Goal: Task Accomplishment & Management: Complete application form

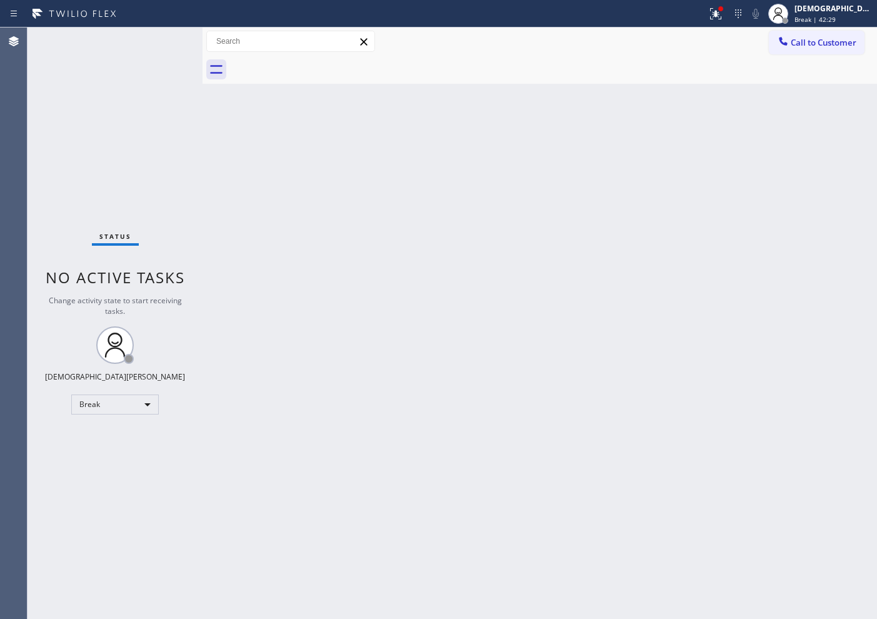
click at [136, 147] on div "Status No active tasks Change activity state to start receiving tasks. Christia…" at bounding box center [114, 322] width 175 height 591
click at [514, 393] on div "Back to Dashboard Change Sender ID Customers Technicians Select a contact Outbo…" at bounding box center [539, 322] width 674 height 591
click at [104, 404] on body "Status report Issues detected These issues could affect your workflow. Please c…" at bounding box center [438, 309] width 877 height 619
click at [122, 435] on li "Available" at bounding box center [114, 437] width 85 height 15
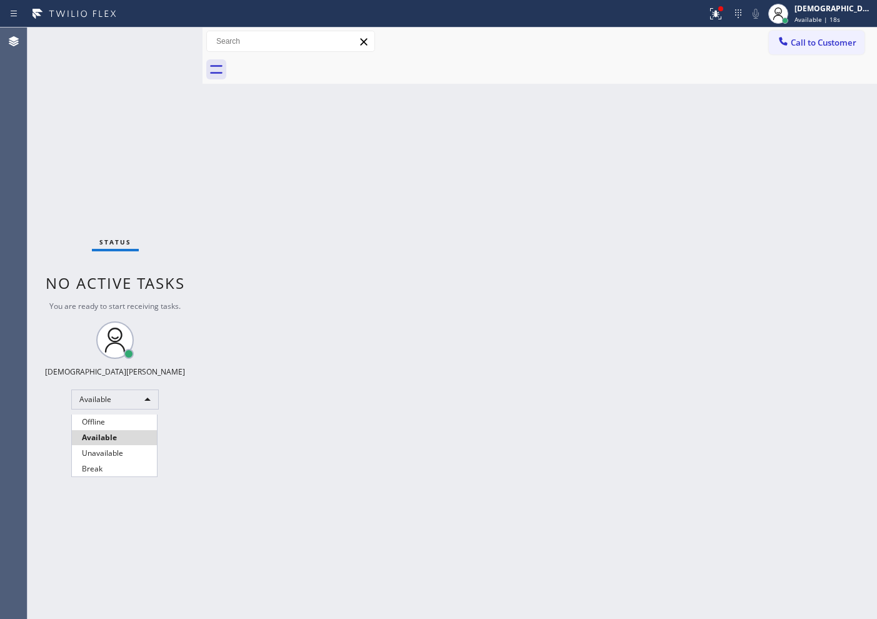
click at [417, 146] on div at bounding box center [438, 309] width 877 height 619
click at [417, 147] on div at bounding box center [438, 309] width 877 height 619
click at [419, 147] on div at bounding box center [438, 309] width 877 height 619
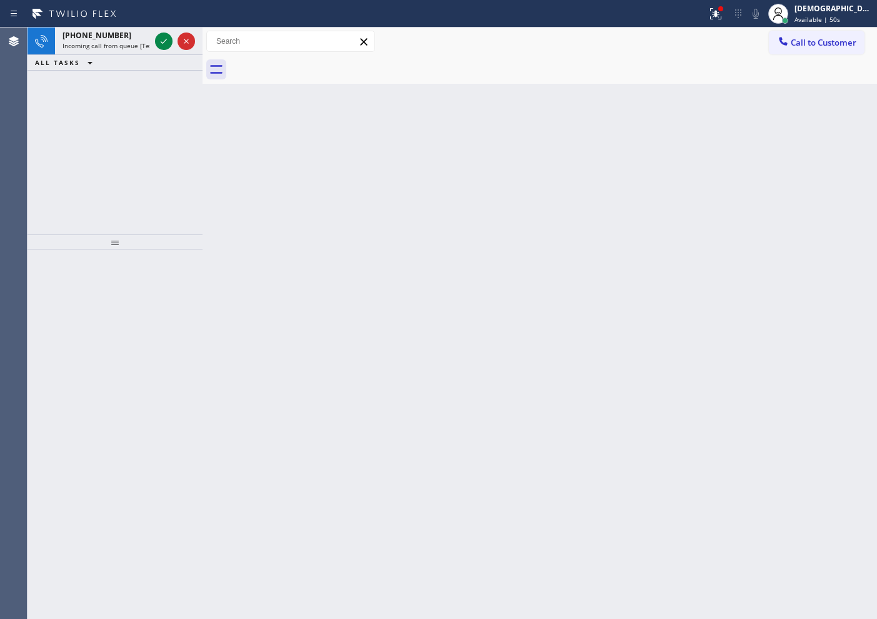
click at [112, 169] on div "[PHONE_NUMBER] Incoming call from queue [Test] All ALL TASKS ALL TASKS ACTIVE T…" at bounding box center [114, 130] width 175 height 207
click at [157, 42] on icon at bounding box center [163, 41] width 15 height 15
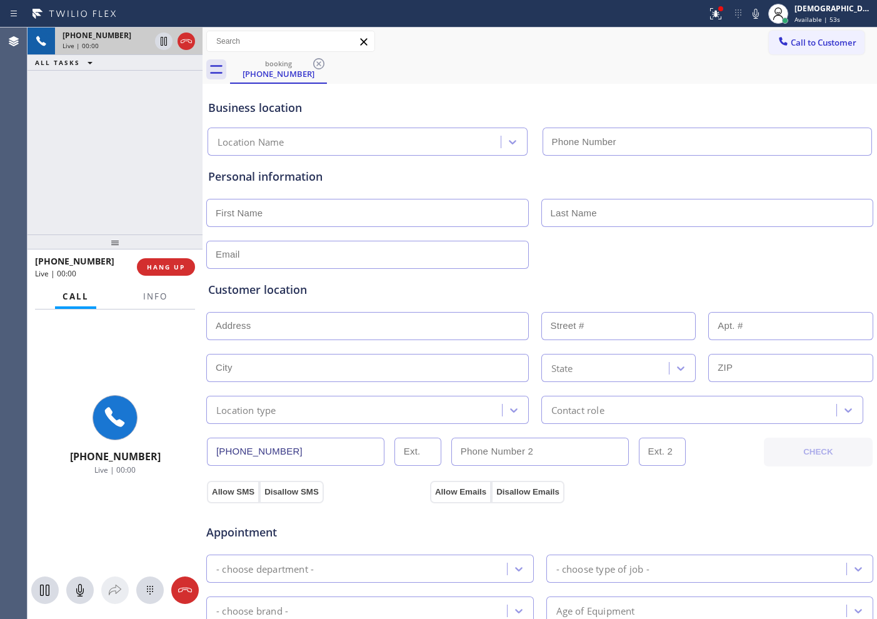
type input "[PHONE_NUMBER]"
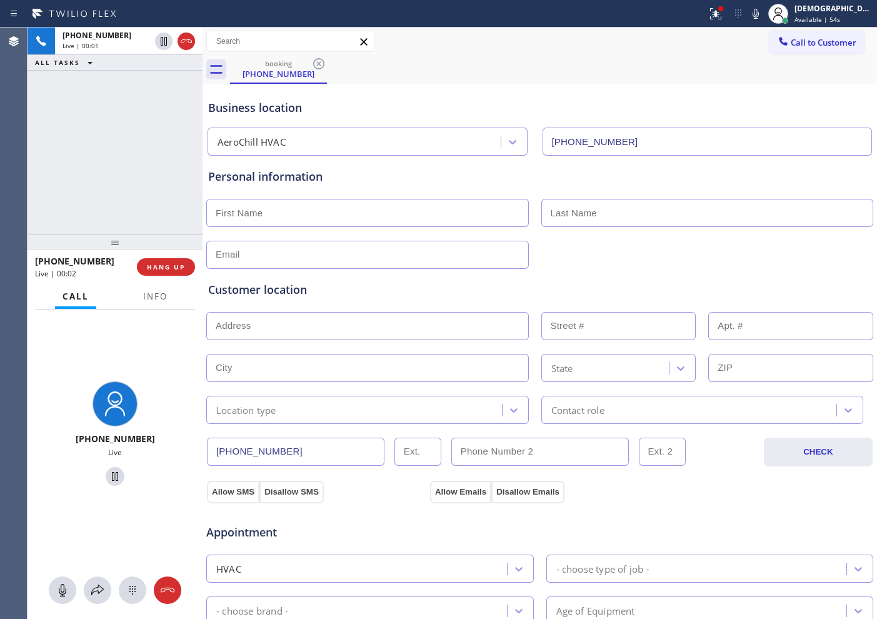
drag, startPoint x: 184, startPoint y: 48, endPoint x: 184, endPoint y: 58, distance: 10.0
click at [184, 48] on icon at bounding box center [186, 41] width 15 height 15
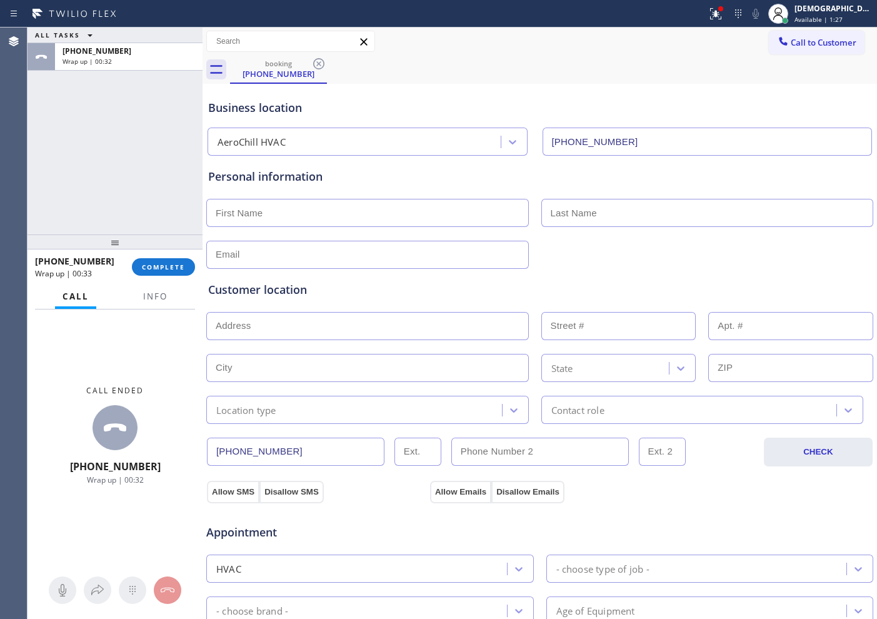
click at [86, 200] on div "ALL TASKS ALL TASKS ACTIVE TASKS TASKS IN WRAP UP [PHONE_NUMBER] Wrap up | 00:32" at bounding box center [114, 130] width 175 height 207
click at [161, 261] on button "COMPLETE" at bounding box center [163, 266] width 63 height 17
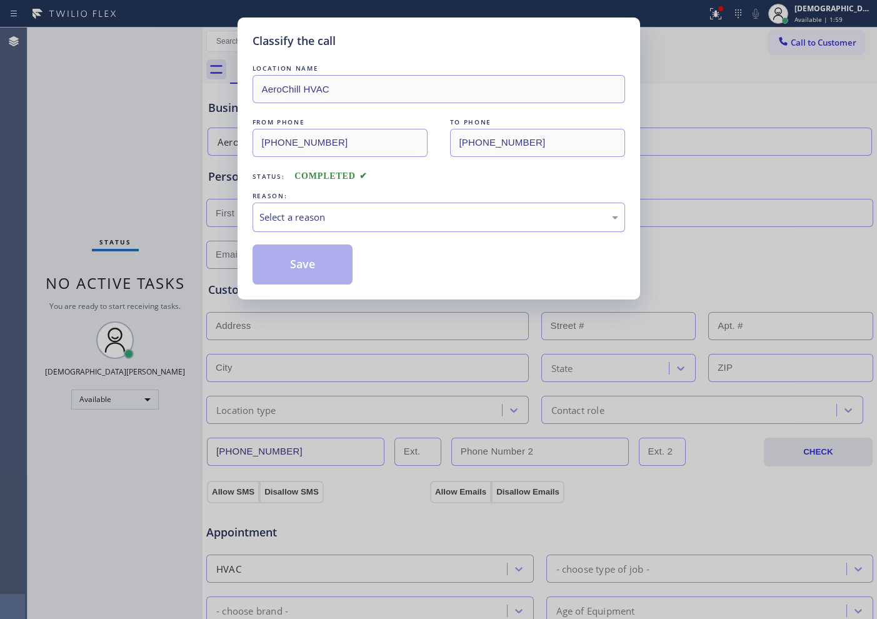
click at [315, 225] on div "Select a reason" at bounding box center [438, 216] width 372 height 29
click at [306, 264] on button "Save" at bounding box center [302, 264] width 101 height 40
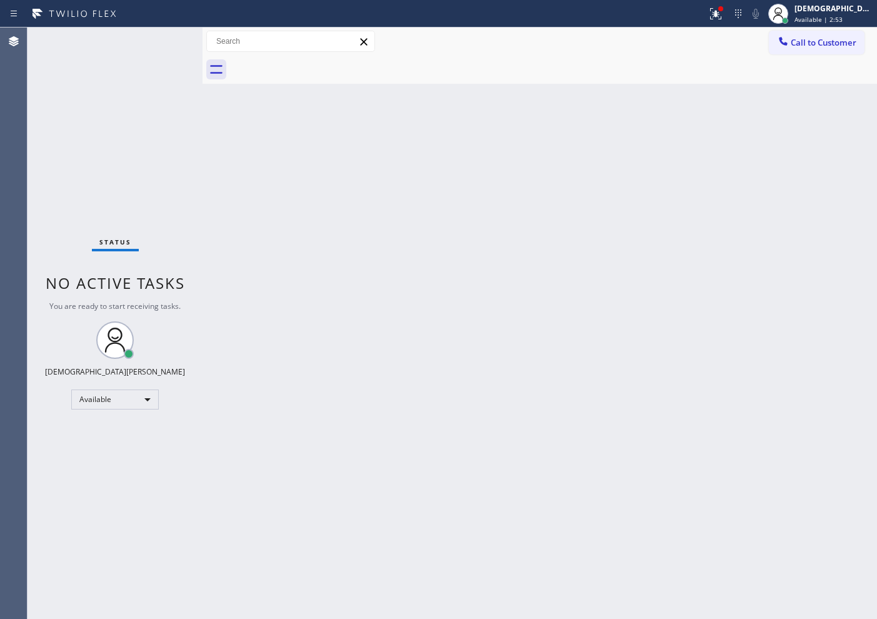
click at [127, 70] on div "Status No active tasks You are ready to start receiving tasks. Christian Cinco …" at bounding box center [114, 322] width 175 height 591
click at [96, 119] on div "Status No active tasks You are ready to start receiving tasks. Christian Cinco …" at bounding box center [114, 322] width 175 height 591
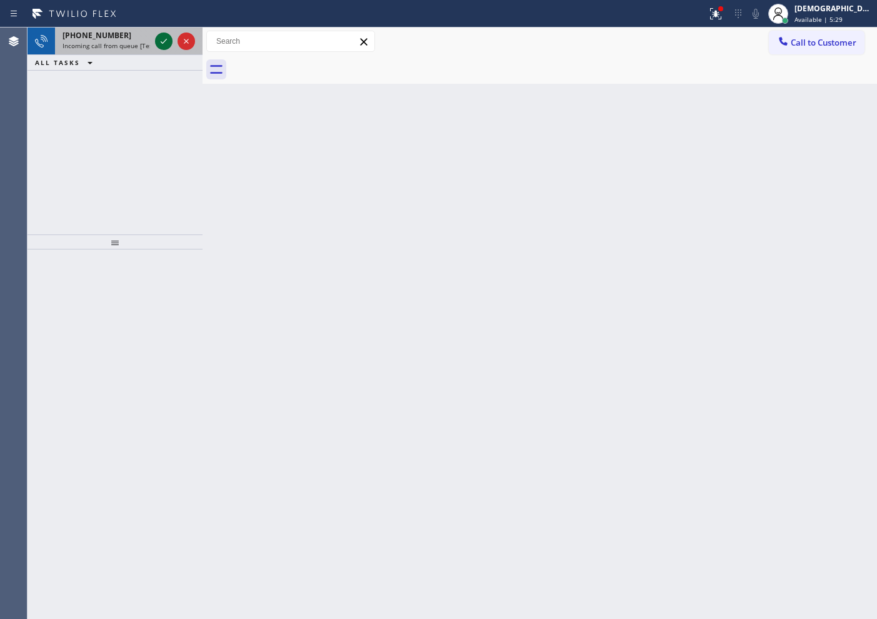
click at [162, 44] on icon at bounding box center [163, 41] width 15 height 15
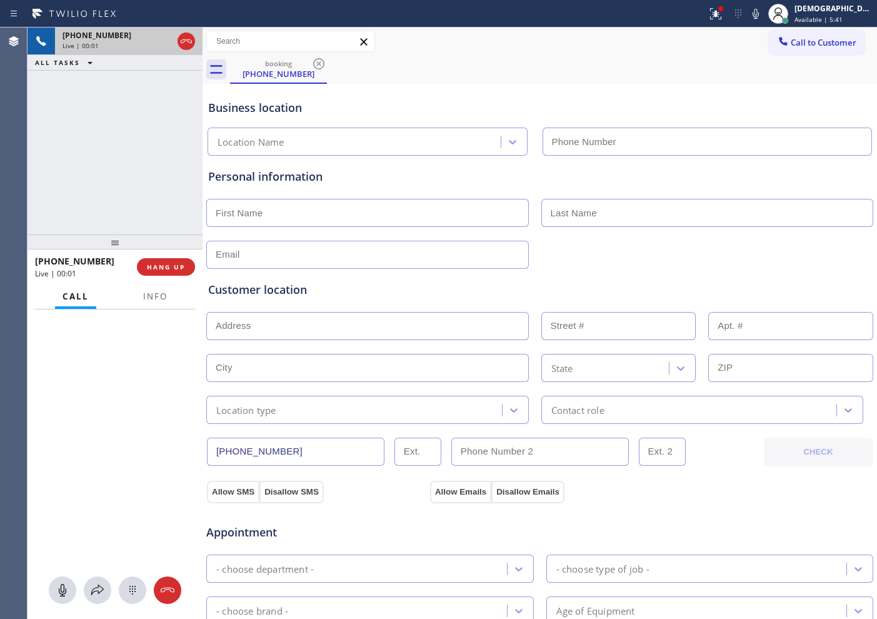
type input "[PHONE_NUMBER]"
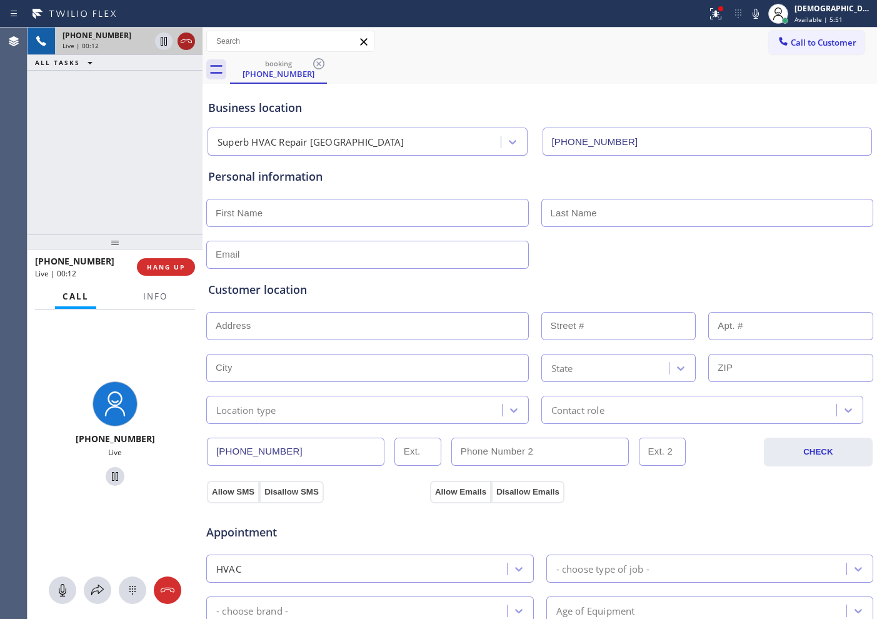
click at [184, 44] on icon at bounding box center [186, 41] width 15 height 15
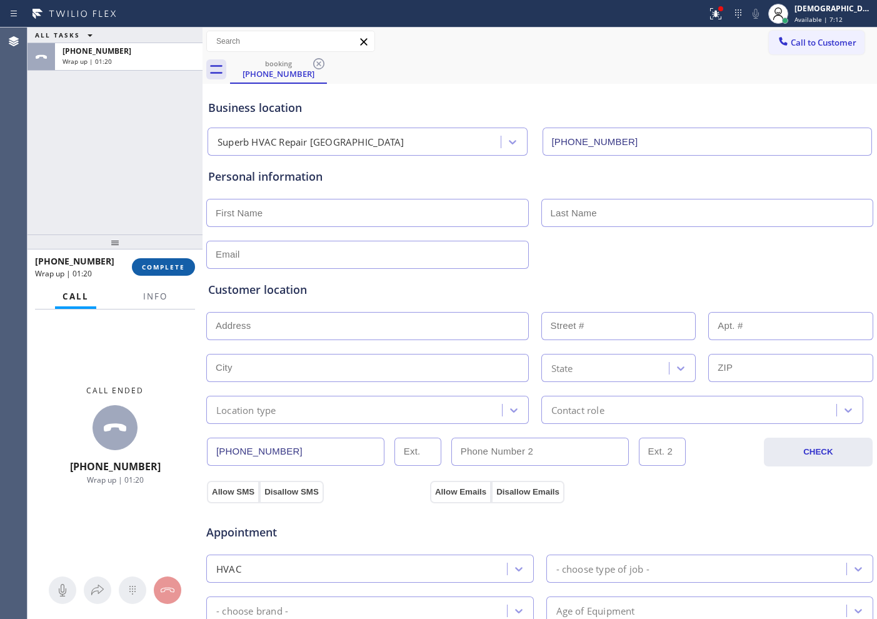
click at [157, 267] on span "COMPLETE" at bounding box center [163, 266] width 43 height 9
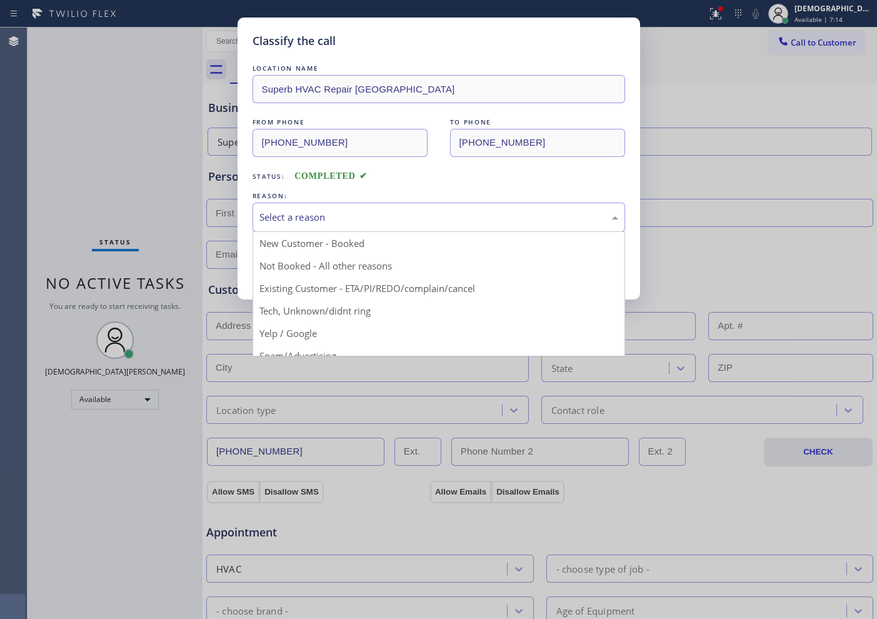
click at [327, 215] on div "Select a reason" at bounding box center [438, 217] width 359 height 14
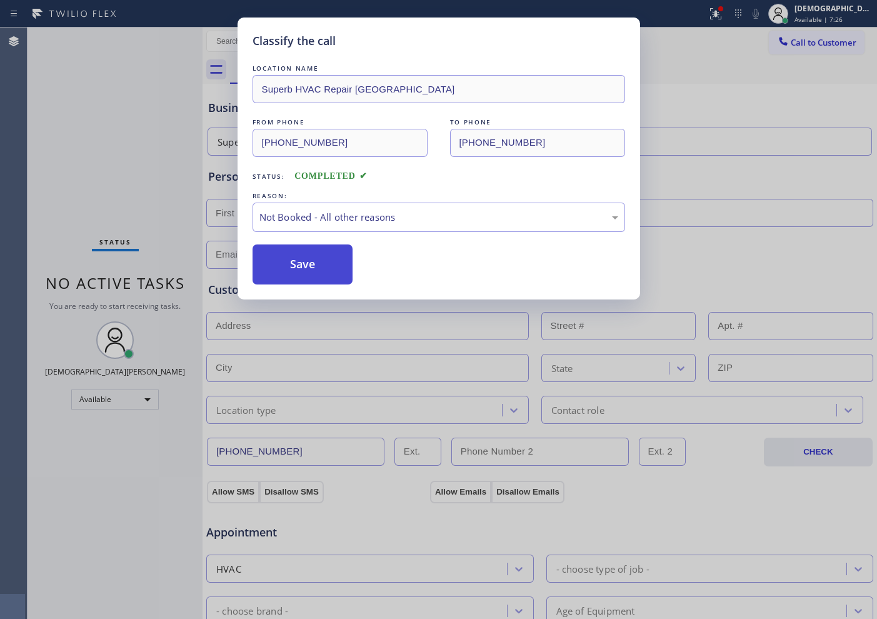
click at [336, 264] on button "Save" at bounding box center [302, 264] width 101 height 40
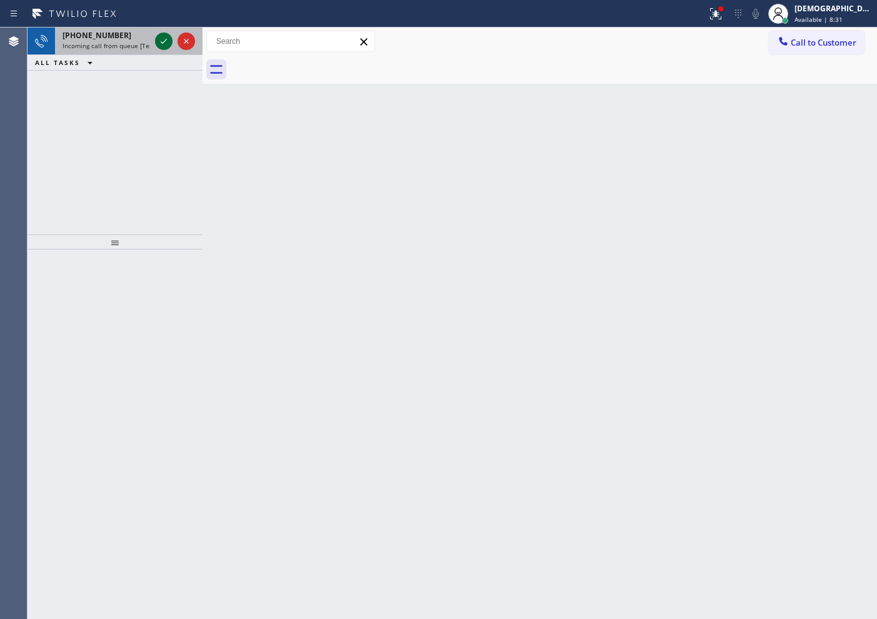
click at [161, 46] on icon at bounding box center [163, 41] width 15 height 15
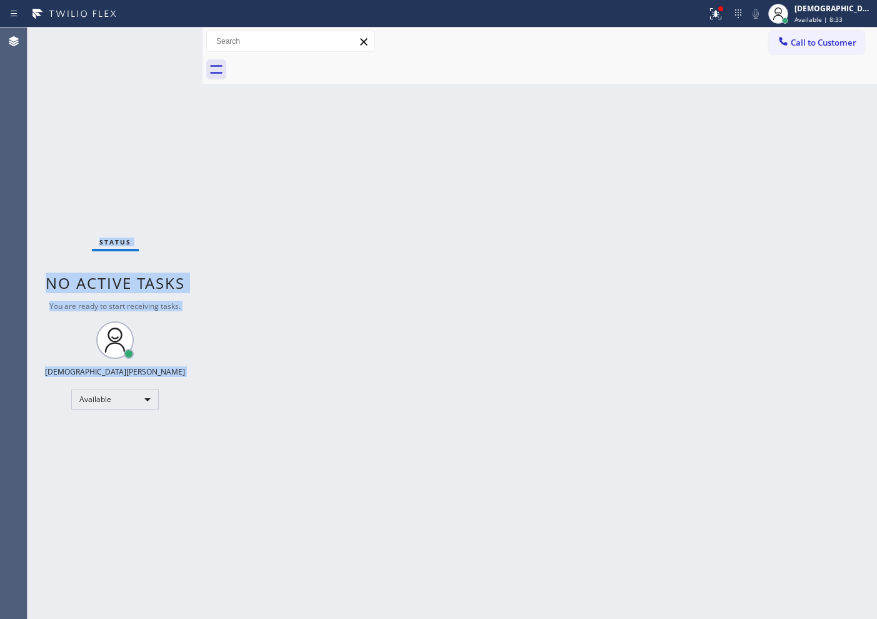
click at [161, 45] on div "Status No active tasks You are ready to start receiving tasks. Christian Cinco …" at bounding box center [114, 322] width 175 height 591
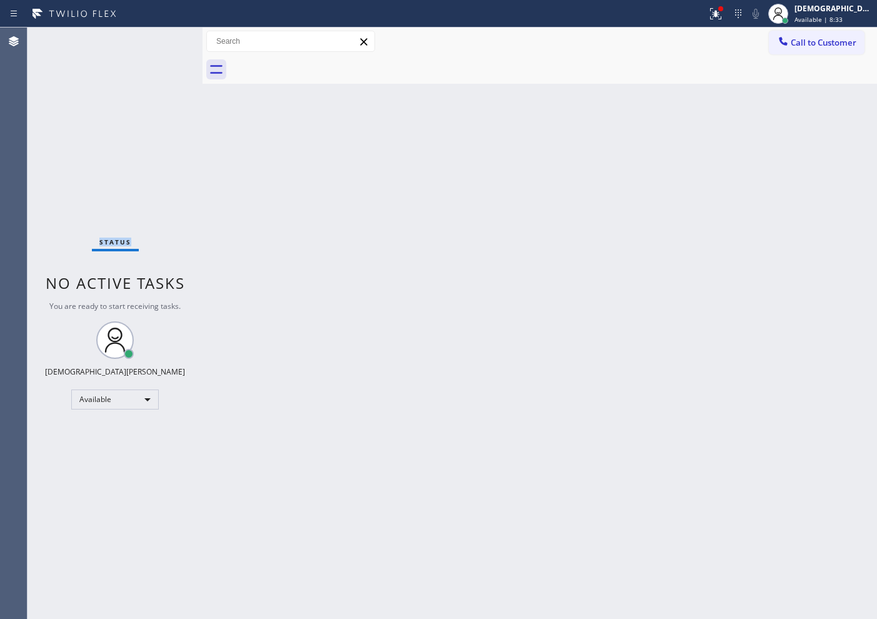
click at [161, 45] on div "Status No active tasks You are ready to start receiving tasks. Christian Cinco …" at bounding box center [114, 322] width 175 height 591
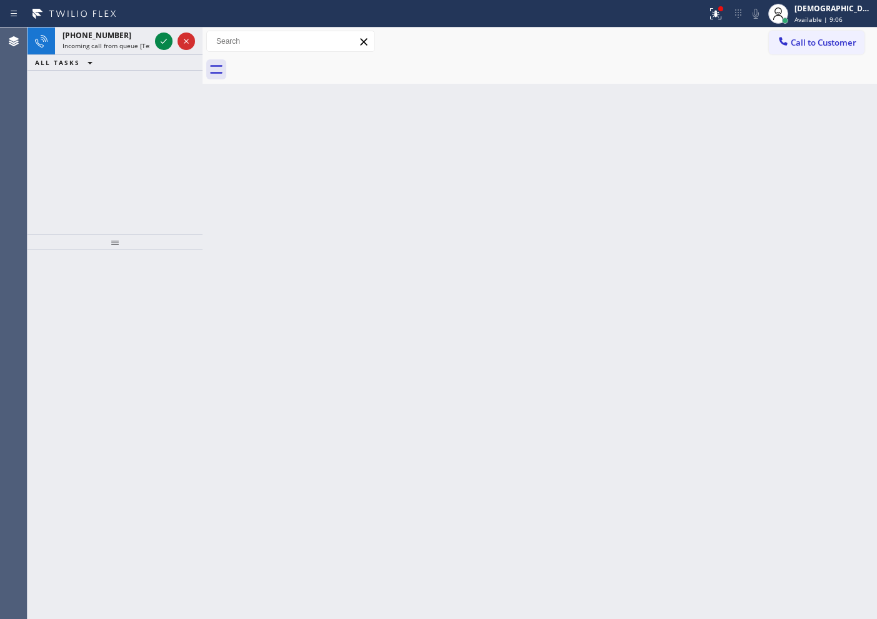
click at [131, 101] on div "[PHONE_NUMBER] Incoming call from queue [Test] All ALL TASKS ALL TASKS ACTIVE T…" at bounding box center [114, 130] width 175 height 207
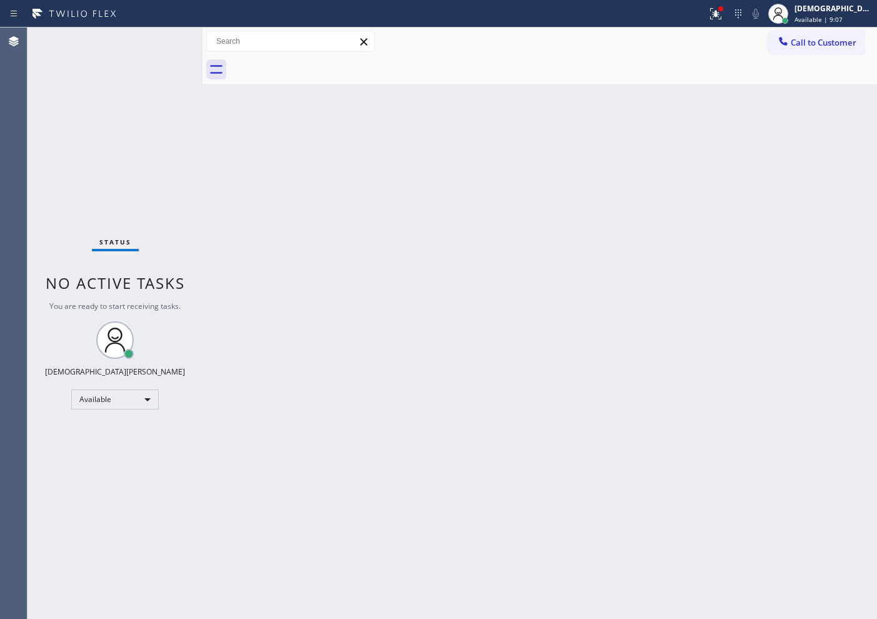
click at [164, 40] on div "Status No active tasks You are ready to start receiving tasks. Christian Cinco …" at bounding box center [114, 322] width 175 height 591
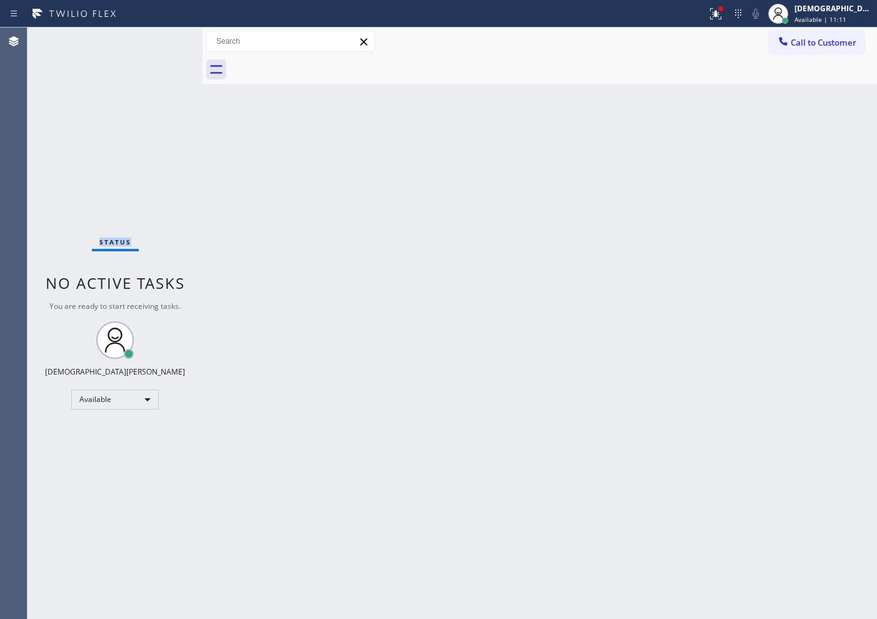
click at [71, 136] on div "Status No active tasks You are ready to start receiving tasks. Christian Cinco …" at bounding box center [114, 322] width 175 height 591
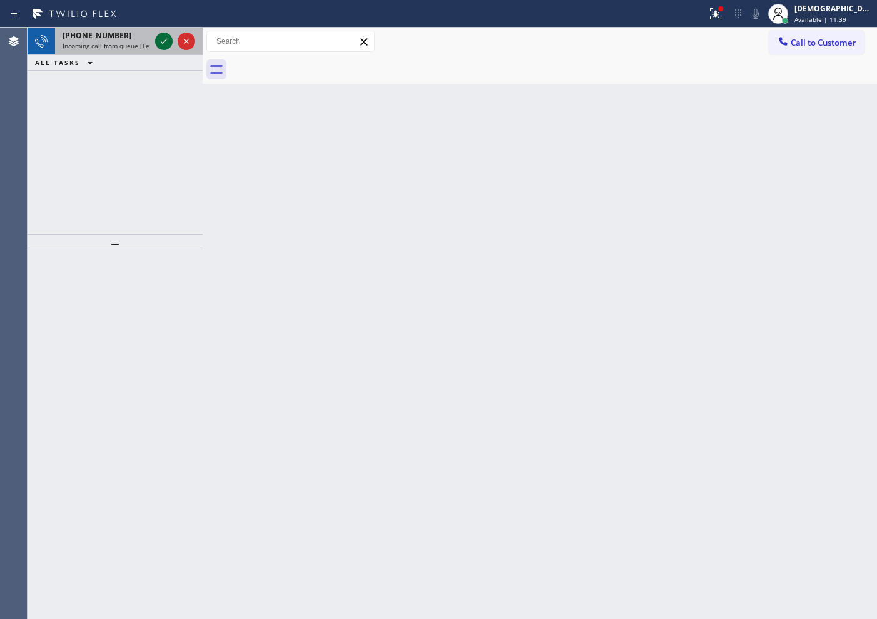
click at [170, 44] on icon at bounding box center [163, 41] width 15 height 15
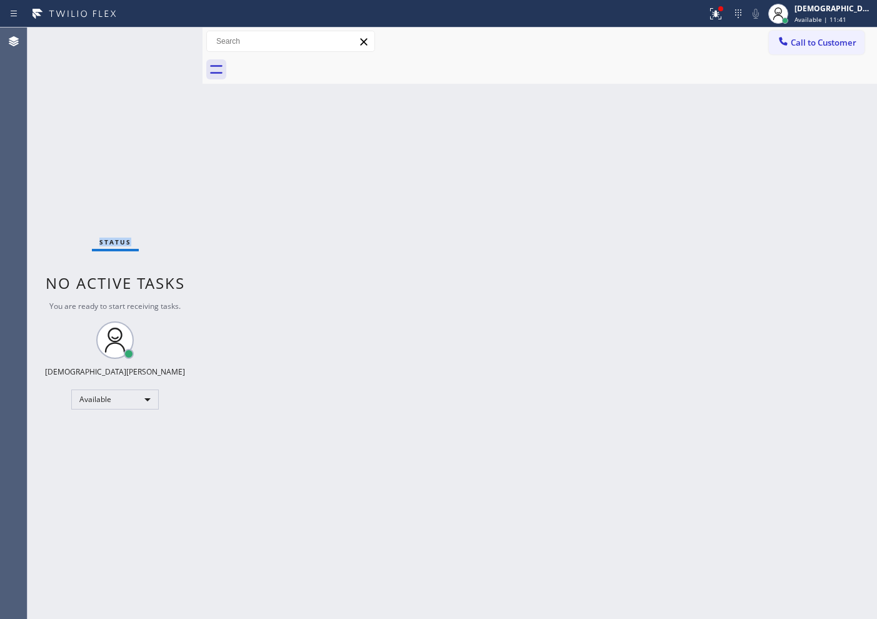
click at [167, 44] on div "Status No active tasks You are ready to start receiving tasks. Christian Cinco …" at bounding box center [114, 322] width 175 height 591
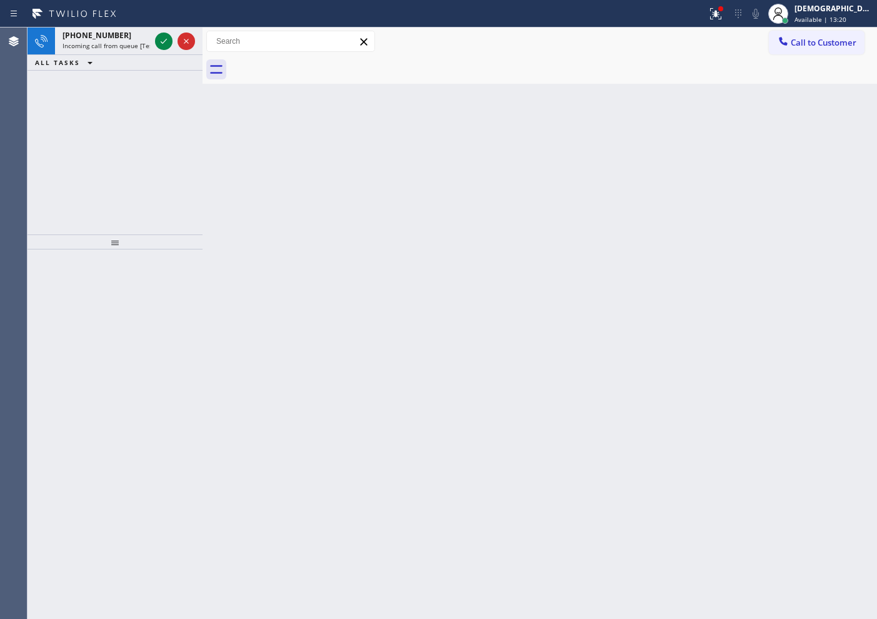
drag, startPoint x: 78, startPoint y: 121, endPoint x: 127, endPoint y: 99, distance: 53.7
click at [80, 121] on div "[PHONE_NUMBER] Incoming call from queue [Test] All ALL TASKS ALL TASKS ACTIVE T…" at bounding box center [114, 130] width 175 height 207
click at [168, 43] on icon at bounding box center [163, 41] width 15 height 15
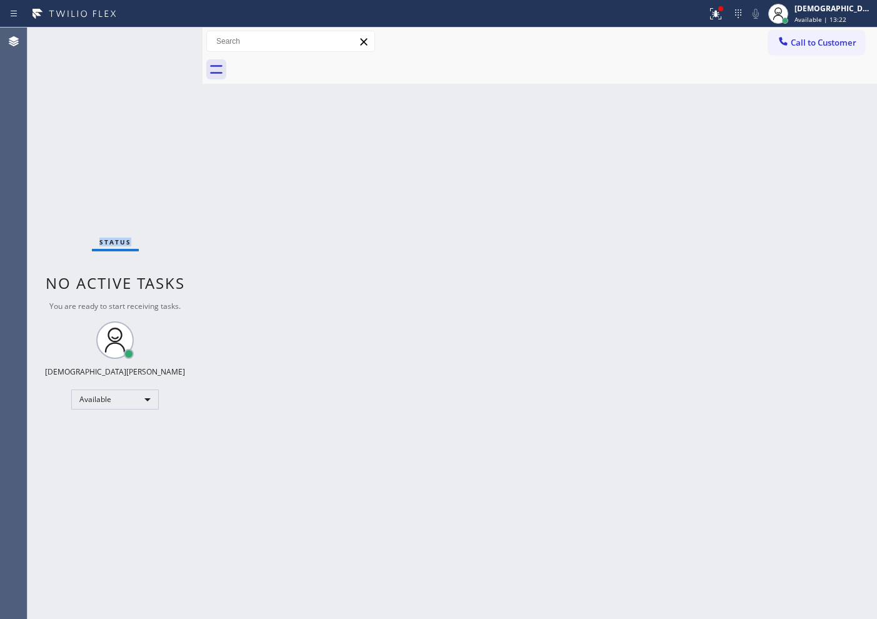
click at [168, 43] on div "Status No active tasks You are ready to start receiving tasks. Christian Cinco …" at bounding box center [114, 322] width 175 height 591
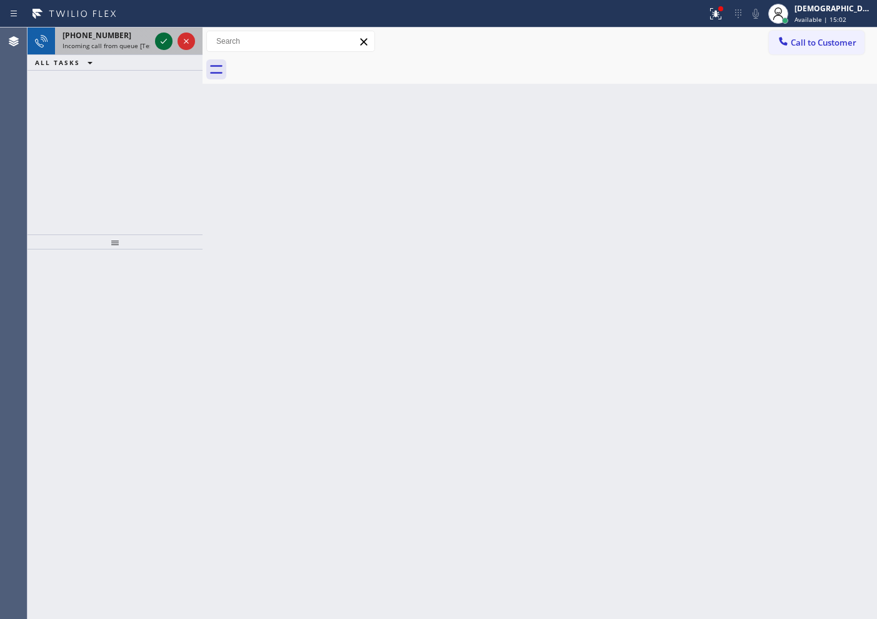
click at [158, 41] on icon at bounding box center [163, 41] width 15 height 15
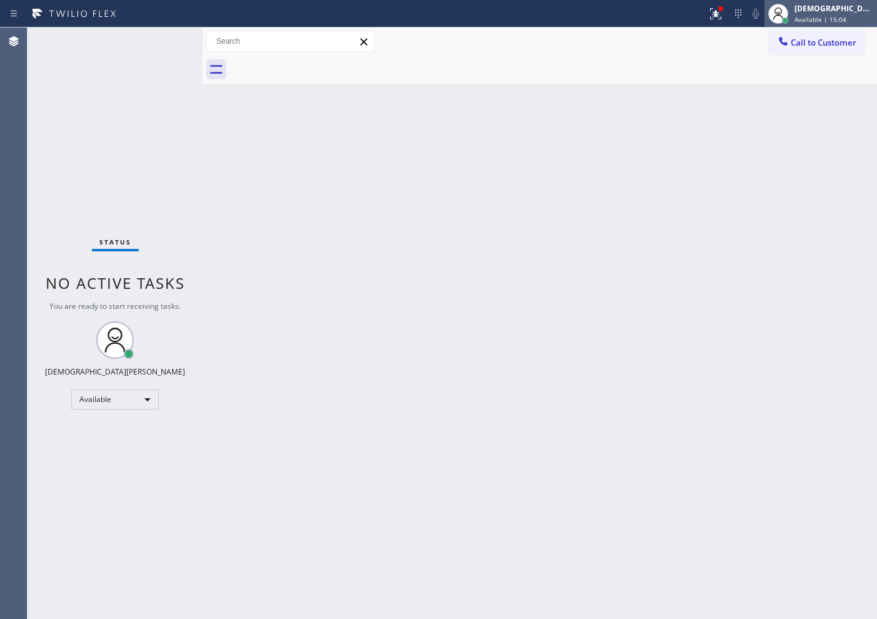
click at [846, 15] on span "Available | 15:04" at bounding box center [820, 19] width 52 height 9
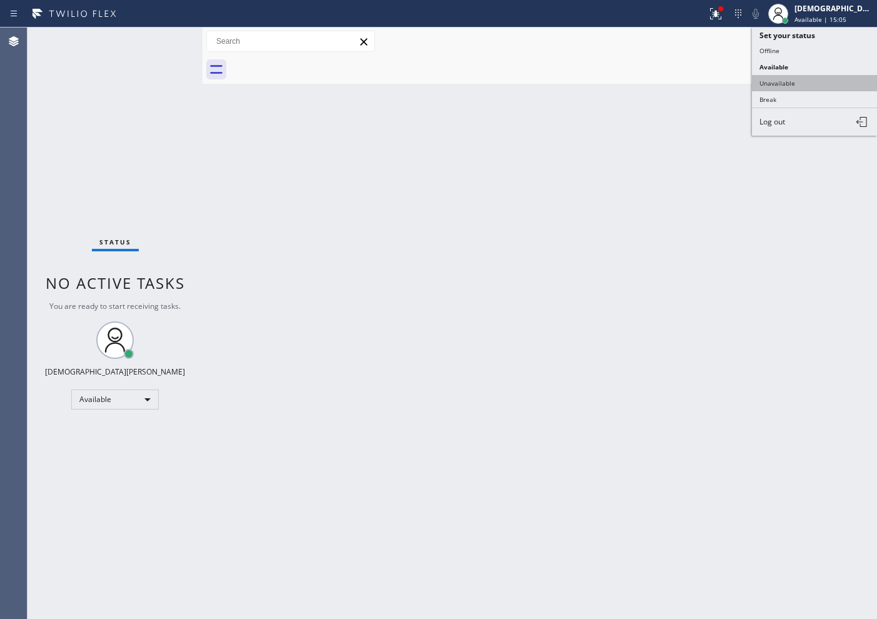
click at [802, 86] on button "Unavailable" at bounding box center [814, 83] width 125 height 16
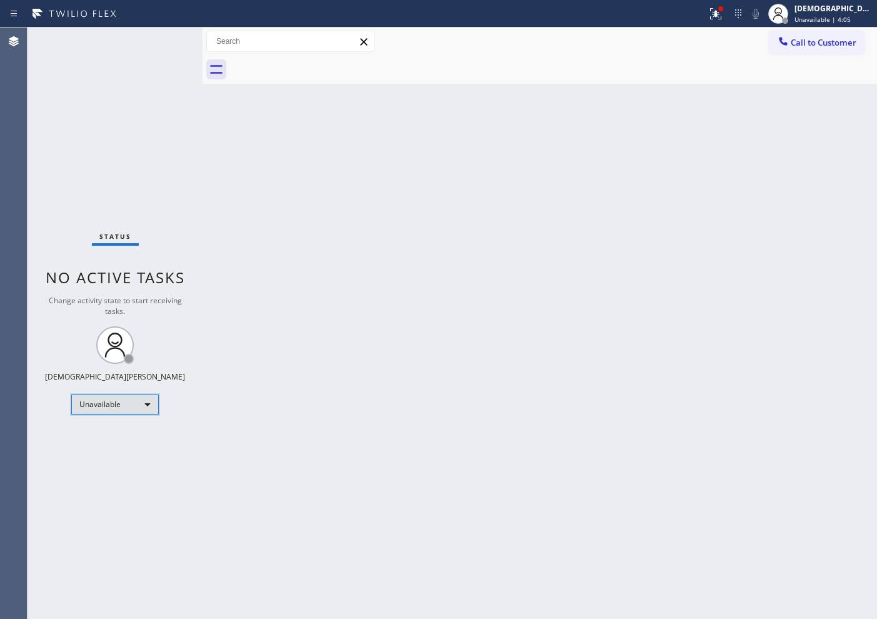
click at [117, 409] on div "Unavailable" at bounding box center [114, 404] width 87 height 20
click at [116, 437] on li "Available" at bounding box center [114, 437] width 85 height 15
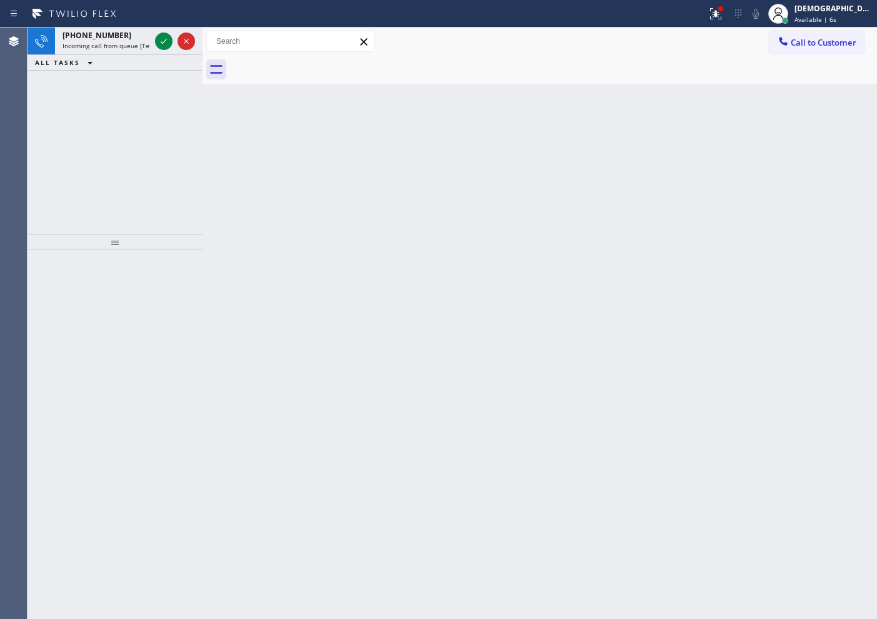
click at [99, 128] on div "[PHONE_NUMBER] Incoming call from queue [Test] All ALL TASKS ALL TASKS ACTIVE T…" at bounding box center [114, 130] width 175 height 207
drag, startPoint x: 74, startPoint y: 192, endPoint x: 122, endPoint y: 112, distance: 93.3
click at [74, 189] on div "[PHONE_NUMBER] Incoming call from queue [Test] All ALL TASKS ALL TASKS ACTIVE T…" at bounding box center [114, 130] width 175 height 207
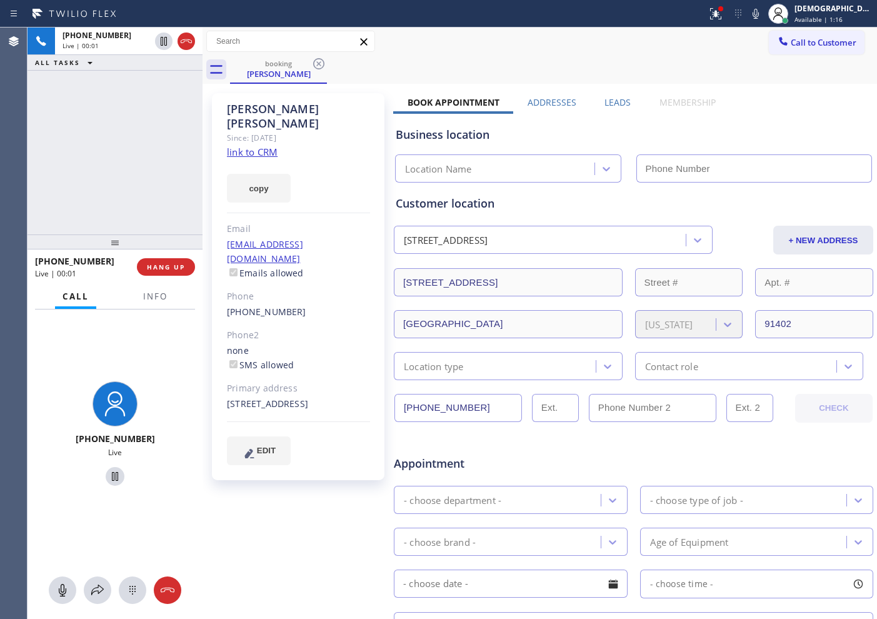
type input "[PHONE_NUMBER]"
click at [273, 146] on link "link to CRM" at bounding box center [252, 152] width 51 height 12
click at [272, 146] on link "link to CRM" at bounding box center [252, 152] width 51 height 12
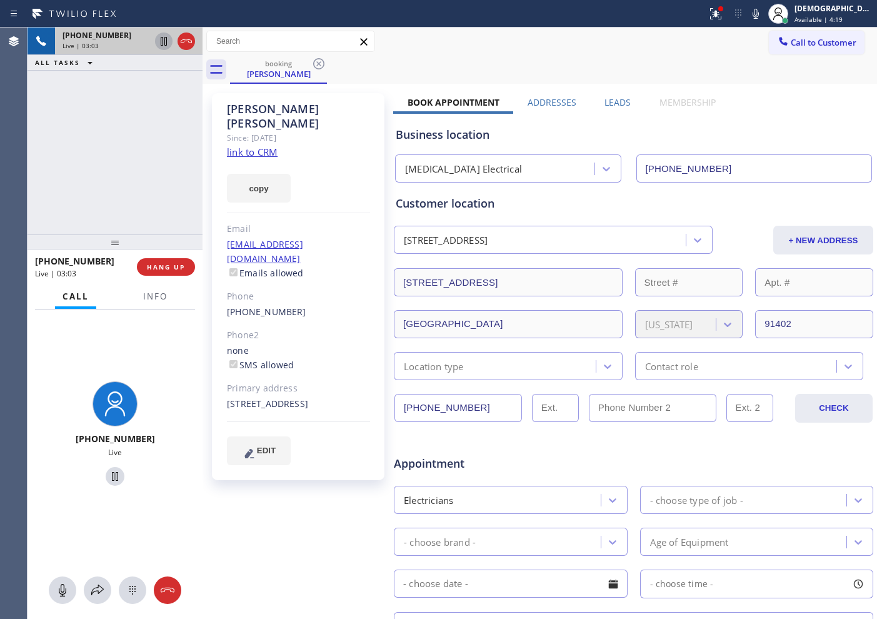
click at [161, 42] on icon at bounding box center [164, 41] width 6 height 9
click at [82, 204] on div "[PHONE_NUMBER] Live | 05:05 ALL TASKS ALL TASKS ACTIVE TASKS TASKS IN WRAP UP" at bounding box center [114, 130] width 175 height 207
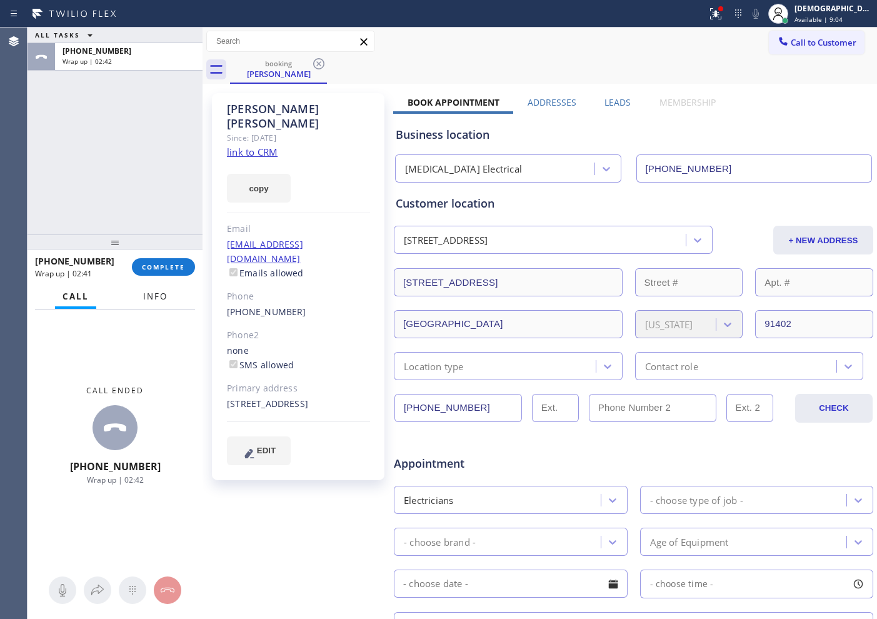
drag, startPoint x: 147, startPoint y: 294, endPoint x: 149, endPoint y: 309, distance: 15.1
click at [147, 294] on span "Info" at bounding box center [155, 296] width 24 height 11
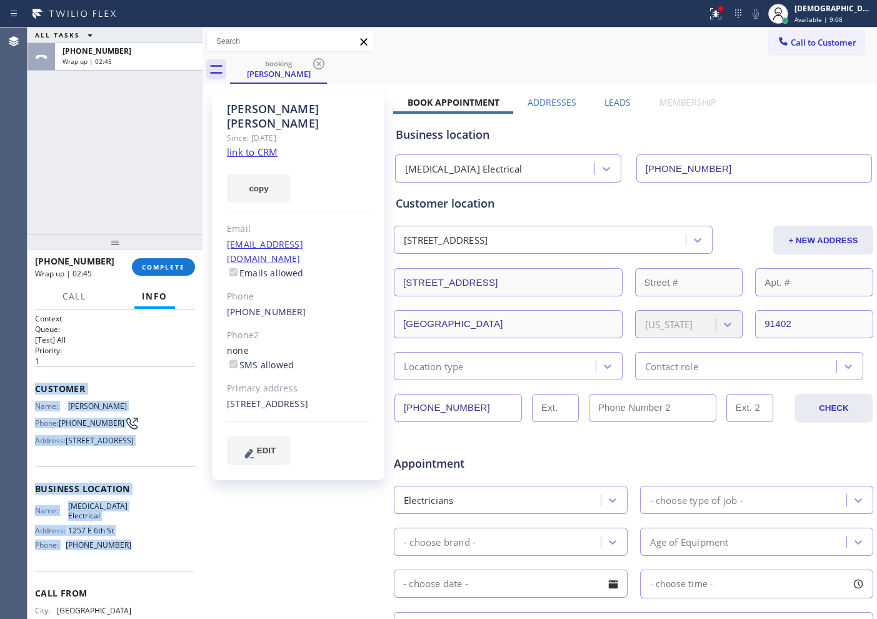
drag, startPoint x: 129, startPoint y: 472, endPoint x: 28, endPoint y: 392, distance: 128.5
click at [28, 392] on div "Context Queue: [Test] All Priority: 1 Customer Name: [PERSON_NAME] Phone: [PHON…" at bounding box center [114, 463] width 175 height 309
copy div "Customer Name: [PERSON_NAME] Phone: [PHONE_NUMBER] Address: [STREET_ADDRESS] Bu…"
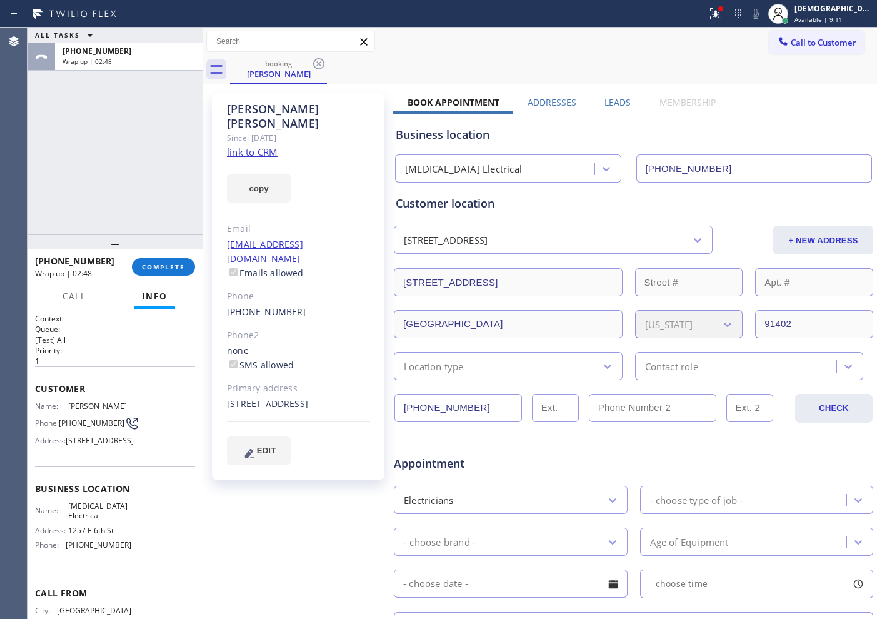
click at [750, 124] on div "Business location [MEDICAL_DATA] Electrical [PHONE_NUMBER]" at bounding box center [633, 148] width 480 height 69
click at [793, 49] on button "Call to Customer" at bounding box center [816, 43] width 96 height 24
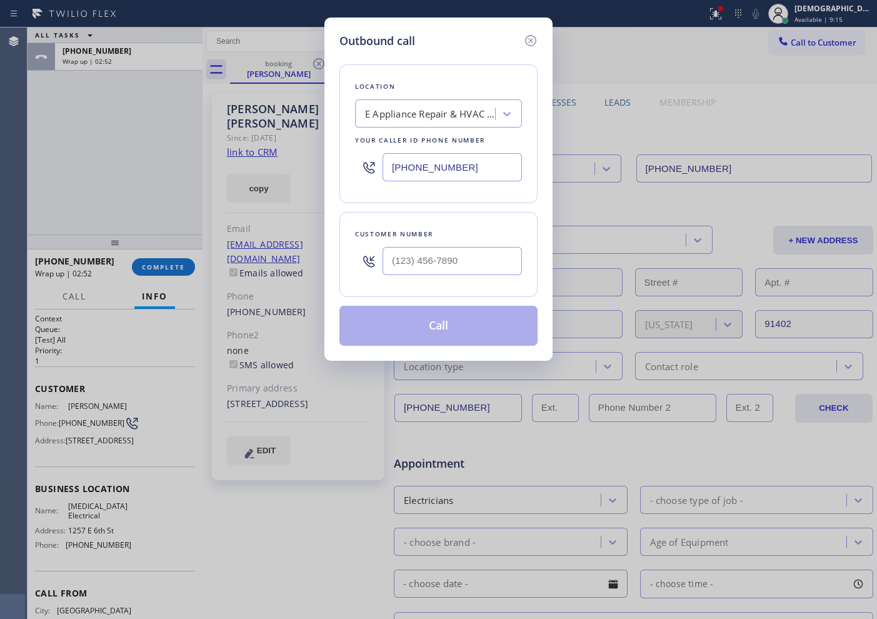
click at [477, 166] on input "[PHONE_NUMBER]" at bounding box center [451, 167] width 139 height 28
paste input "55) 501-7800"
type input "[PHONE_NUMBER]"
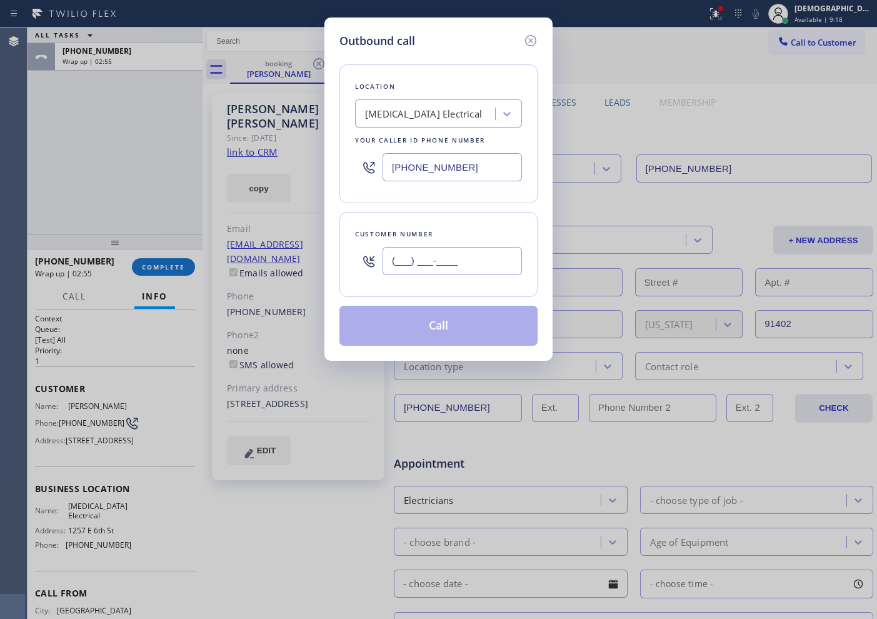
click at [500, 262] on input "(___) ___-____" at bounding box center [451, 261] width 139 height 28
click at [500, 261] on input "(___) ___-____" at bounding box center [451, 261] width 139 height 28
paste input "386) 405-3058"
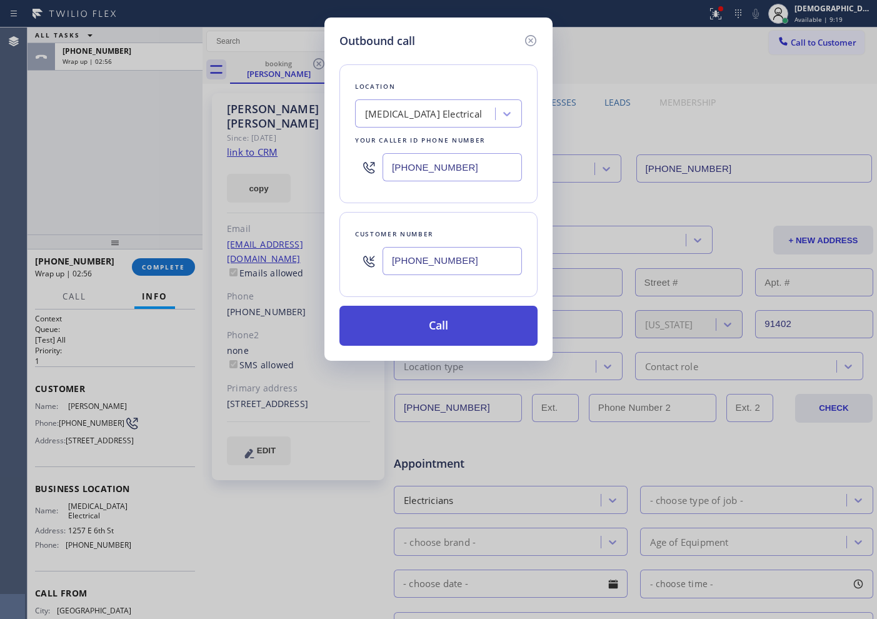
type input "[PHONE_NUMBER]"
click at [475, 316] on button "Call" at bounding box center [438, 326] width 198 height 40
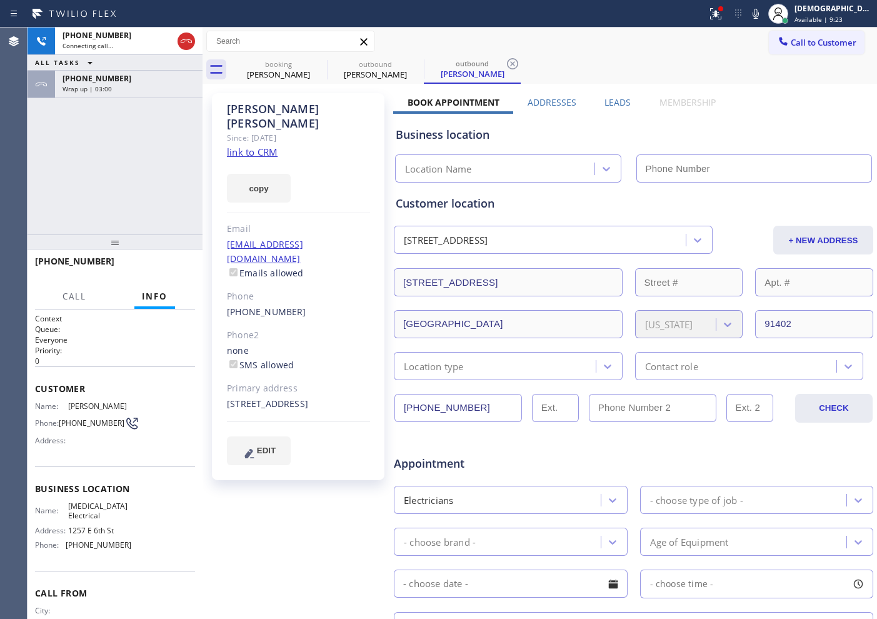
type input "[PHONE_NUMBER]"
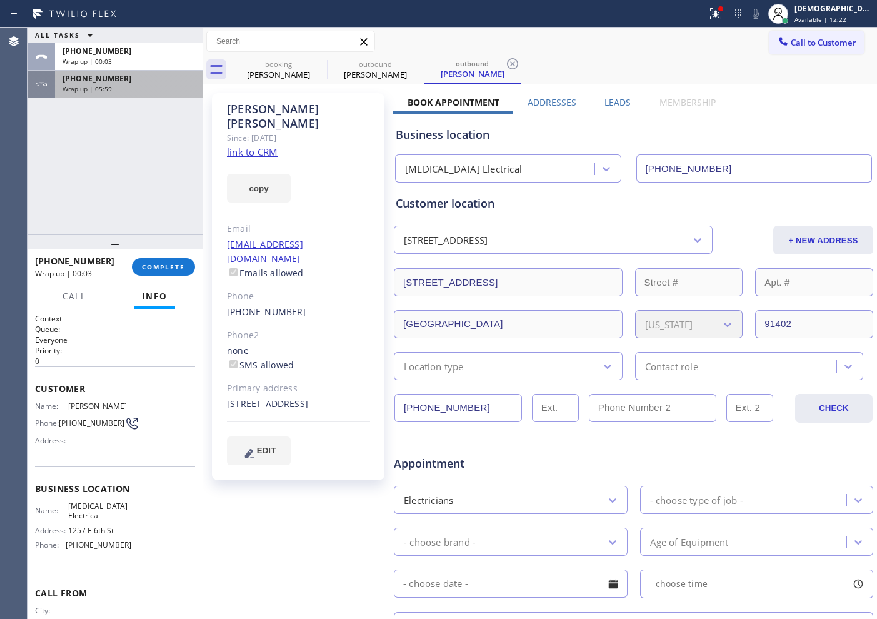
click at [138, 92] on div "Wrap up | 05:59" at bounding box center [128, 88] width 132 height 9
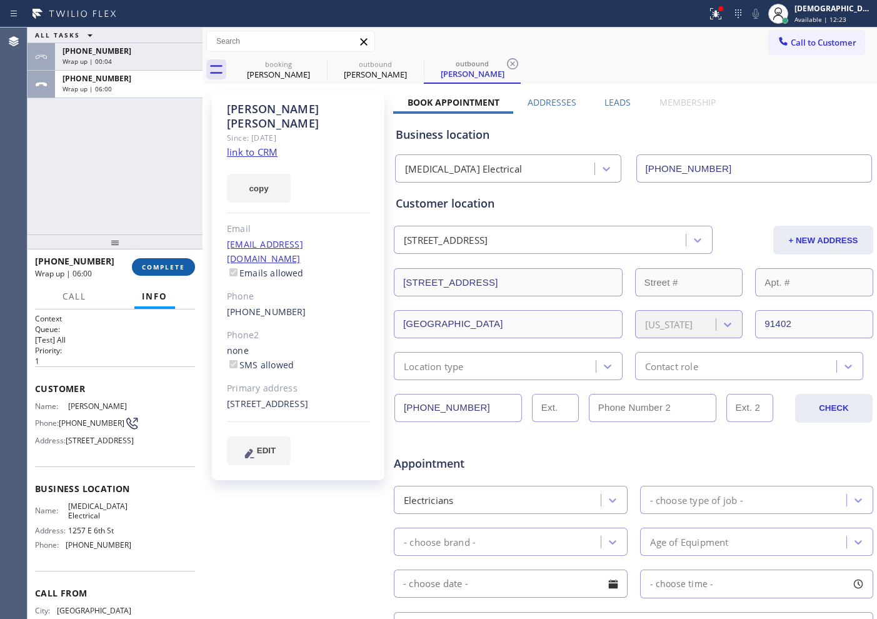
click at [173, 265] on span "COMPLETE" at bounding box center [163, 266] width 43 height 9
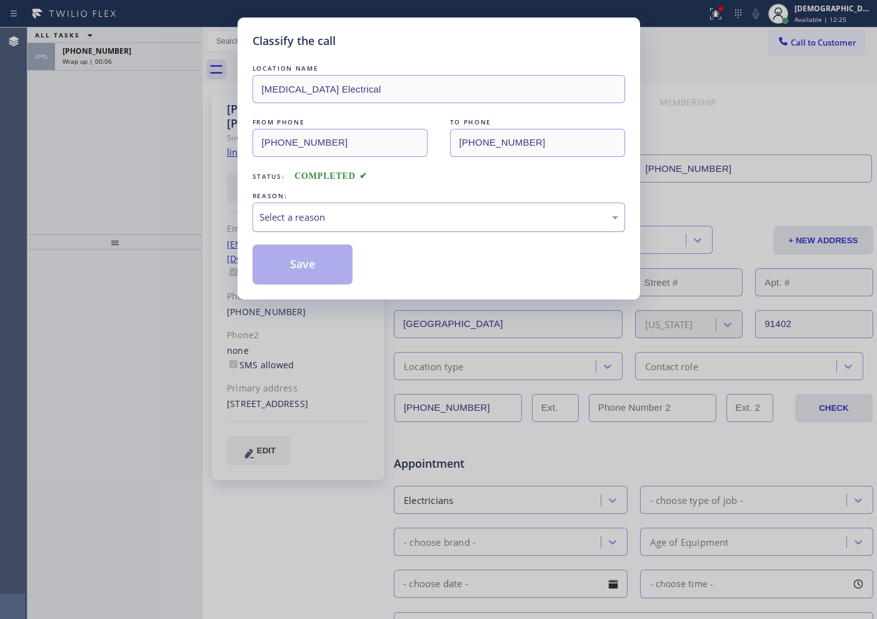
click at [347, 223] on div "Select a reason" at bounding box center [438, 217] width 359 height 14
click at [331, 261] on button "Save" at bounding box center [302, 264] width 101 height 40
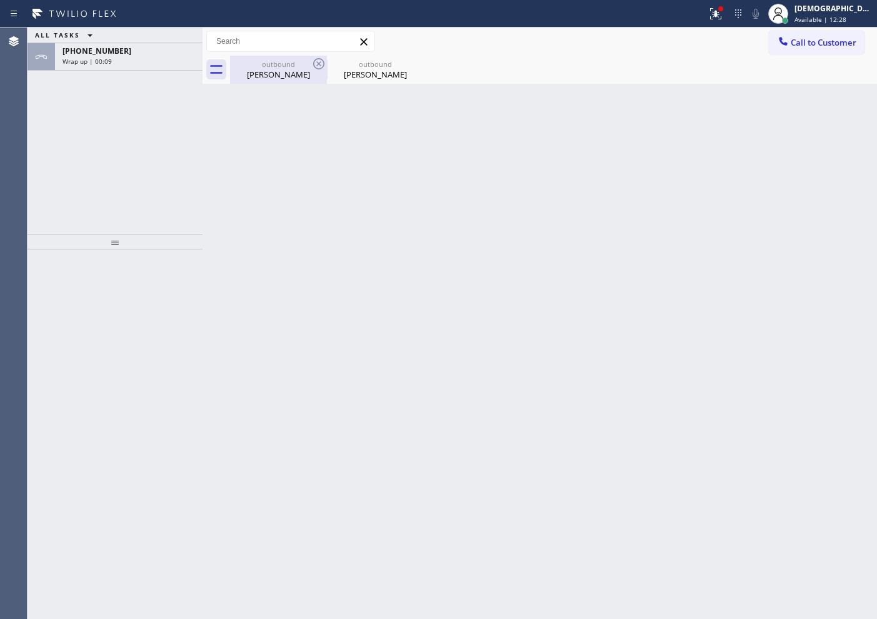
click at [296, 82] on div "outbound [PERSON_NAME]" at bounding box center [278, 70] width 94 height 28
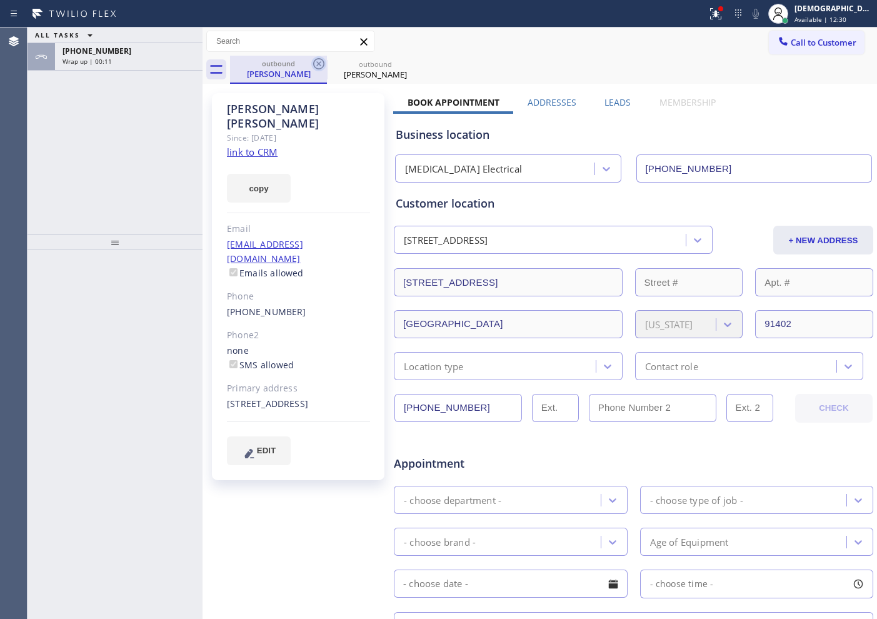
click at [317, 64] on icon at bounding box center [318, 63] width 15 height 15
click at [510, 370] on div "Location type" at bounding box center [496, 366] width 198 height 22
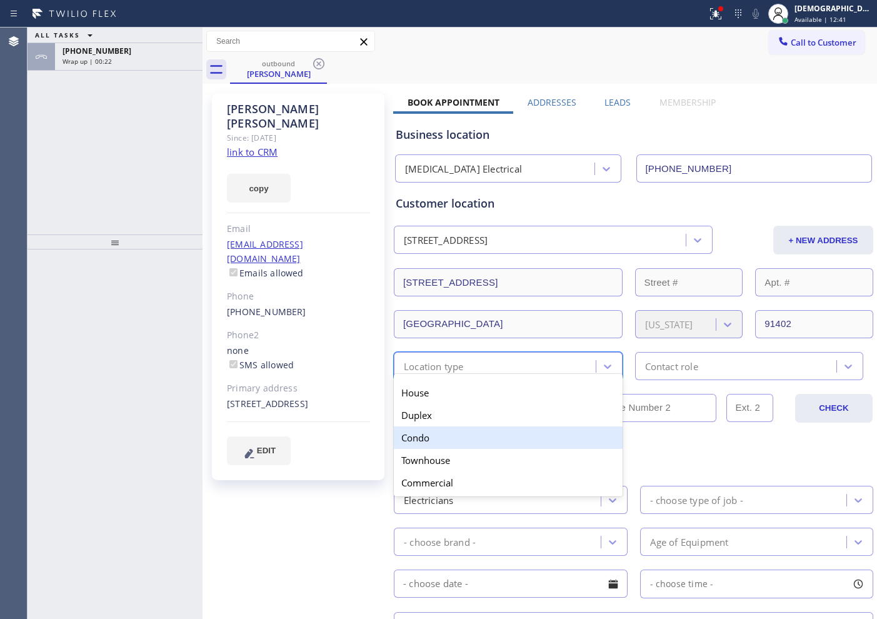
click at [469, 430] on div "Condo" at bounding box center [508, 437] width 229 height 22
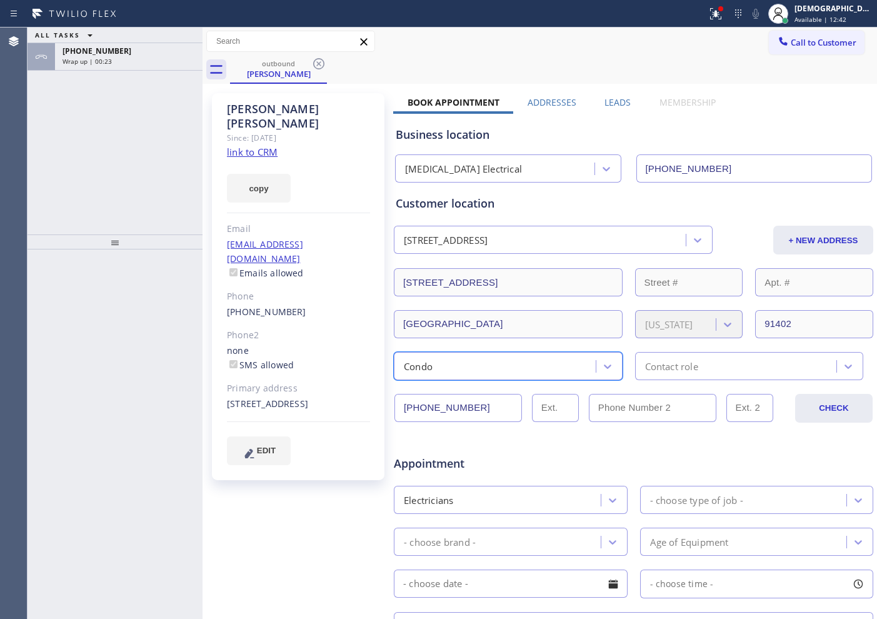
click at [657, 370] on div "Contact role" at bounding box center [671, 366] width 53 height 14
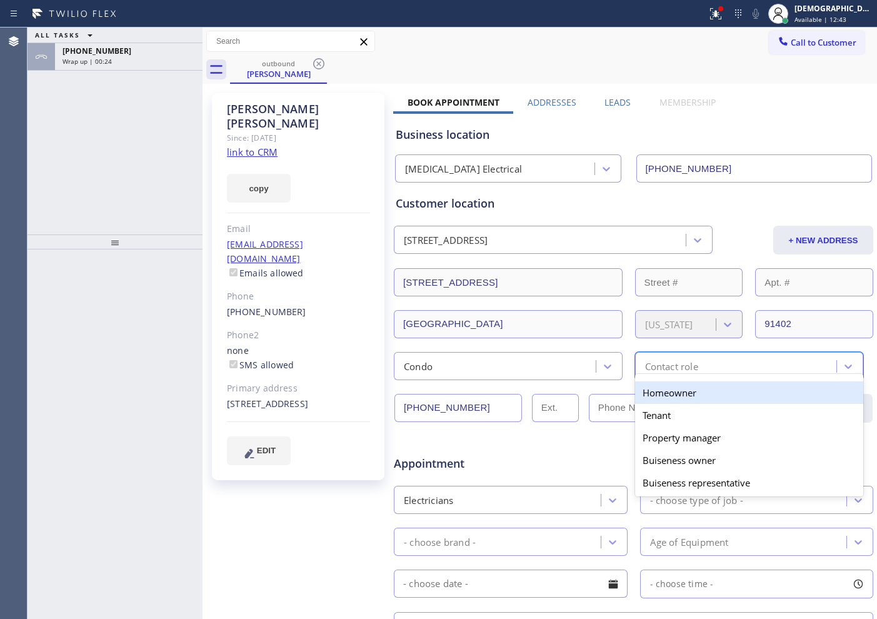
click at [662, 395] on div "Homeowner" at bounding box center [749, 392] width 229 height 22
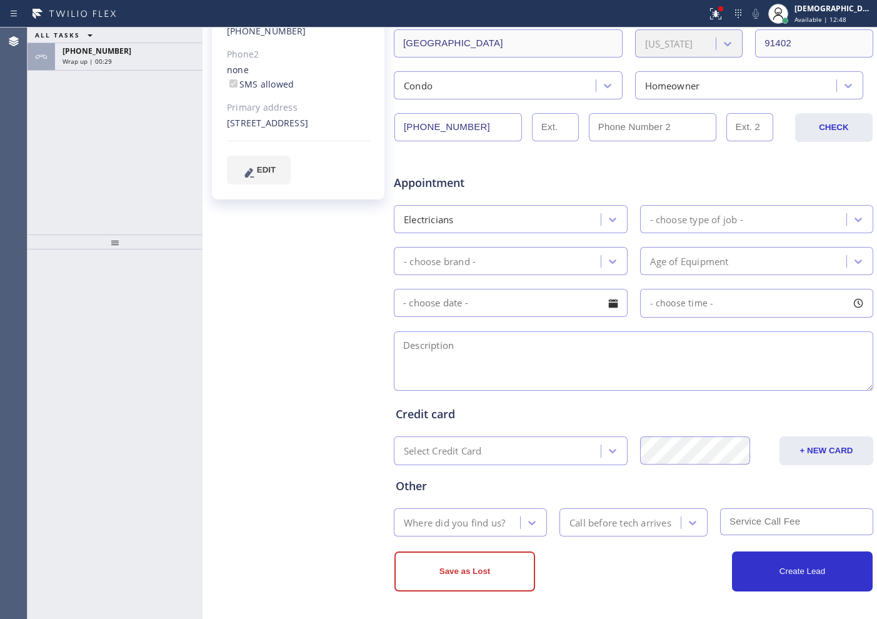
scroll to position [281, 0]
click at [542, 222] on div "Electricians" at bounding box center [498, 218] width 203 height 22
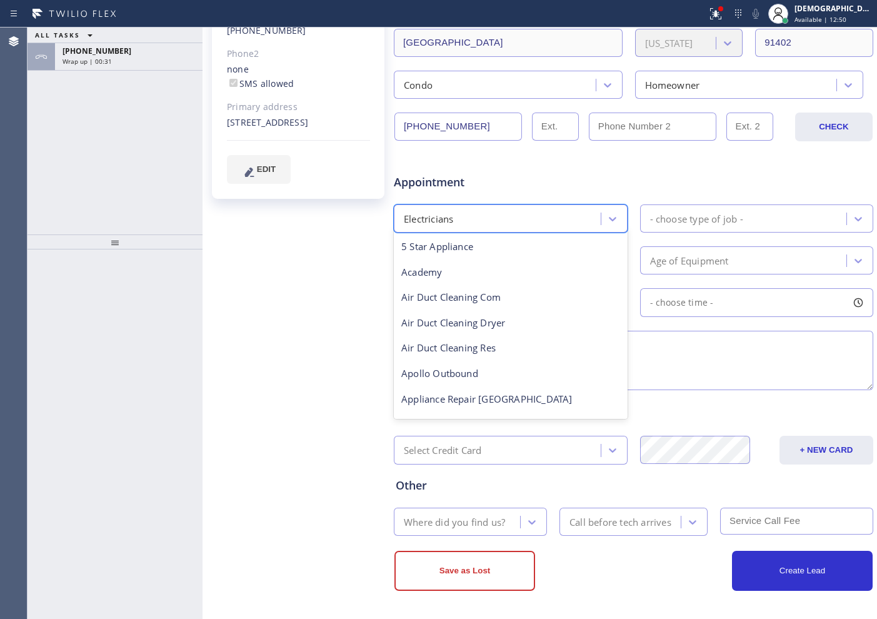
scroll to position [129, 0]
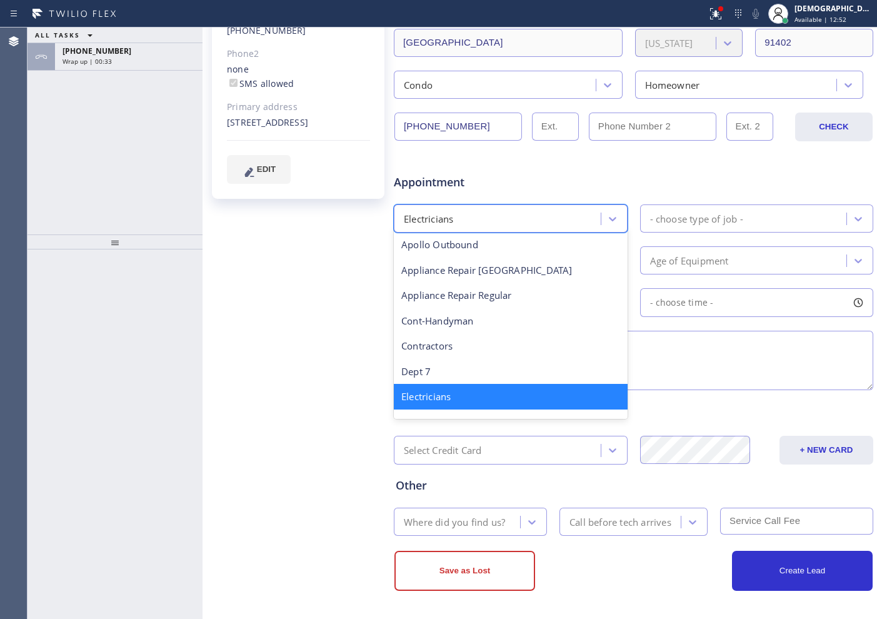
click at [587, 179] on div "Appointment" at bounding box center [633, 175] width 482 height 32
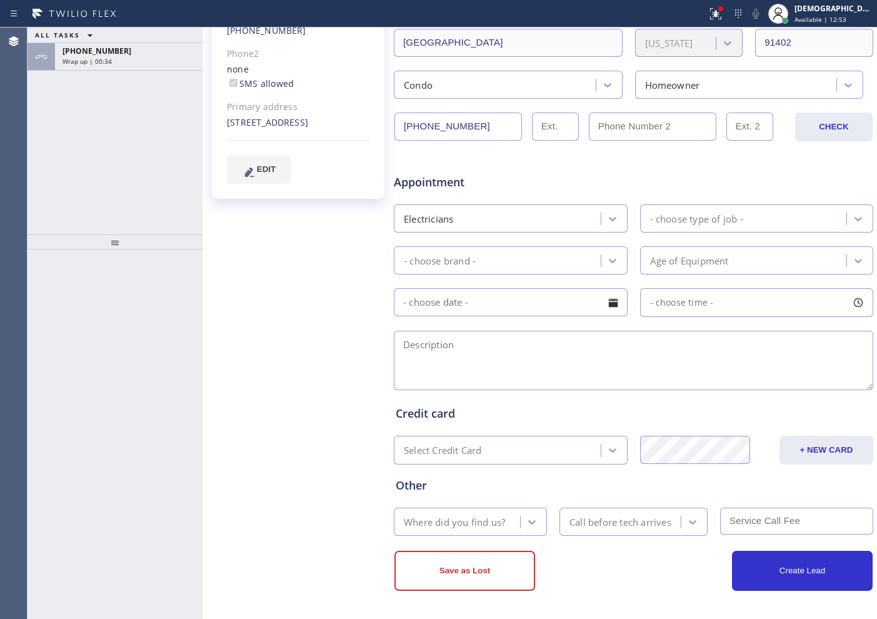
click at [688, 224] on div "- choose type of job -" at bounding box center [696, 218] width 93 height 14
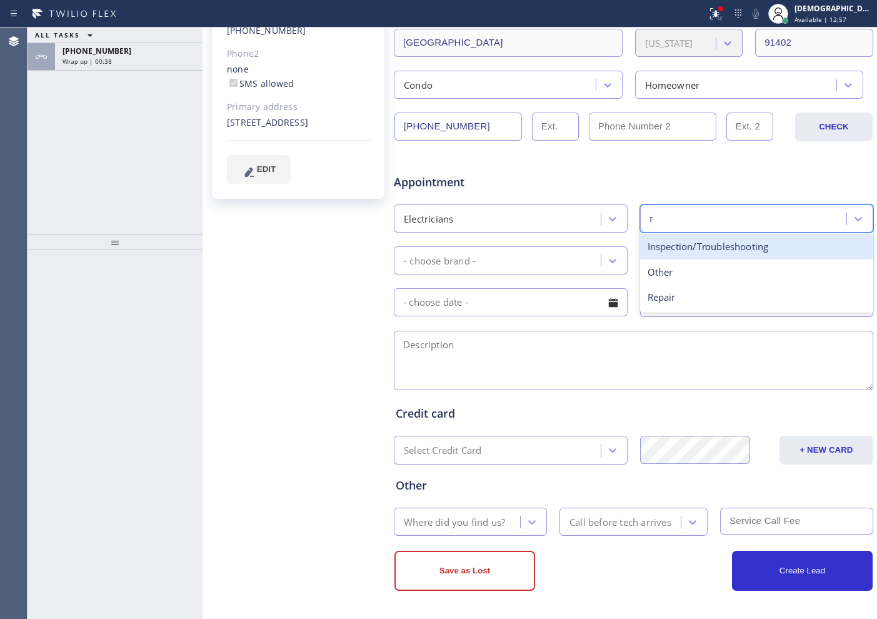
type input "re"
click at [682, 239] on div "Repair" at bounding box center [757, 247] width 234 height 26
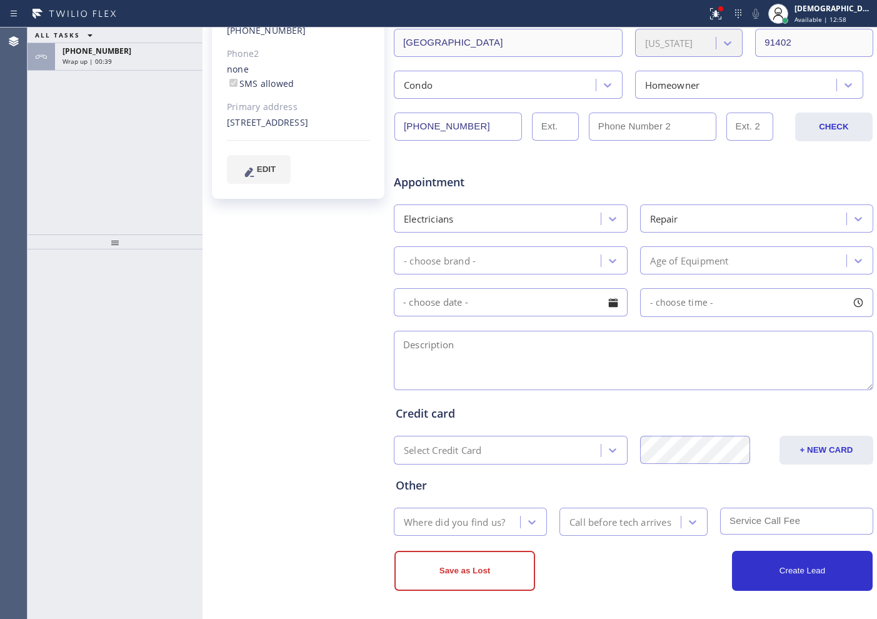
click at [520, 241] on div "Appointment Electricians Repair - choose brand - Age of Equipment - choose time…" at bounding box center [632, 276] width 475 height 234
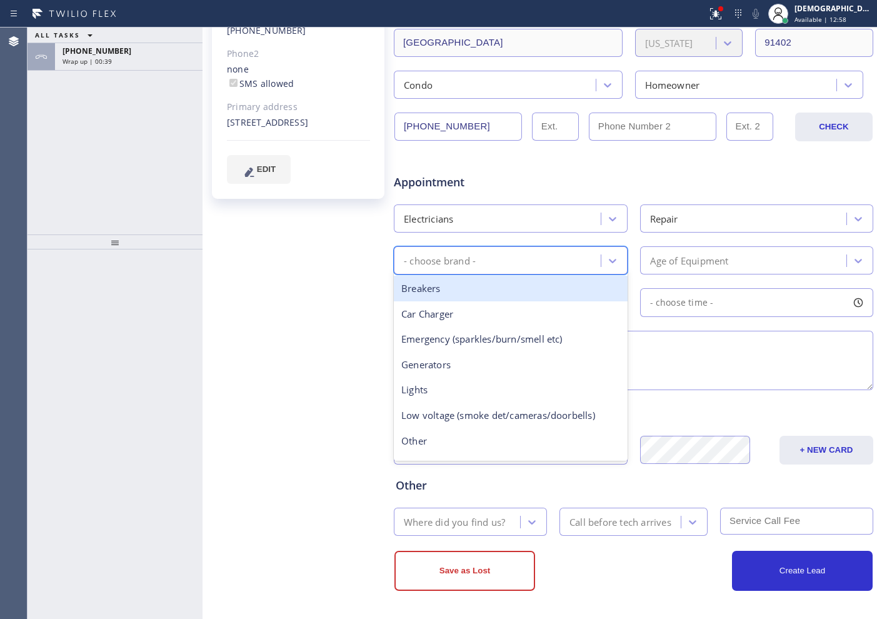
click at [512, 257] on div "- choose brand -" at bounding box center [498, 260] width 203 height 22
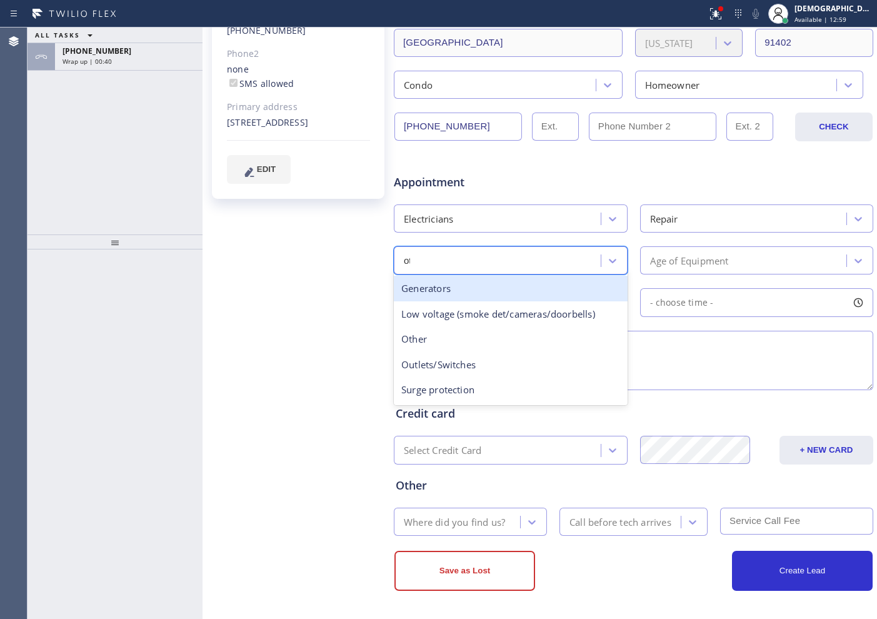
type input "oth"
click at [513, 295] on div "Other" at bounding box center [511, 289] width 234 height 26
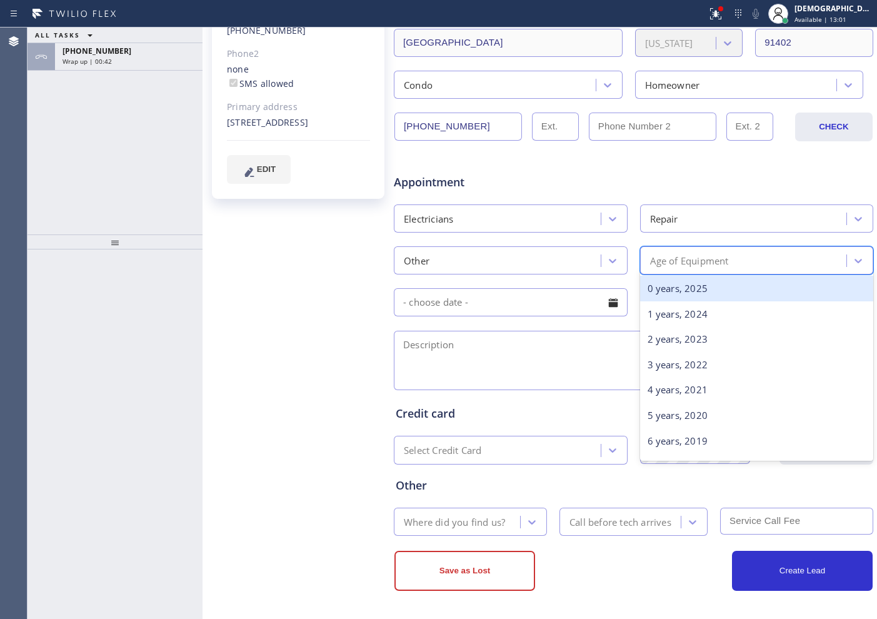
click at [682, 263] on div "Age of Equipment" at bounding box center [689, 260] width 79 height 14
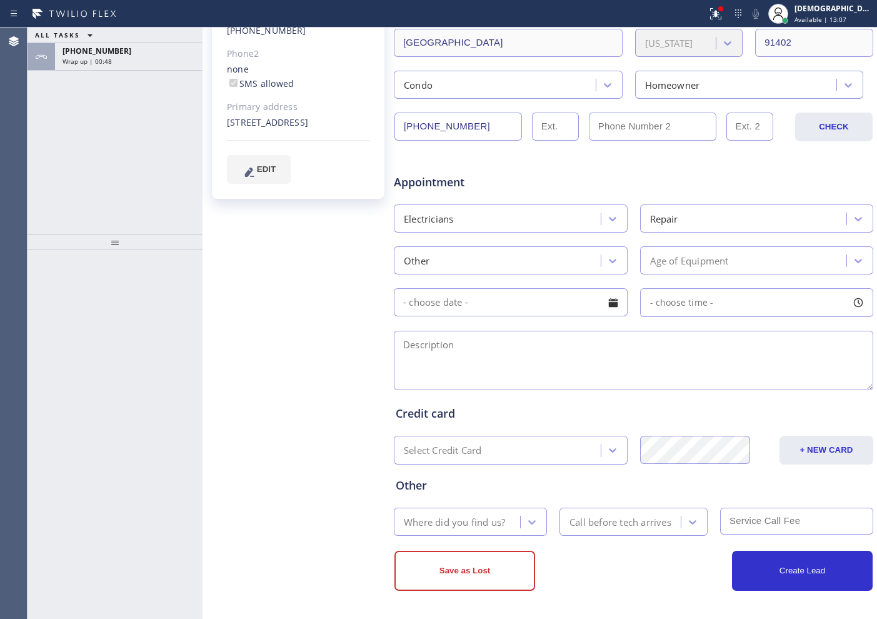
click at [705, 265] on div "Age of Equipment" at bounding box center [689, 260] width 79 height 14
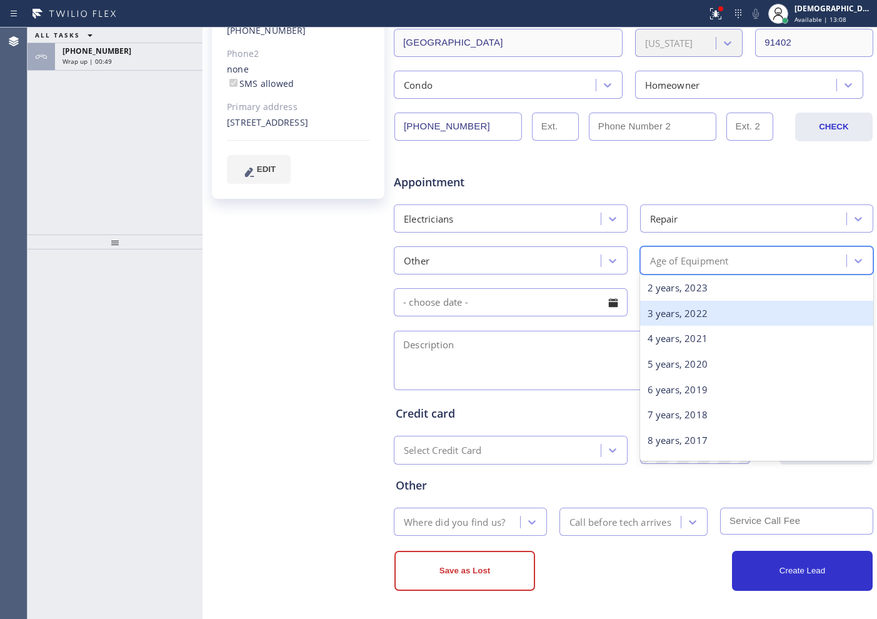
scroll to position [78, 0]
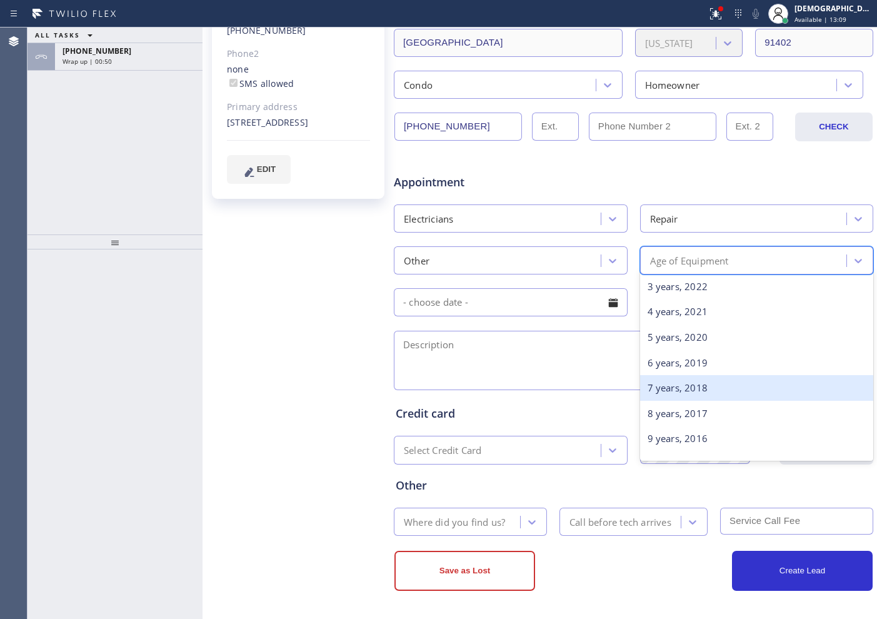
click at [706, 378] on div "7 years, 2018" at bounding box center [757, 388] width 234 height 26
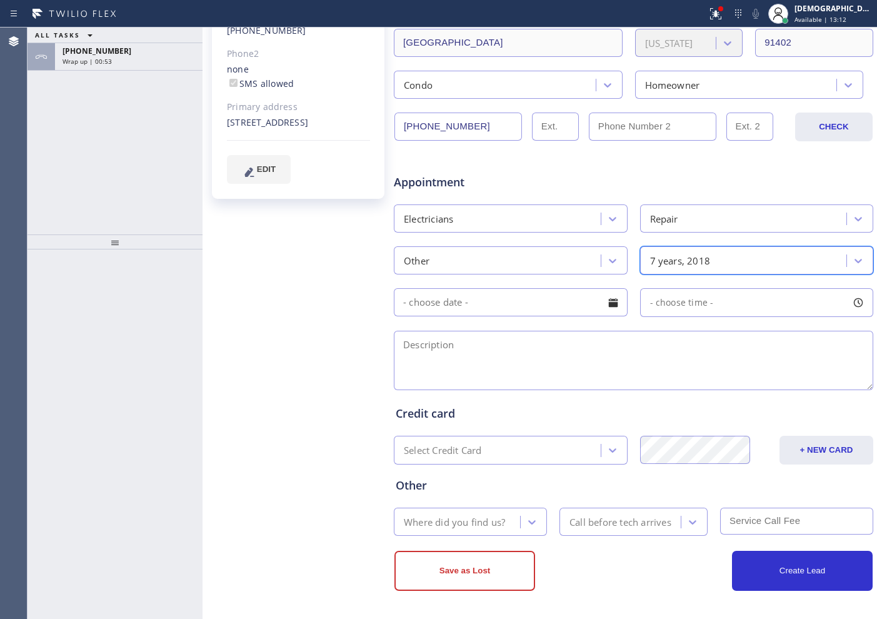
click at [531, 297] on input "text" at bounding box center [511, 302] width 234 height 28
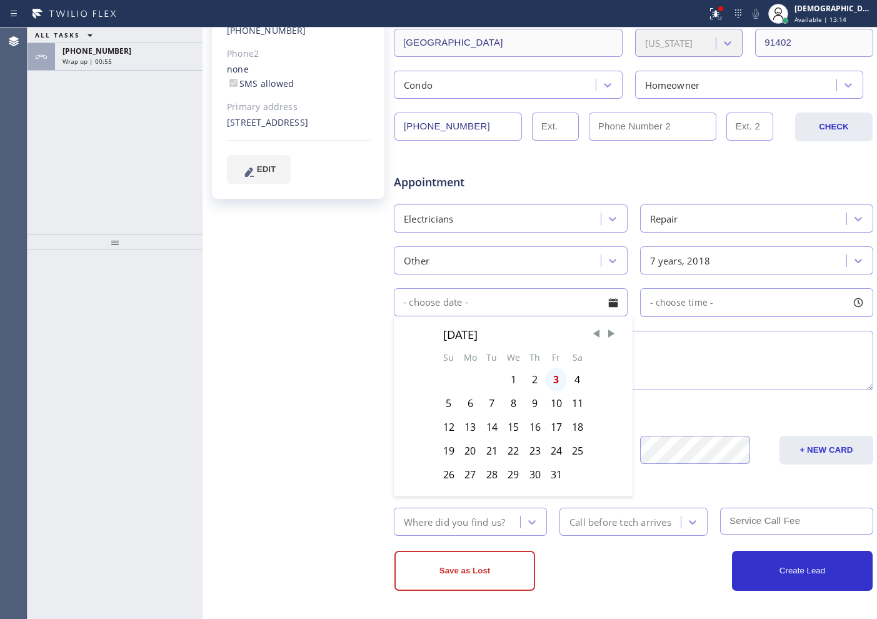
drag, startPoint x: 550, startPoint y: 379, endPoint x: 605, endPoint y: 333, distance: 71.4
click at [551, 379] on div "3" at bounding box center [555, 379] width 21 height 24
type input "[DATE]"
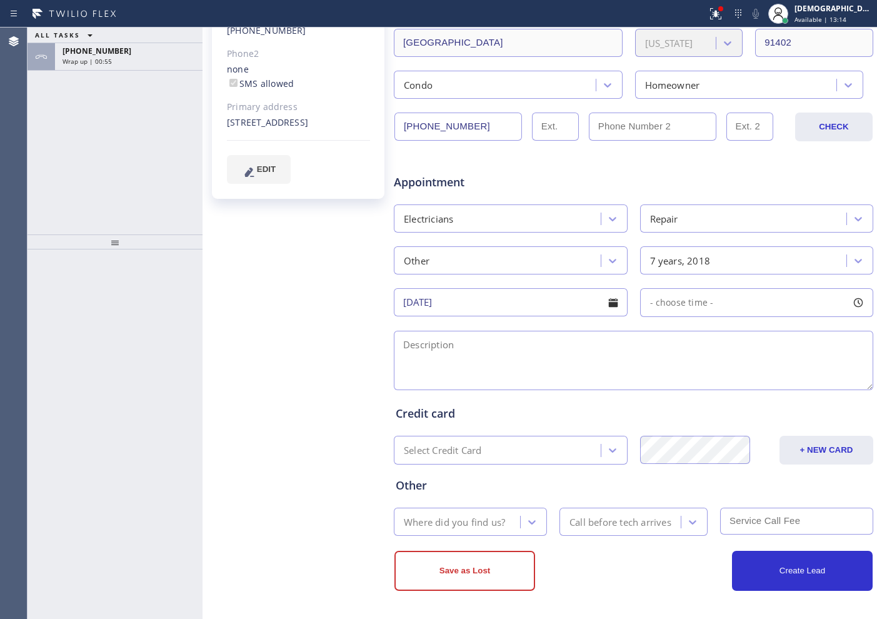
click at [640, 317] on div "Appointment Electricians Repair Other 7 years, 2018 [DATE] - choose time -" at bounding box center [632, 276] width 475 height 234
click at [654, 306] on span "- choose time -" at bounding box center [682, 302] width 64 height 12
drag, startPoint x: 650, startPoint y: 372, endPoint x: 749, endPoint y: 378, distance: 98.9
click at [753, 378] on div at bounding box center [760, 378] width 15 height 26
drag, startPoint x: 650, startPoint y: 382, endPoint x: 709, endPoint y: 383, distance: 58.7
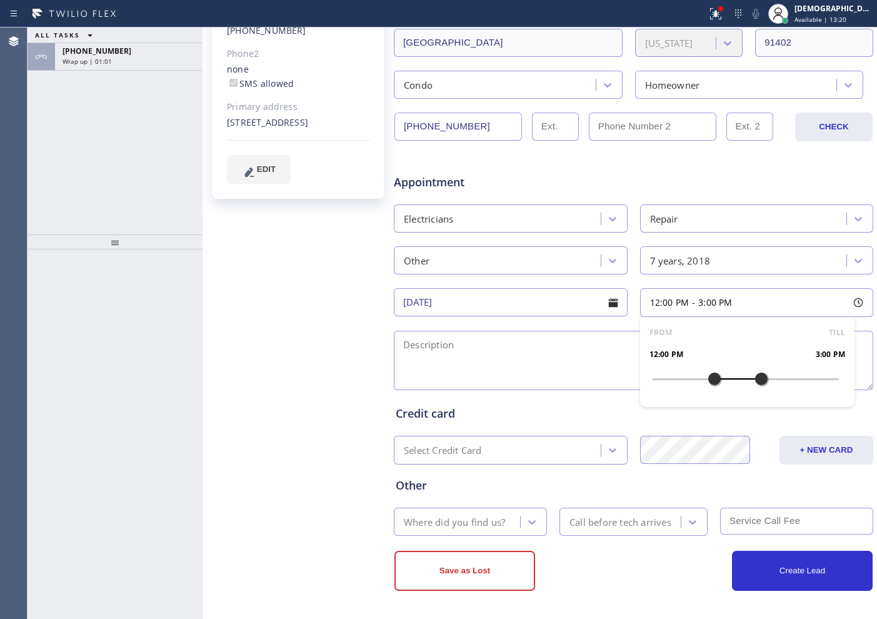
click at [709, 383] on div at bounding box center [714, 378] width 15 height 26
click at [499, 350] on textarea at bounding box center [633, 360] width 479 height 59
click at [467, 344] on textarea "12-3 /" at bounding box center [633, 360] width 479 height 59
click at [504, 349] on textarea "12-3 / $60 /" at bounding box center [633, 360] width 479 height 59
paste textarea "there is an explosion in the batthroom but house is ok everything is fine its j…"
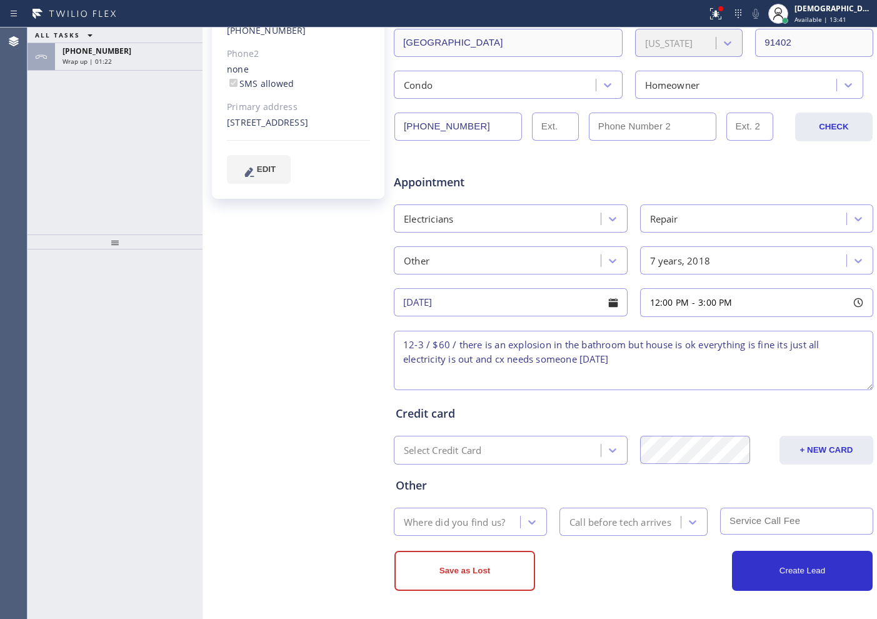
click at [627, 354] on textarea "12-3 / $60 / there is an explosion in the bathroom but house is ok everything i…" at bounding box center [633, 360] width 479 height 59
click at [706, 370] on textarea "12-3 / $60 / there is an explosion in the bathroom but house is ok everything i…" at bounding box center [633, 360] width 479 height 59
paste textarea "[STREET_ADDRESS]"
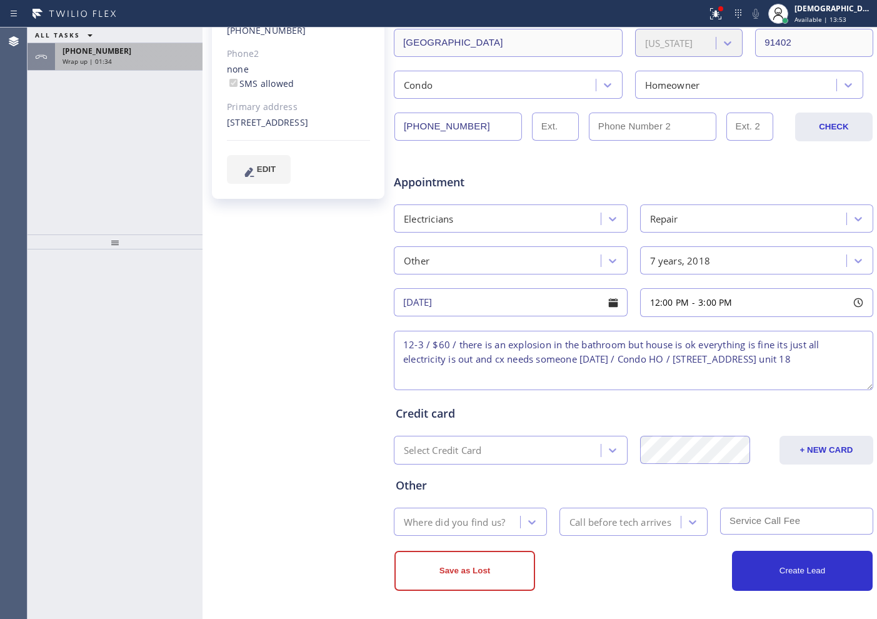
click at [122, 53] on div "[PHONE_NUMBER]" at bounding box center [128, 51] width 132 height 11
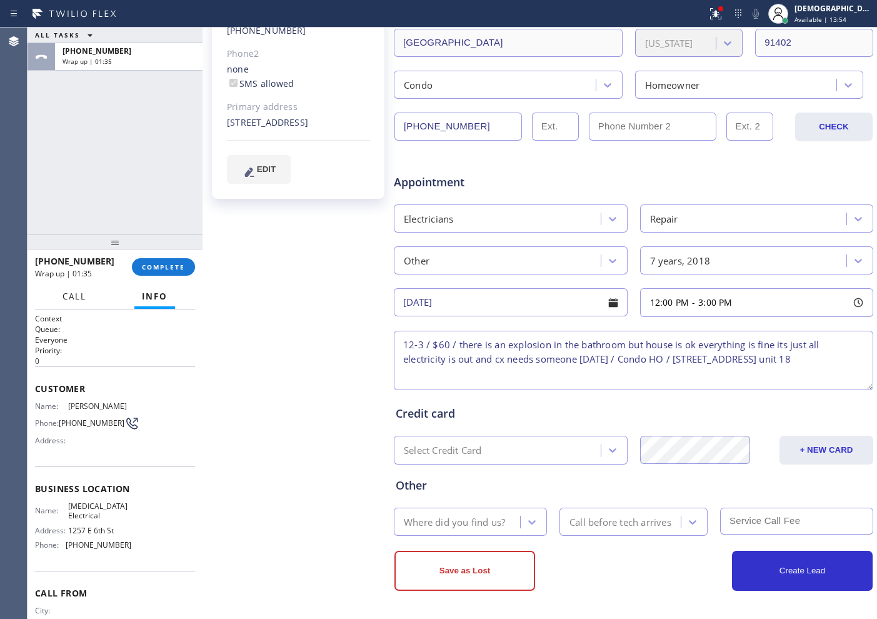
click at [78, 299] on span "Call" at bounding box center [74, 296] width 24 height 11
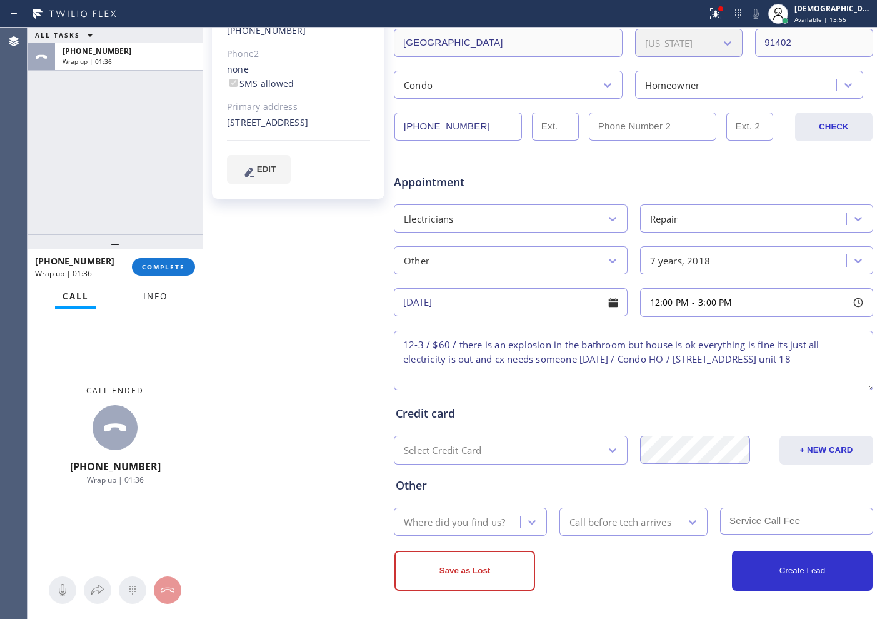
click at [147, 297] on span "Info" at bounding box center [155, 296] width 24 height 11
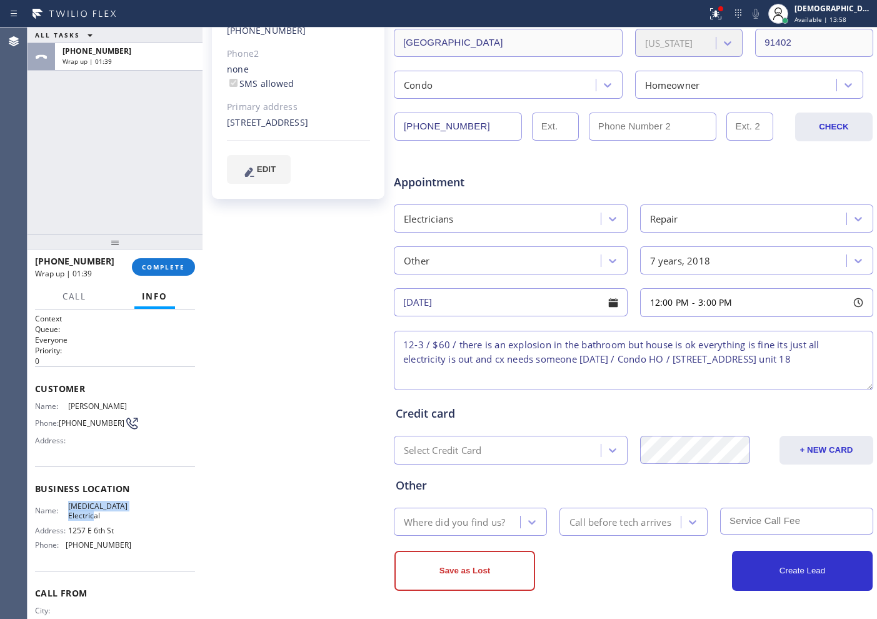
drag, startPoint x: 100, startPoint y: 530, endPoint x: 64, endPoint y: 520, distance: 37.2
click at [64, 520] on div "Name: [MEDICAL_DATA] Electrical" at bounding box center [83, 510] width 96 height 19
copy div "[MEDICAL_DATA] Electrical"
click at [535, 368] on textarea "12-3 / $60 / there is an explosion in the bathroom but house is ok everything i…" at bounding box center [633, 360] width 479 height 59
paste textarea "[MEDICAL_DATA] Electrical"
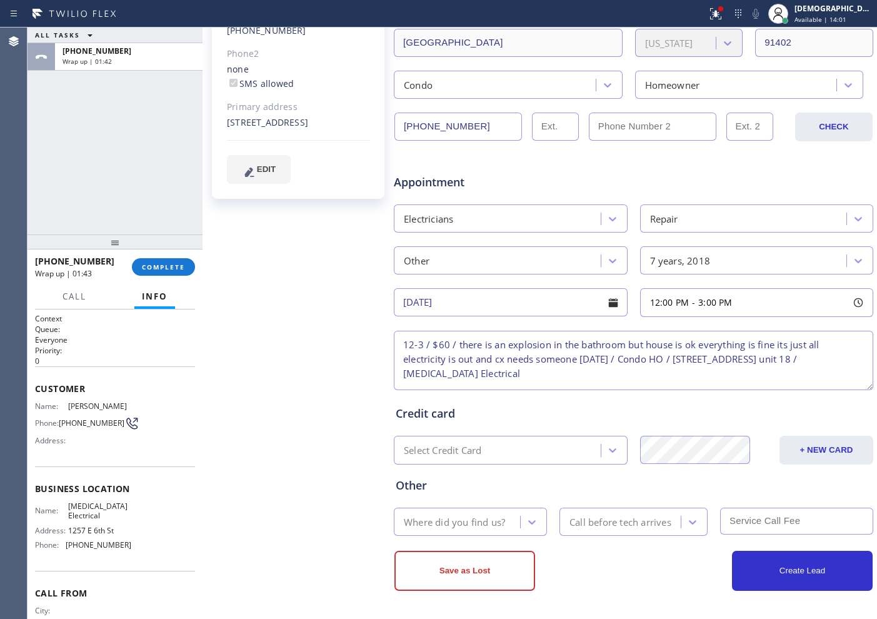
scroll to position [5, 0]
click at [400, 382] on textarea "12-3 / $60 / there is an explosion in the bathroom but house is ok everything i…" at bounding box center [633, 360] width 479 height 59
click at [587, 379] on textarea "12-3 / $60 / there is an explosion in the bathroom but house is ok everything i…" at bounding box center [633, 360] width 479 height 59
click at [611, 380] on textarea "12-3 / $60 / there is an explosion in the bathroom but house is ok everything i…" at bounding box center [633, 360] width 479 height 59
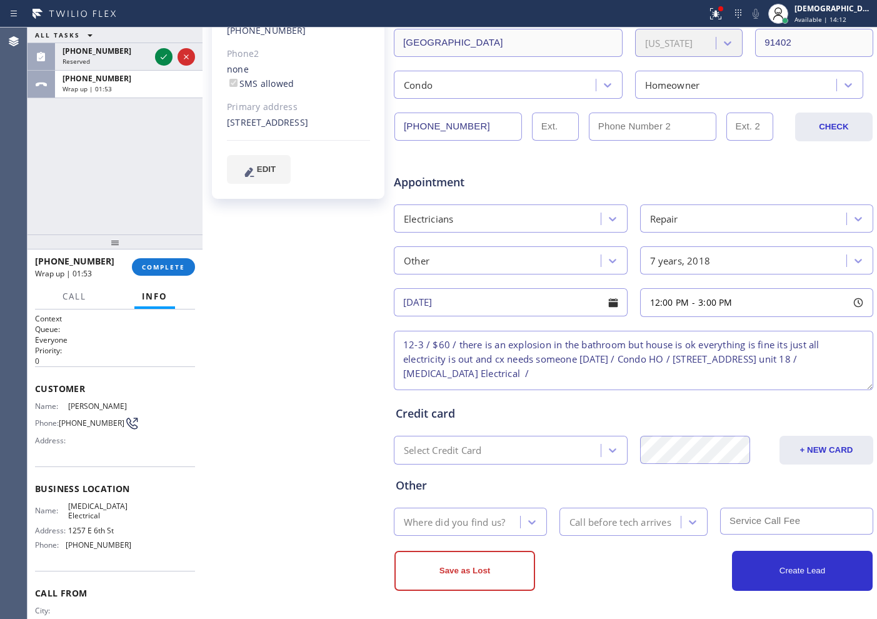
paste textarea "Please call customer 30 minutes prior to arrival"
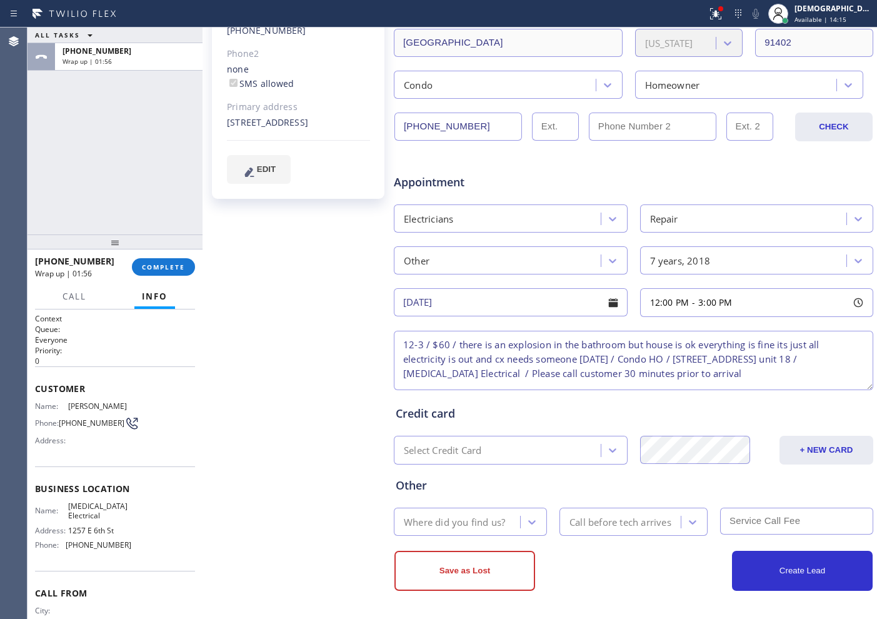
type textarea "12-3 / $60 / there is an explosion in the bathroom but house is ok everything i…"
click at [450, 528] on div "Where did you find us?" at bounding box center [454, 521] width 101 height 14
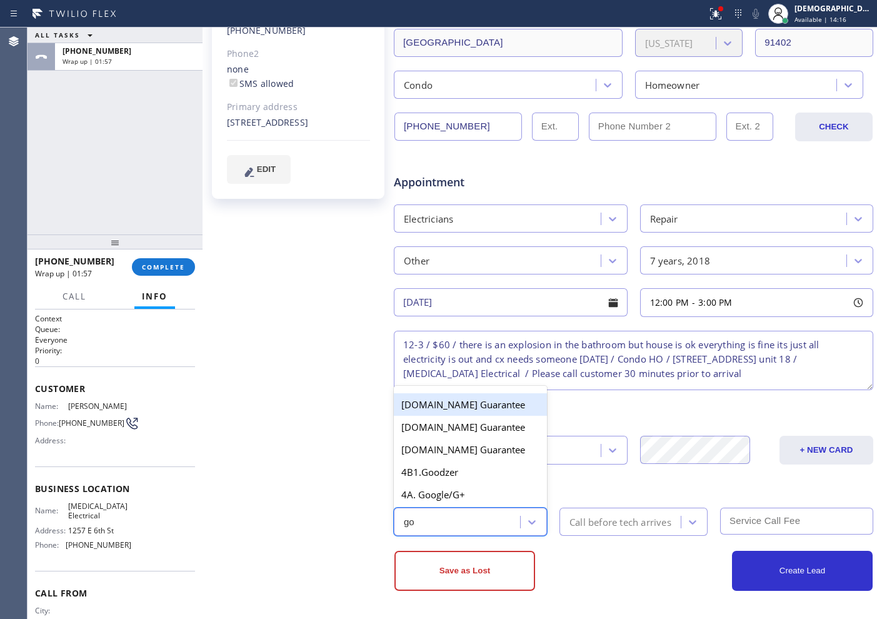
type input "goo"
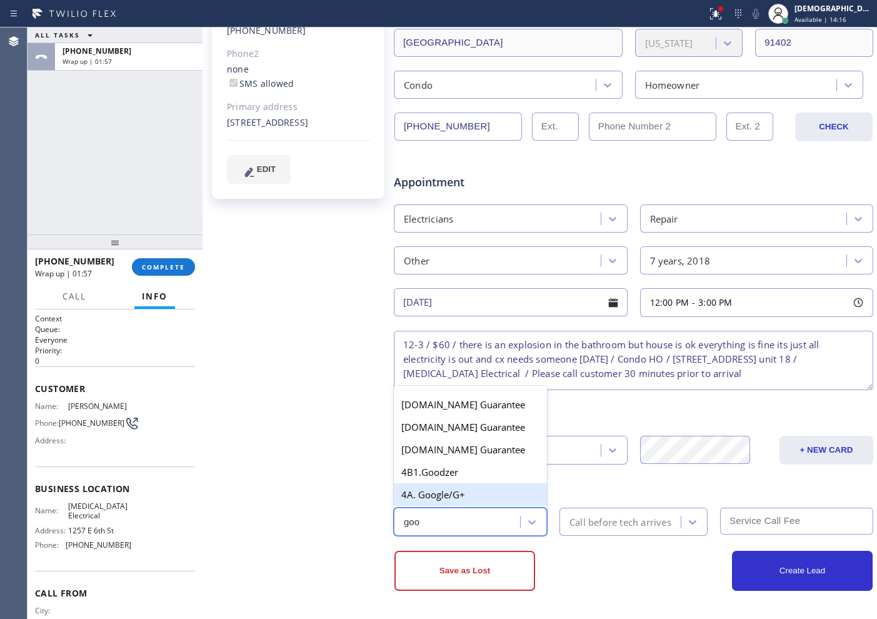
click at [451, 494] on div "4A. Google/G+" at bounding box center [470, 494] width 153 height 22
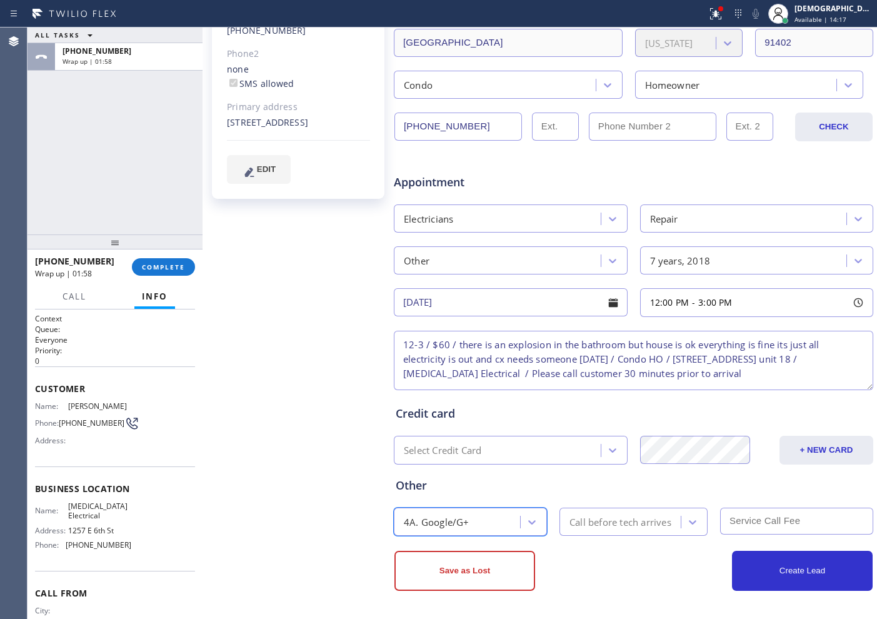
click at [595, 527] on div "Call before tech arrives" at bounding box center [620, 521] width 102 height 14
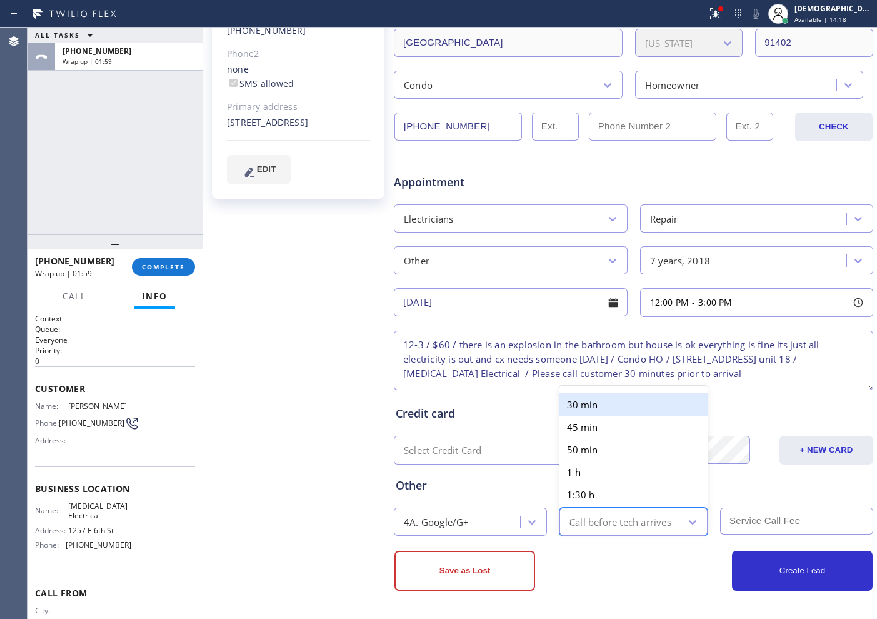
type input "30"
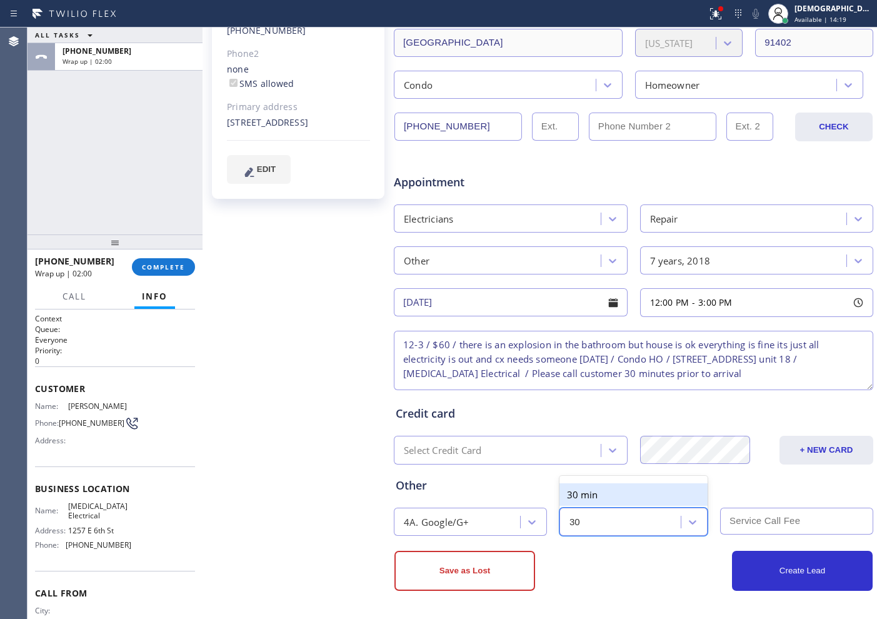
click at [603, 487] on div "30 min" at bounding box center [633, 494] width 148 height 22
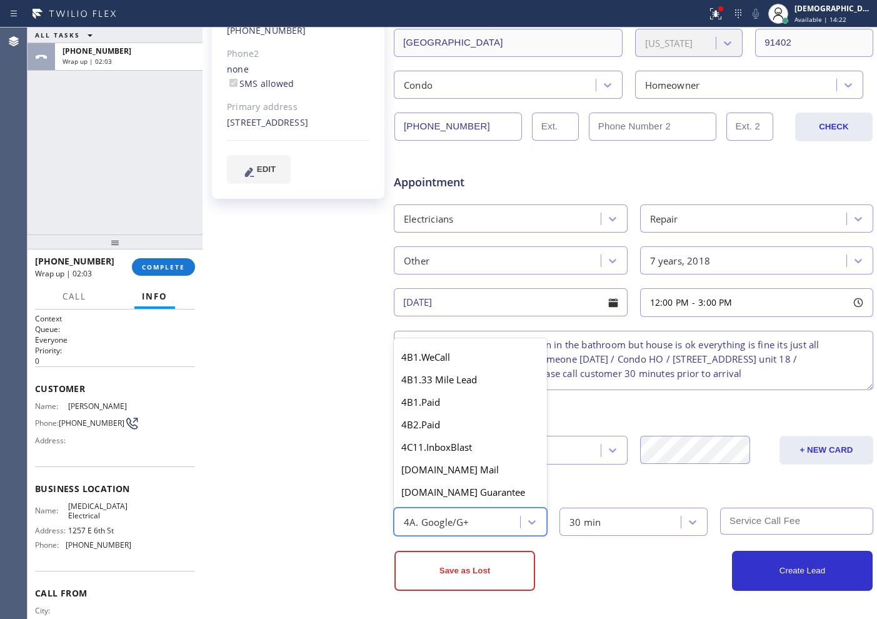
click at [441, 518] on div "4A. Google/G+" at bounding box center [437, 521] width 66 height 14
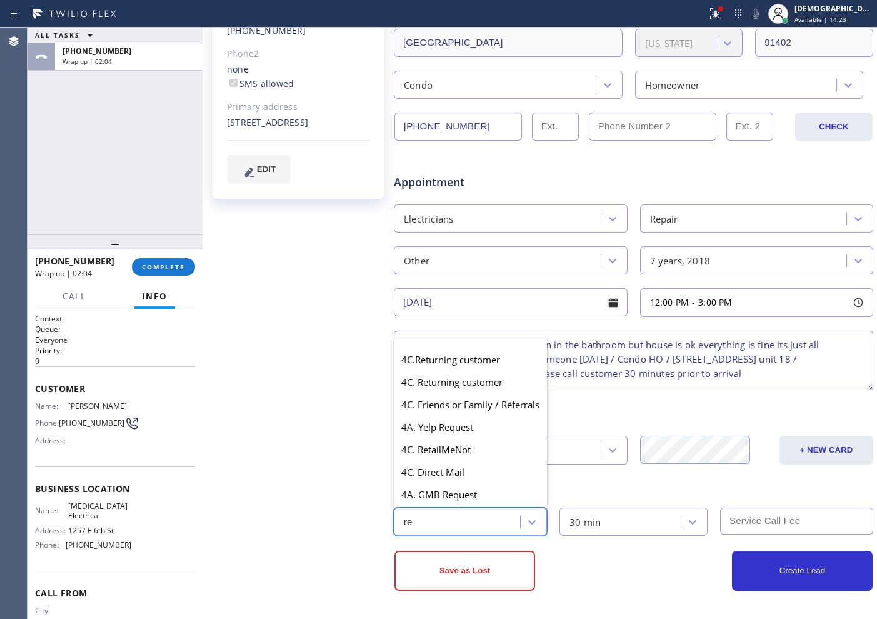
scroll to position [37, 0]
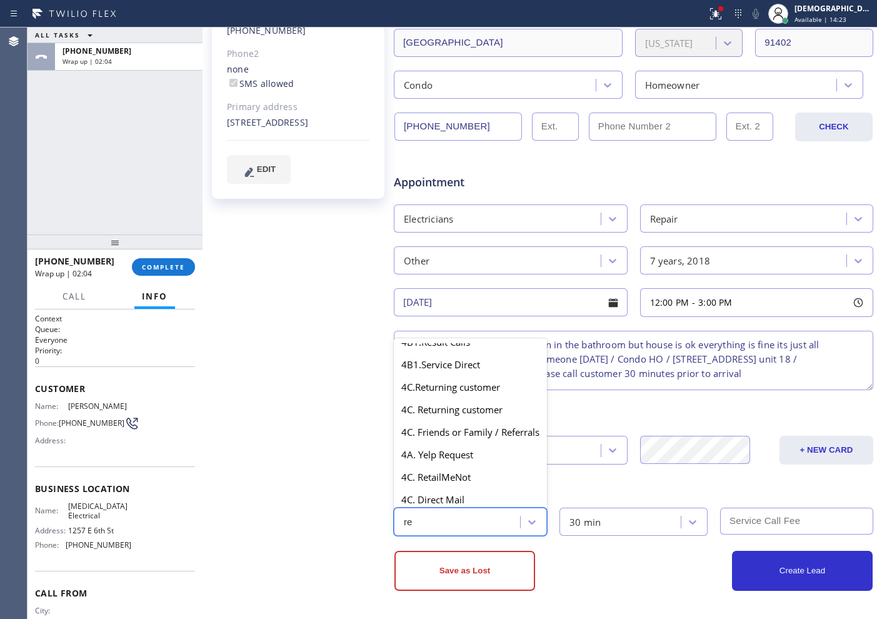
type input "ret"
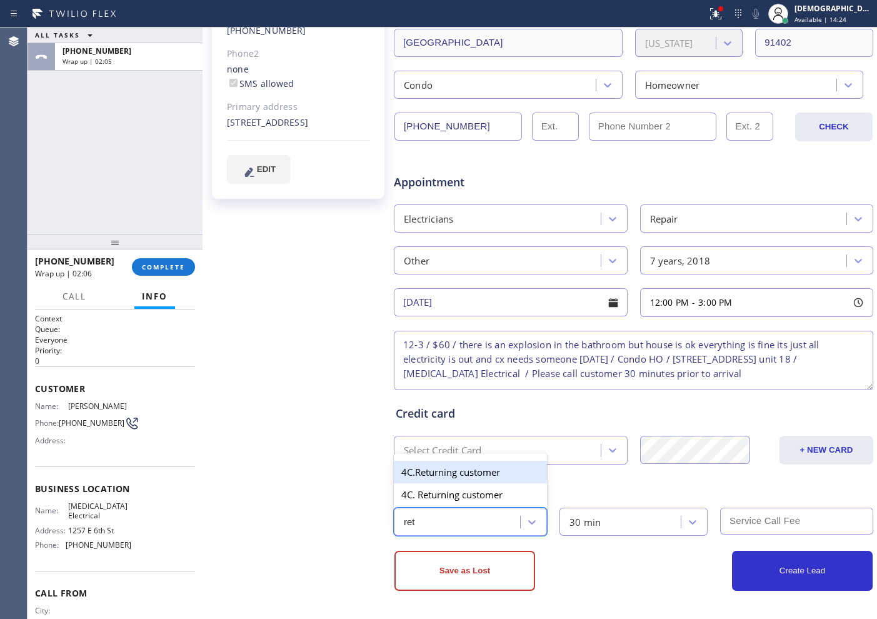
click at [452, 474] on div "4C.Returning customer" at bounding box center [470, 471] width 153 height 22
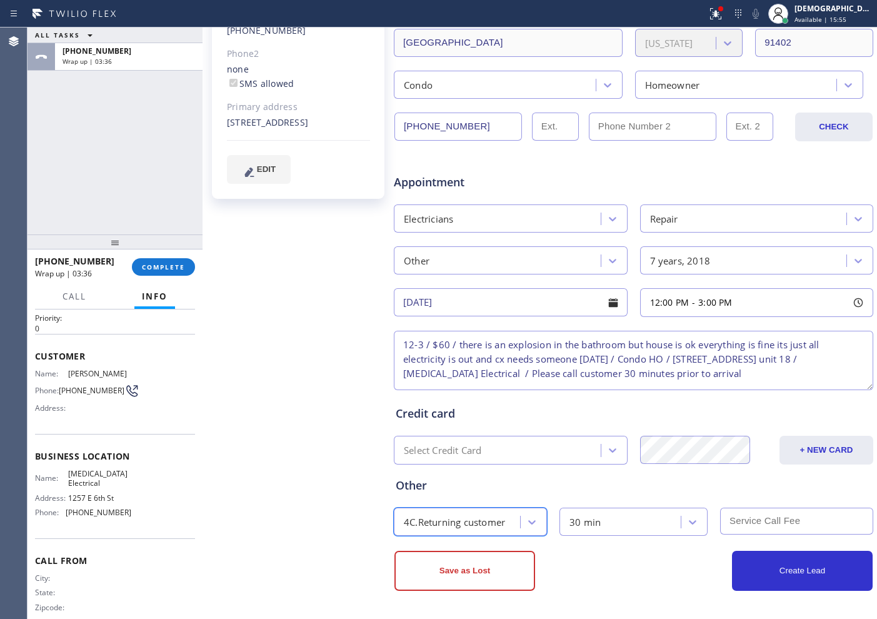
scroll to position [64, 0]
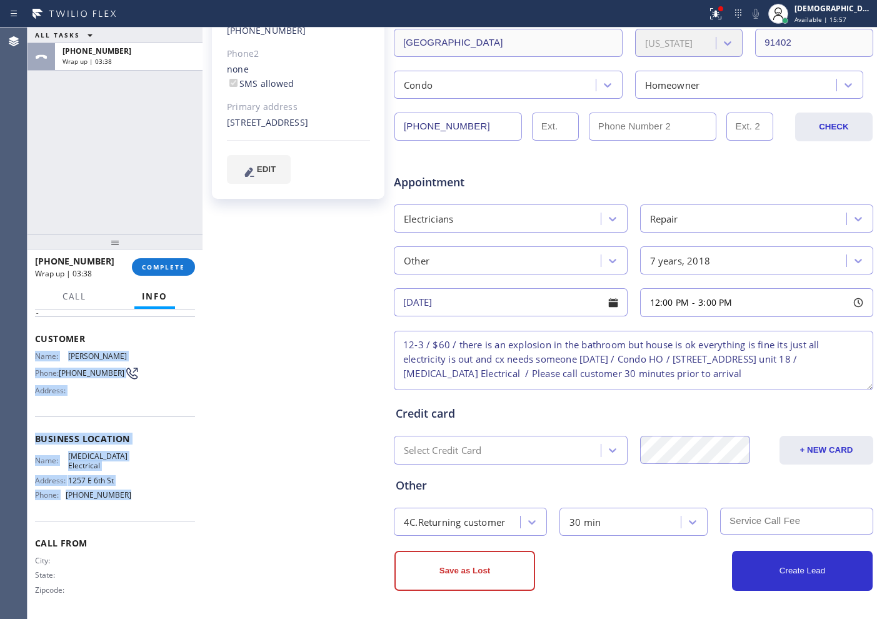
drag, startPoint x: 134, startPoint y: 498, endPoint x: 31, endPoint y: 350, distance: 180.4
click at [31, 350] on div "Context Queue: Everyone Priority: 0 Customer Name: [PERSON_NAME] Phone: [PHONE_…" at bounding box center [114, 463] width 175 height 309
copy div "Name: [PERSON_NAME] Phone: [PHONE_NUMBER] Address: Business location Name: [MED…"
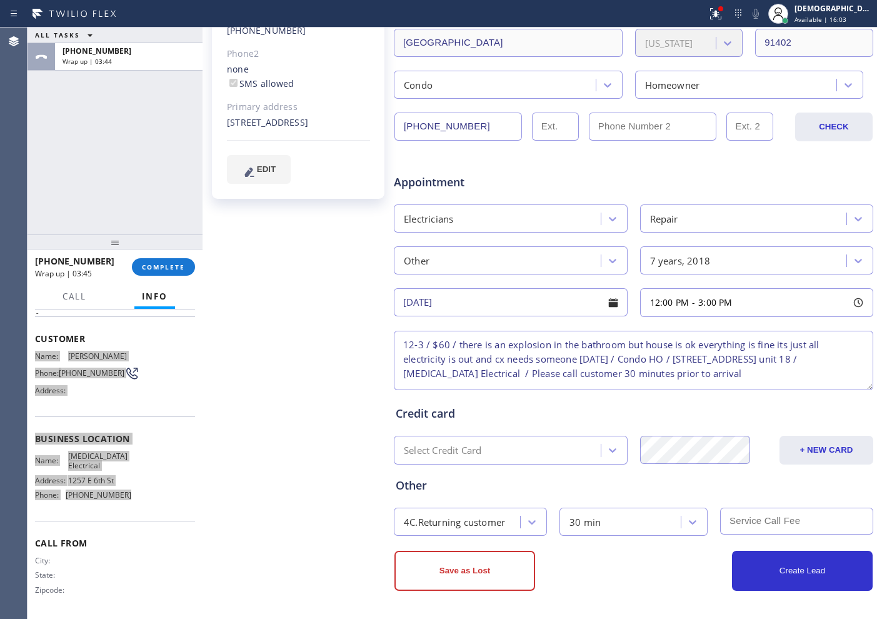
scroll to position [0, 0]
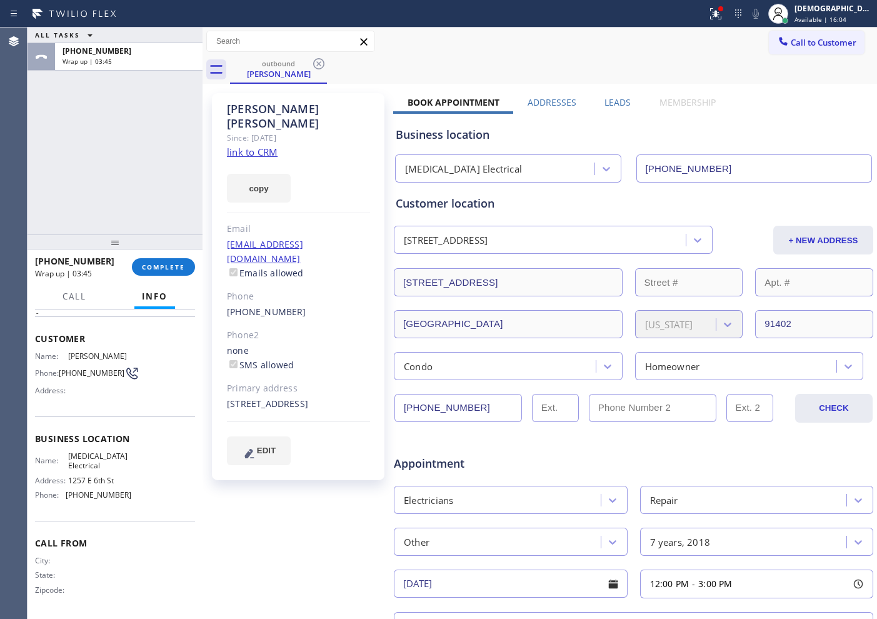
click at [757, 109] on div "Business location [MEDICAL_DATA] Electrical [PHONE_NUMBER]" at bounding box center [633, 146] width 480 height 74
click at [834, 11] on div "[DEMOGRAPHIC_DATA][PERSON_NAME]" at bounding box center [833, 8] width 79 height 11
click at [91, 154] on div "ALL TASKS ALL TASKS ACTIVE TASKS TASKS IN WRAP UP [PHONE_NUMBER] Wrap up | 04:45" at bounding box center [114, 130] width 175 height 207
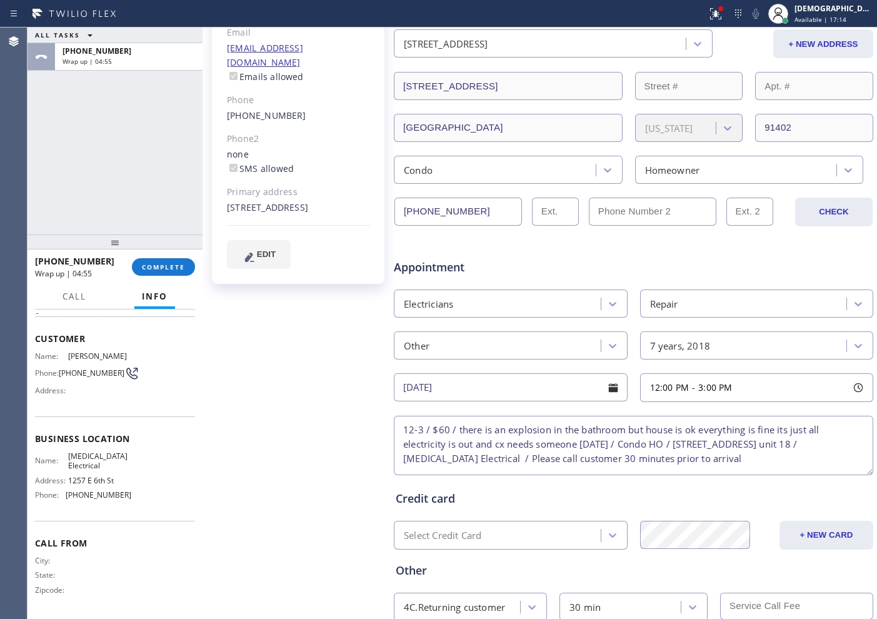
scroll to position [281, 0]
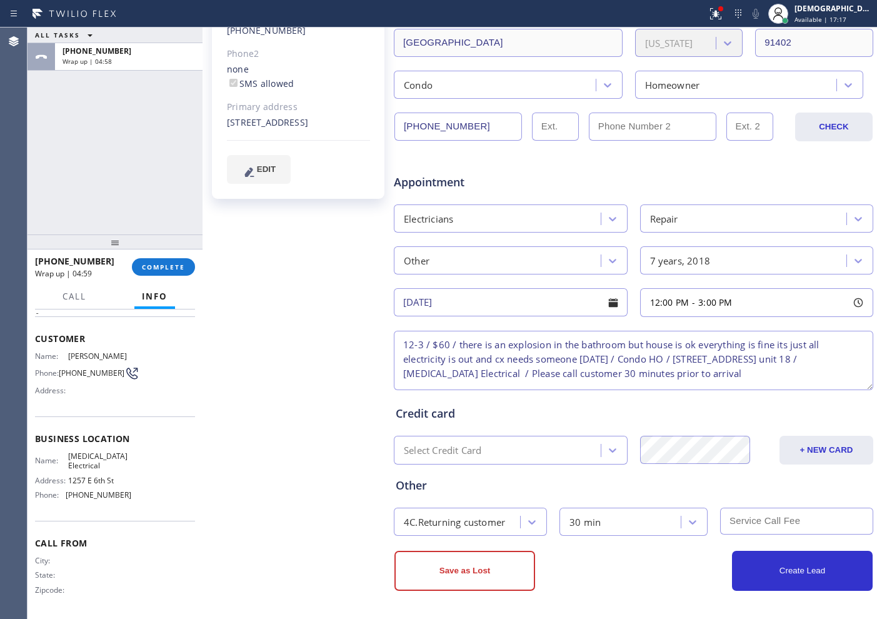
click at [755, 530] on input "text" at bounding box center [796, 520] width 153 height 27
type input "60"
click at [782, 579] on button "Create Lead" at bounding box center [802, 570] width 141 height 40
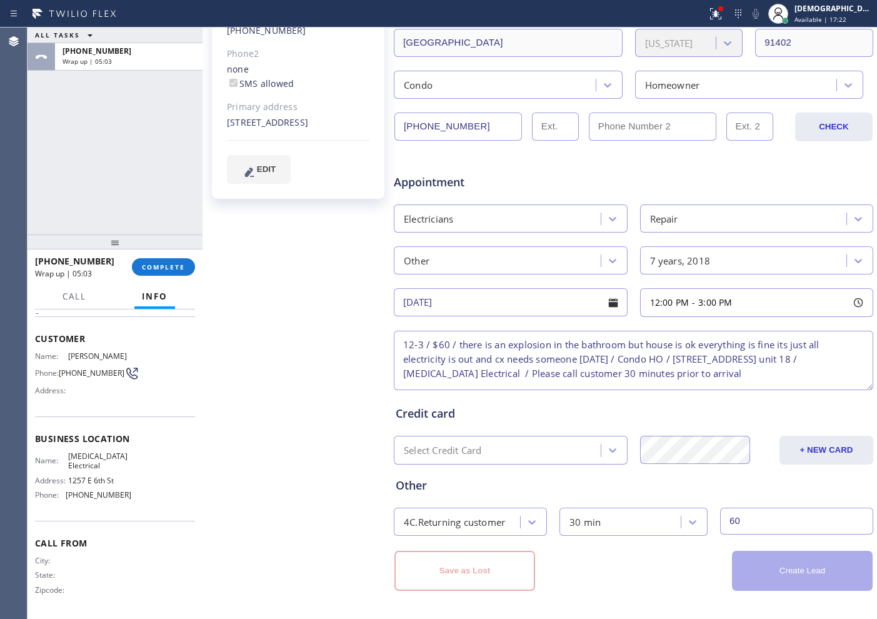
scroll to position [0, 0]
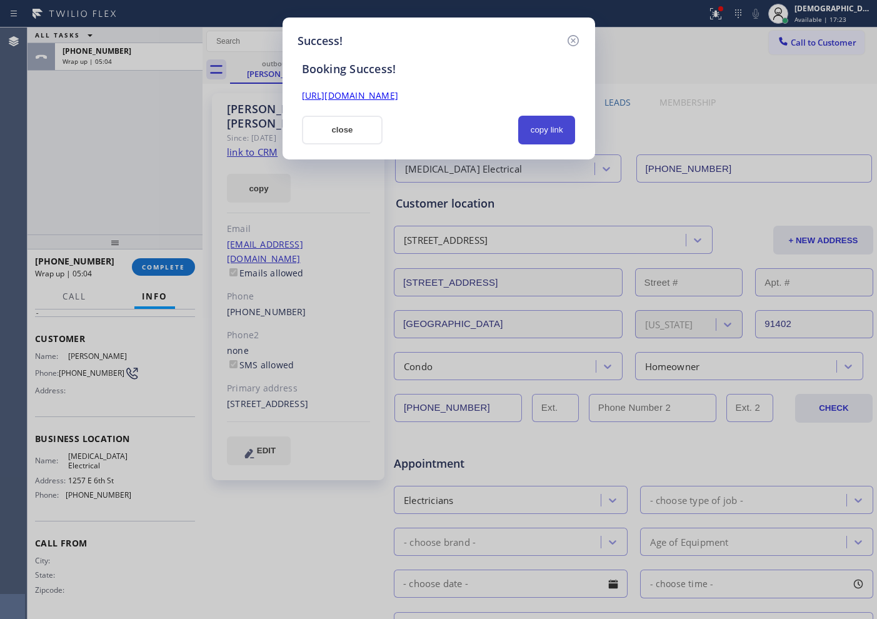
click at [528, 133] on button "copy link" at bounding box center [546, 130] width 57 height 29
click at [462, 87] on div "[URL][DOMAIN_NAME]" at bounding box center [438, 89] width 289 height 27
click at [398, 96] on link "[URL][DOMAIN_NAME]" at bounding box center [350, 95] width 96 height 12
click at [339, 127] on button "close" at bounding box center [342, 130] width 81 height 29
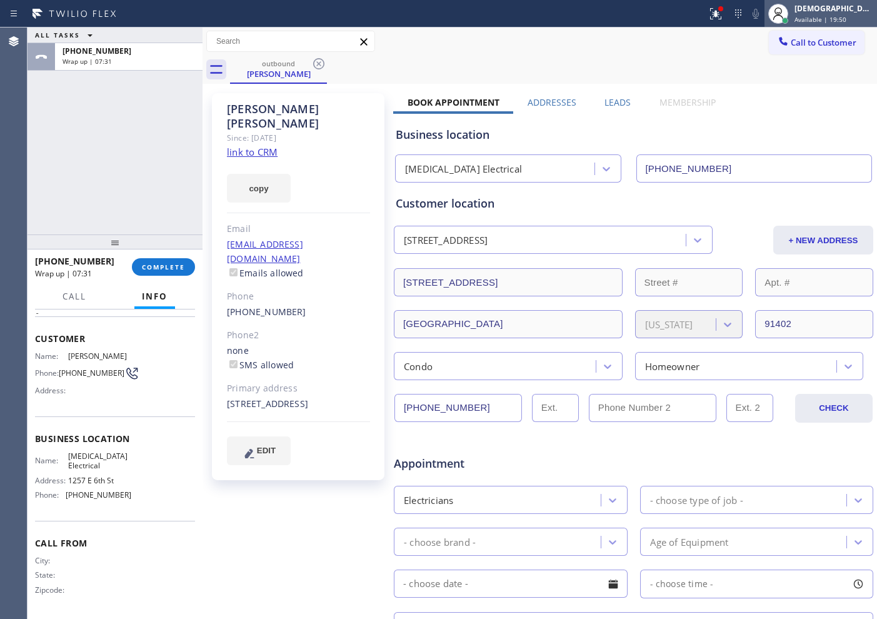
click at [785, 15] on icon at bounding box center [777, 13] width 15 height 15
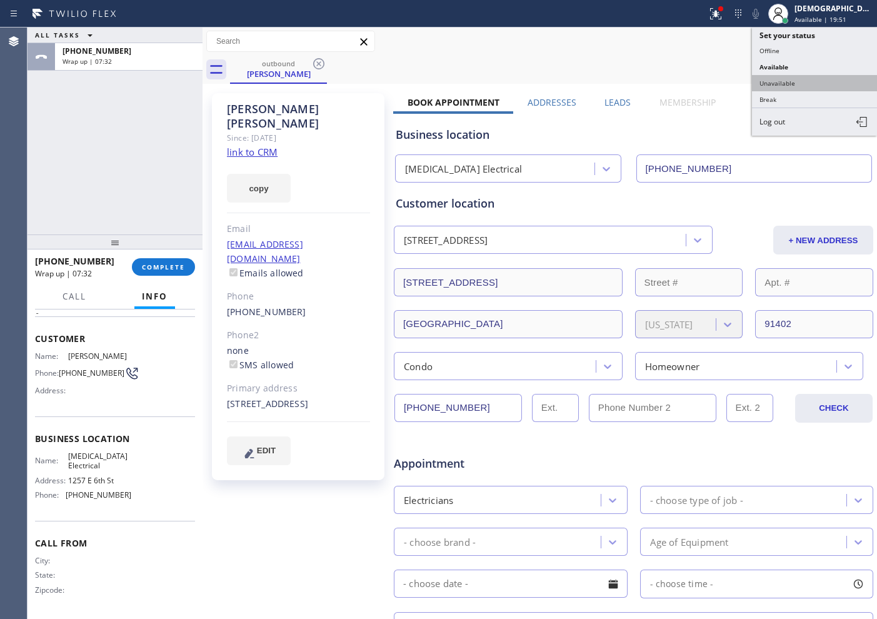
click at [783, 81] on button "Unavailable" at bounding box center [814, 83] width 125 height 16
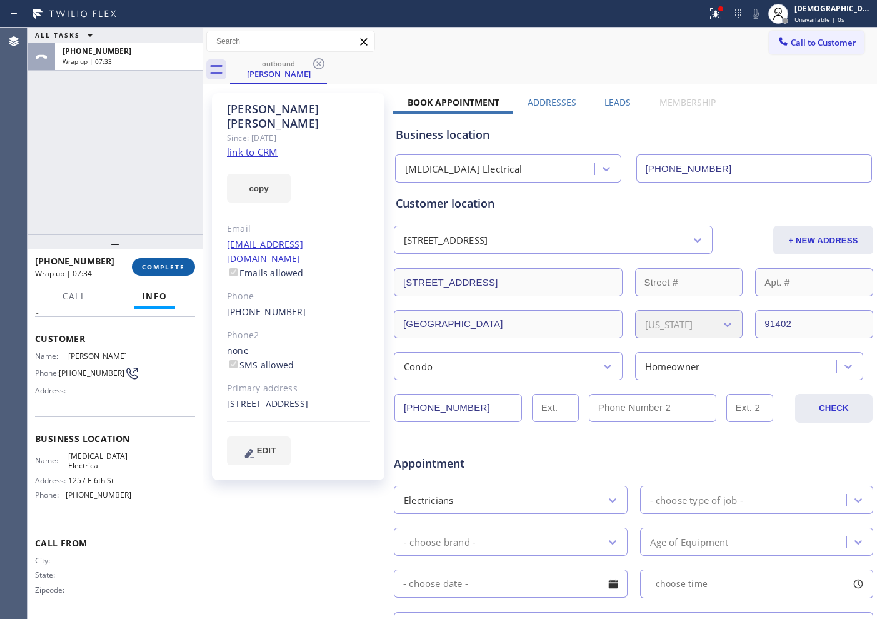
click at [167, 269] on span "COMPLETE" at bounding box center [163, 266] width 43 height 9
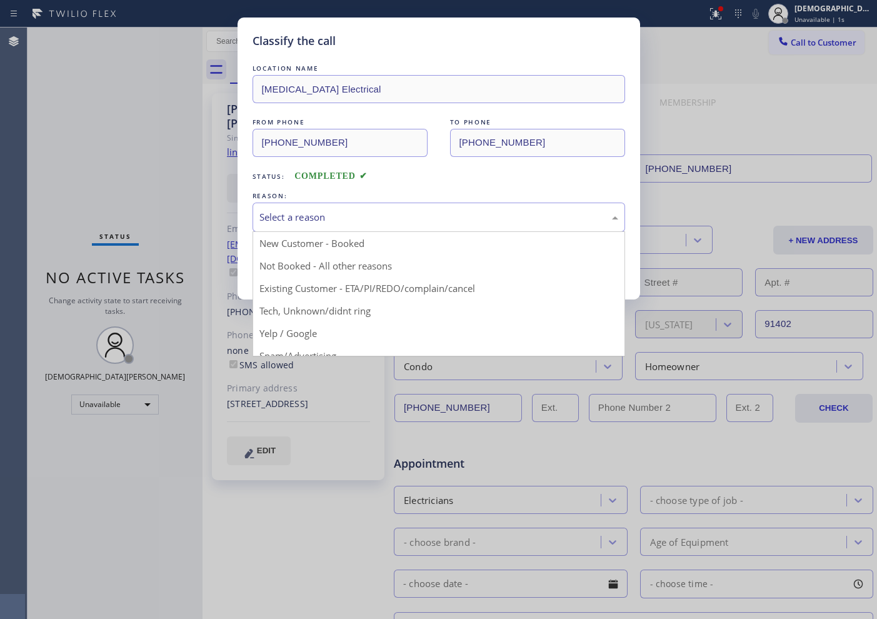
click at [358, 226] on div "Select a reason" at bounding box center [438, 216] width 372 height 29
drag, startPoint x: 329, startPoint y: 247, endPoint x: 304, endPoint y: 268, distance: 32.8
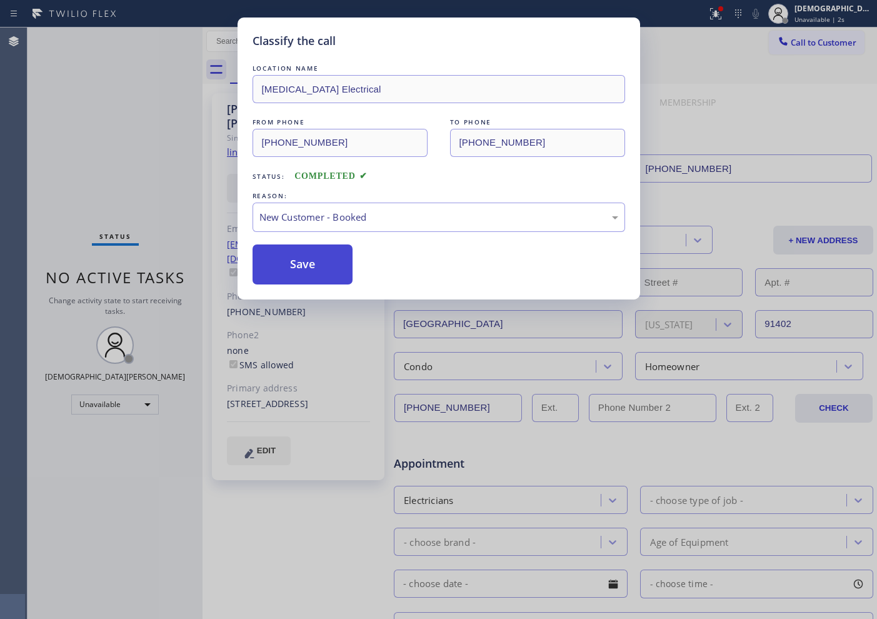
click at [300, 271] on button "Save" at bounding box center [302, 264] width 101 height 40
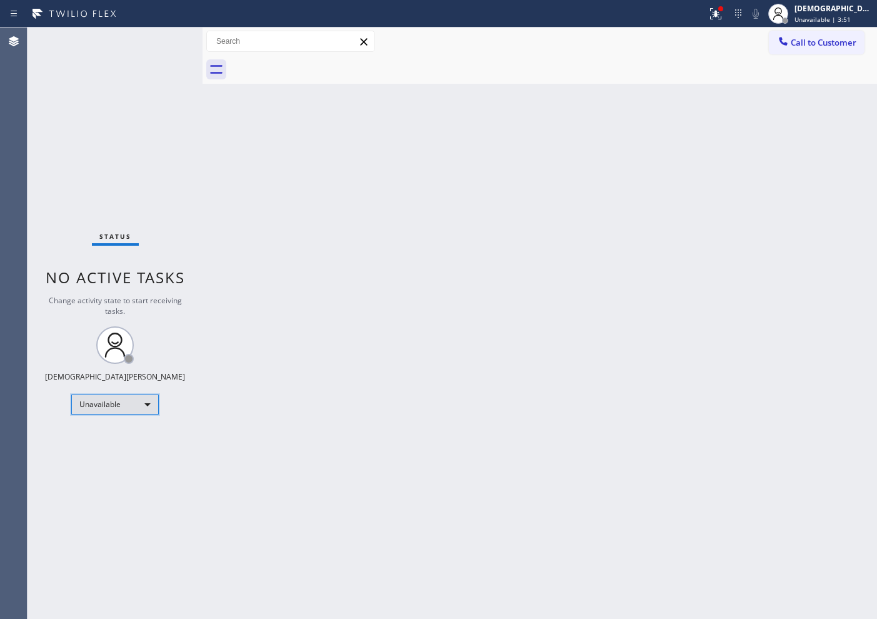
click at [136, 401] on div "Unavailable" at bounding box center [114, 404] width 87 height 20
click at [116, 439] on li "Available" at bounding box center [114, 437] width 85 height 15
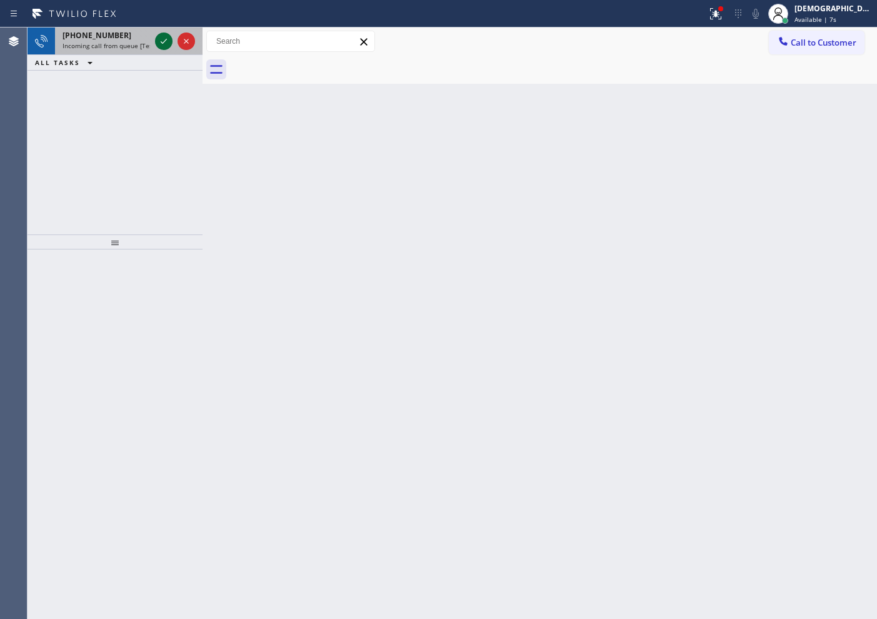
click at [163, 42] on icon at bounding box center [164, 41] width 6 height 5
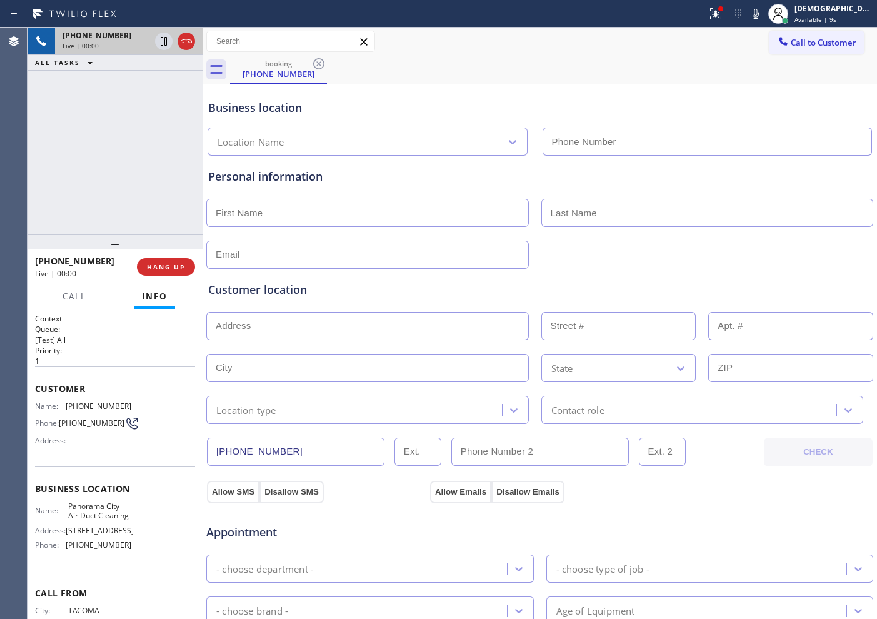
type input "[PHONE_NUMBER]"
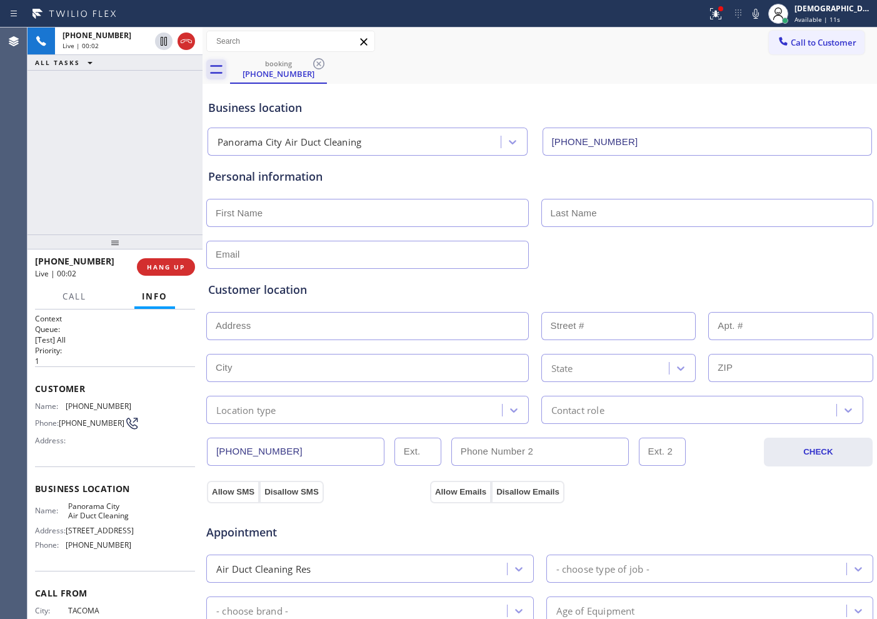
drag, startPoint x: 189, startPoint y: 46, endPoint x: 219, endPoint y: 67, distance: 36.2
click at [189, 46] on icon at bounding box center [186, 41] width 15 height 15
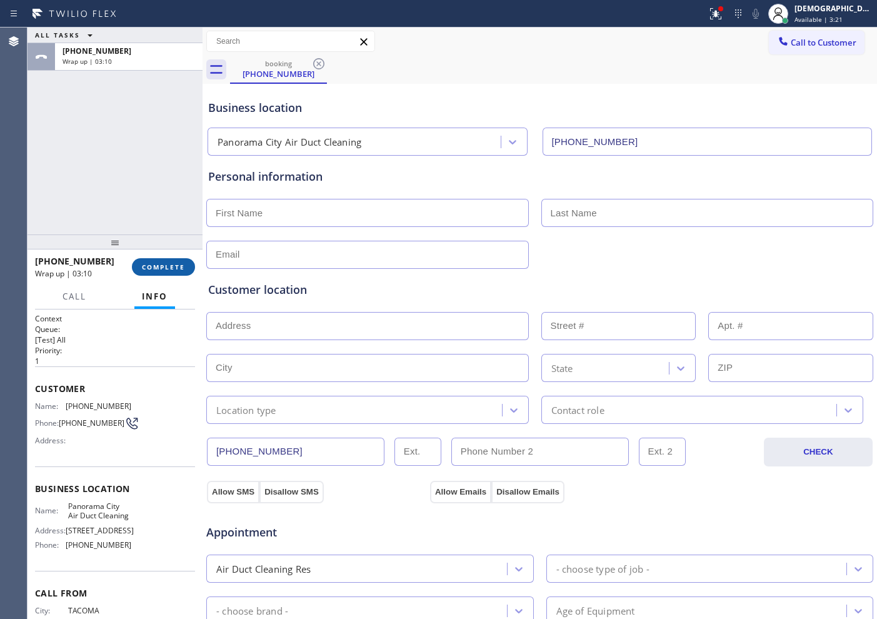
click at [152, 270] on span "COMPLETE" at bounding box center [163, 266] width 43 height 9
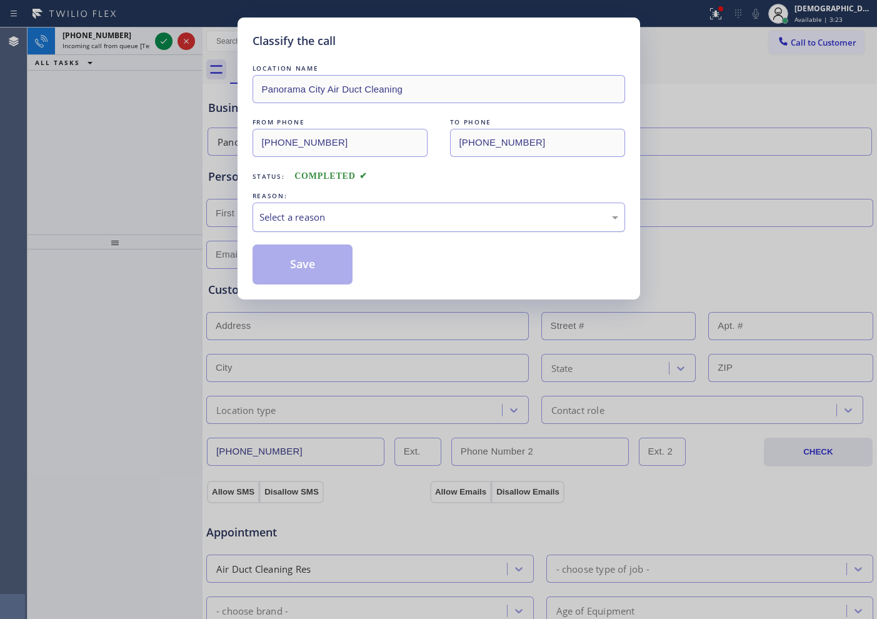
click at [266, 214] on div "Select a reason" at bounding box center [438, 217] width 359 height 14
click at [279, 260] on button "Save" at bounding box center [302, 264] width 101 height 40
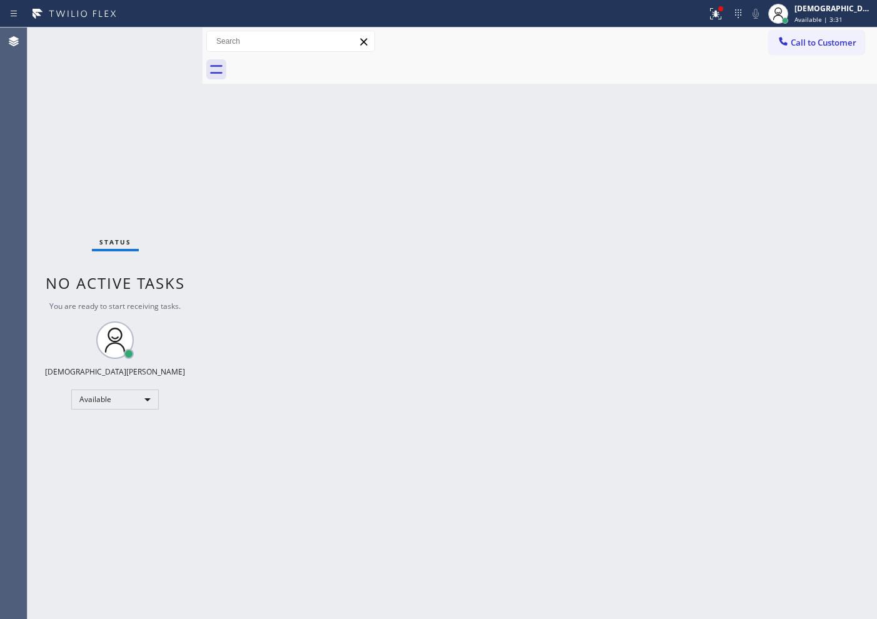
click at [158, 45] on div "Status No active tasks You are ready to start receiving tasks. Christian Cinco …" at bounding box center [114, 322] width 175 height 591
click at [159, 41] on div "Status No active tasks You are ready to start receiving tasks. Christian Cinco …" at bounding box center [114, 322] width 175 height 591
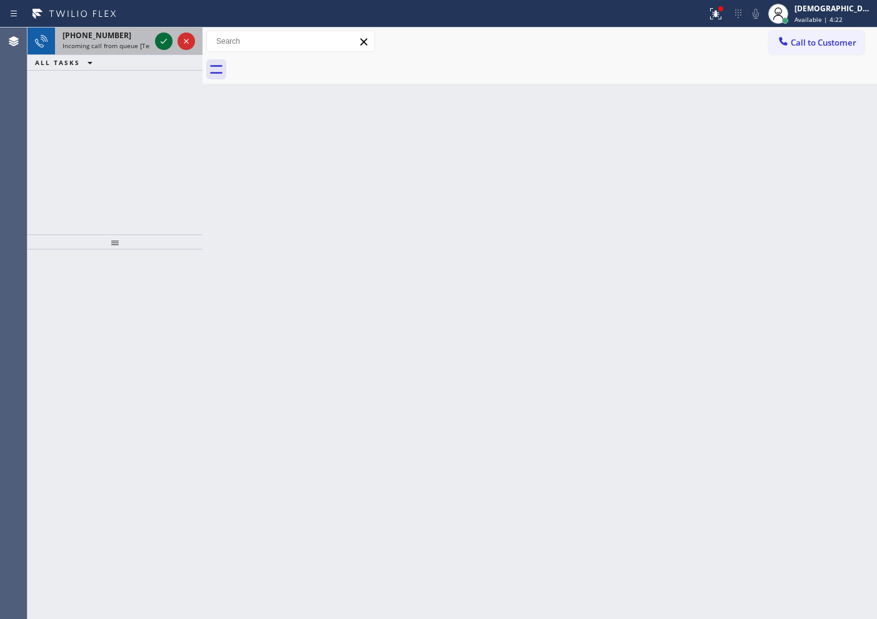
click at [158, 46] on icon at bounding box center [163, 41] width 15 height 15
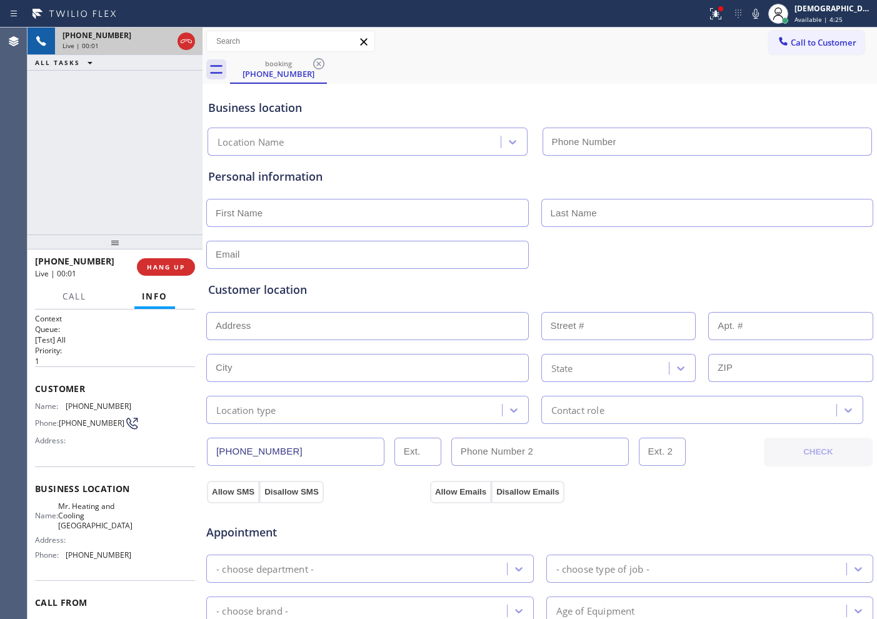
type input "[PHONE_NUMBER]"
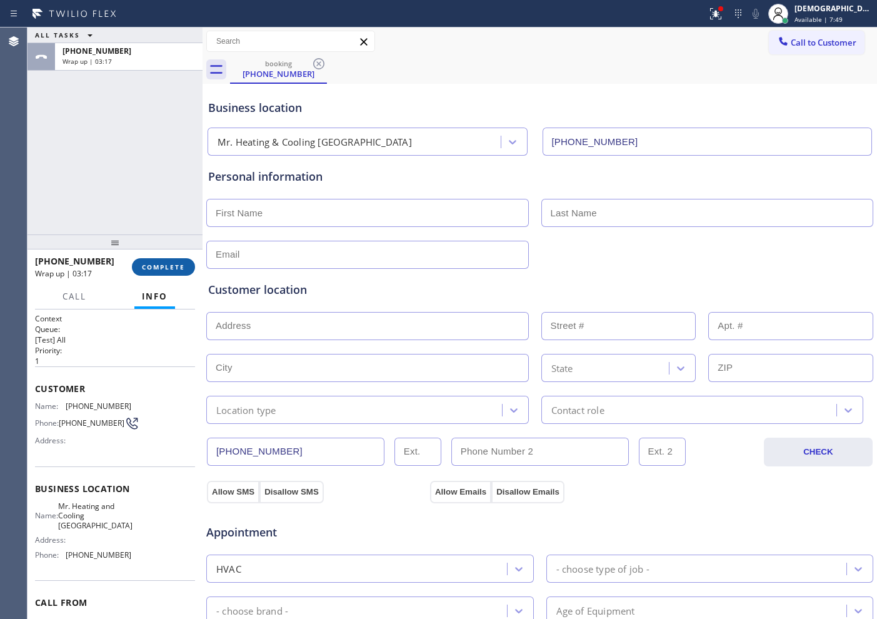
click at [173, 271] on button "COMPLETE" at bounding box center [163, 266] width 63 height 17
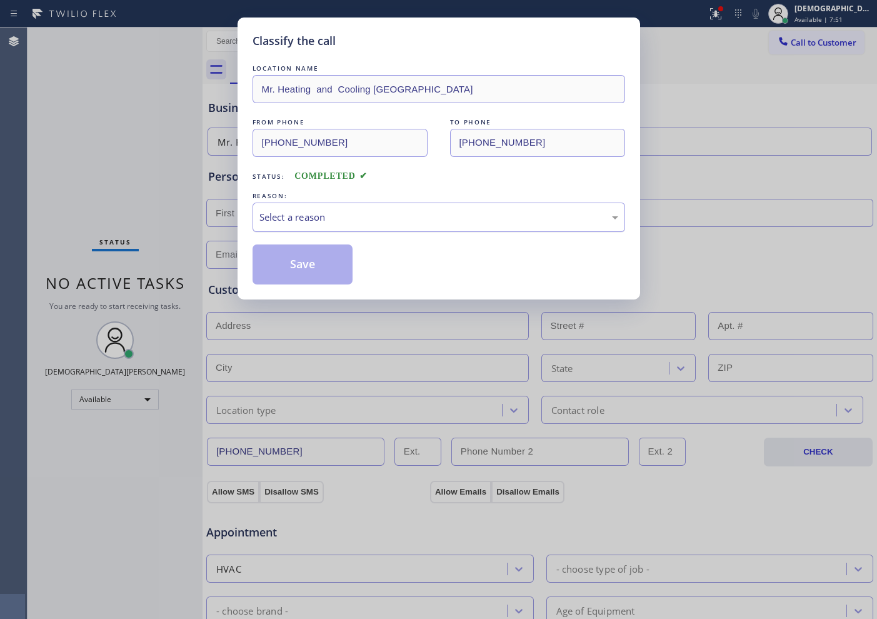
click at [370, 228] on div "Select a reason" at bounding box center [438, 216] width 372 height 29
click at [324, 266] on button "Save" at bounding box center [302, 264] width 101 height 40
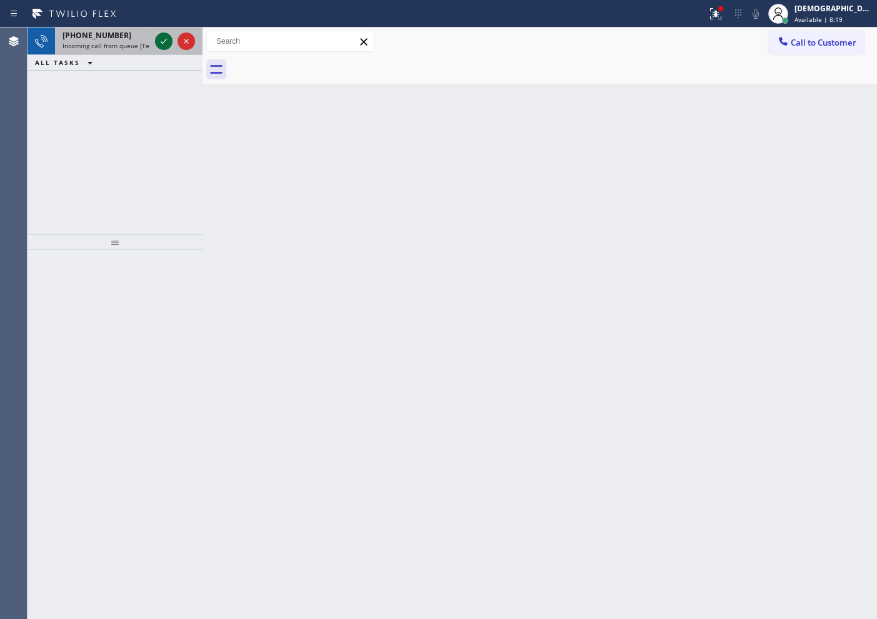
click at [162, 44] on icon at bounding box center [163, 41] width 15 height 15
click at [162, 47] on icon at bounding box center [163, 41] width 15 height 15
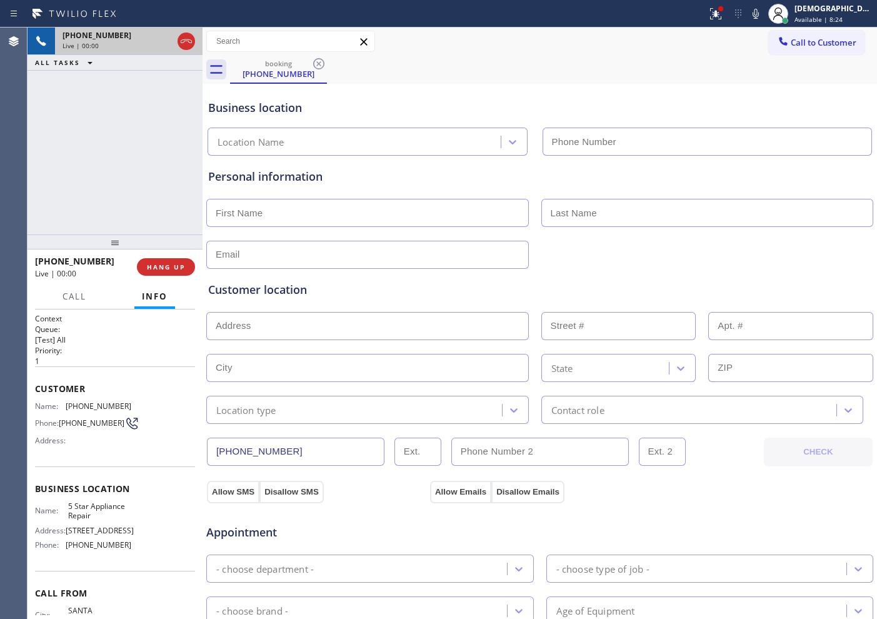
type input "[PHONE_NUMBER]"
drag, startPoint x: 127, startPoint y: 534, endPoint x: 67, endPoint y: 539, distance: 60.2
click at [67, 539] on div "Name: 5 Star Appliance Repair Address: [STREET_ADDRESS] Phone: [PHONE_NUMBER]" at bounding box center [115, 528] width 160 height 54
copy span "[STREET_ADDRESS]"
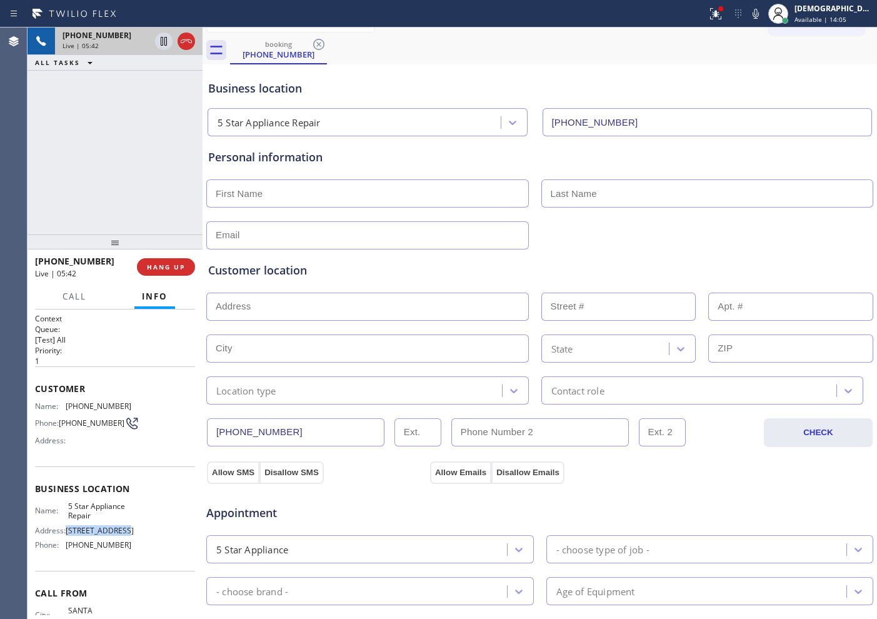
scroll to position [78, 0]
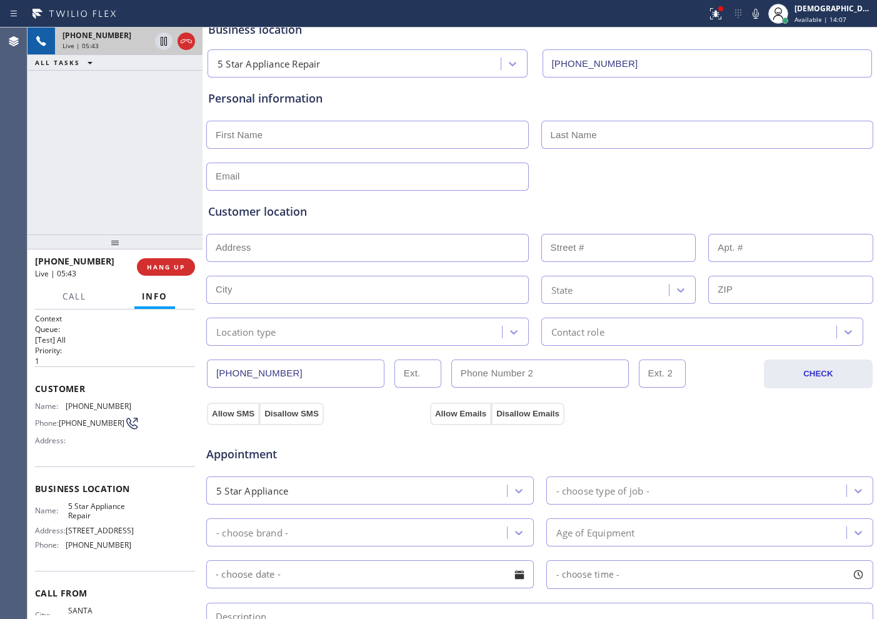
drag, startPoint x: 292, startPoint y: 369, endPoint x: 194, endPoint y: 366, distance: 97.5
click at [194, 366] on div "[PHONE_NUMBER] Live | 05:43 ALL TASKS ALL TASKS ACTIVE TASKS TASKS IN WRAP UP […" at bounding box center [451, 322] width 849 height 591
click at [560, 182] on div at bounding box center [539, 175] width 669 height 31
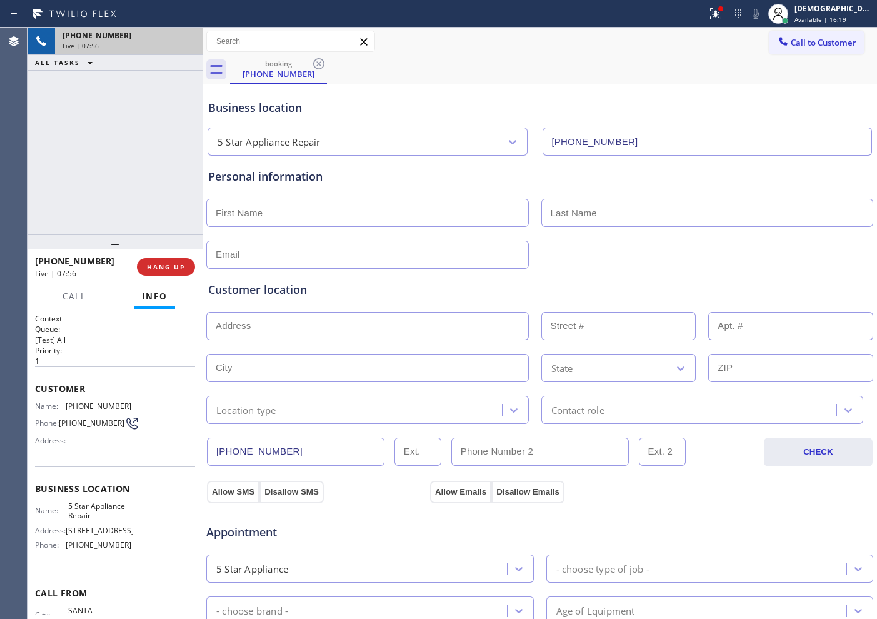
click at [181, 41] on div "Live | 07:56" at bounding box center [128, 45] width 132 height 9
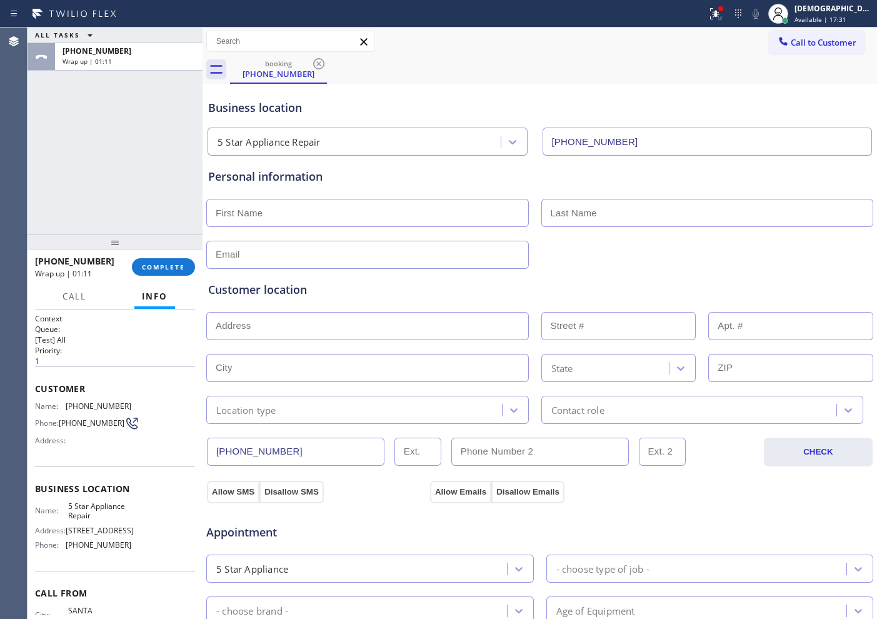
click at [118, 164] on div "ALL TASKS ALL TASKS ACTIVE TASKS TASKS IN WRAP UP [PHONE_NUMBER] Wrap up | 01:11" at bounding box center [114, 130] width 175 height 207
click at [305, 219] on input "text" at bounding box center [367, 213] width 322 height 28
paste input "[PERSON_NAME]"
type input "[PERSON_NAME]"
click at [570, 216] on input "text" at bounding box center [707, 213] width 332 height 28
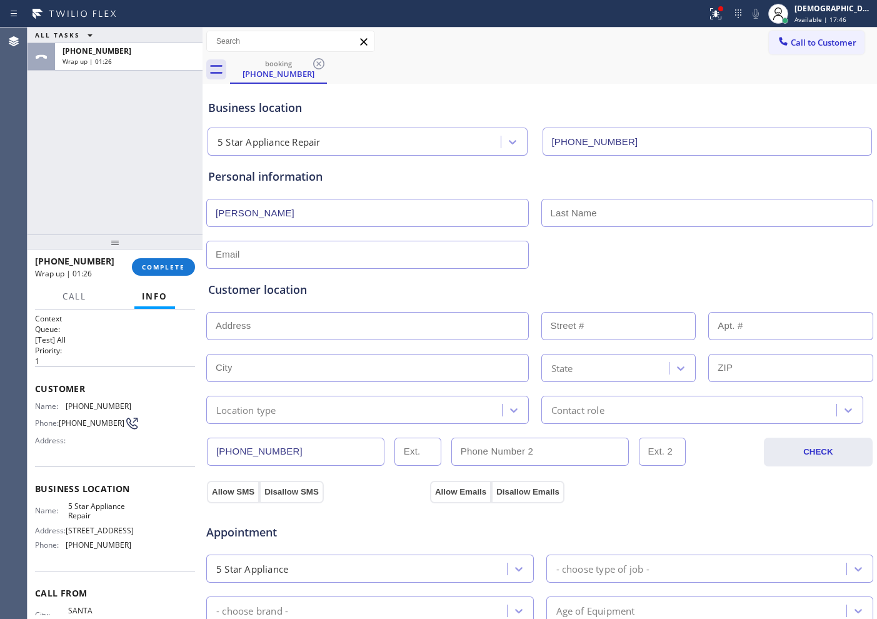
paste input "[PERSON_NAME]"
type input "[PERSON_NAME]"
click at [265, 254] on input "text" at bounding box center [367, 255] width 322 height 28
paste input "[EMAIL_ADDRESS][DOMAIN_NAME]"
type input "[EMAIL_ADDRESS][DOMAIN_NAME]"
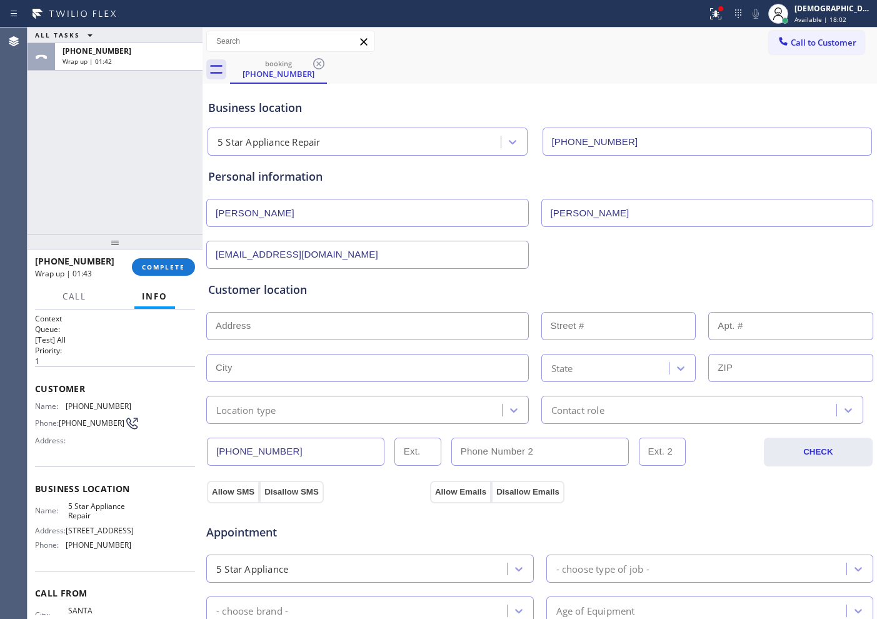
click at [232, 327] on input "text" at bounding box center [367, 326] width 322 height 28
paste input "[STREET_ADDRESS][PERSON_NAME]"
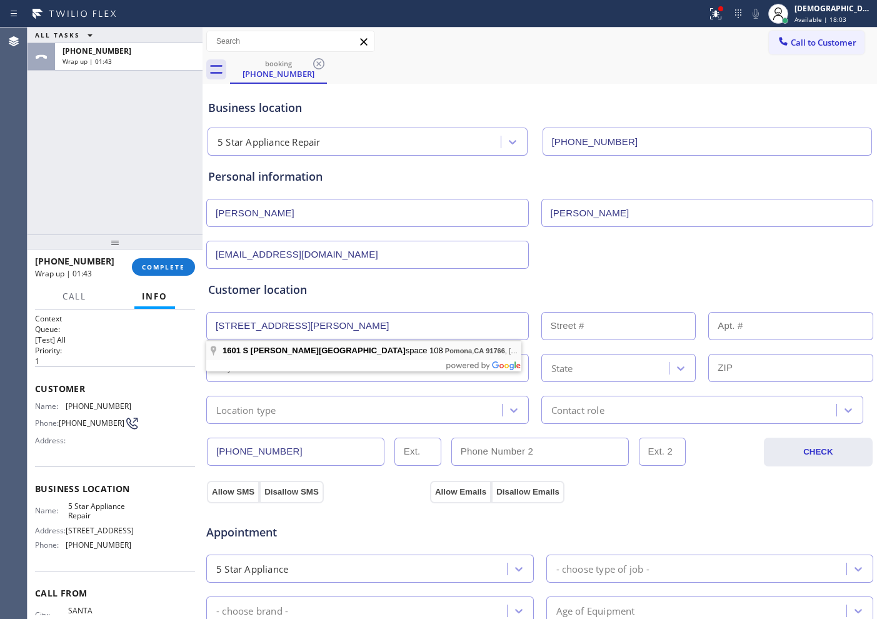
type input "[STREET_ADDRESS][PERSON_NAME]"
type input "1601"
type input "Pomona"
type input "91766"
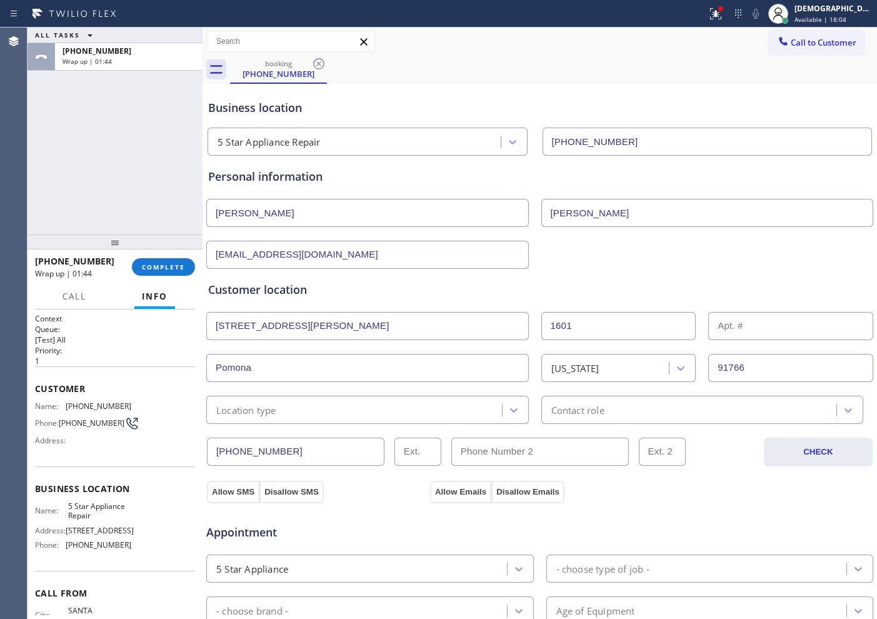
click at [264, 399] on div "Location type" at bounding box center [356, 410] width 292 height 22
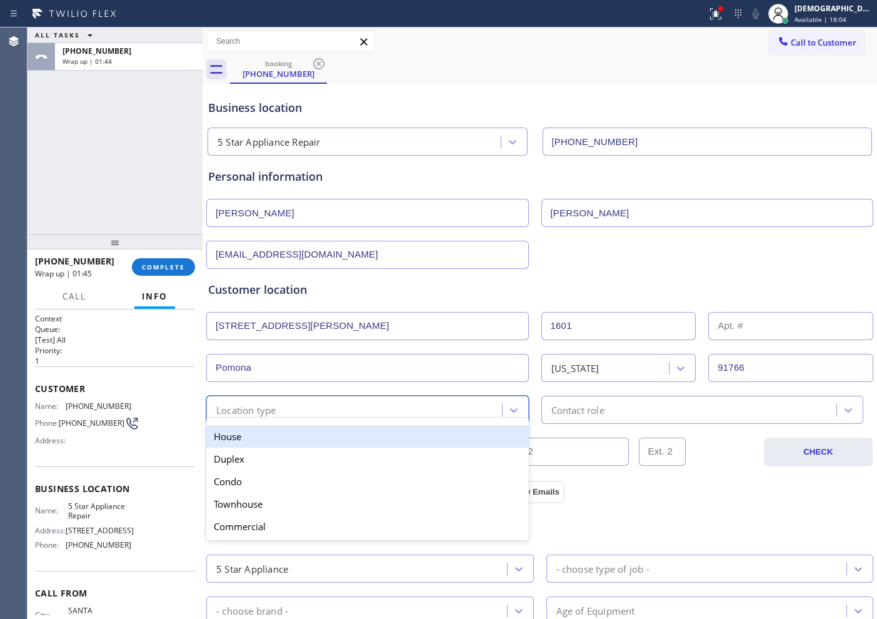
click at [262, 429] on div "House" at bounding box center [367, 436] width 322 height 22
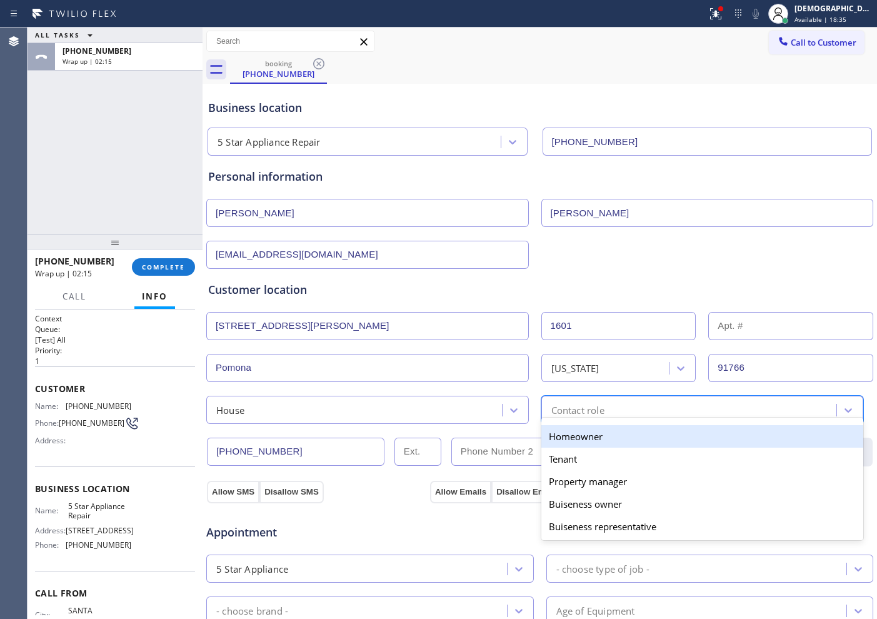
click at [545, 414] on div "Contact role" at bounding box center [691, 410] width 292 height 22
click at [545, 435] on div "Homeowner" at bounding box center [702, 436] width 322 height 22
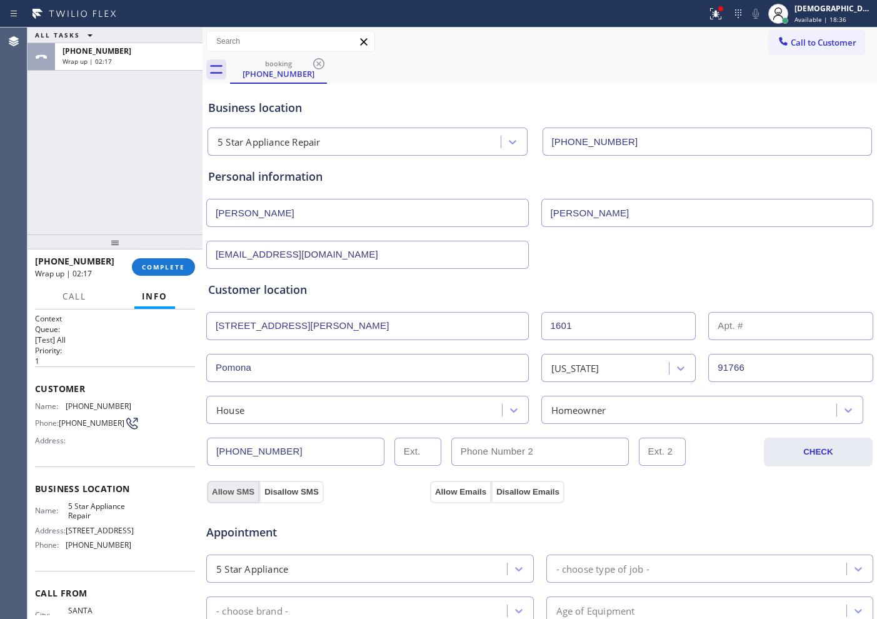
click at [226, 492] on button "Allow SMS" at bounding box center [233, 491] width 52 height 22
click at [461, 482] on button "Allow Emails" at bounding box center [460, 491] width 61 height 22
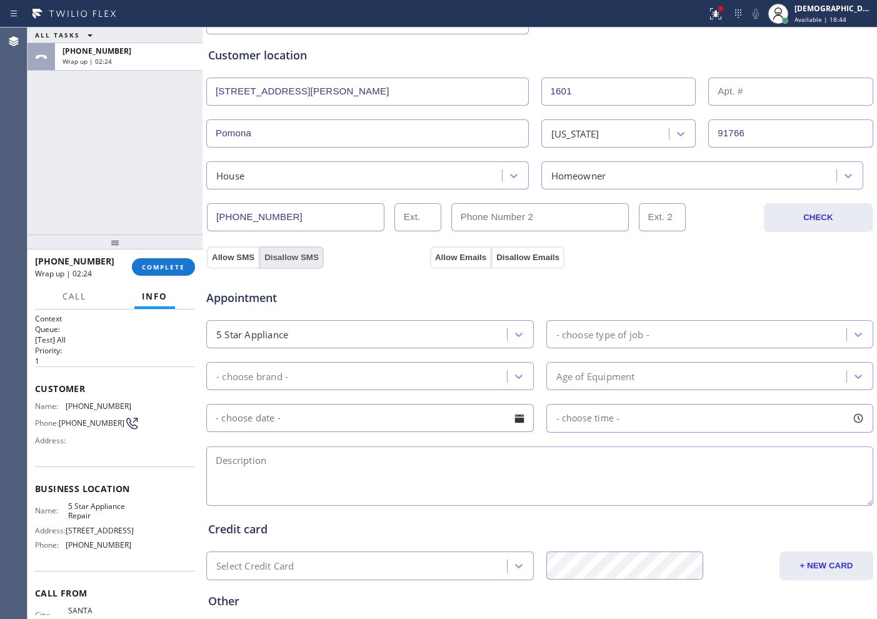
click at [282, 256] on button "Disallow SMS" at bounding box center [291, 257] width 64 height 22
click at [520, 254] on button "Disallow Emails" at bounding box center [527, 257] width 73 height 22
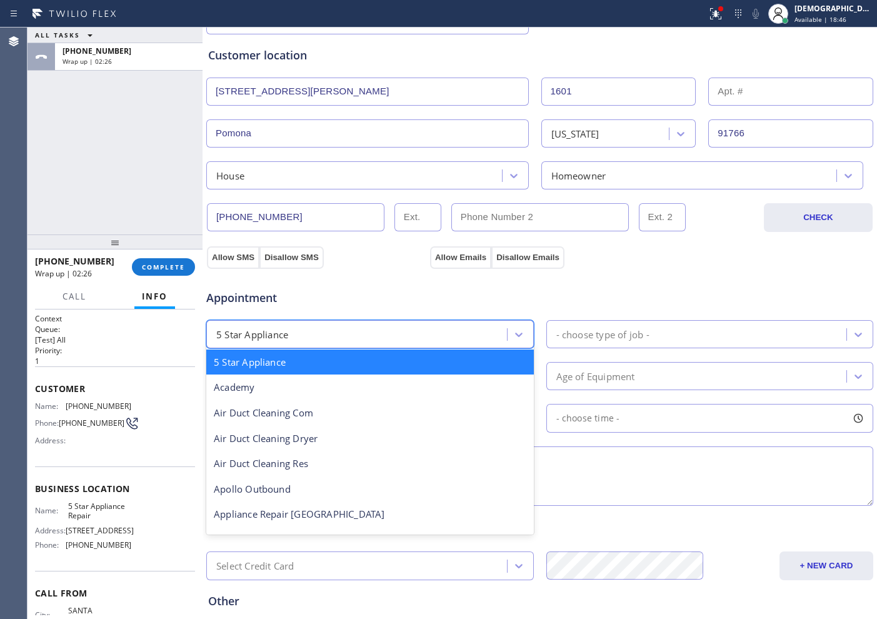
click at [385, 338] on div "5 Star Appliance" at bounding box center [358, 334] width 297 height 22
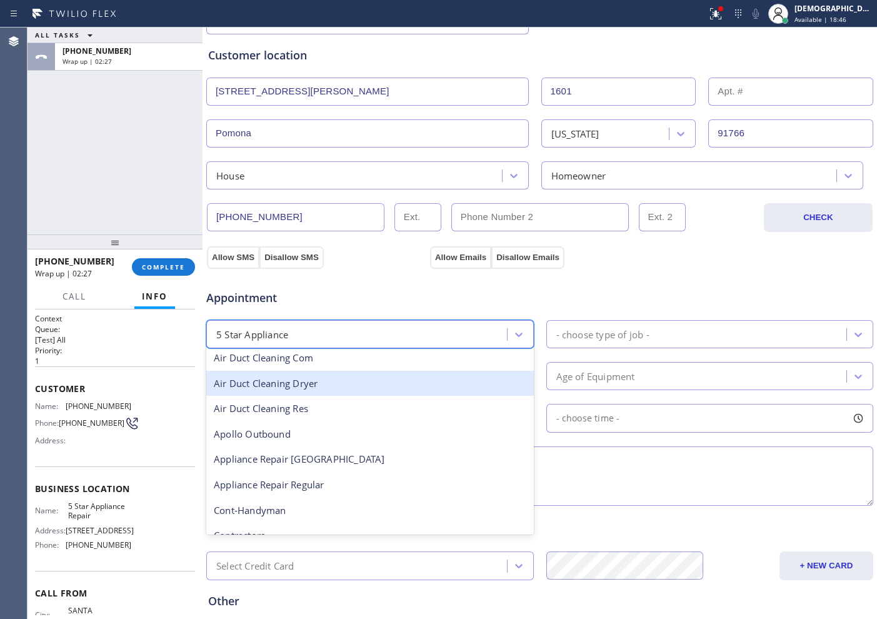
scroll to position [78, 0]
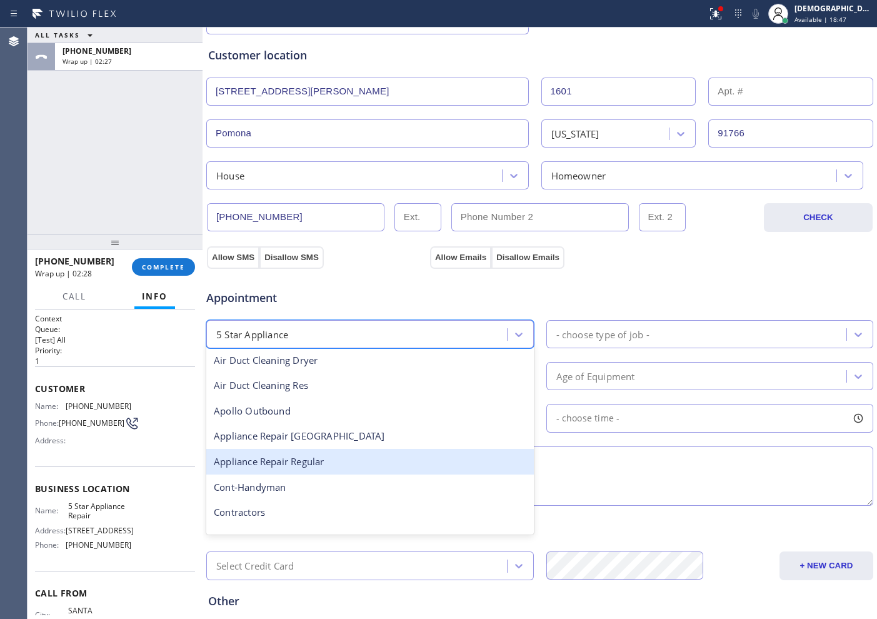
click at [336, 457] on div "Appliance Repair Regular" at bounding box center [369, 462] width 327 height 26
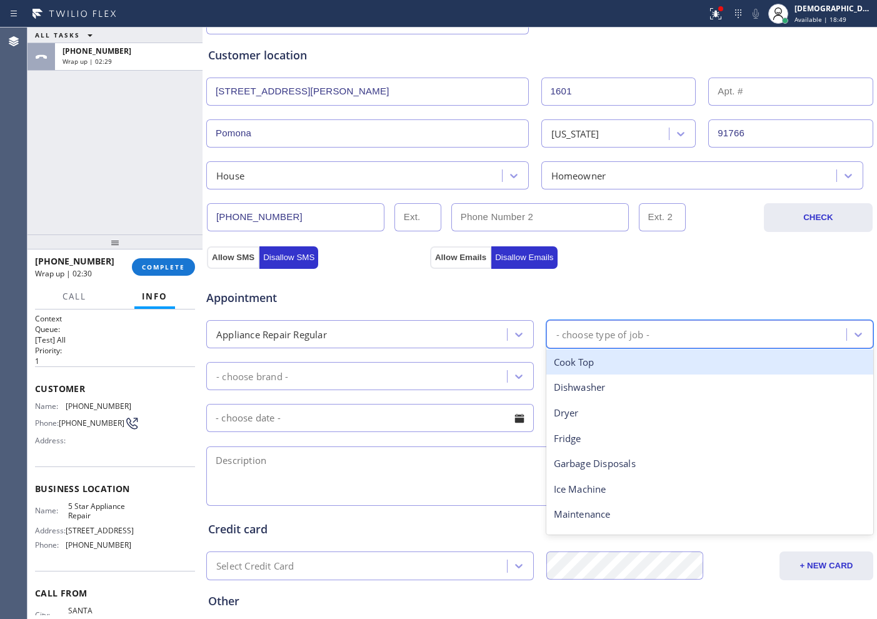
click at [612, 325] on div "- choose type of job -" at bounding box center [698, 334] width 297 height 22
type input "was"
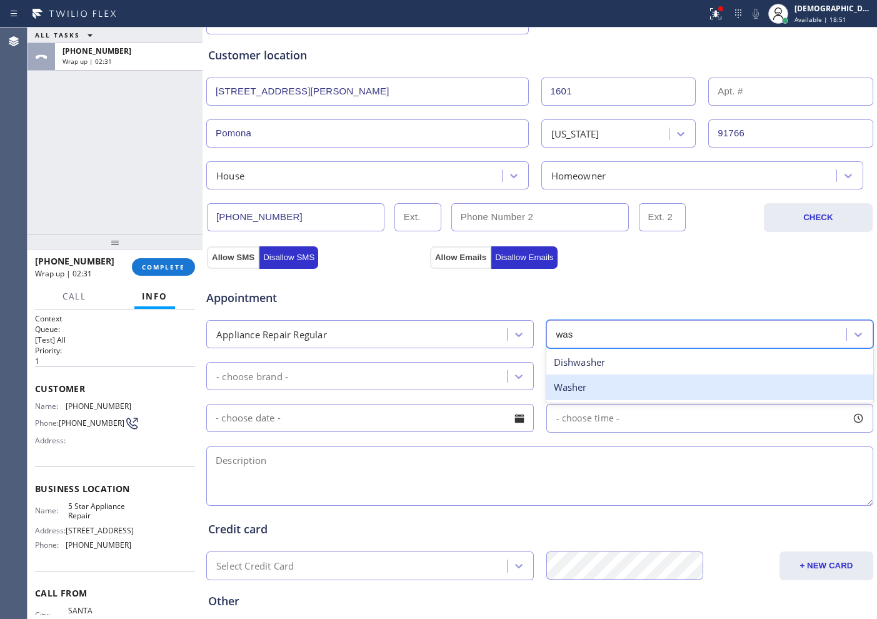
click at [569, 390] on div "Washer" at bounding box center [709, 387] width 327 height 26
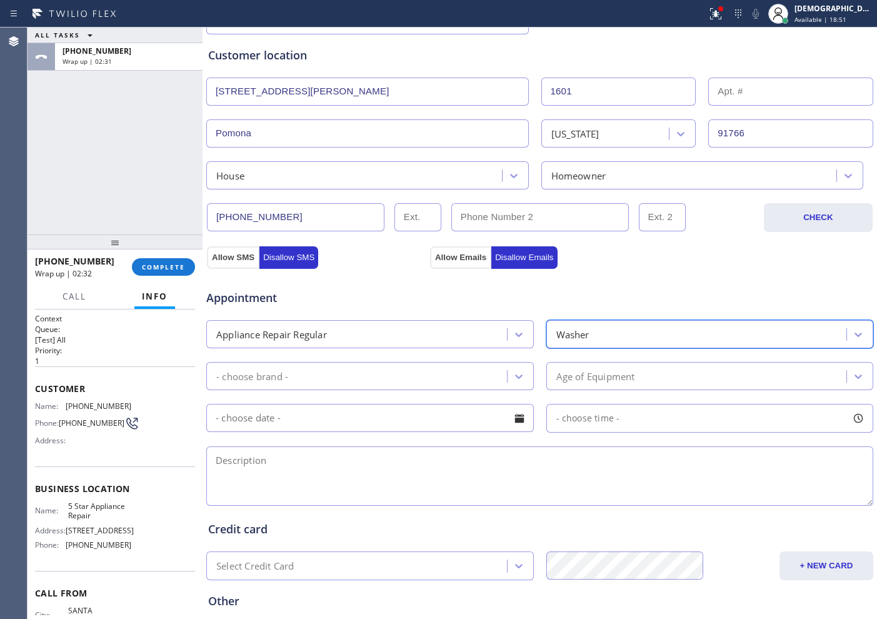
click at [427, 374] on div "- choose brand -" at bounding box center [358, 376] width 297 height 22
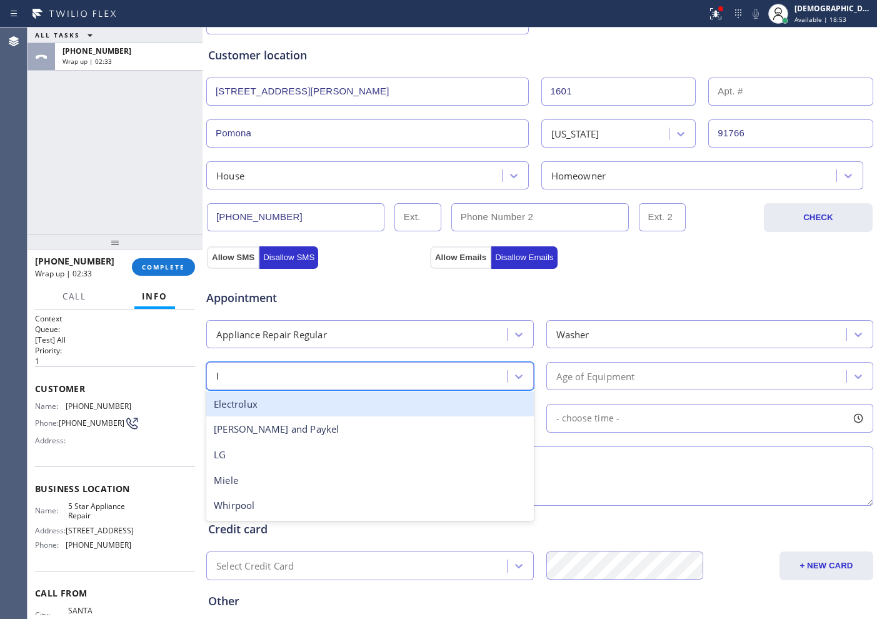
type input "lg"
click at [414, 399] on div "LG" at bounding box center [369, 404] width 327 height 26
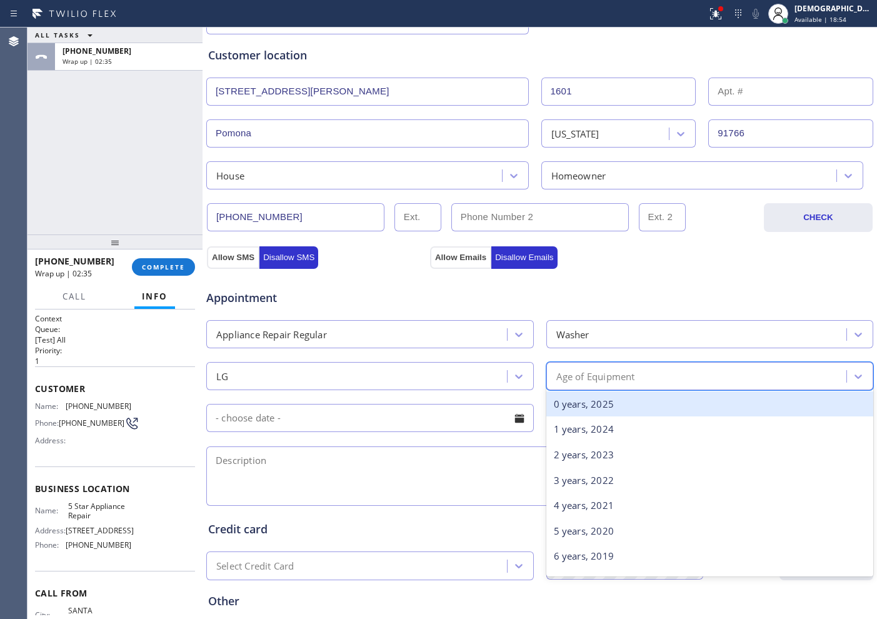
click at [560, 367] on div "Age of Equipment" at bounding box center [698, 376] width 297 height 22
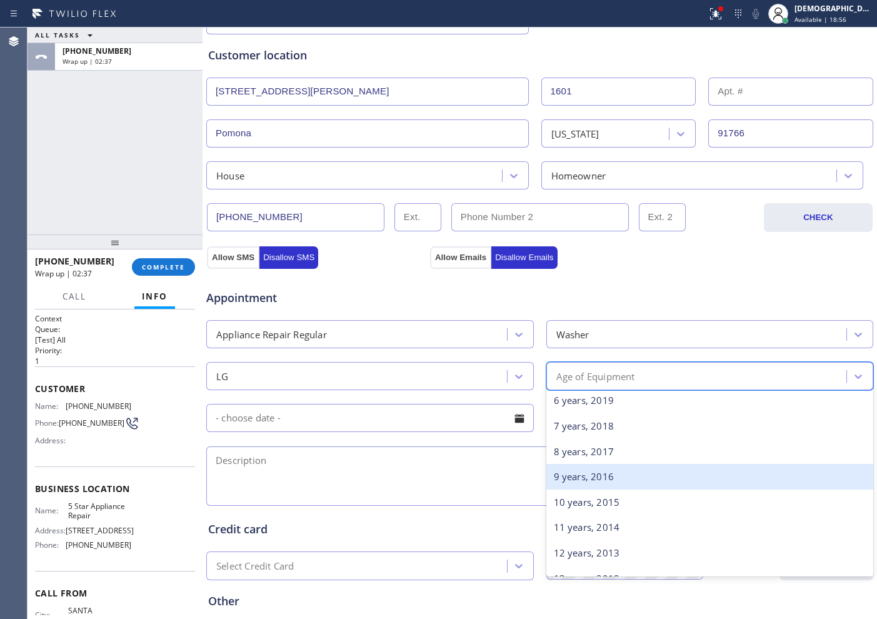
scroll to position [156, 0]
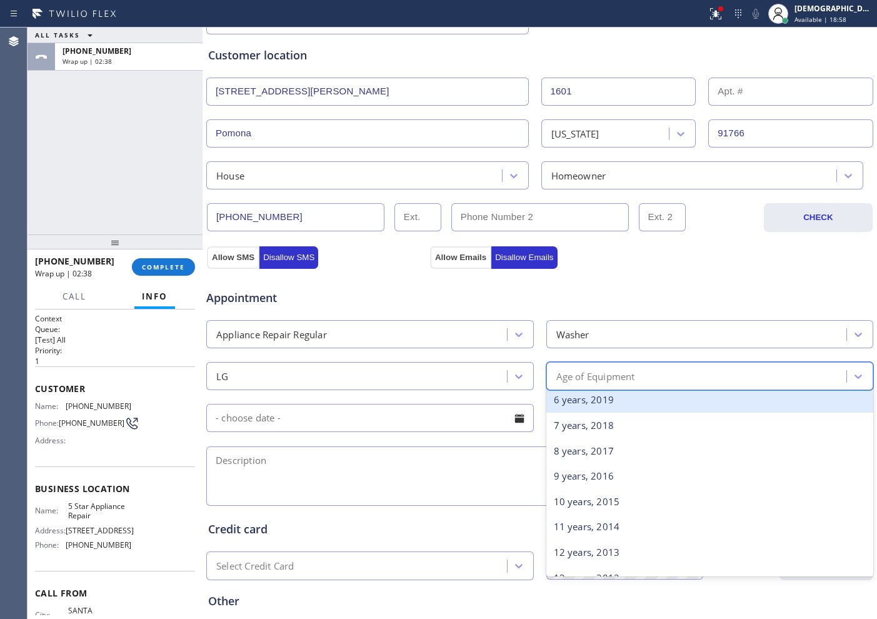
click at [589, 406] on div "6 years, 2019" at bounding box center [709, 400] width 327 height 26
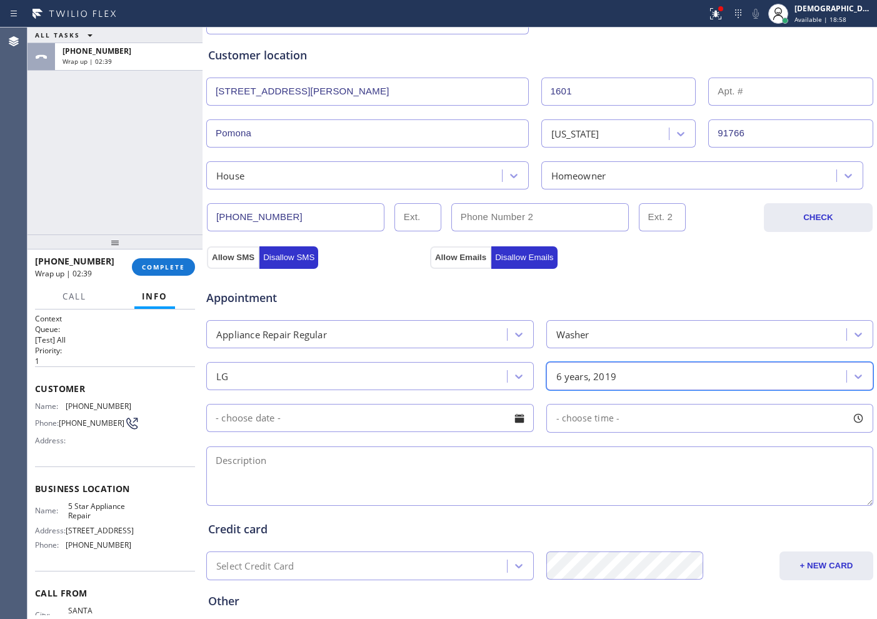
click at [297, 422] on input "text" at bounding box center [369, 418] width 327 height 28
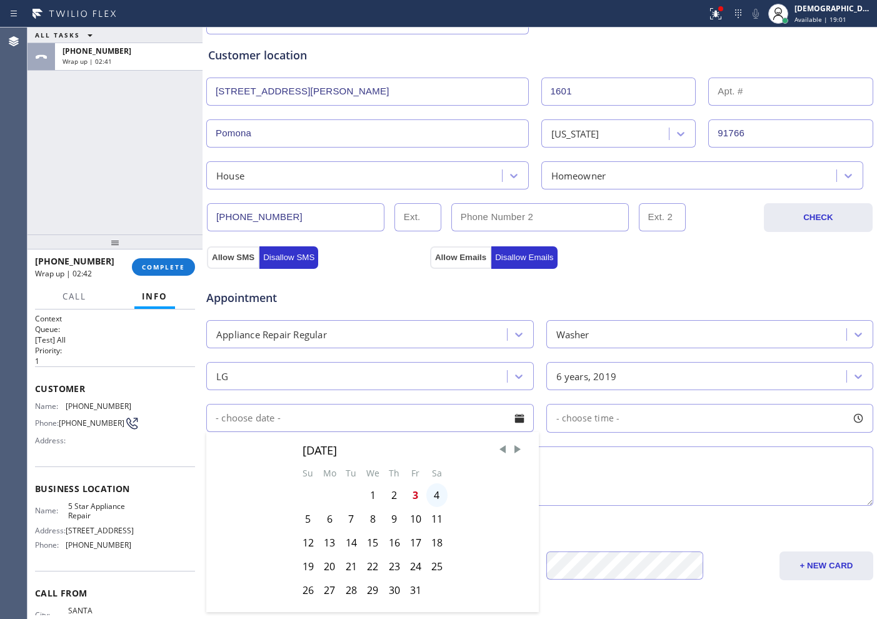
click at [444, 496] on div "4" at bounding box center [436, 495] width 21 height 24
type input "[DATE]"
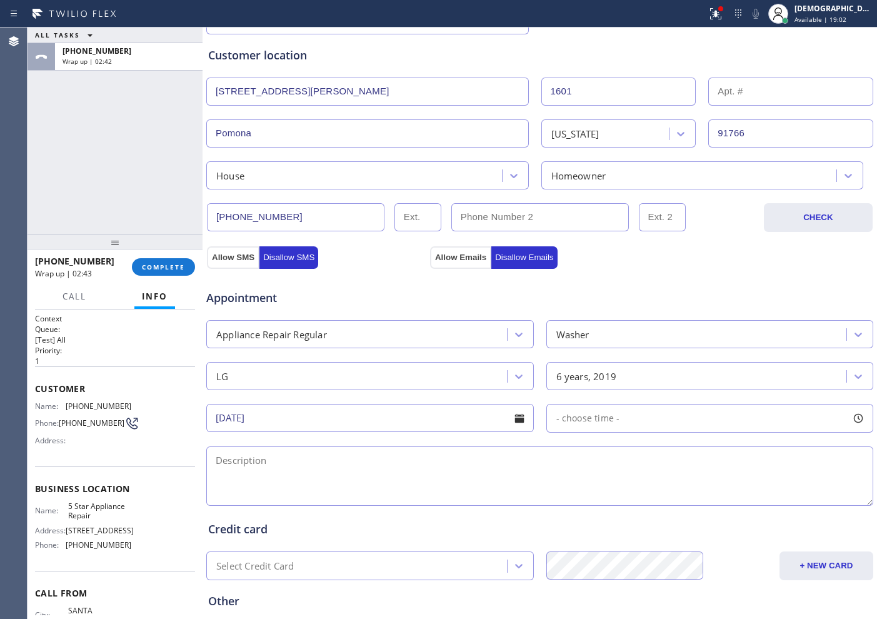
click at [576, 417] on span "- choose time -" at bounding box center [588, 418] width 64 height 12
drag, startPoint x: 550, startPoint y: 490, endPoint x: 755, endPoint y: 517, distance: 206.8
click at [755, 517] on div "FROM TILL 8:00 AM 5:00 PM" at bounding box center [700, 477] width 309 height 90
drag, startPoint x: 758, startPoint y: 497, endPoint x: 778, endPoint y: 495, distance: 19.5
click at [784, 495] on div at bounding box center [791, 494] width 15 height 26
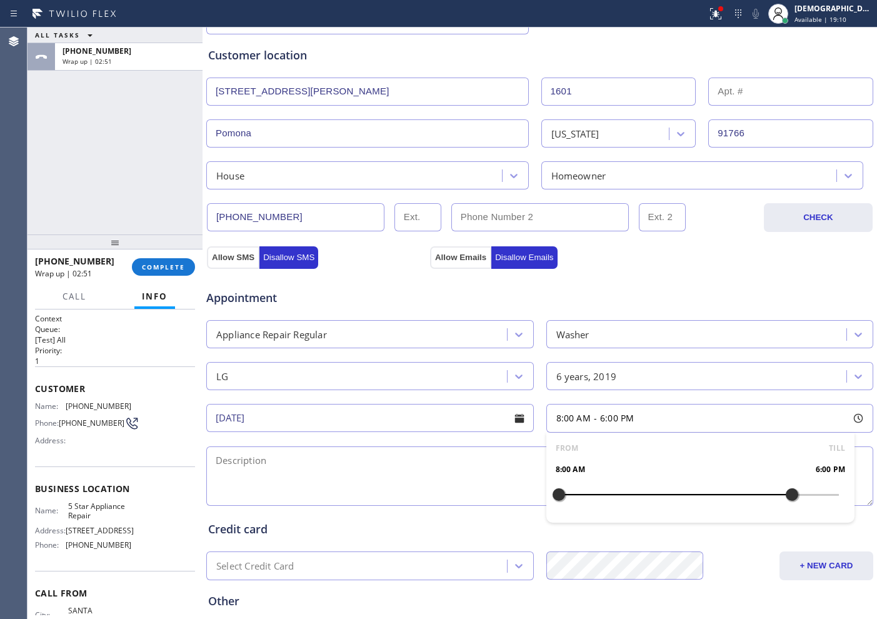
click at [564, 489] on div "FROM TILL 8:00 AM 6:00 PM" at bounding box center [700, 477] width 309 height 90
drag, startPoint x: 554, startPoint y: 492, endPoint x: 710, endPoint y: 502, distance: 156.5
click at [714, 502] on div at bounding box center [721, 494] width 15 height 26
click at [392, 459] on textarea at bounding box center [539, 475] width 667 height 59
click at [316, 472] on textarea "3-6 / no SCF /" at bounding box center [539, 475] width 667 height 59
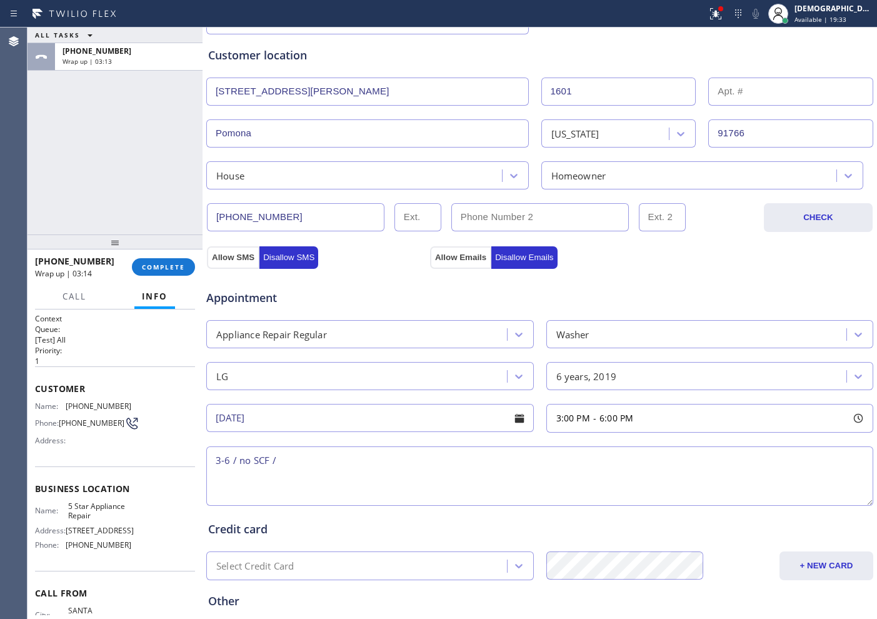
paste textarea "LG / washer / it dripping water / 6 years / SBS"
click at [594, 465] on textarea "3-6 / no SCF / LG / washer / it dripping water / 6 years / SBS / House HO /" at bounding box center [539, 475] width 667 height 59
paste textarea "[STREET_ADDRESS][PERSON_NAME]"
click at [122, 518] on span "5 Star Appliance Repair" at bounding box center [99, 510] width 62 height 19
drag, startPoint x: 101, startPoint y: 522, endPoint x: 63, endPoint y: 513, distance: 39.1
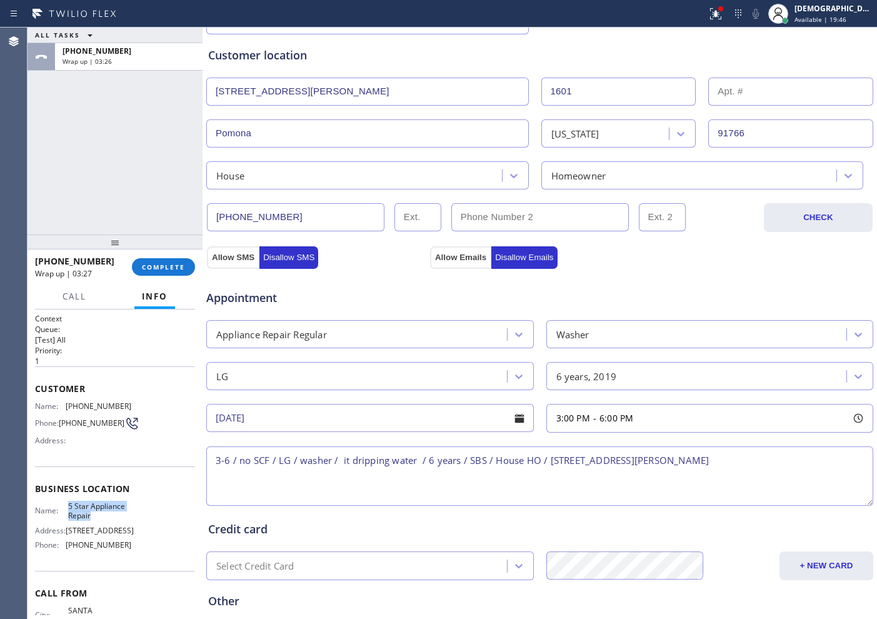
click at [63, 513] on div "Name: 5 Star Appliance Repair" at bounding box center [83, 510] width 96 height 19
copy div "5 Star Appliance Repair"
click at [777, 467] on textarea "3-6 / no SCF / LG / washer / it dripping water / 6 years / SBS / House HO / [ST…" at bounding box center [539, 475] width 667 height 59
paste textarea "5 Star Appliance Repair"
click at [324, 480] on textarea "3-6 / no SCF / LG / washer / it dripping water / 6 years / SBS / House HO / [ST…" at bounding box center [539, 475] width 667 height 59
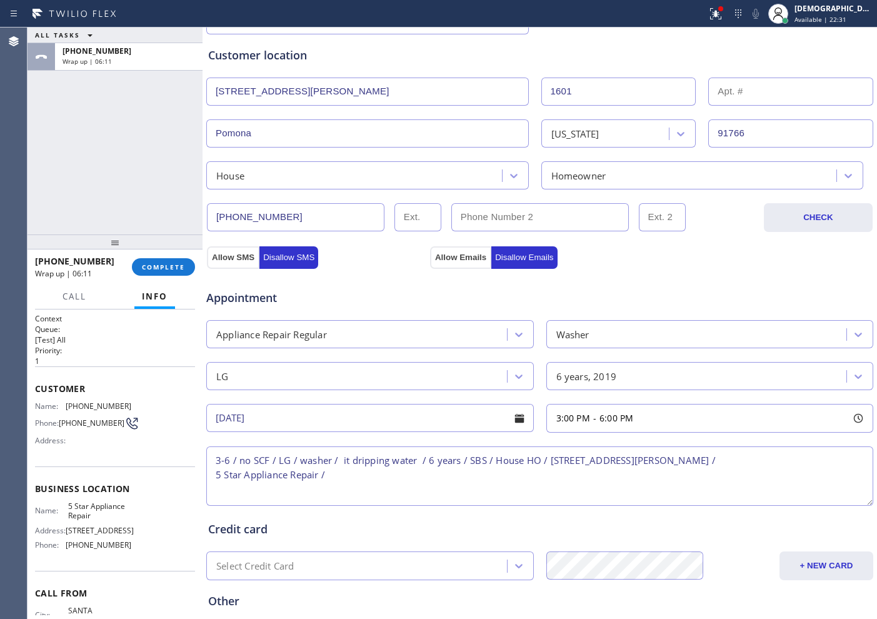
paste textarea "Please call customer 30 minutes prior to arrival"
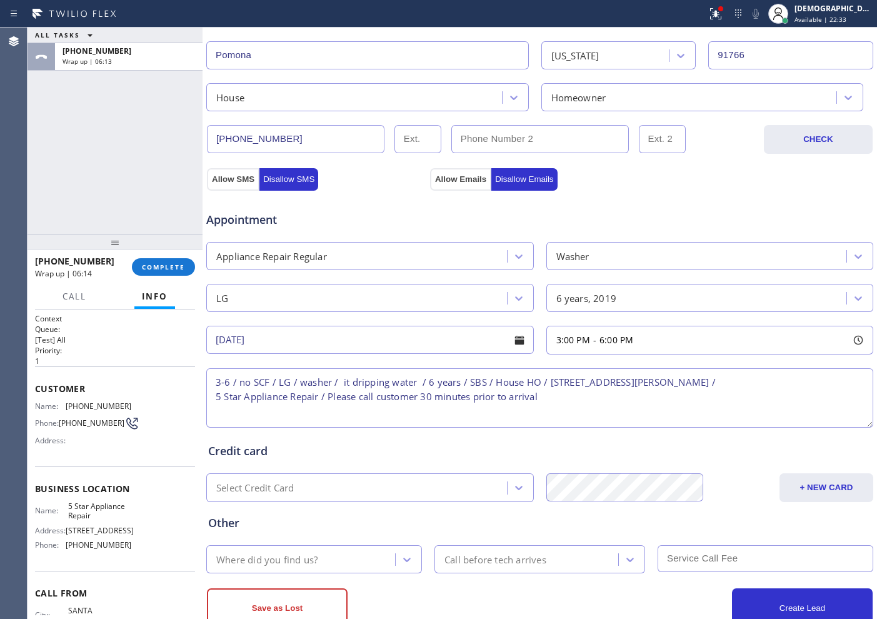
type textarea "3-6 / no SCF / LG / washer / it dripping water / 6 years / SBS / House HO / [ST…"
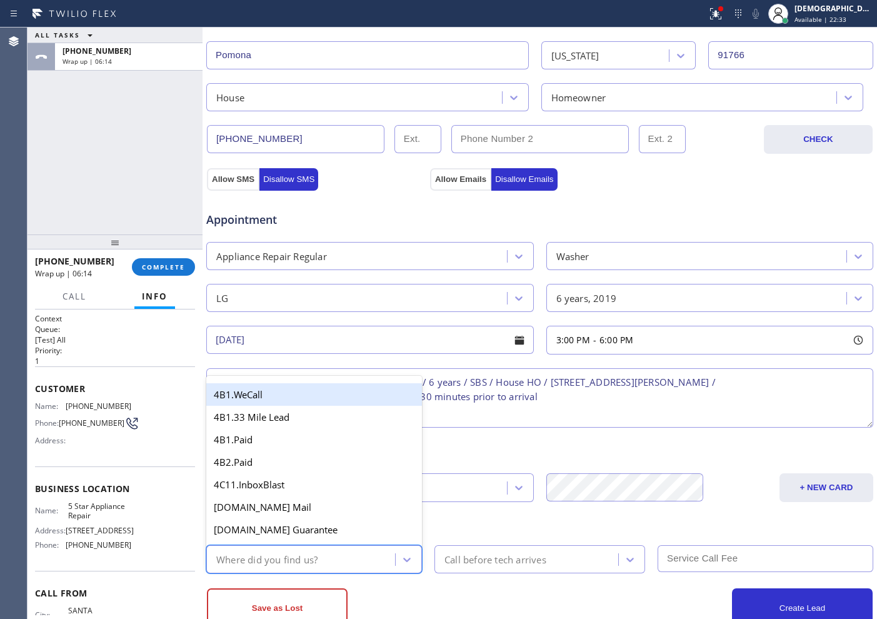
click at [334, 549] on div "Where did you find us?" at bounding box center [302, 559] width 185 height 22
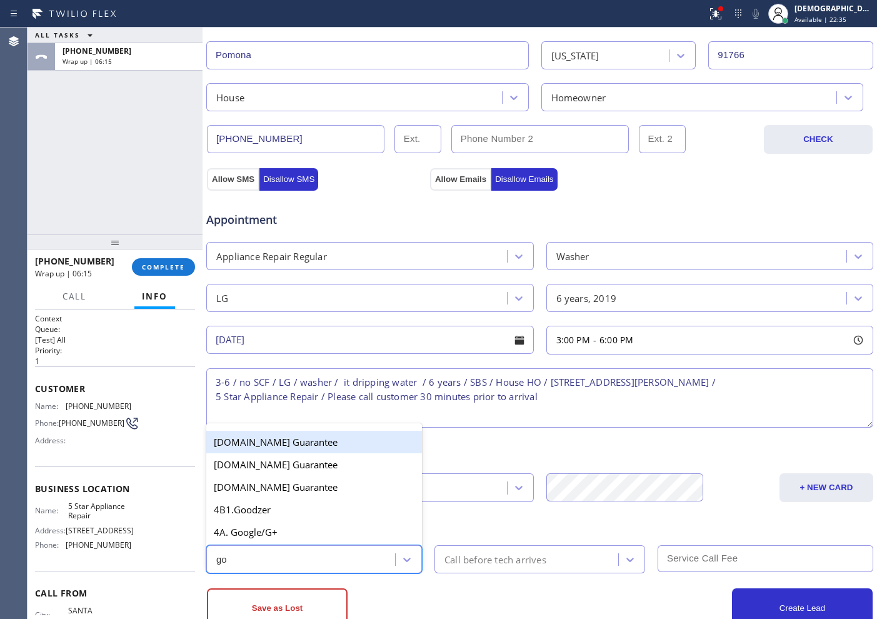
type input "goo"
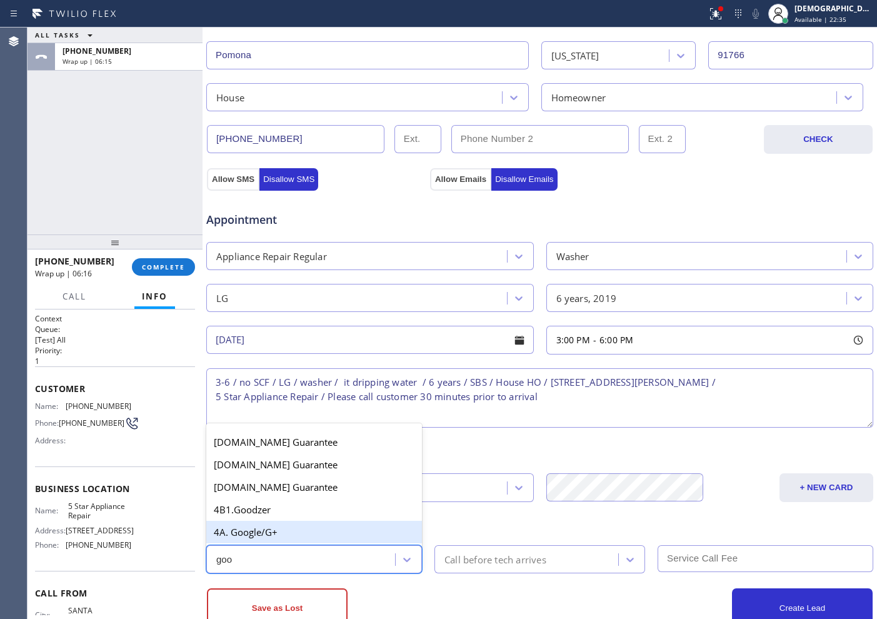
click at [312, 536] on div "4A. Google/G+" at bounding box center [314, 531] width 216 height 22
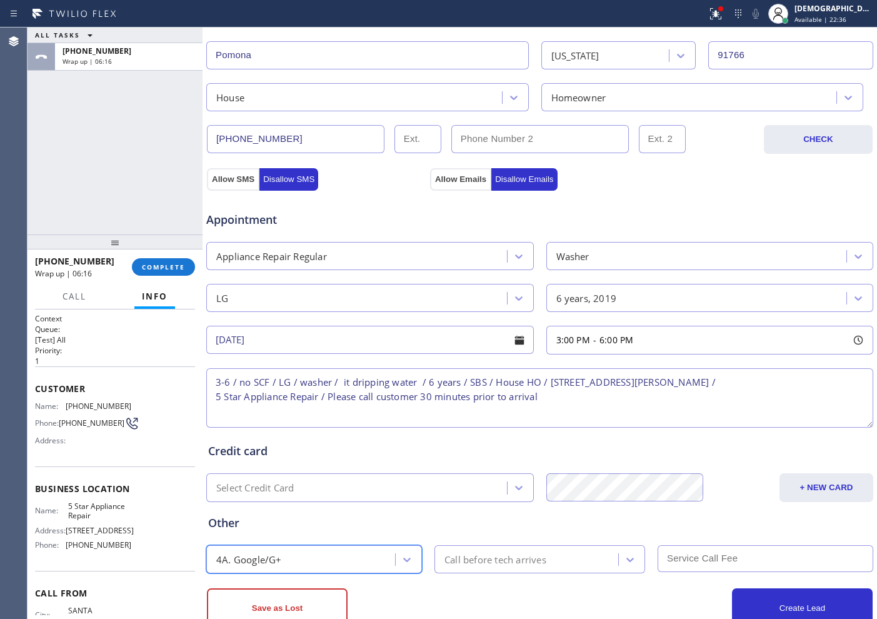
click at [449, 558] on div "Call before tech arrives" at bounding box center [495, 559] width 102 height 14
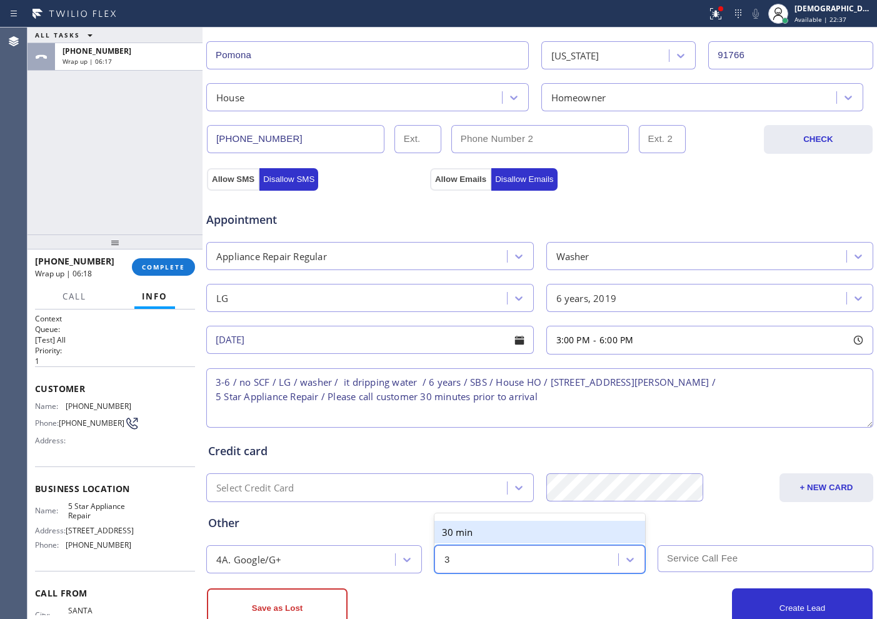
type input "30"
click at [453, 544] on div "1:30 h" at bounding box center [539, 554] width 211 height 22
click at [572, 555] on div "1:30 h" at bounding box center [528, 559] width 180 height 22
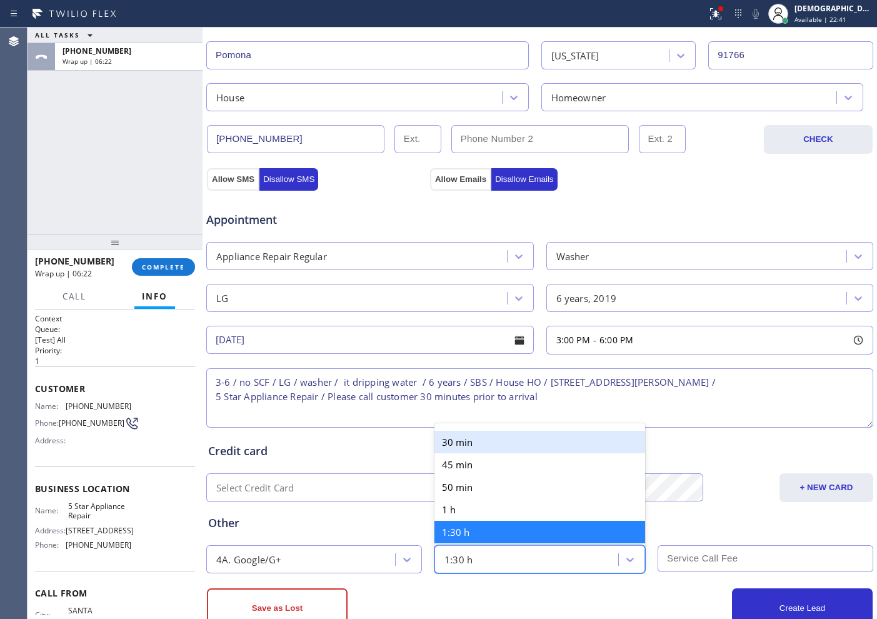
click at [494, 442] on div "30 min" at bounding box center [539, 441] width 211 height 22
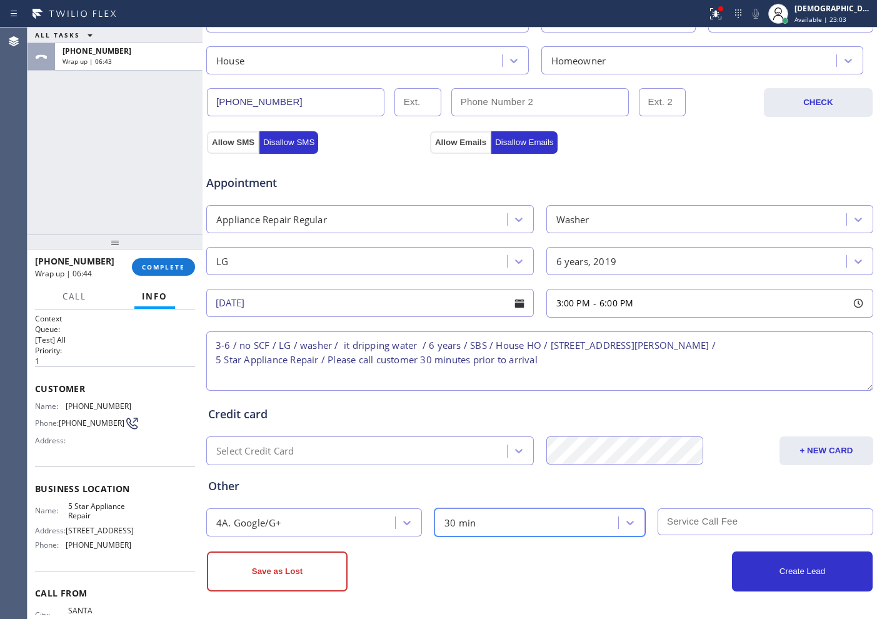
scroll to position [350, 0]
click at [756, 580] on button "Create Lead" at bounding box center [802, 570] width 141 height 40
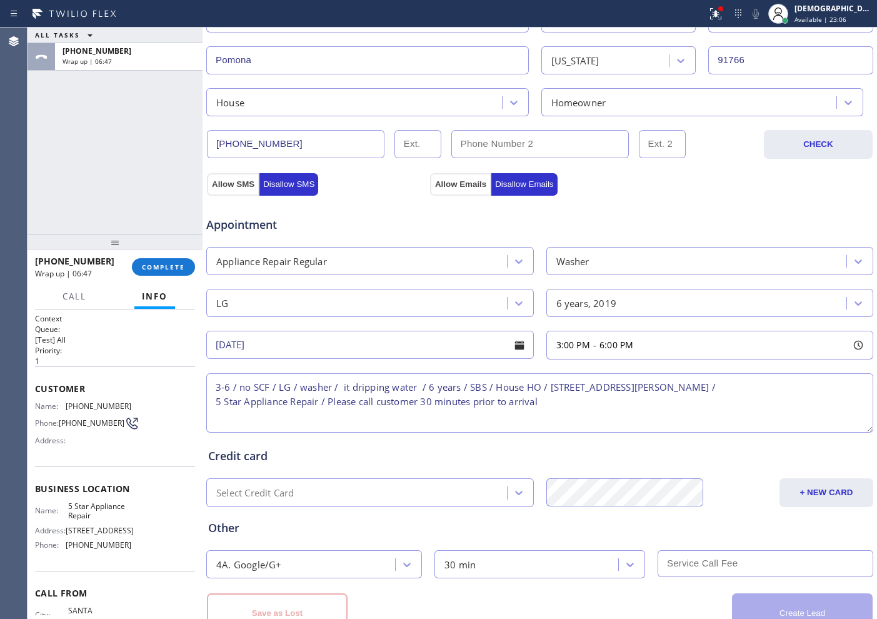
scroll to position [392, 0]
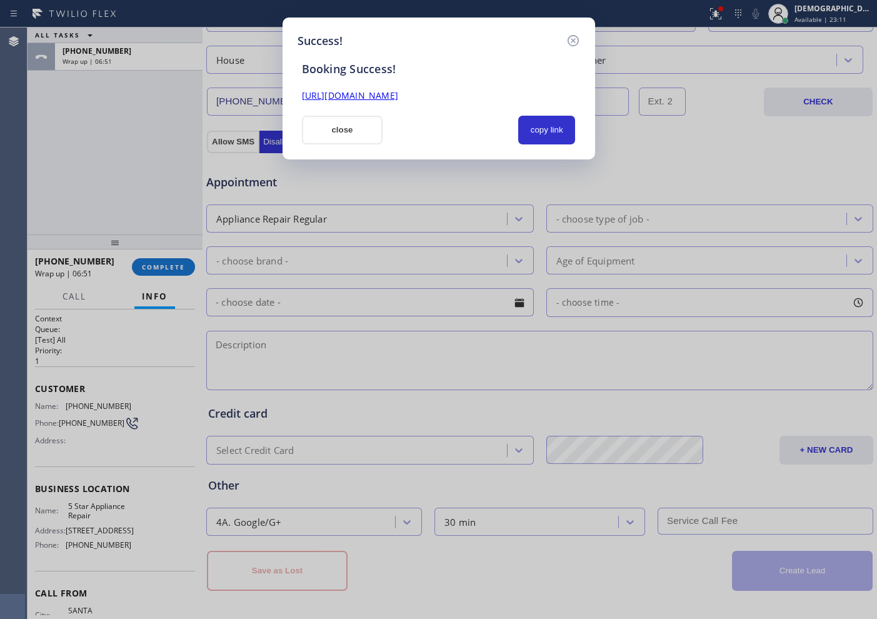
click at [531, 128] on button "copy link" at bounding box center [546, 130] width 57 height 29
click at [398, 92] on link "[URL][DOMAIN_NAME]" at bounding box center [350, 95] width 96 height 12
click at [339, 129] on button "close" at bounding box center [342, 130] width 81 height 29
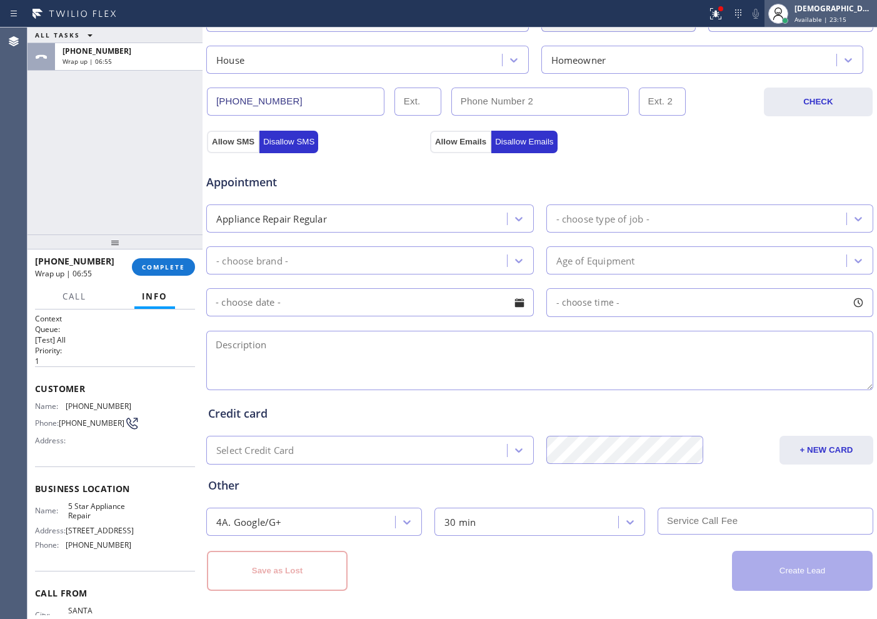
click at [845, 15] on span "Available | 23:15" at bounding box center [820, 19] width 52 height 9
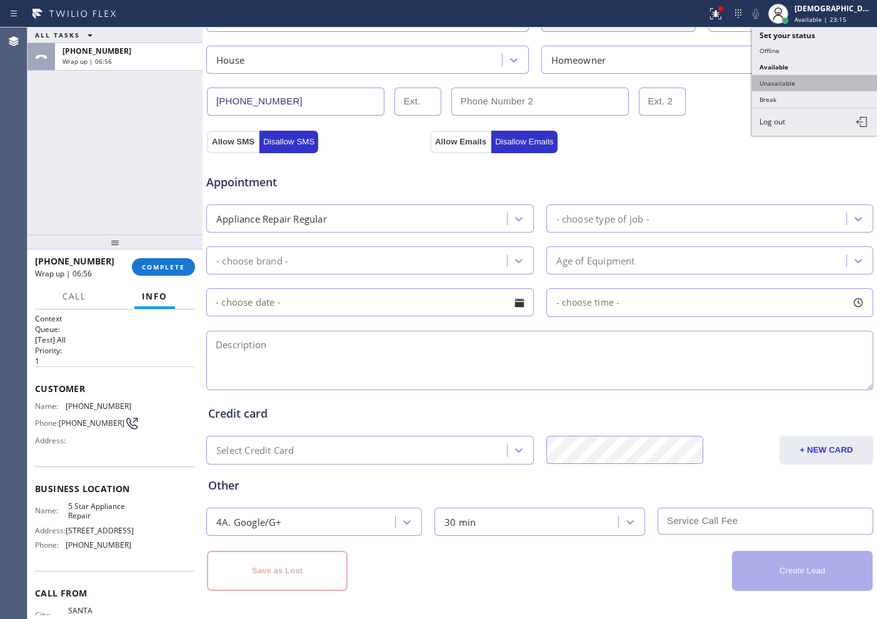
click at [817, 76] on button "Unavailable" at bounding box center [814, 83] width 125 height 16
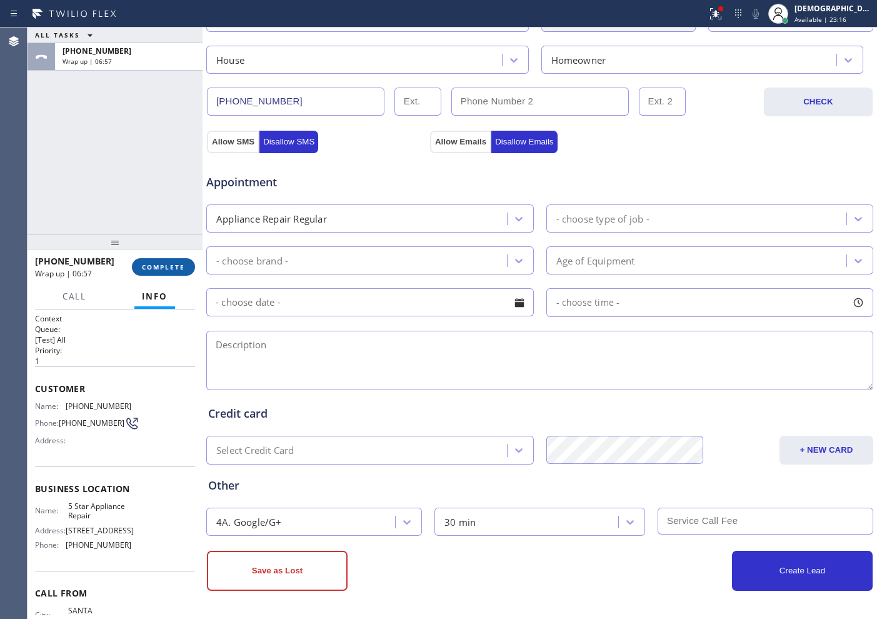
click at [141, 261] on button "COMPLETE" at bounding box center [163, 266] width 63 height 17
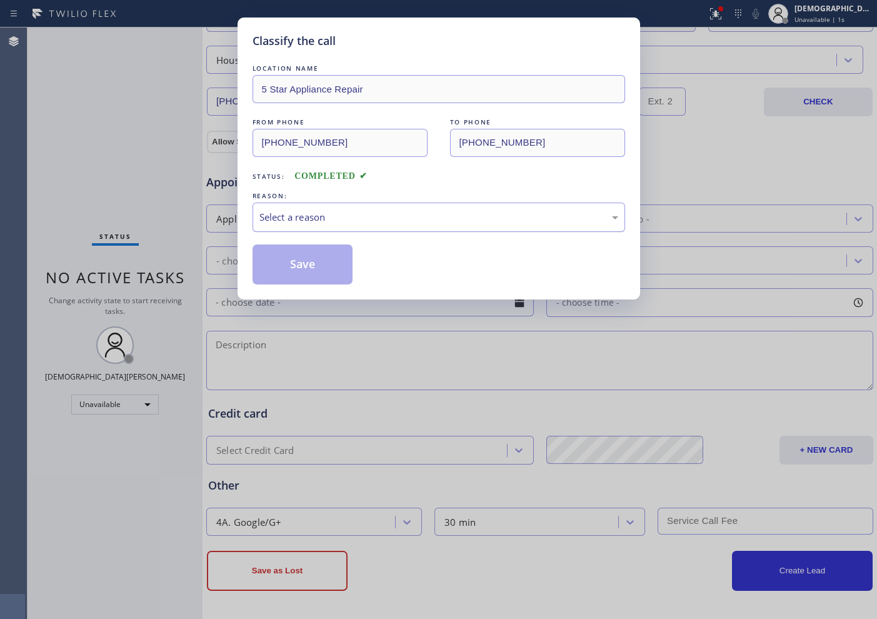
click at [367, 230] on div "Select a reason" at bounding box center [438, 216] width 372 height 29
click at [325, 261] on button "Save" at bounding box center [302, 264] width 101 height 40
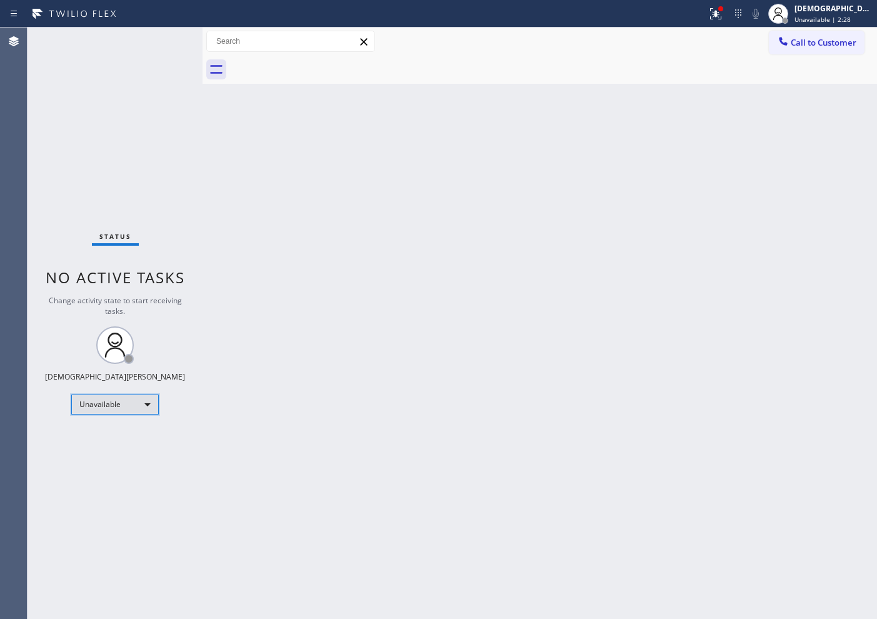
click at [117, 406] on div "Unavailable" at bounding box center [114, 404] width 87 height 20
click at [103, 432] on li "Available" at bounding box center [114, 437] width 85 height 15
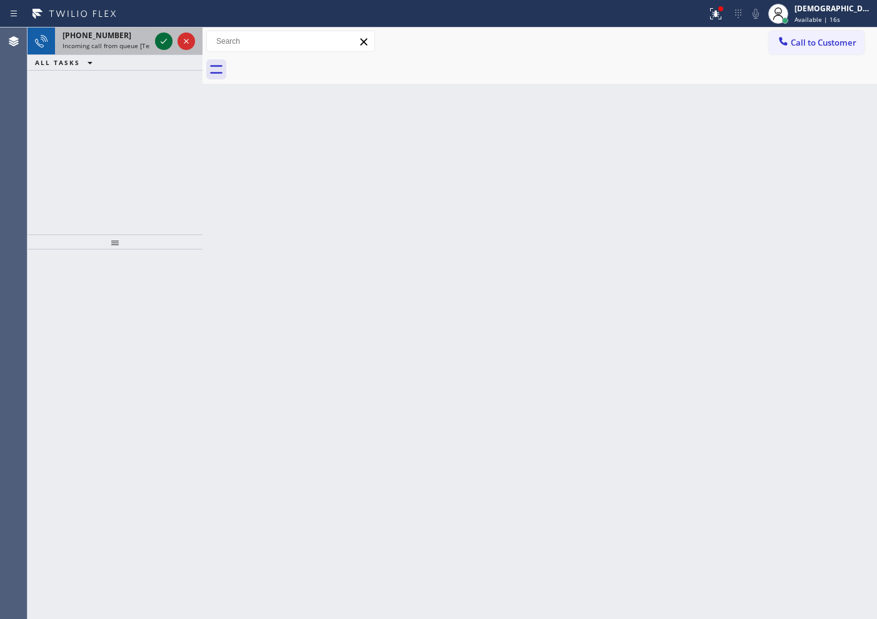
click at [161, 40] on icon at bounding box center [163, 41] width 15 height 15
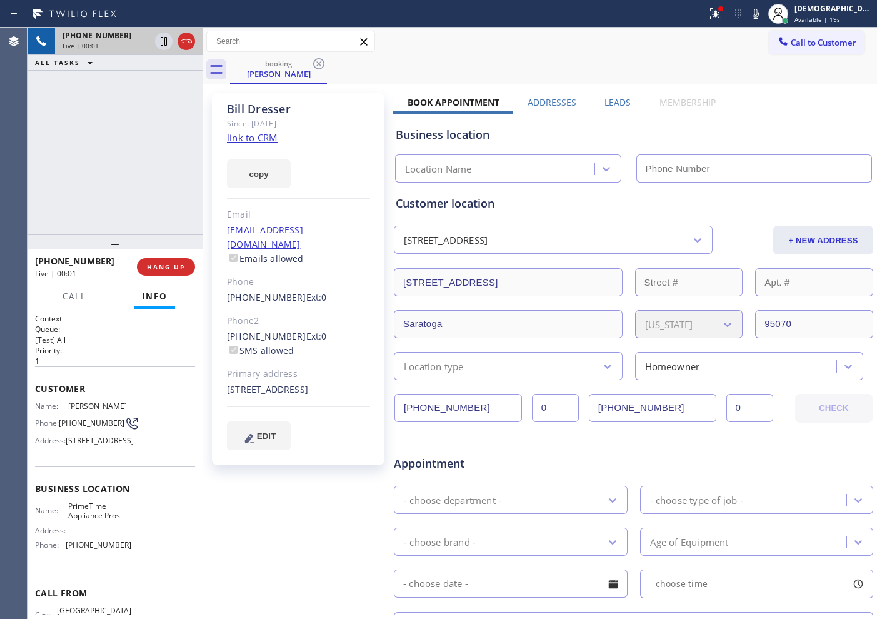
type input "[PHONE_NUMBER]"
click at [267, 135] on link "link to CRM" at bounding box center [252, 137] width 51 height 12
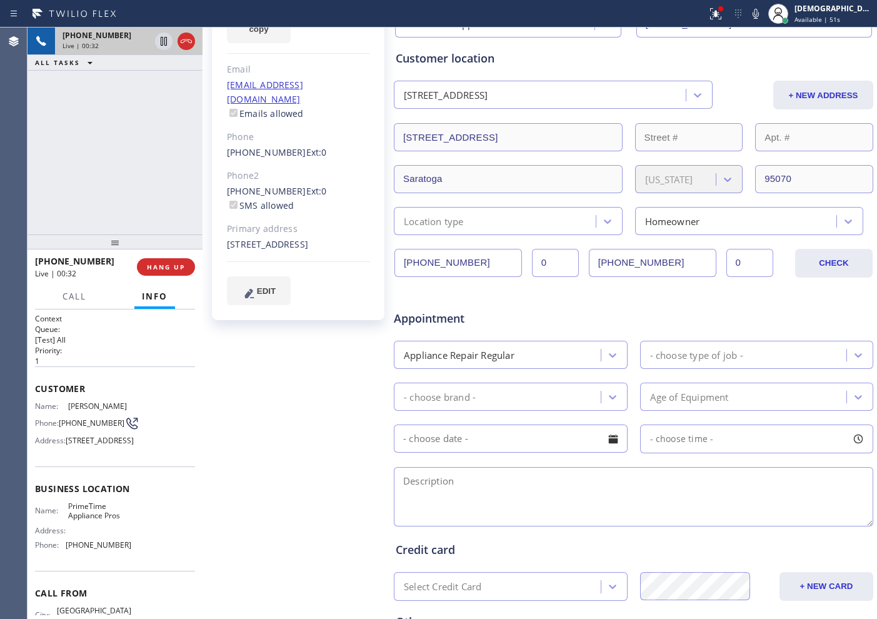
scroll to position [281, 0]
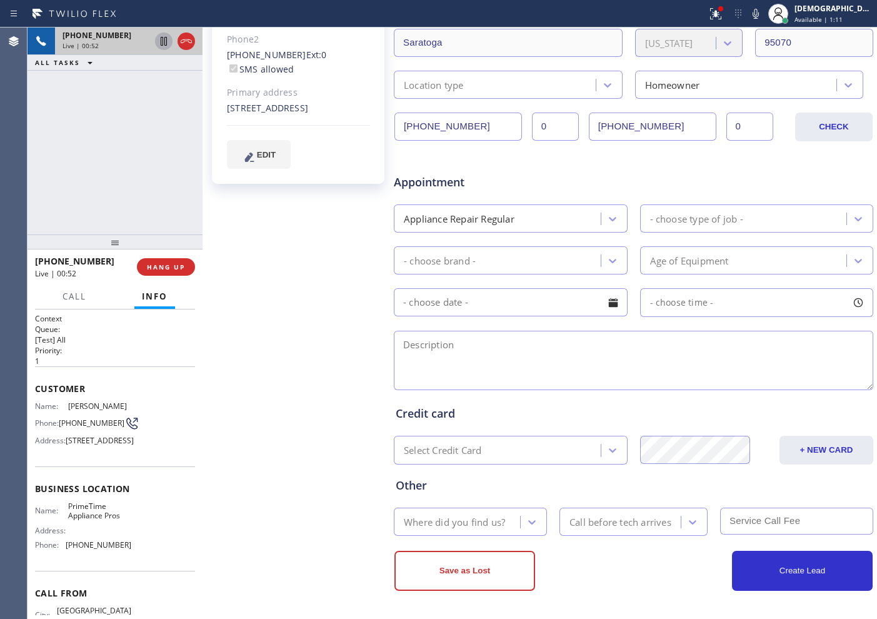
click at [162, 42] on icon at bounding box center [163, 41] width 15 height 15
click at [90, 86] on div "[PHONE_NUMBER] Live | 02:44 ALL TASKS ALL TASKS ACTIVE TASKS TASKS IN WRAP UP" at bounding box center [114, 130] width 175 height 207
click at [163, 41] on icon at bounding box center [163, 41] width 15 height 15
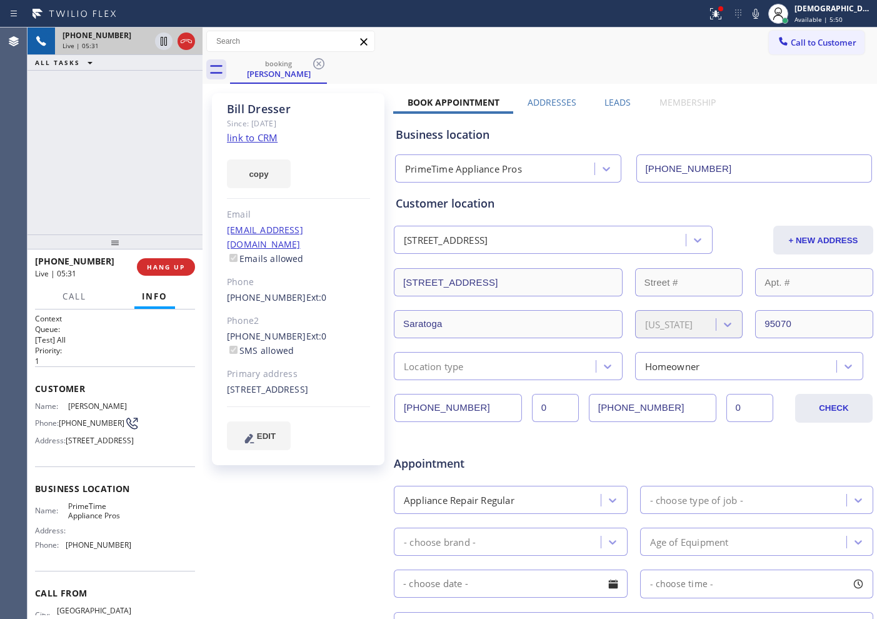
click at [184, 39] on icon at bounding box center [186, 41] width 11 height 4
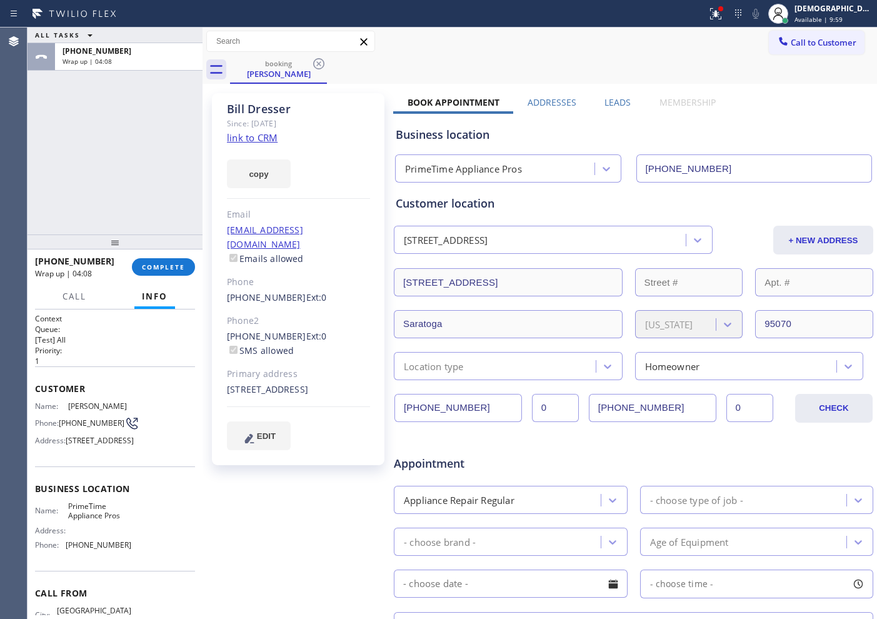
click at [129, 146] on div "ALL TASKS ALL TASKS ACTIVE TASKS TASKS IN WRAP UP [PHONE_NUMBER] Wrap up | 04:08" at bounding box center [114, 130] width 175 height 207
click at [179, 271] on span "COMPLETE" at bounding box center [163, 266] width 43 height 9
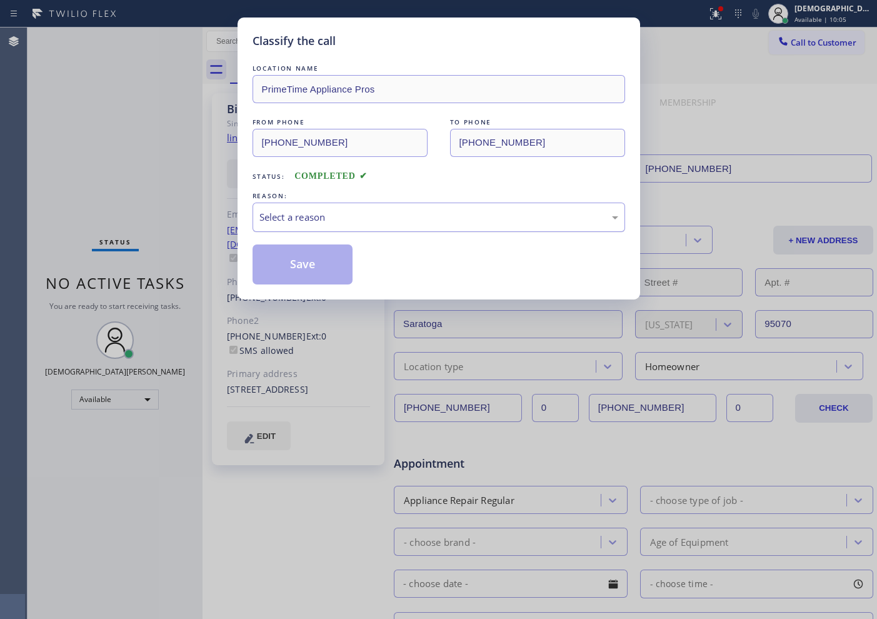
drag, startPoint x: 368, startPoint y: 214, endPoint x: 354, endPoint y: 230, distance: 21.2
click at [368, 214] on div "Select a reason" at bounding box center [438, 217] width 359 height 14
click at [336, 216] on div "Not Booked - All other reasons" at bounding box center [438, 217] width 359 height 14
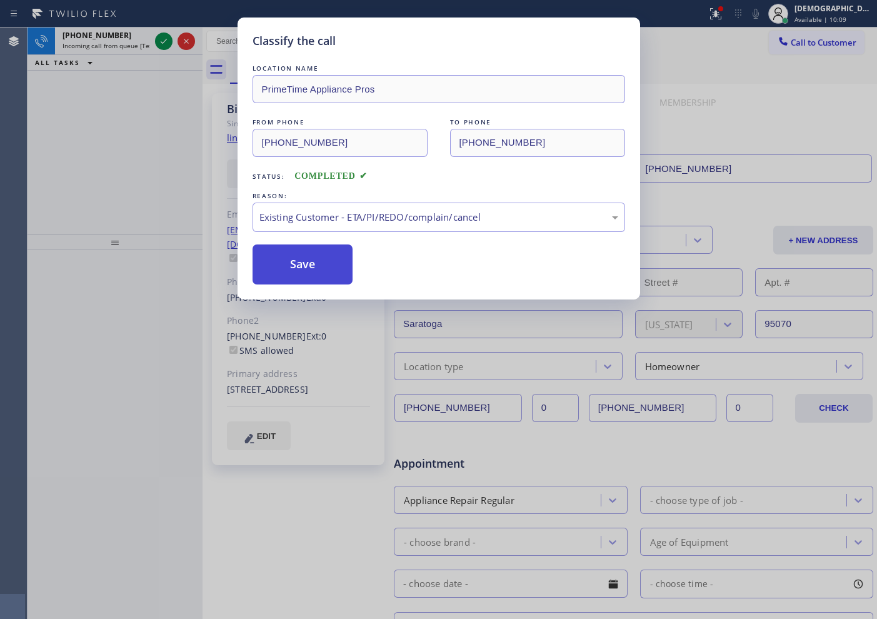
click at [306, 264] on button "Save" at bounding box center [302, 264] width 101 height 40
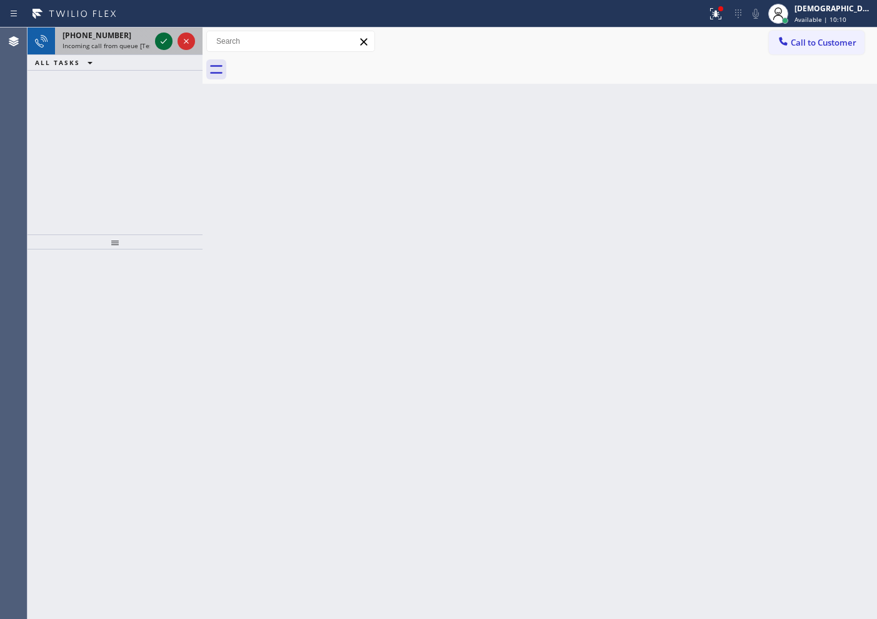
click at [156, 41] on div at bounding box center [163, 41] width 17 height 15
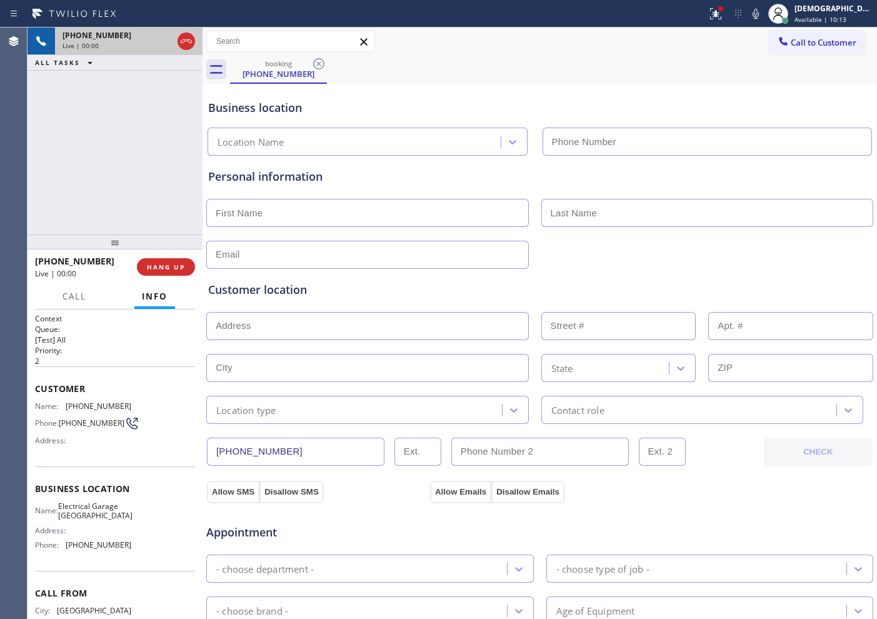
type input "[PHONE_NUMBER]"
click at [182, 43] on icon at bounding box center [186, 41] width 15 height 15
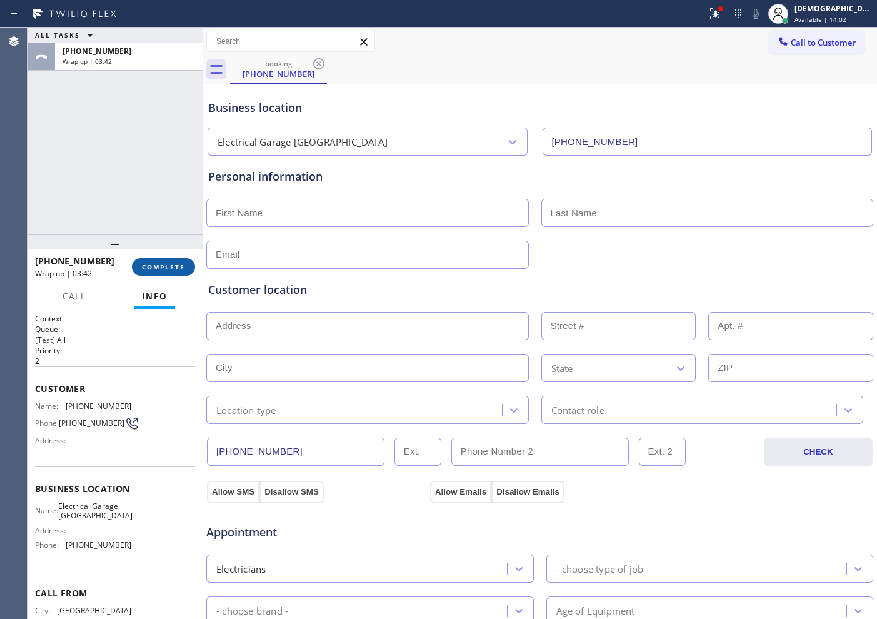
click at [184, 272] on button "COMPLETE" at bounding box center [163, 266] width 63 height 17
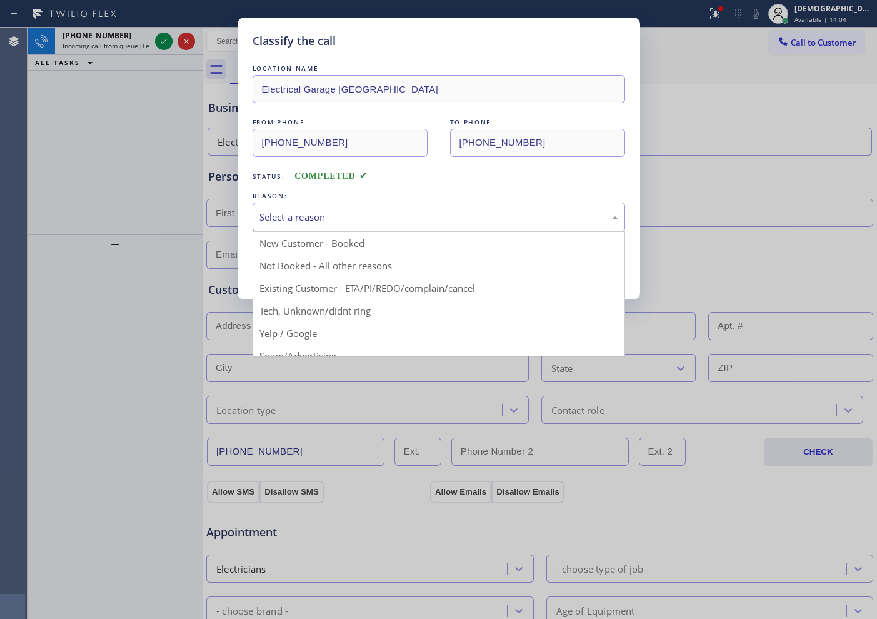
click at [326, 220] on div "Select a reason" at bounding box center [438, 217] width 359 height 14
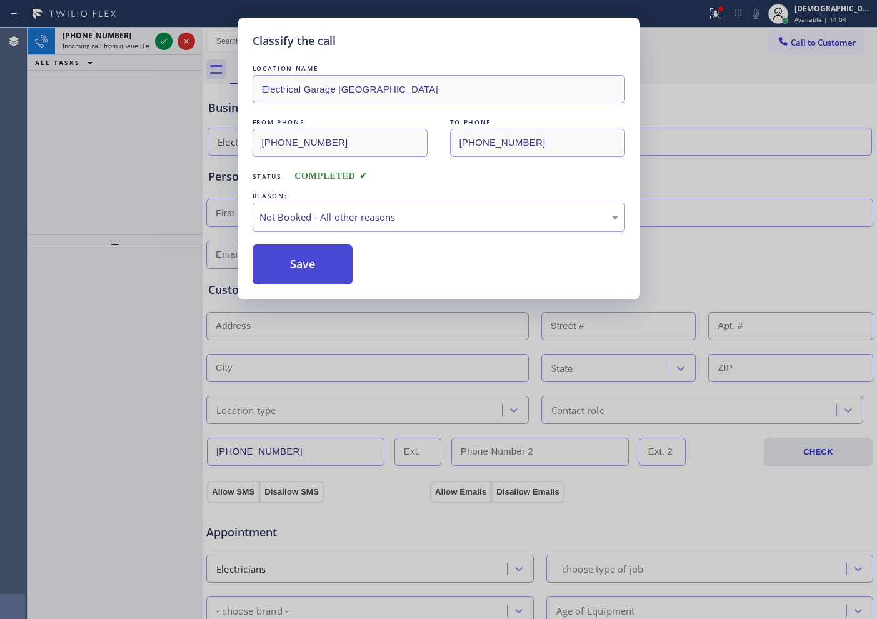
drag, startPoint x: 301, startPoint y: 264, endPoint x: 294, endPoint y: 257, distance: 9.7
click at [301, 264] on button "Save" at bounding box center [302, 264] width 101 height 40
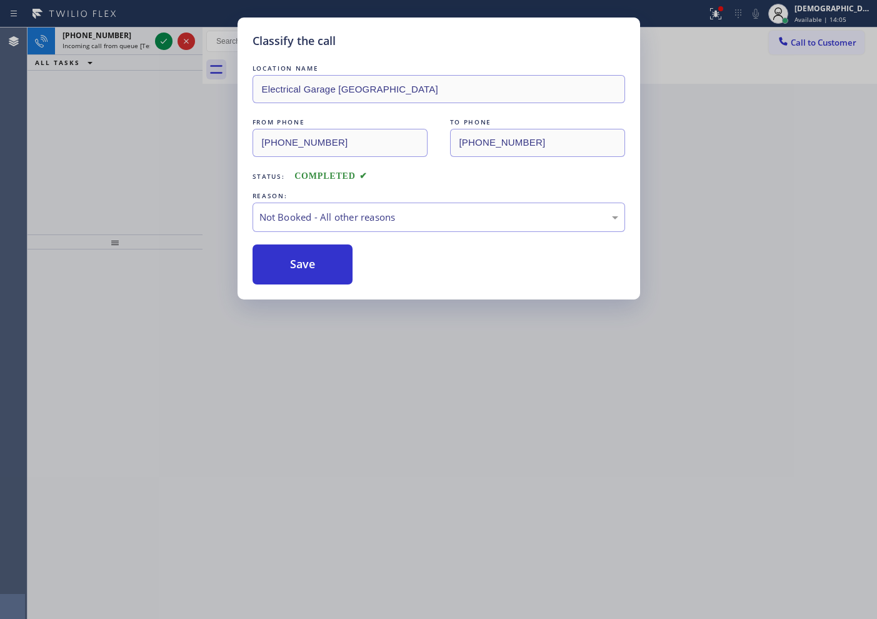
click at [162, 42] on icon at bounding box center [164, 41] width 6 height 5
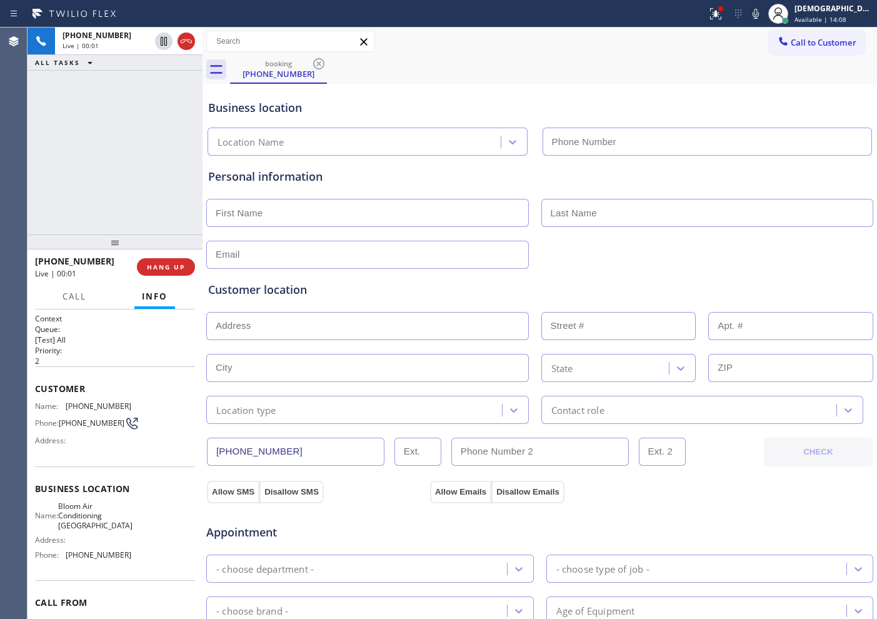
type input "[PHONE_NUMBER]"
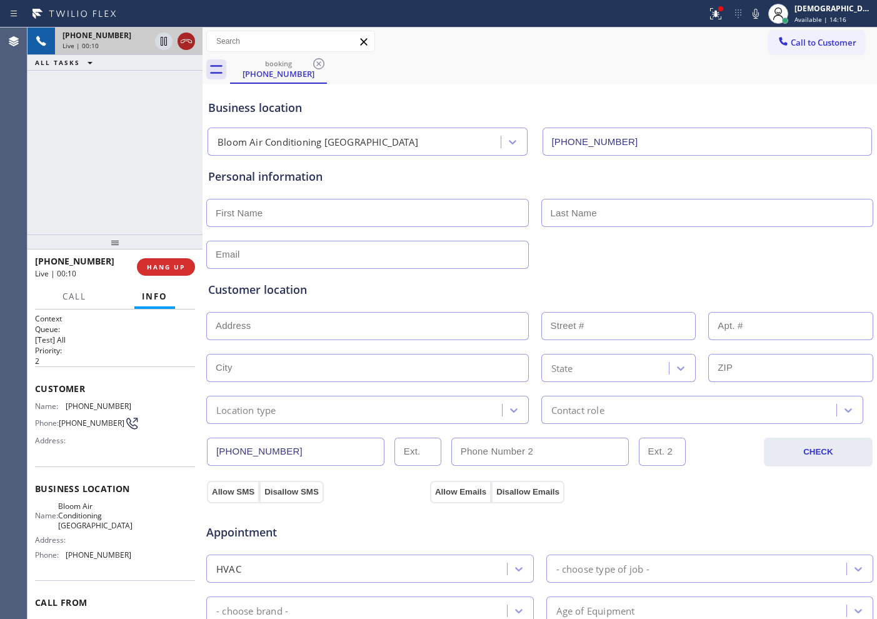
click at [182, 42] on icon at bounding box center [186, 41] width 15 height 15
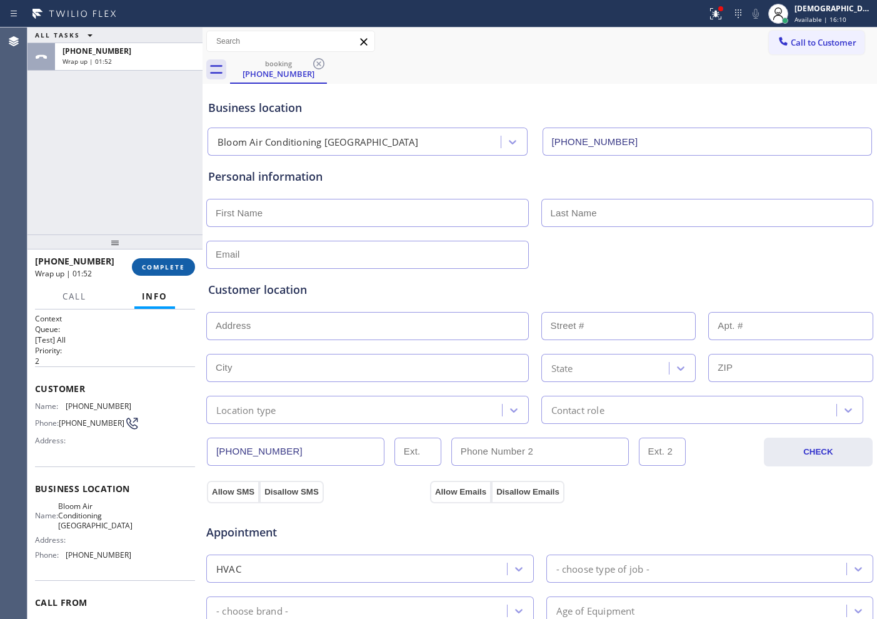
click at [167, 272] on button "COMPLETE" at bounding box center [163, 266] width 63 height 17
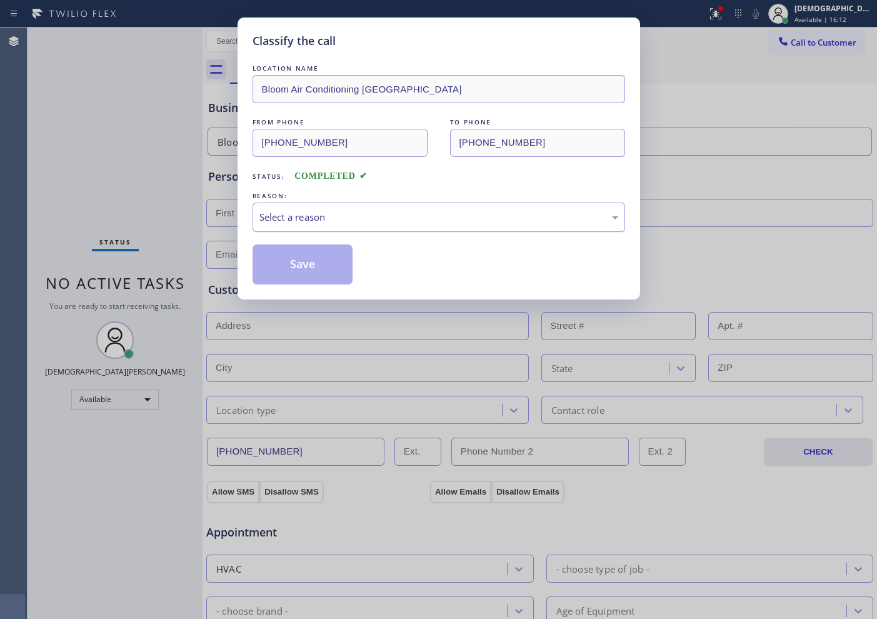
click at [288, 220] on div "Select a reason" at bounding box center [438, 217] width 359 height 14
click at [289, 259] on button "Save" at bounding box center [302, 264] width 101 height 40
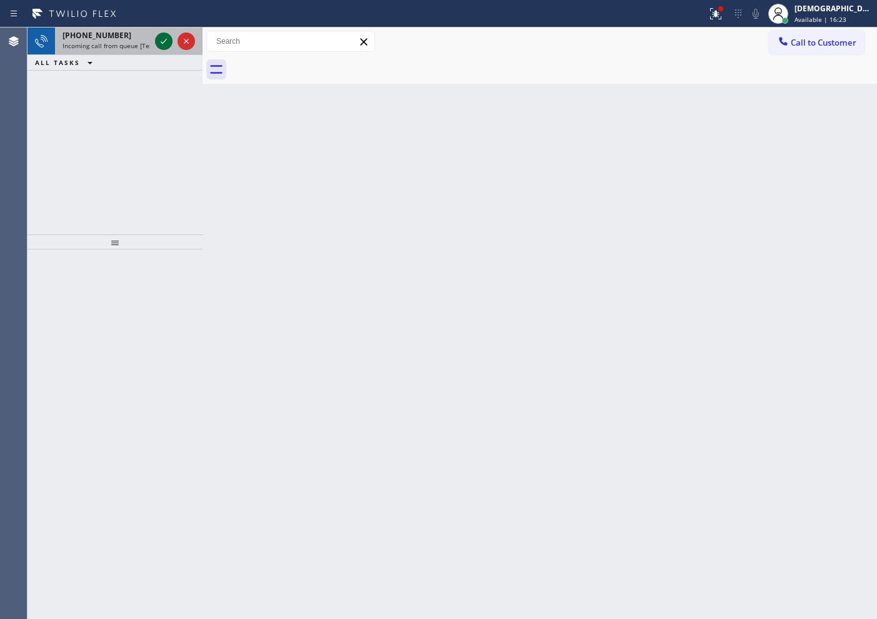
click at [161, 43] on icon at bounding box center [163, 41] width 15 height 15
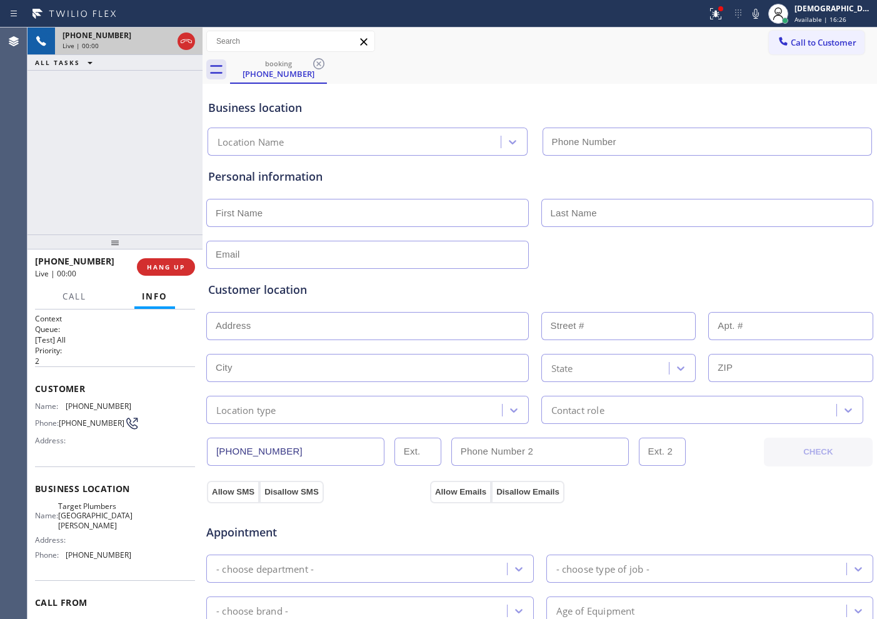
type input "[PHONE_NUMBER]"
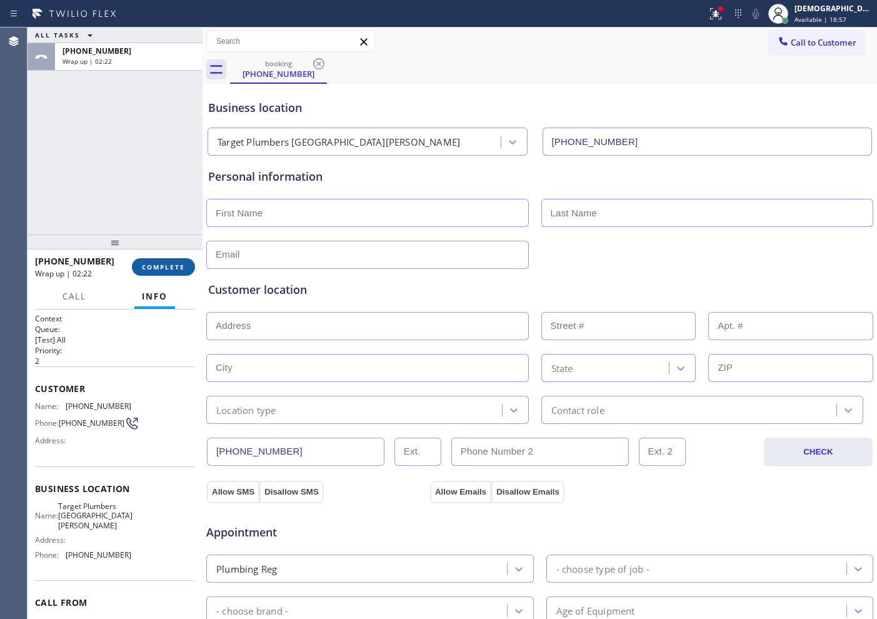
click at [169, 270] on span "COMPLETE" at bounding box center [163, 266] width 43 height 9
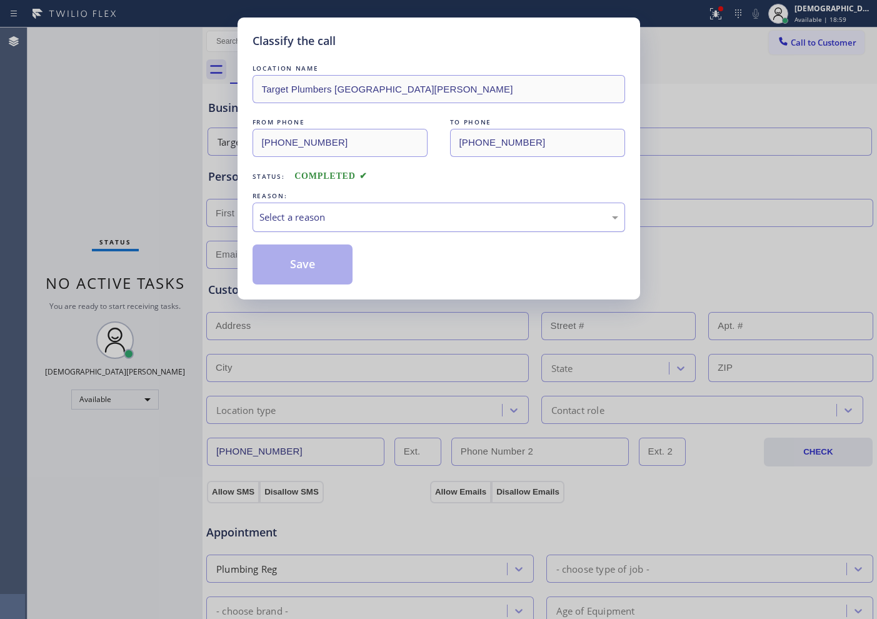
click at [389, 214] on div "Select a reason" at bounding box center [438, 217] width 359 height 14
click at [319, 265] on button "Save" at bounding box center [302, 264] width 101 height 40
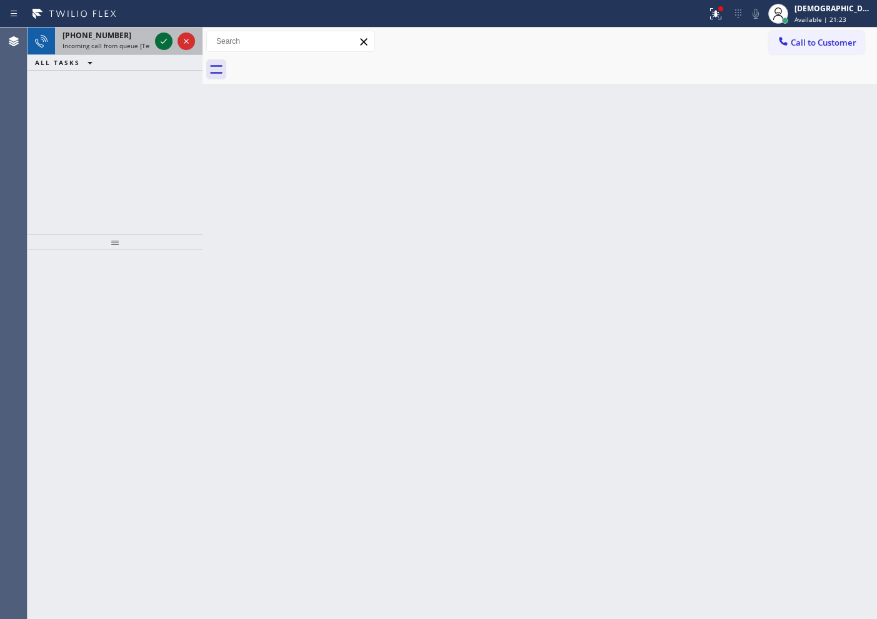
click at [159, 41] on icon at bounding box center [163, 41] width 15 height 15
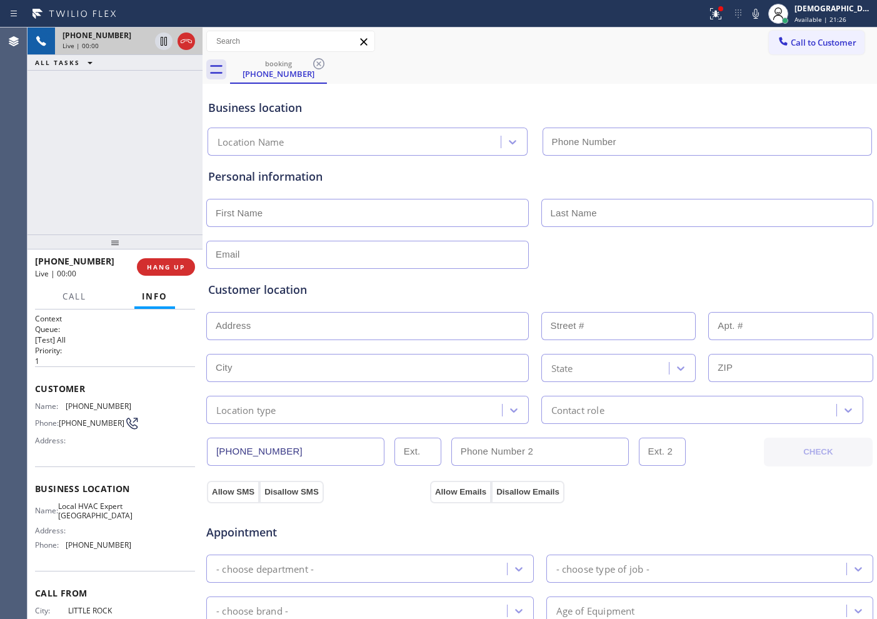
type input "[PHONE_NUMBER]"
click at [187, 44] on icon at bounding box center [186, 41] width 15 height 15
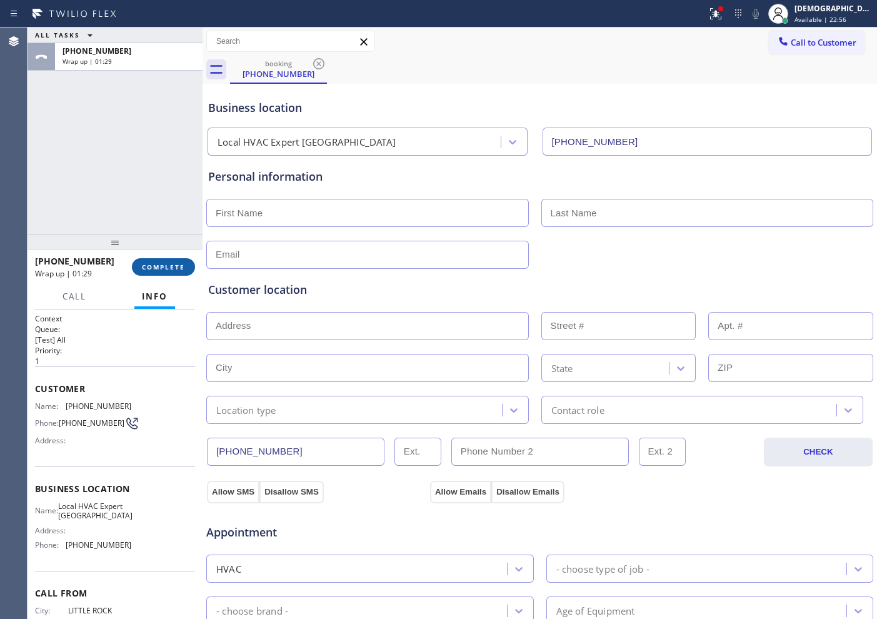
click at [162, 262] on span "COMPLETE" at bounding box center [163, 266] width 43 height 9
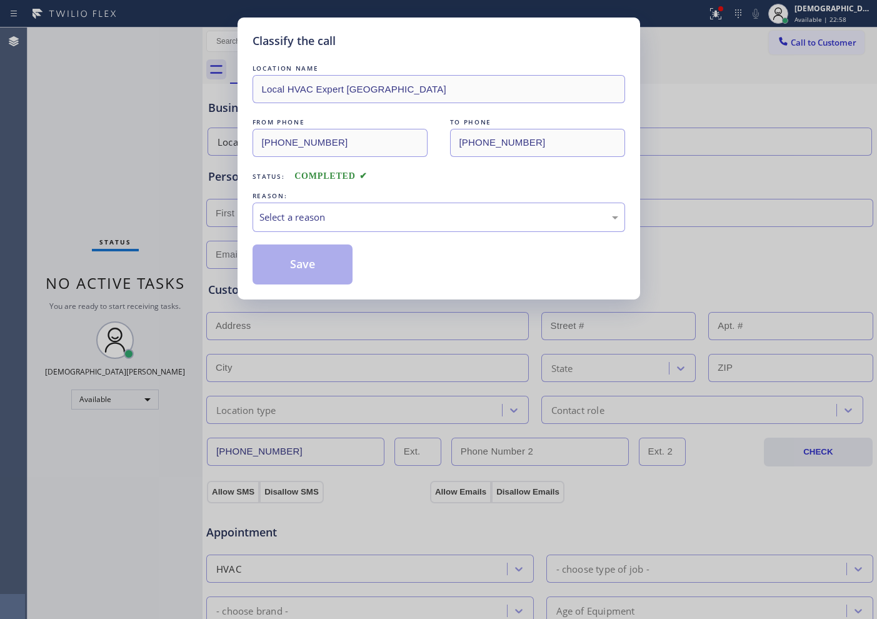
click at [339, 211] on div "Select a reason" at bounding box center [438, 217] width 359 height 14
click at [322, 271] on button "Save" at bounding box center [302, 264] width 101 height 40
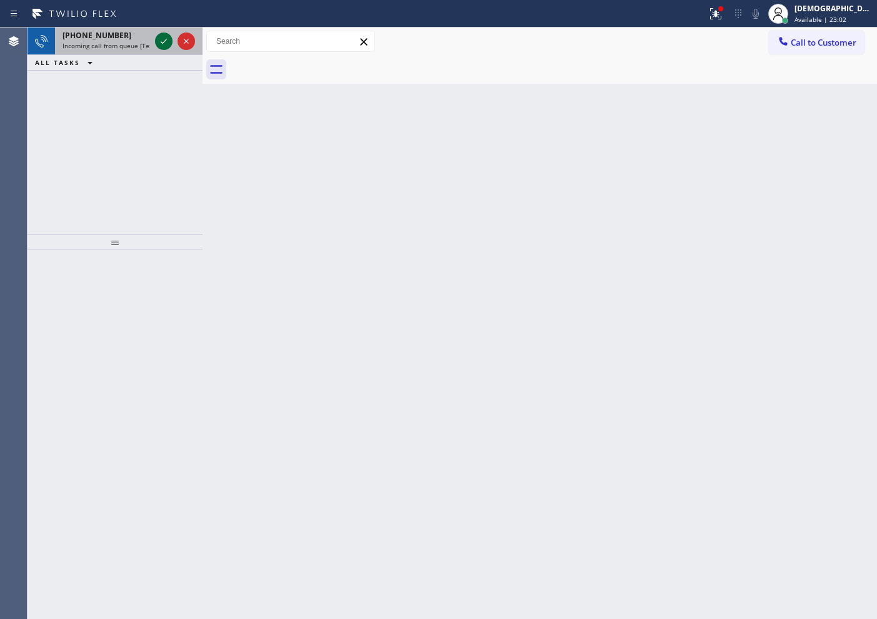
click at [160, 42] on icon at bounding box center [163, 41] width 15 height 15
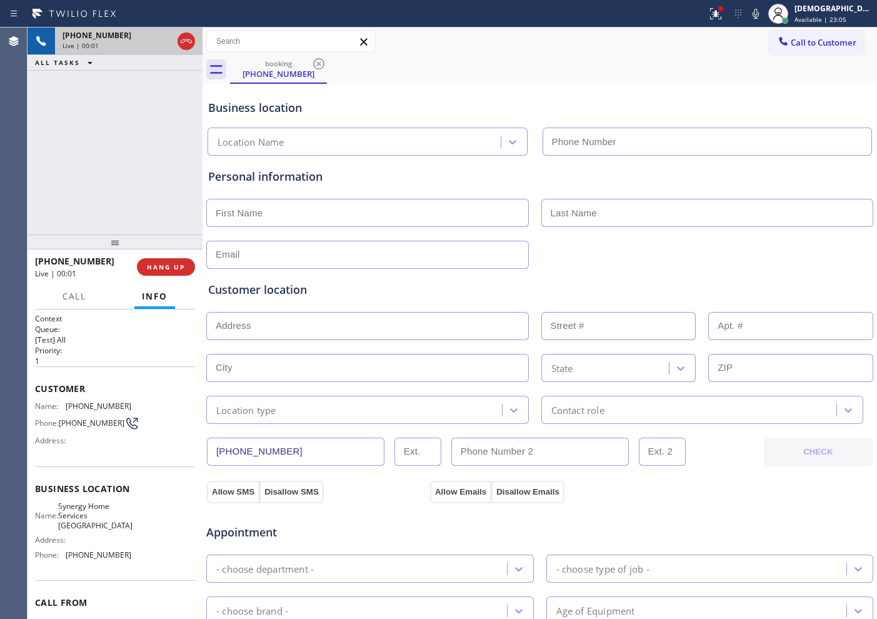
type input "[PHONE_NUMBER]"
click at [187, 42] on icon at bounding box center [186, 41] width 15 height 15
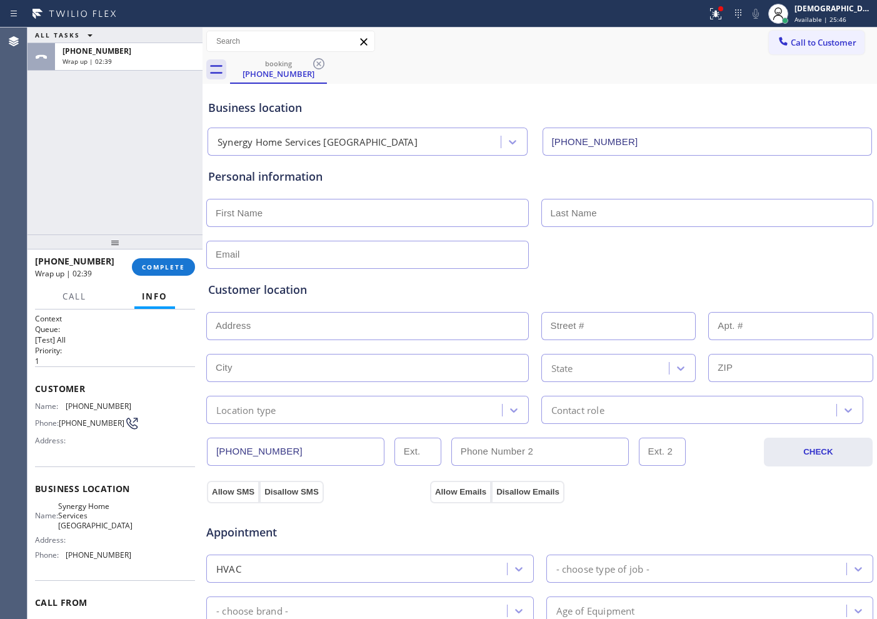
click at [172, 257] on div "[PHONE_NUMBER] Wrap up | 02:39 COMPLETE" at bounding box center [115, 267] width 160 height 32
click at [187, 270] on button "COMPLETE" at bounding box center [163, 266] width 63 height 17
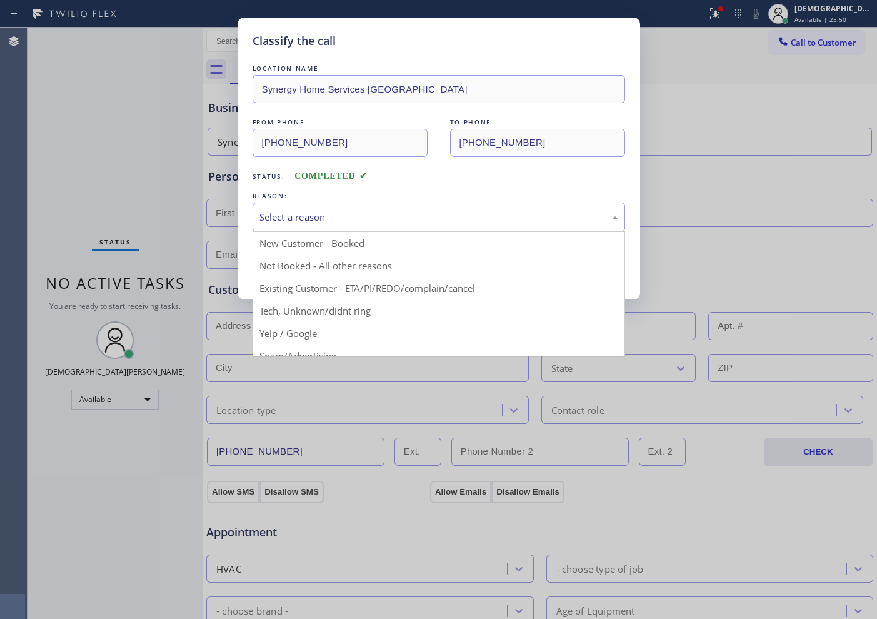
click at [305, 221] on div "Select a reason" at bounding box center [438, 217] width 359 height 14
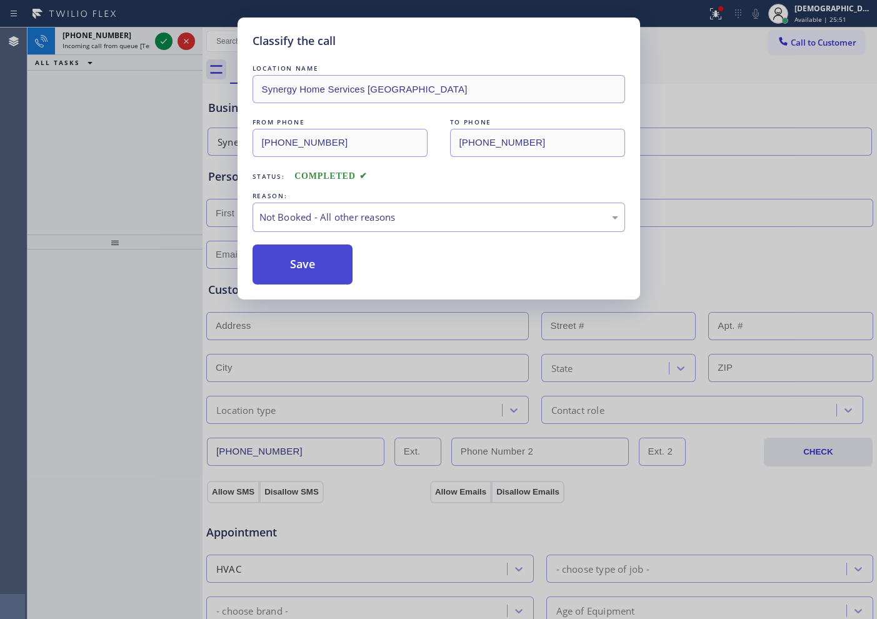
click at [299, 262] on button "Save" at bounding box center [302, 264] width 101 height 40
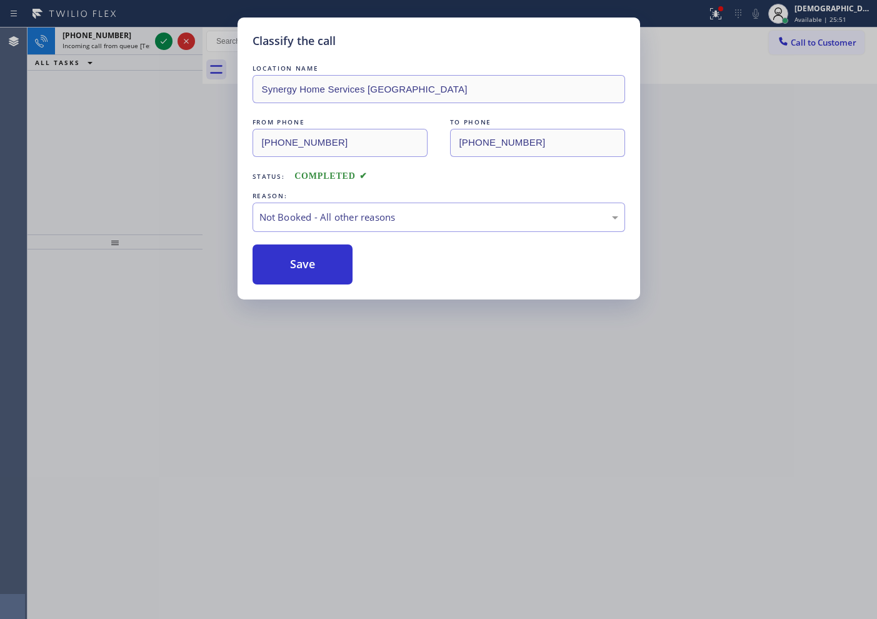
click at [163, 39] on icon at bounding box center [163, 41] width 15 height 15
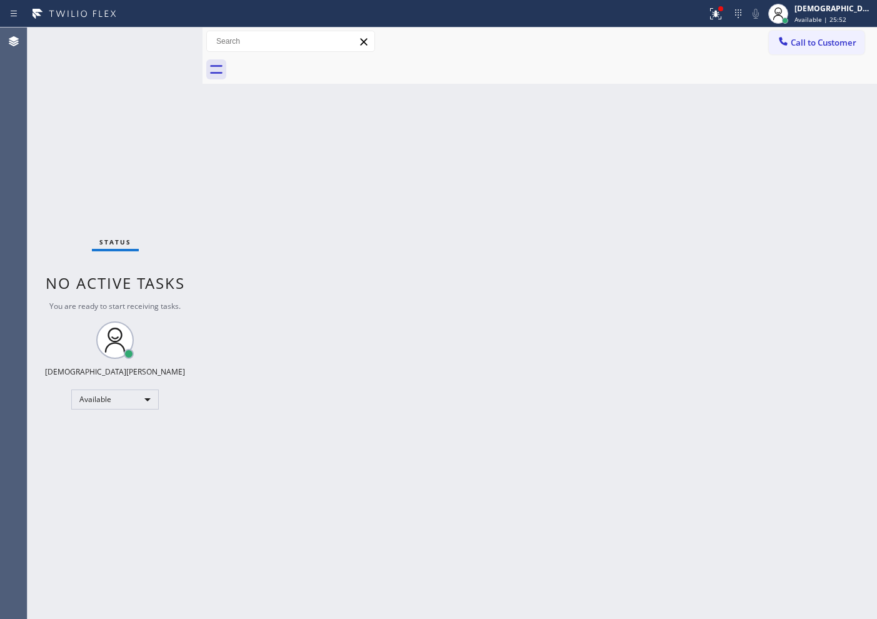
click at [163, 39] on div "Status No active tasks You are ready to start receiving tasks. Christian Cinco …" at bounding box center [114, 322] width 175 height 591
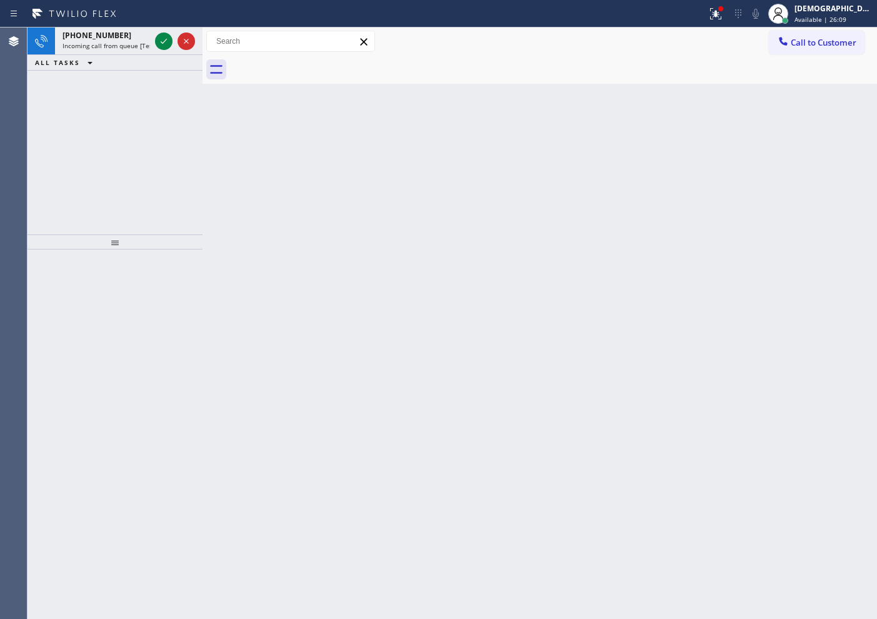
click at [163, 38] on icon at bounding box center [163, 41] width 15 height 15
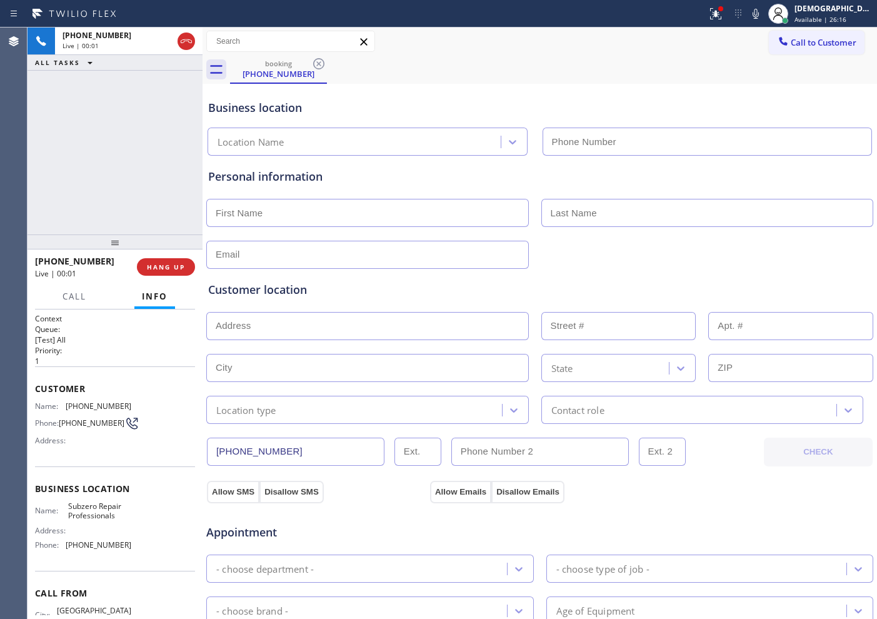
type input "[PHONE_NUMBER]"
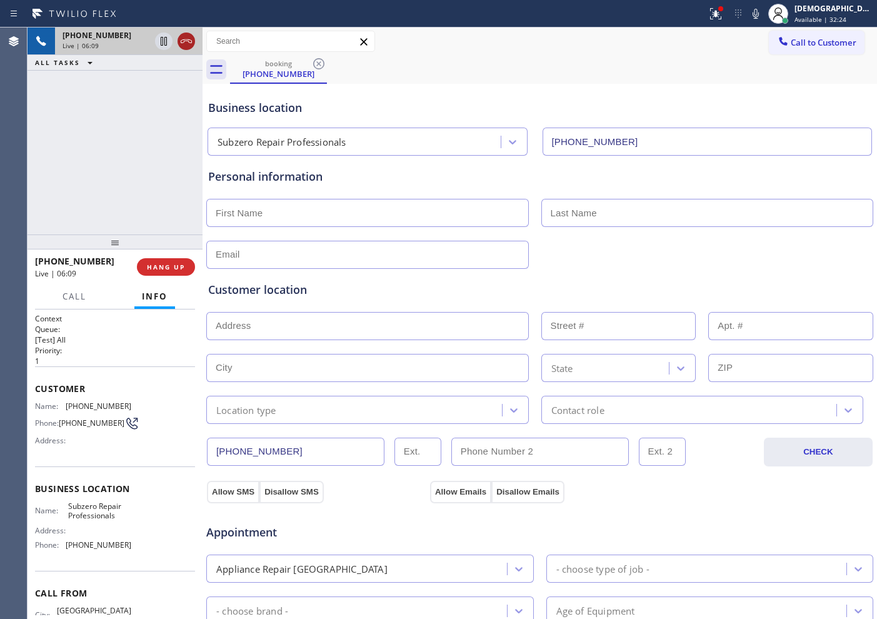
click at [188, 44] on icon at bounding box center [186, 41] width 15 height 15
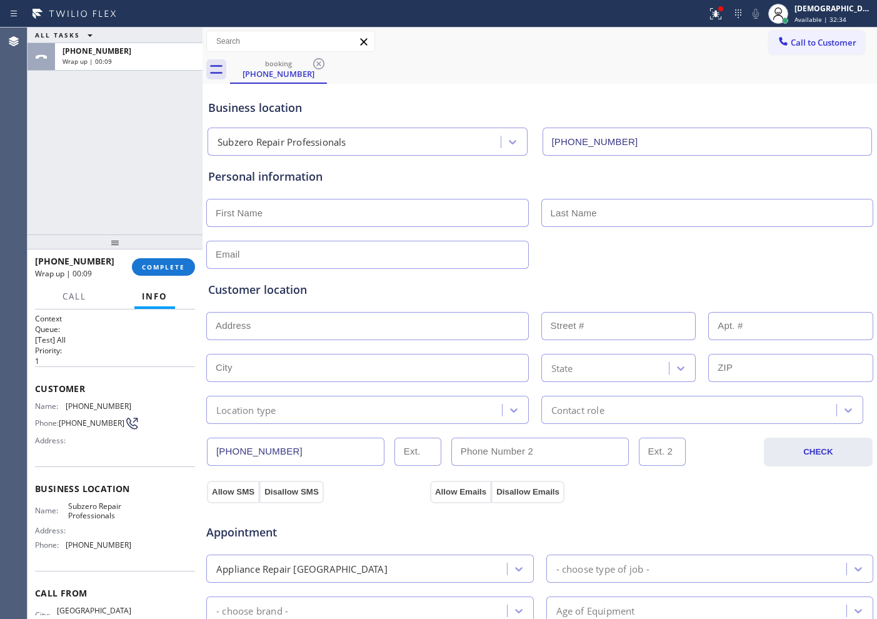
click at [431, 214] on input "text" at bounding box center [367, 213] width 322 height 28
paste input "[PERSON_NAME]"
type input "[PERSON_NAME]"
click at [547, 208] on input "text" at bounding box center [707, 213] width 332 height 28
paste input "[DEMOGRAPHIC_DATA]"
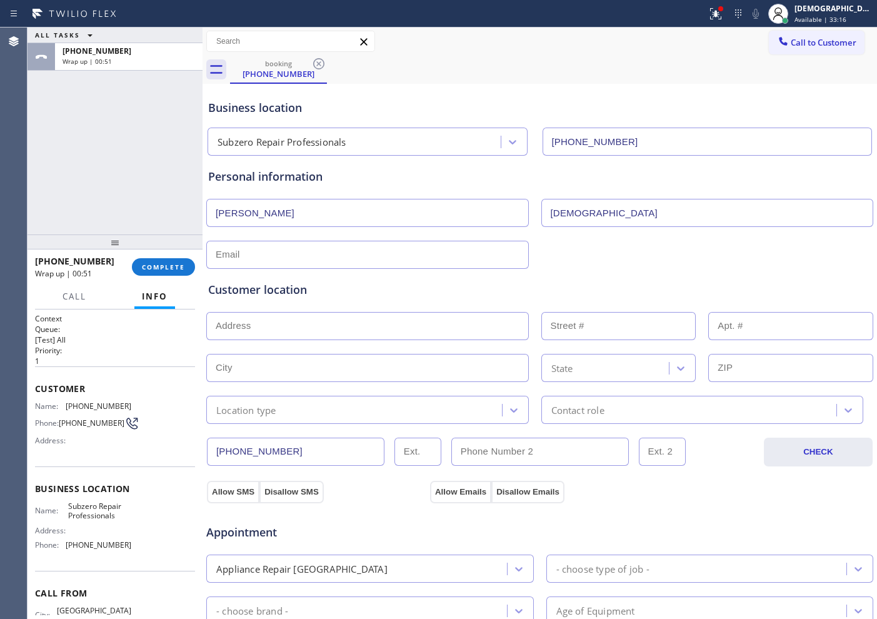
type input "[DEMOGRAPHIC_DATA]"
click at [324, 247] on input "text" at bounding box center [367, 255] width 322 height 28
paste input "[EMAIL_ADDRESS][DOMAIN_NAME]"
type input "[EMAIL_ADDRESS][DOMAIN_NAME]"
click at [338, 329] on input "text" at bounding box center [367, 326] width 322 height 28
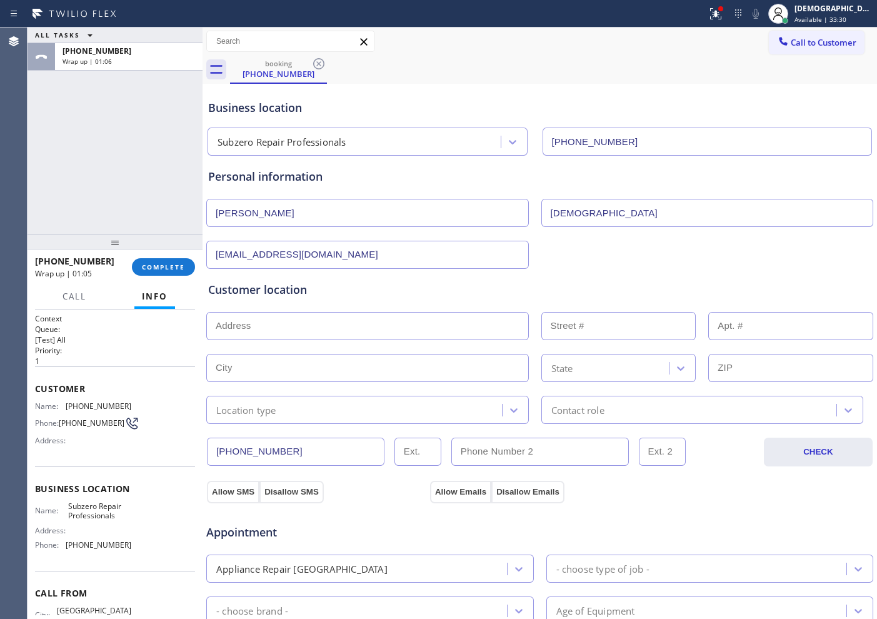
paste input "[STREET_ADDRESS][PERSON_NAME]"
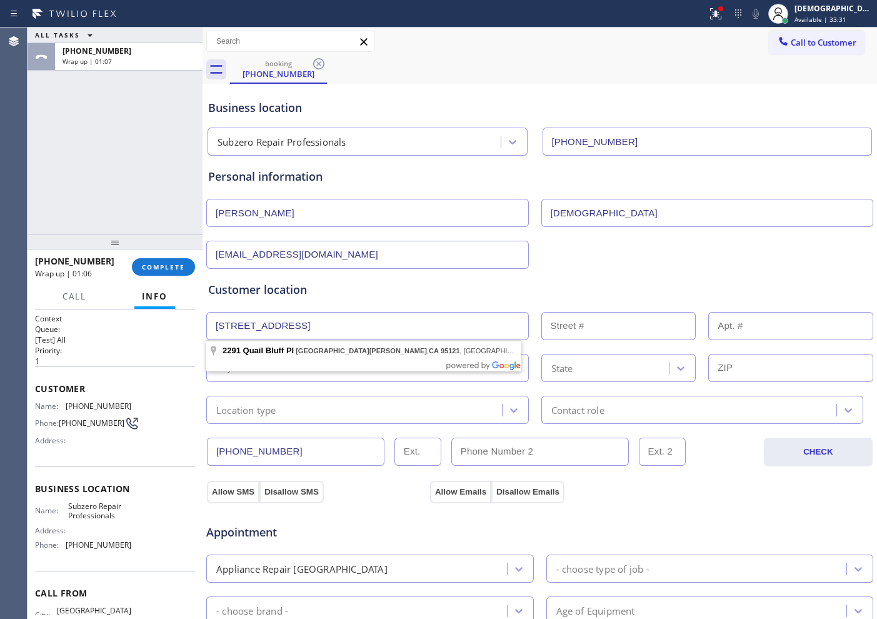
type input "[STREET_ADDRESS]"
type input "2291"
type input "[GEOGRAPHIC_DATA][PERSON_NAME]"
type input "95121"
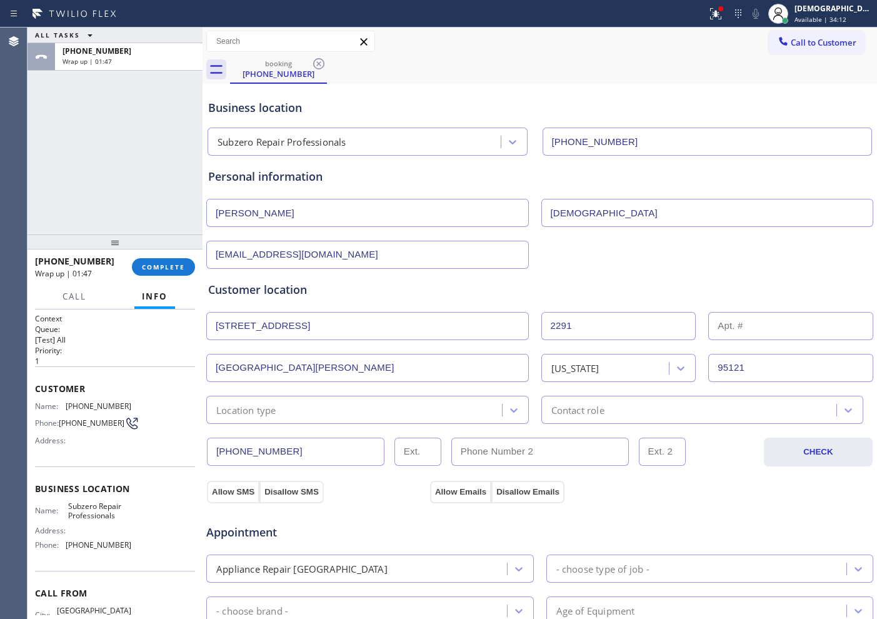
click at [402, 404] on div "Location type" at bounding box center [356, 410] width 292 height 22
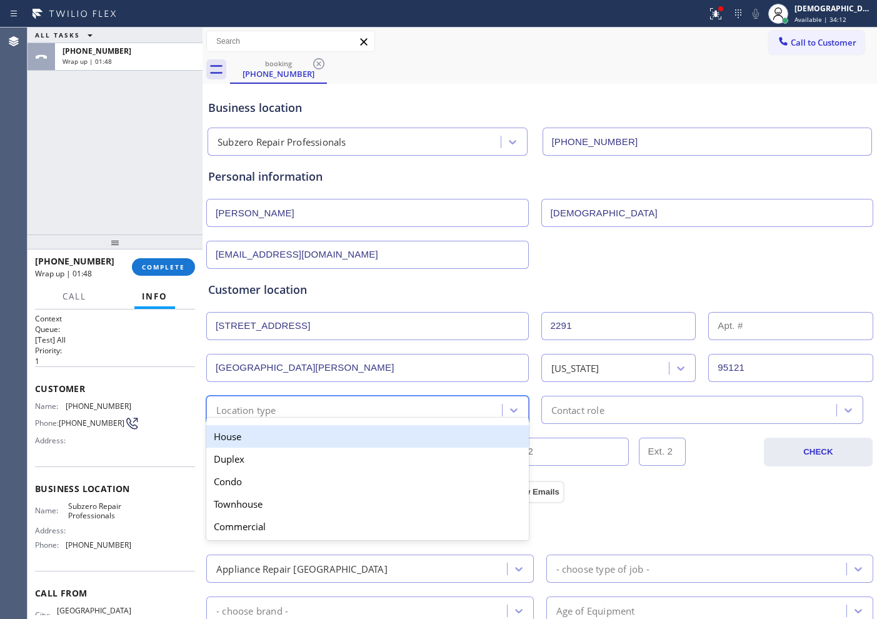
click at [377, 436] on div "House" at bounding box center [367, 436] width 322 height 22
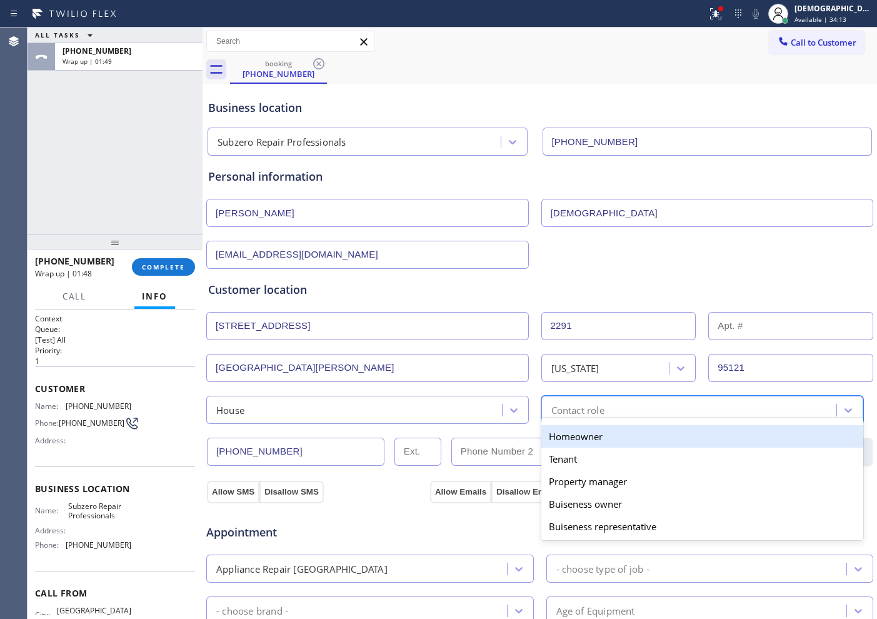
click at [570, 412] on div "Contact role" at bounding box center [577, 409] width 53 height 14
click at [556, 442] on div "Homeowner" at bounding box center [702, 436] width 322 height 22
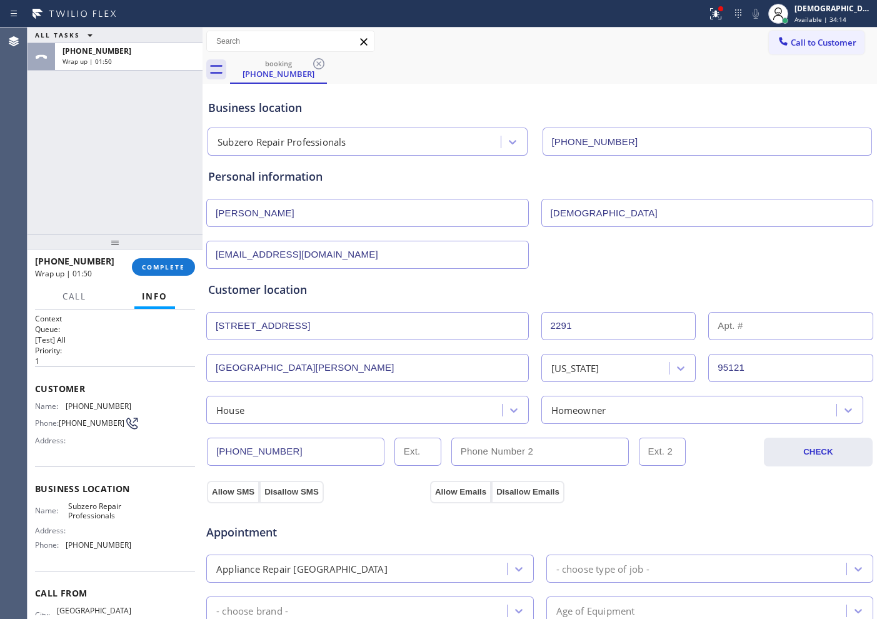
drag, startPoint x: 234, startPoint y: 495, endPoint x: 480, endPoint y: 504, distance: 247.0
click at [240, 494] on button "Allow SMS" at bounding box center [233, 491] width 52 height 22
click at [452, 489] on button "Allow Emails" at bounding box center [460, 491] width 61 height 22
click at [560, 489] on button "Disallow Emails" at bounding box center [527, 491] width 73 height 22
click at [445, 491] on button "Allow Emails" at bounding box center [460, 491] width 61 height 22
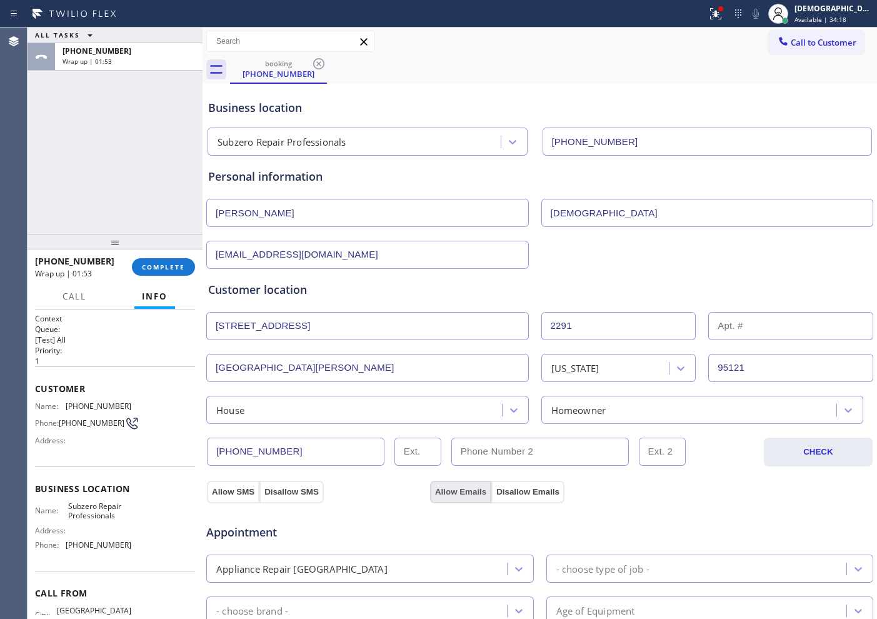
click at [445, 491] on button "Allow Emails" at bounding box center [460, 491] width 61 height 22
click at [236, 484] on button "Allow SMS" at bounding box center [233, 491] width 52 height 22
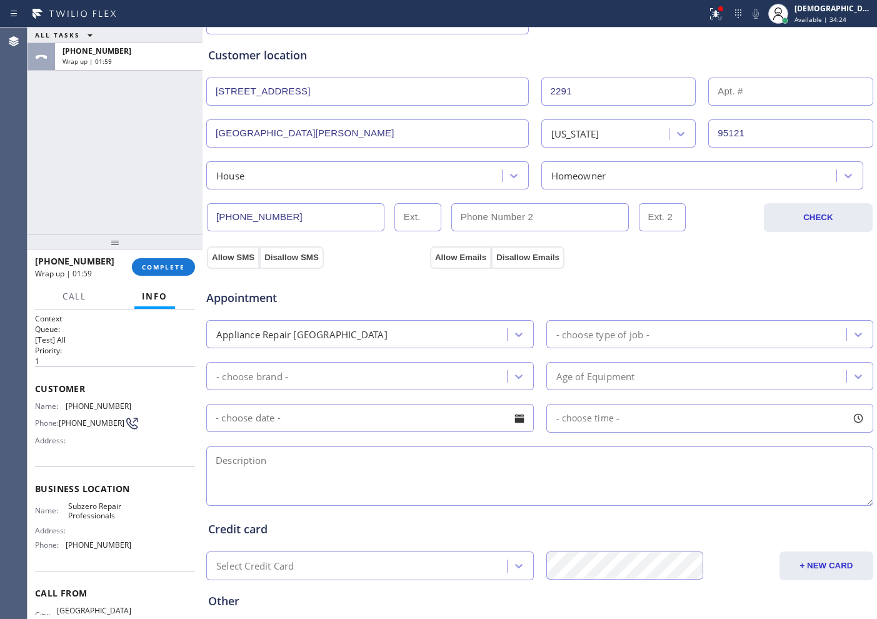
click at [241, 264] on div "Appointment Appliance Repair High End - choose type of job - - choose brand - A…" at bounding box center [540, 385] width 668 height 245
click at [236, 257] on button "Allow SMS" at bounding box center [233, 257] width 52 height 22
click at [459, 261] on button "Allow Emails" at bounding box center [460, 257] width 61 height 22
click at [418, 332] on div "Appliance Repair [GEOGRAPHIC_DATA]" at bounding box center [358, 334] width 297 height 22
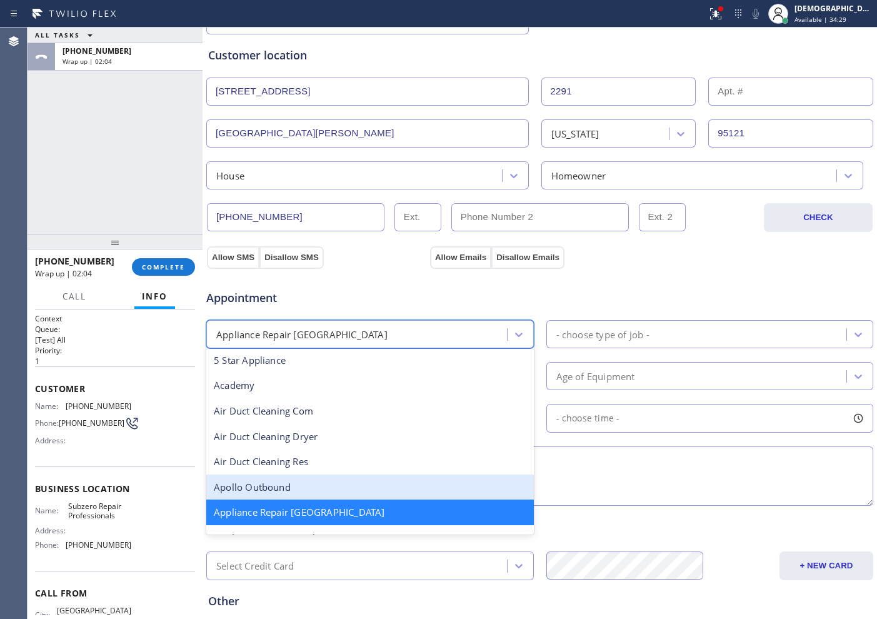
scroll to position [80, 0]
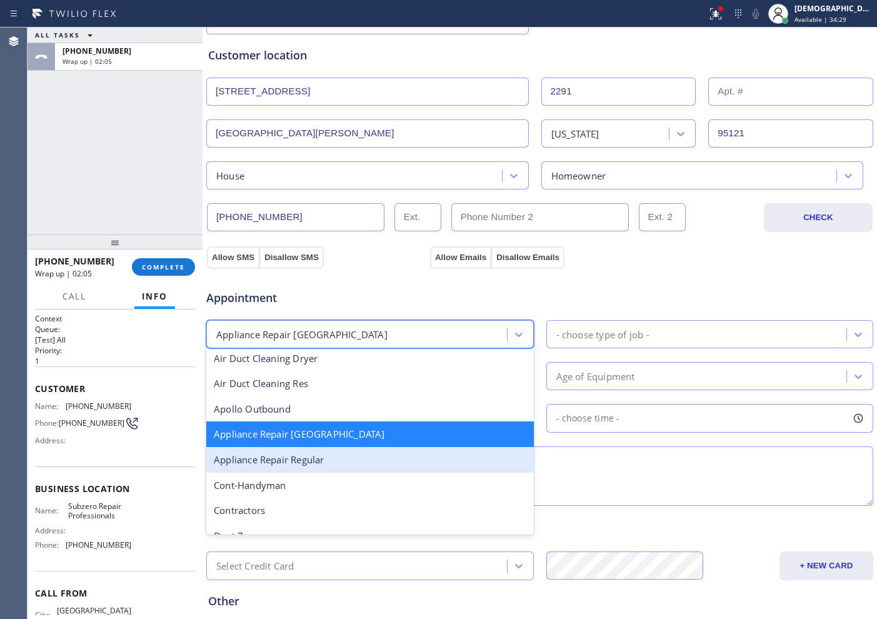
click at [383, 459] on div "Appliance Repair Regular" at bounding box center [369, 460] width 327 height 26
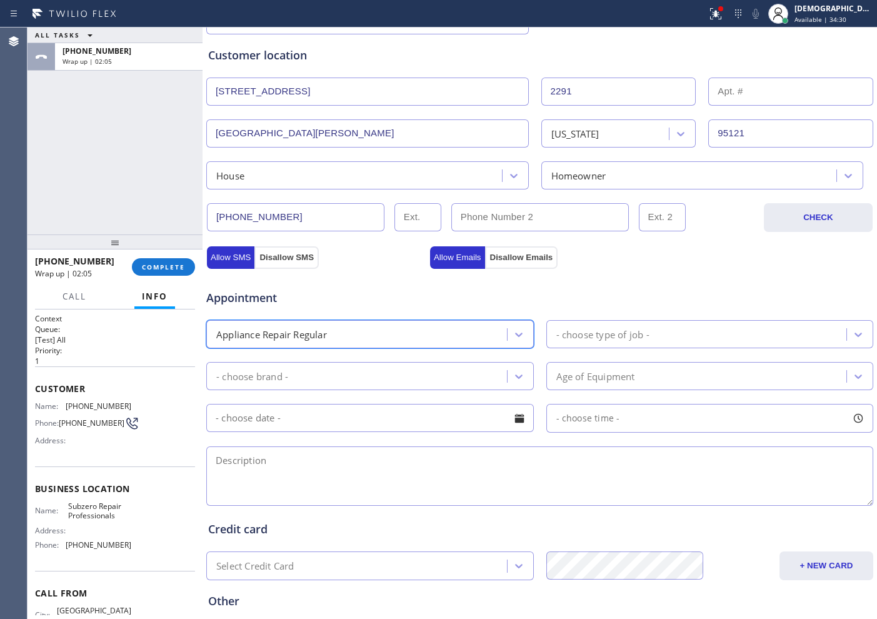
click at [575, 330] on div "- choose type of job -" at bounding box center [602, 334] width 93 height 14
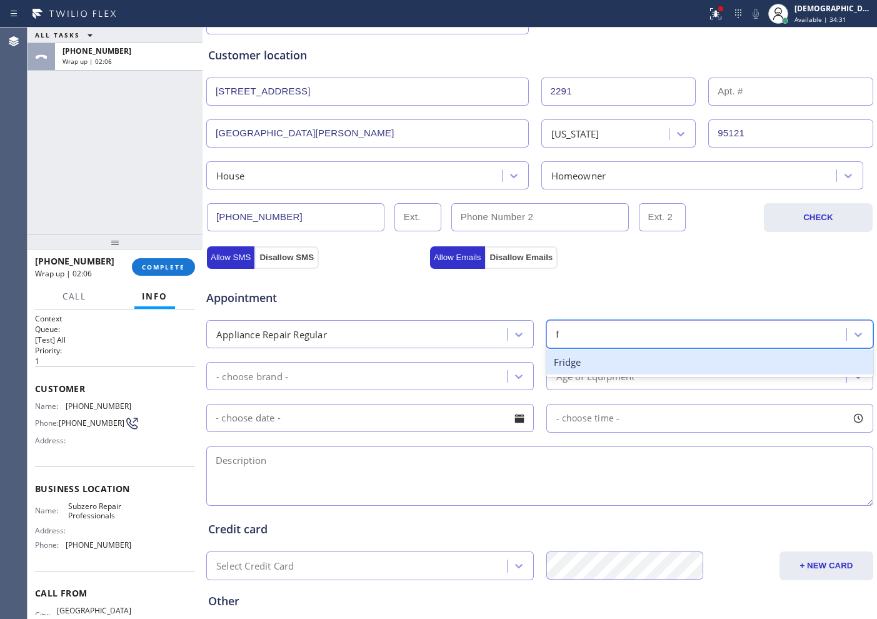
type input "fr"
click at [565, 364] on div "Fridge" at bounding box center [709, 362] width 327 height 26
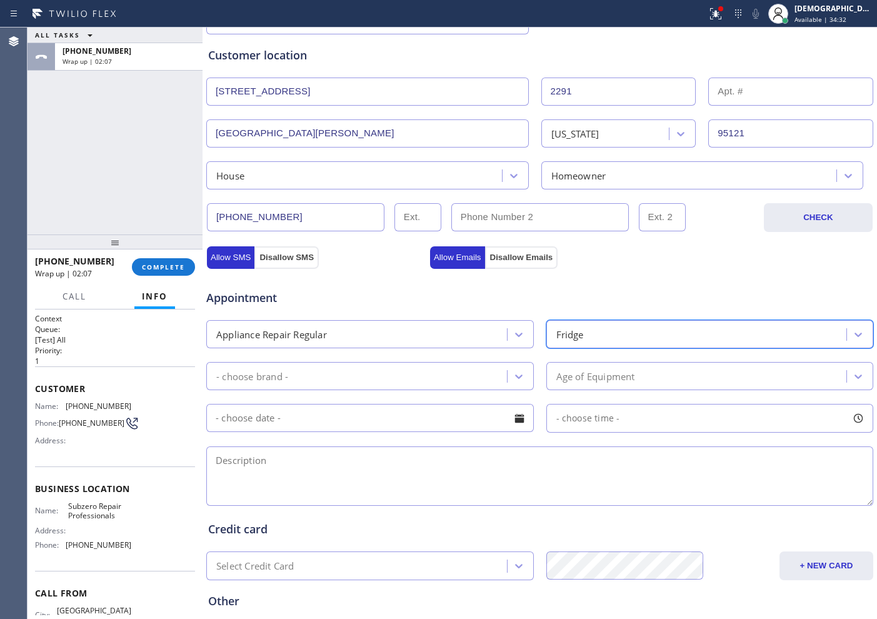
click at [403, 371] on div "- choose brand -" at bounding box center [358, 376] width 297 height 22
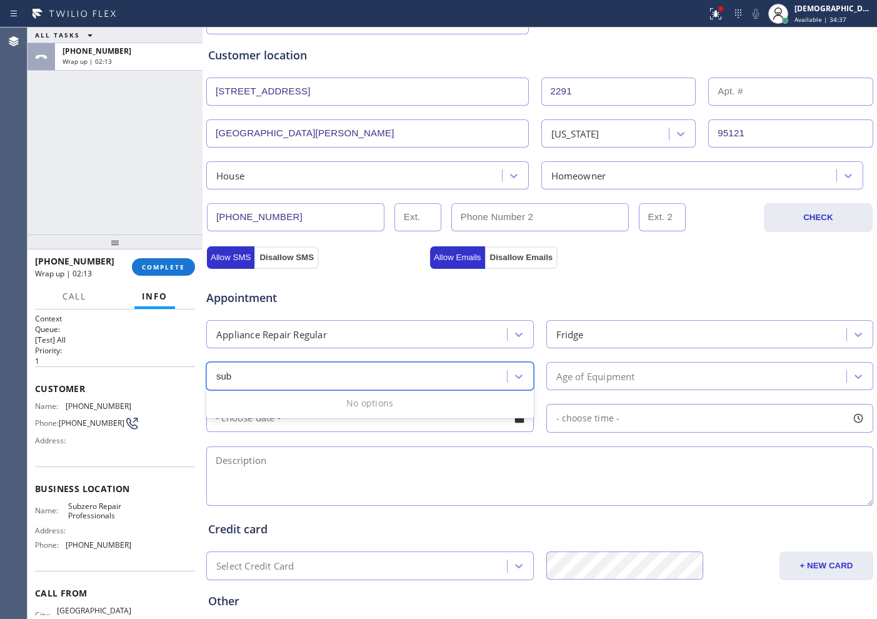
type input "sub"
click at [356, 322] on div "Appliance Repair Regular" at bounding box center [369, 334] width 327 height 28
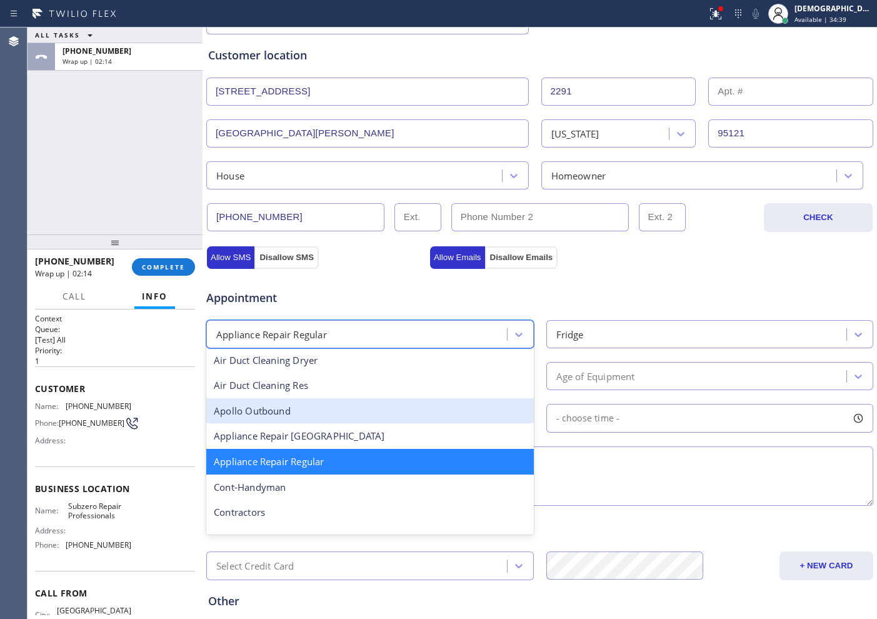
scroll to position [105, 0]
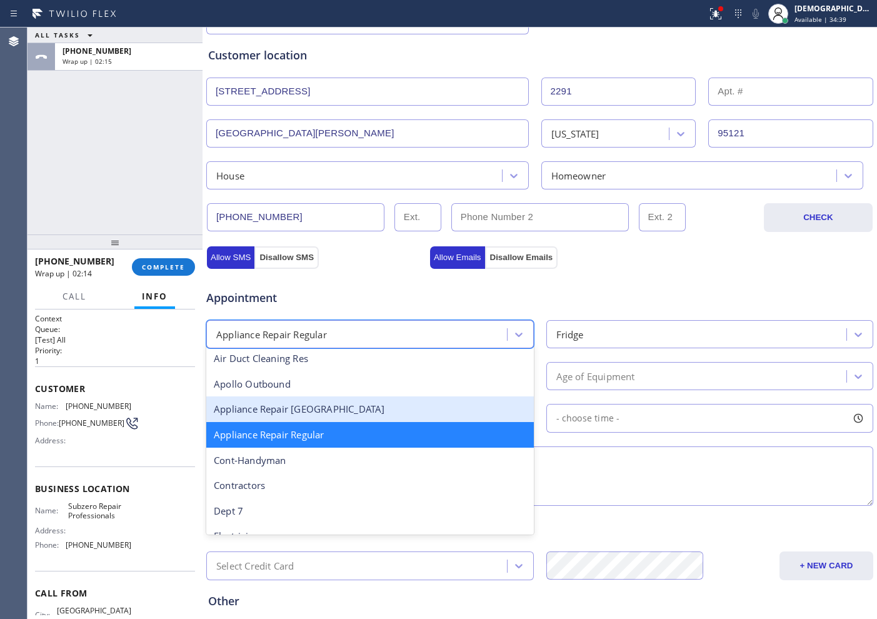
click at [336, 414] on div "Appliance Repair [GEOGRAPHIC_DATA]" at bounding box center [369, 409] width 327 height 26
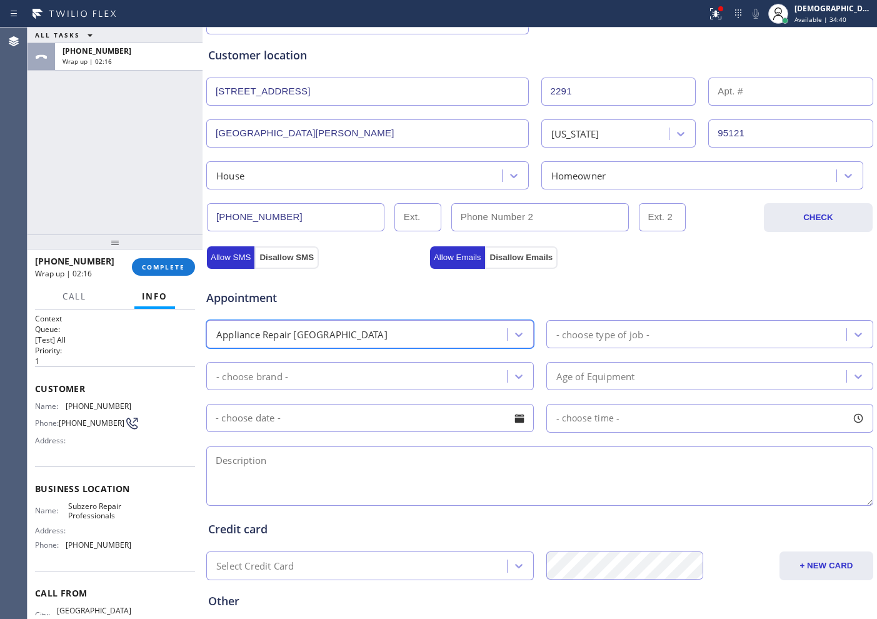
click at [577, 334] on div "- choose type of job -" at bounding box center [602, 334] width 93 height 14
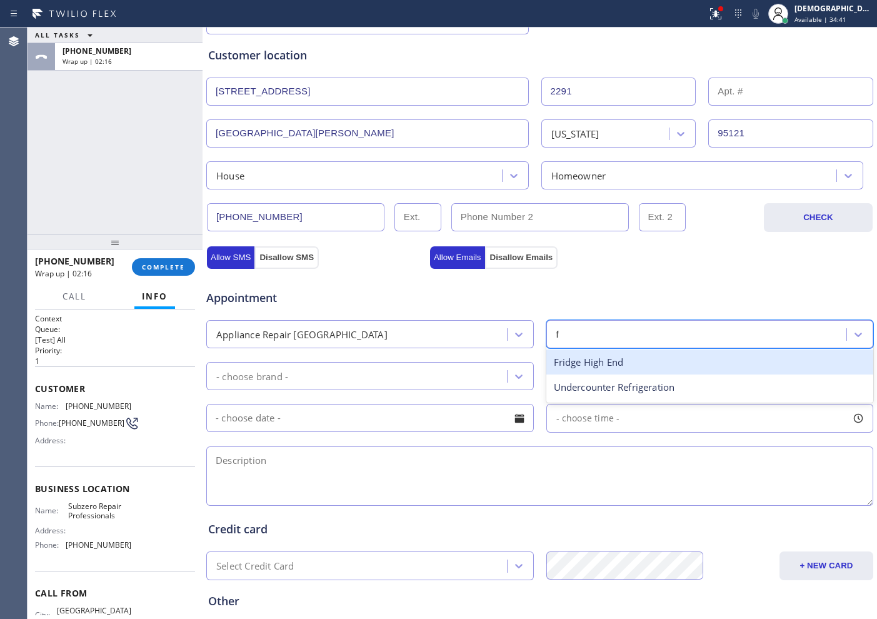
type input "fr"
click at [559, 364] on div "Fridge High End" at bounding box center [709, 362] width 327 height 26
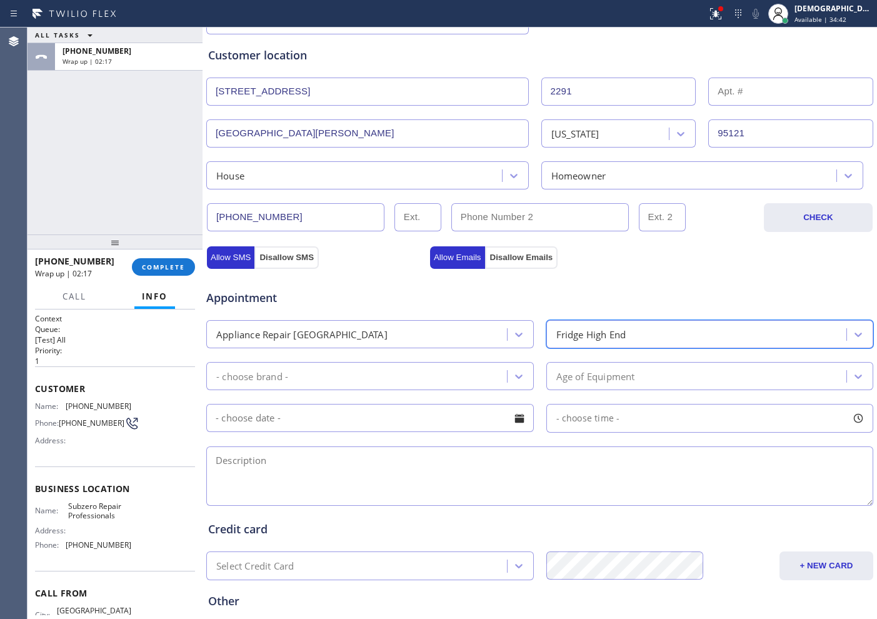
click at [440, 374] on div "- choose brand -" at bounding box center [358, 376] width 297 height 22
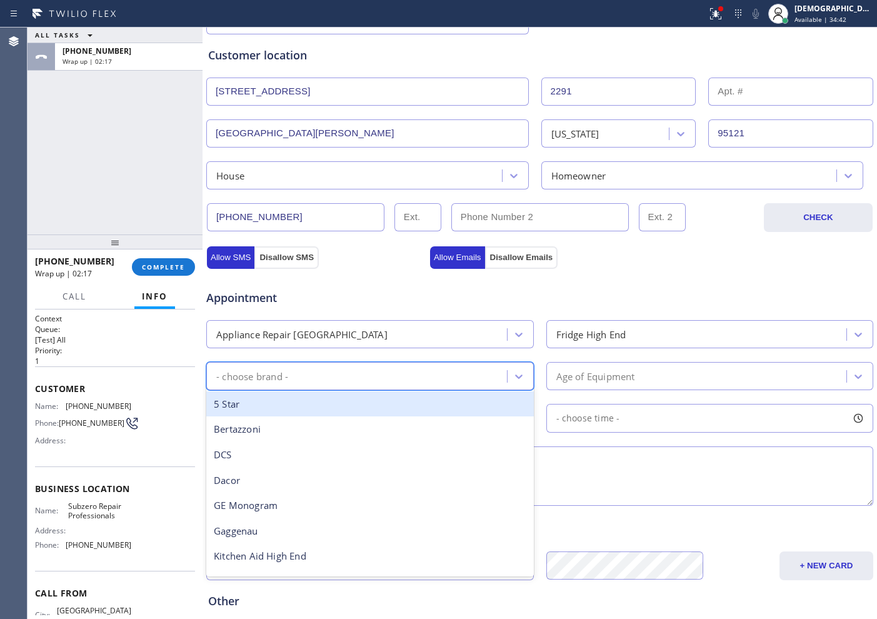
type input "s"
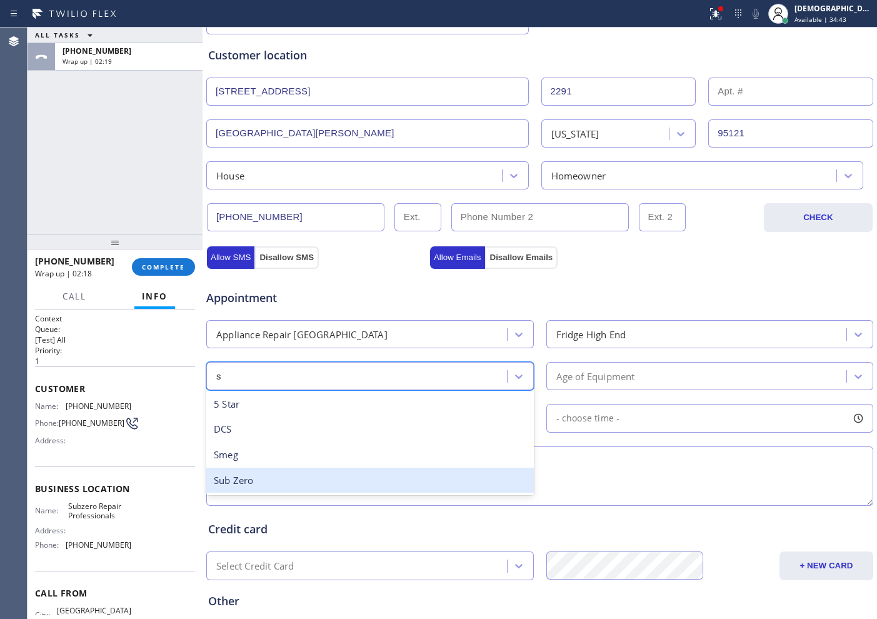
click at [364, 474] on div "Sub Zero" at bounding box center [369, 480] width 327 height 26
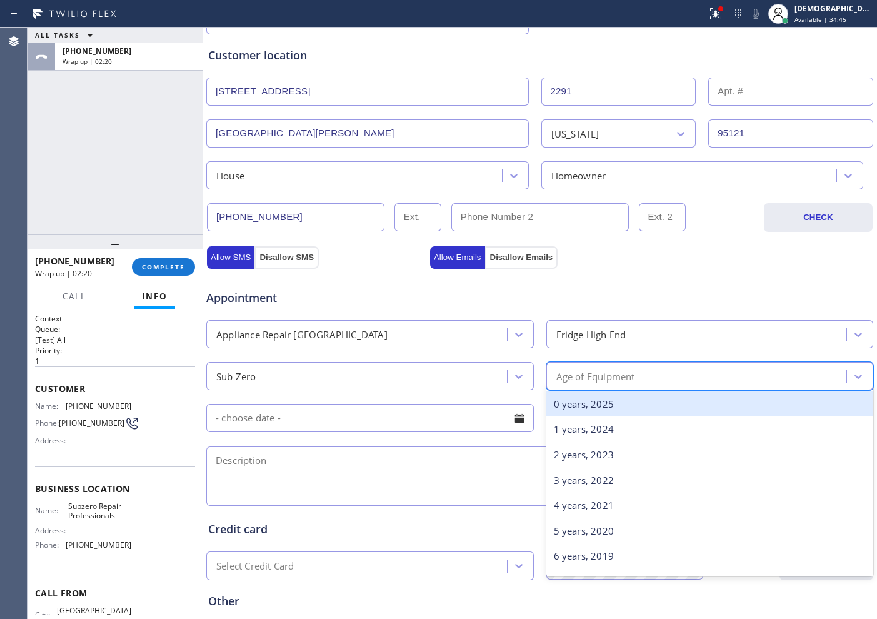
click at [611, 376] on div "Age of Equipment" at bounding box center [595, 376] width 79 height 14
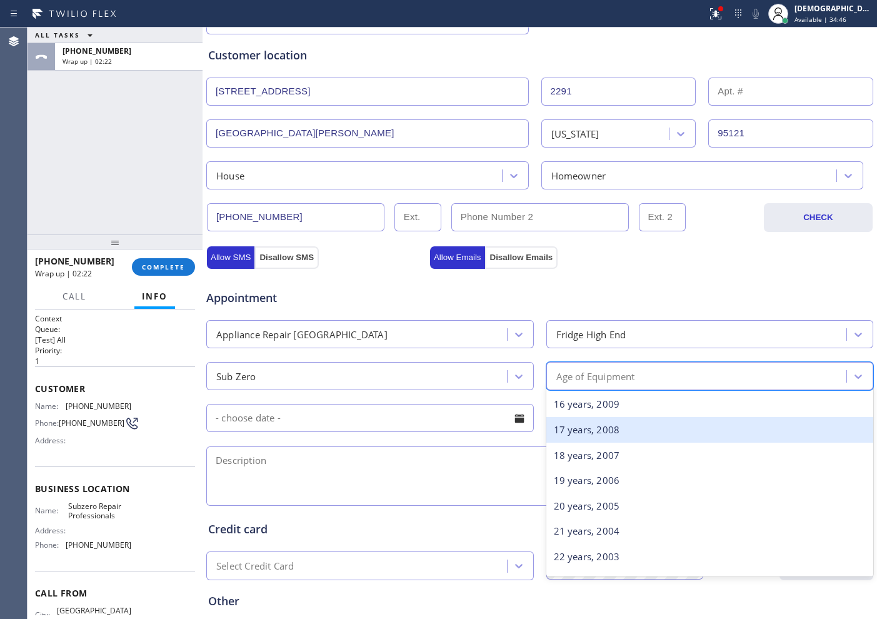
scroll to position [469, 0]
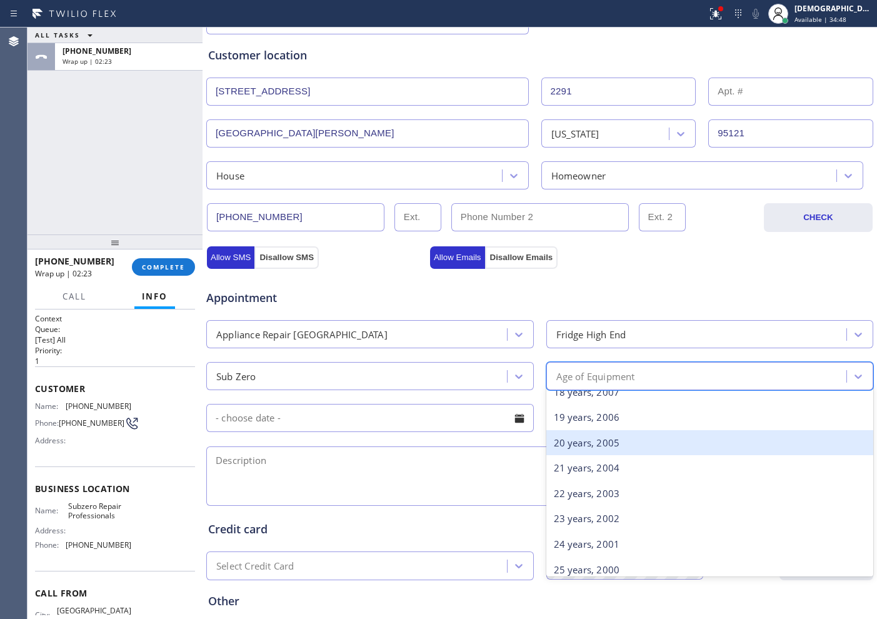
click at [581, 449] on div "20 years, 2005" at bounding box center [709, 443] width 327 height 26
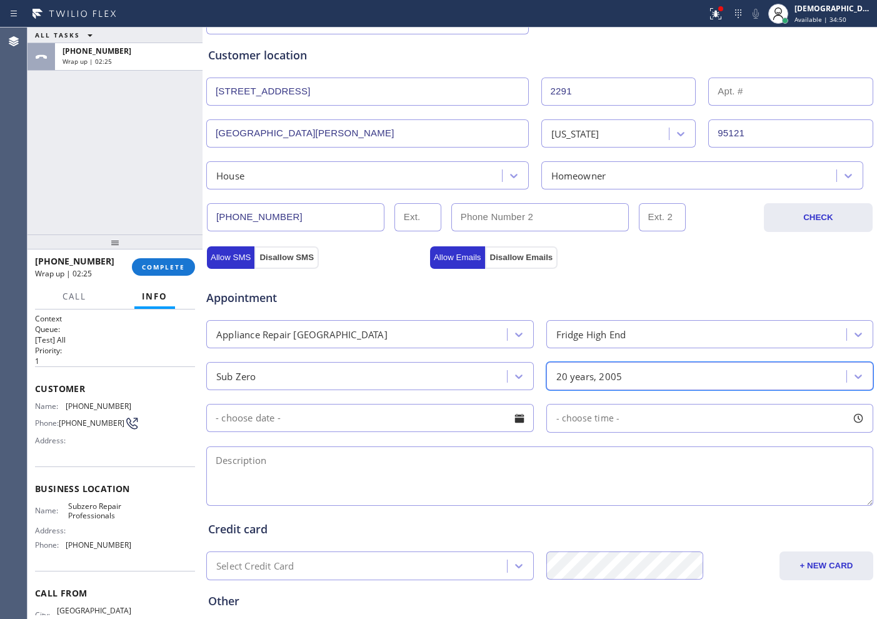
click at [319, 425] on input "text" at bounding box center [369, 418] width 327 height 28
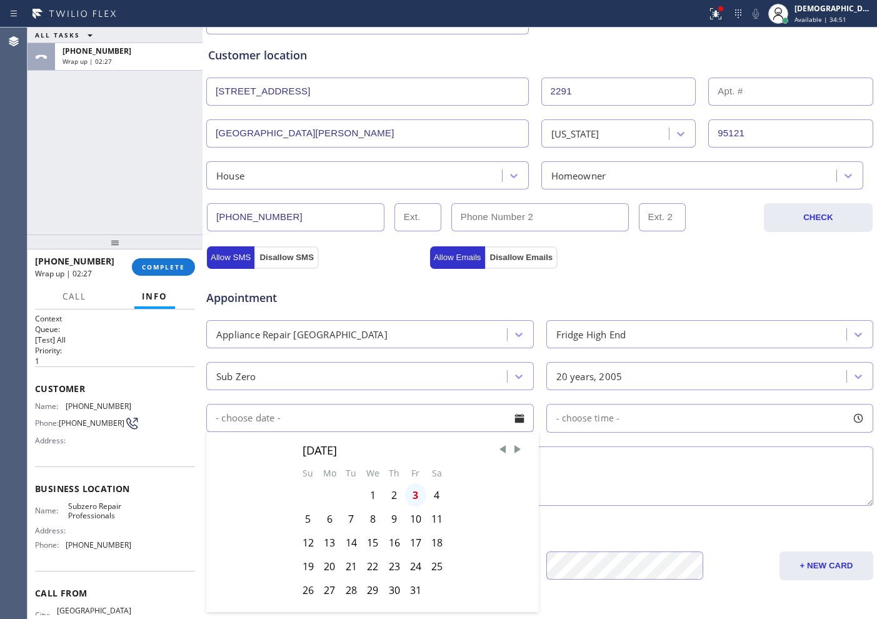
click at [410, 499] on div "3" at bounding box center [415, 495] width 21 height 24
type input "[DATE]"
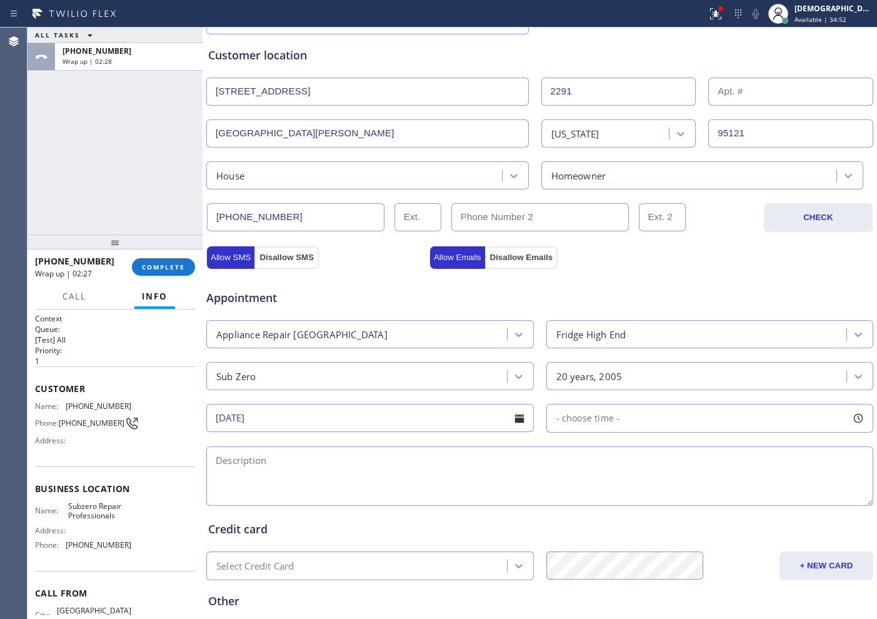
click at [580, 427] on div "- choose time -" at bounding box center [709, 418] width 327 height 29
drag, startPoint x: 547, startPoint y: 495, endPoint x: 757, endPoint y: 482, distance: 210.9
click at [761, 482] on div at bounding box center [768, 494] width 15 height 26
drag, startPoint x: 556, startPoint y: 492, endPoint x: 690, endPoint y: 485, distance: 134.5
click at [691, 485] on div at bounding box center [698, 494] width 15 height 26
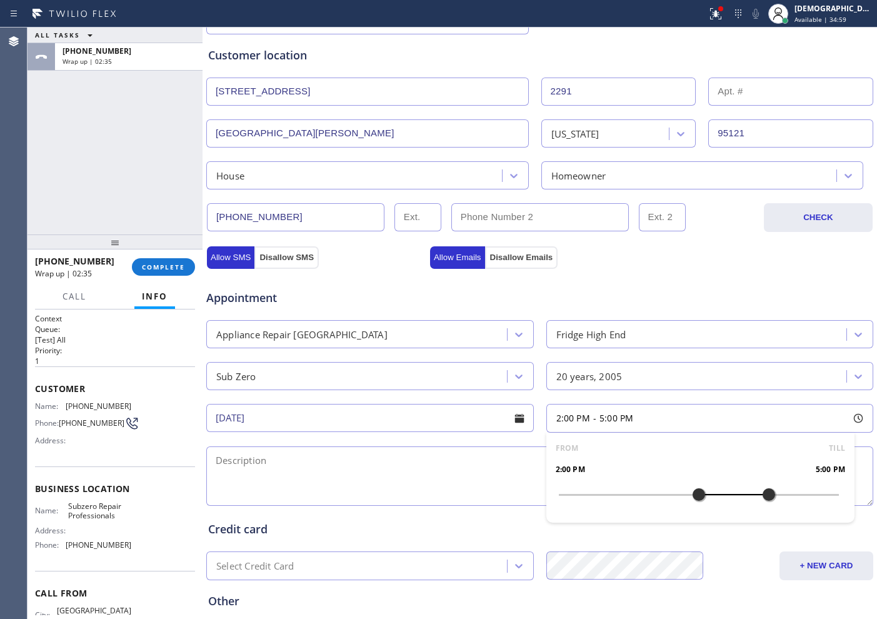
click at [294, 472] on textarea at bounding box center [539, 475] width 667 height 59
click at [261, 450] on textarea "2-5 /" at bounding box center [539, 475] width 667 height 59
click at [347, 447] on textarea "2-5 / $95 /" at bounding box center [539, 475] width 667 height 59
paste textarea "Subzero/ Fridge / freezer cooling at all / 20 years"
click at [560, 465] on textarea "2-5 / $95 / Subzero/ Fridge / freezer cooling at all / 20 years" at bounding box center [539, 475] width 667 height 59
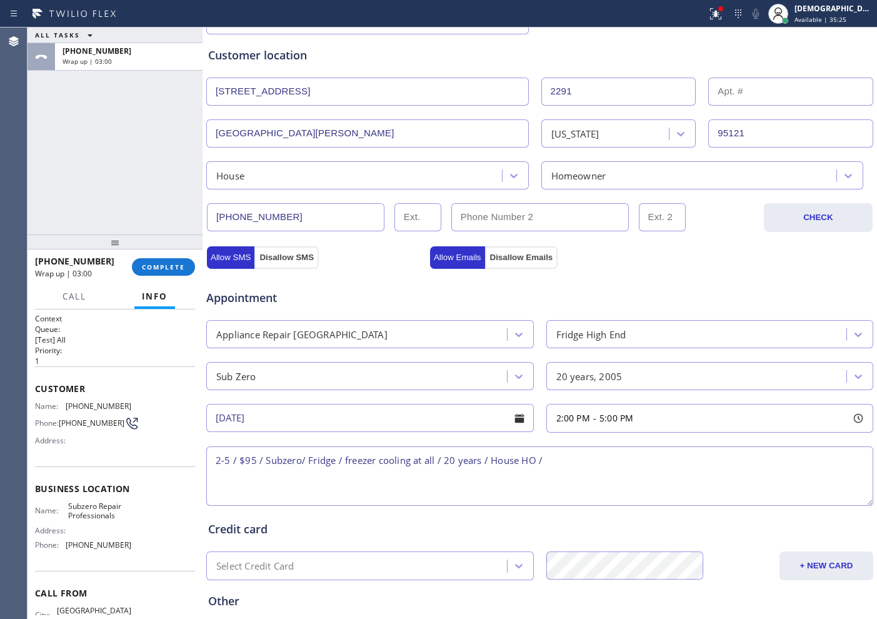
paste textarea "[STREET_ADDRESS][PERSON_NAME]"
click at [126, 516] on div "Name: Subzero Repair Professionals Address: Phone: [PHONE_NUMBER]" at bounding box center [115, 528] width 160 height 54
drag, startPoint x: 117, startPoint y: 521, endPoint x: 62, endPoint y: 505, distance: 56.6
click at [62, 505] on div "Name: Subzero Repair Professionals" at bounding box center [83, 510] width 96 height 19
copy span "Subzero Repair Professionals"
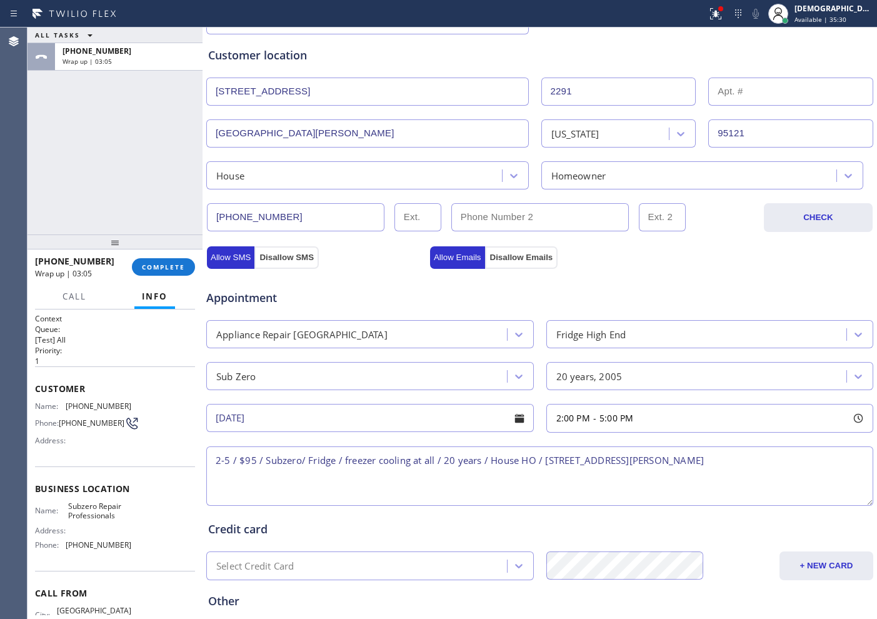
click at [755, 466] on textarea "2-5 / $95 / Subzero/ Fridge / freezer cooling at all / 20 years / House HO / [S…" at bounding box center [539, 475] width 667 height 59
paste textarea "Subzero Repair Professionals"
click at [827, 475] on textarea "2-5 / $95 / Subzero/ Fridge / freezer cooling at all / 20 years / House HO / [S…" at bounding box center [539, 475] width 667 height 59
click at [856, 460] on textarea "2-5 / $95 / Subzero/ Fridge / freezer cooling at all / 20 years / House HO / [S…" at bounding box center [539, 475] width 667 height 59
paste textarea "Please call customer 30 minutes prior to arrival"
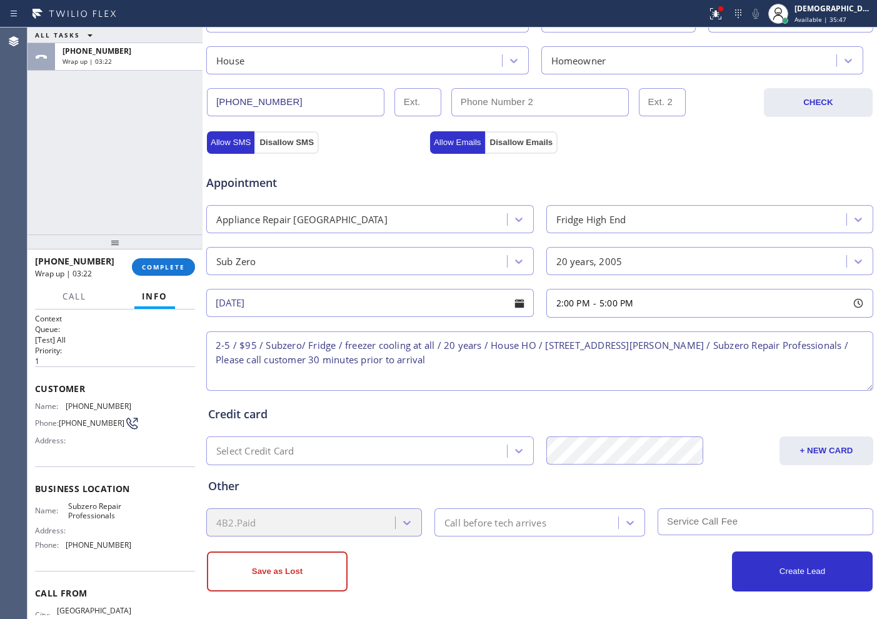
scroll to position [350, 0]
type textarea "2-5 / $95 / Subzero/ Fridge / freezer cooling at all / 20 years / House HO / [S…"
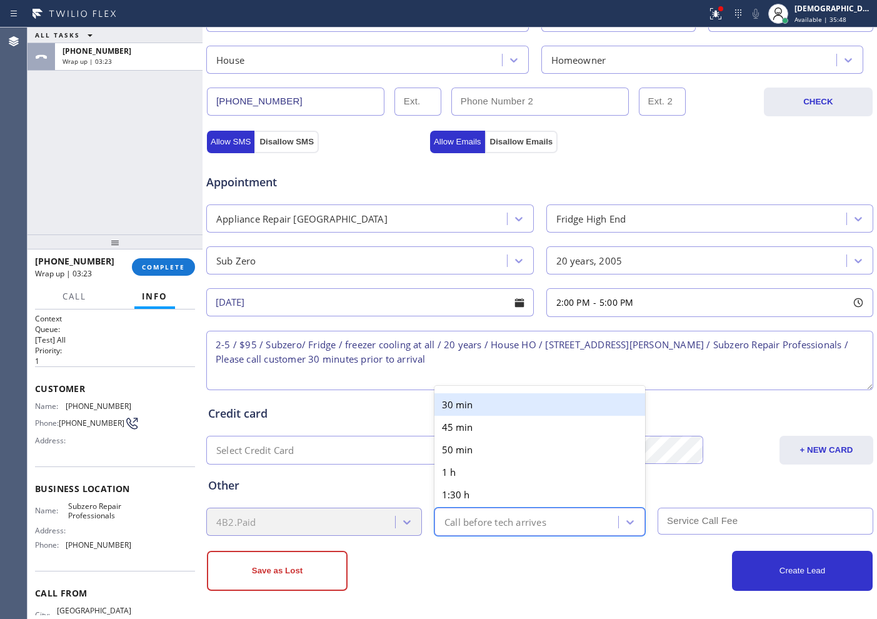
click at [516, 525] on div "Call before tech arrives" at bounding box center [495, 521] width 102 height 14
type input "30"
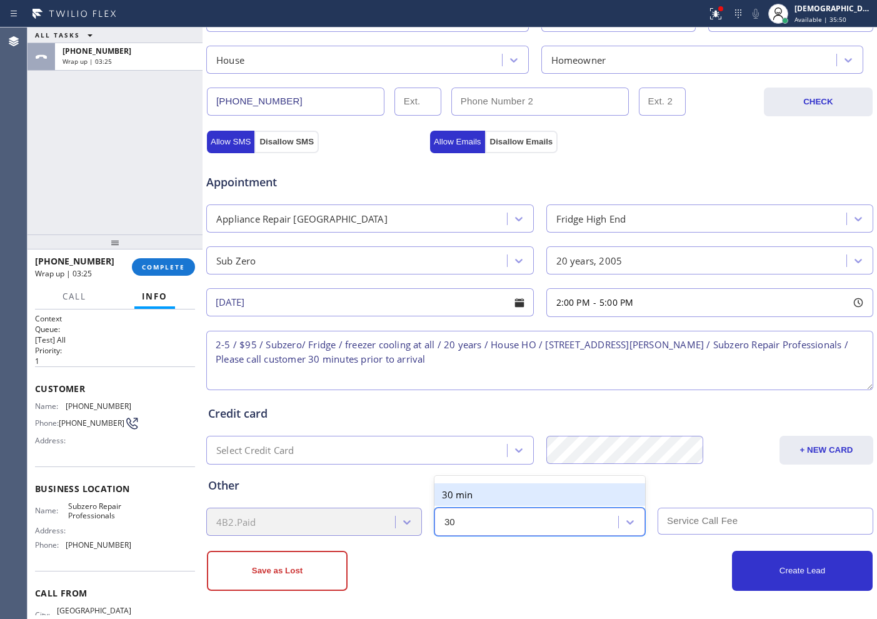
click at [515, 495] on div "30 min" at bounding box center [539, 494] width 211 height 22
click at [713, 524] on input "text" at bounding box center [765, 520] width 216 height 27
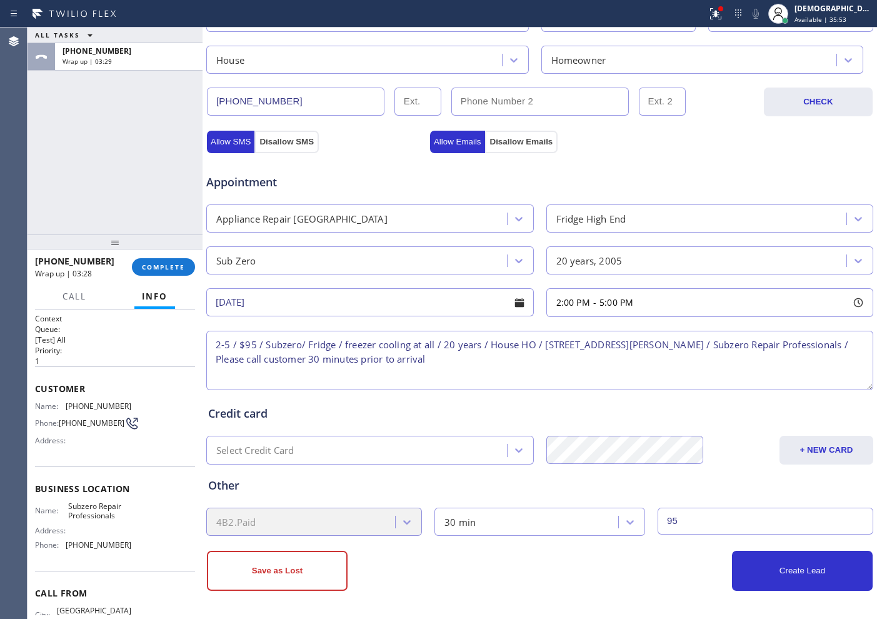
type input "95"
click at [771, 580] on button "Create Lead" at bounding box center [802, 570] width 141 height 40
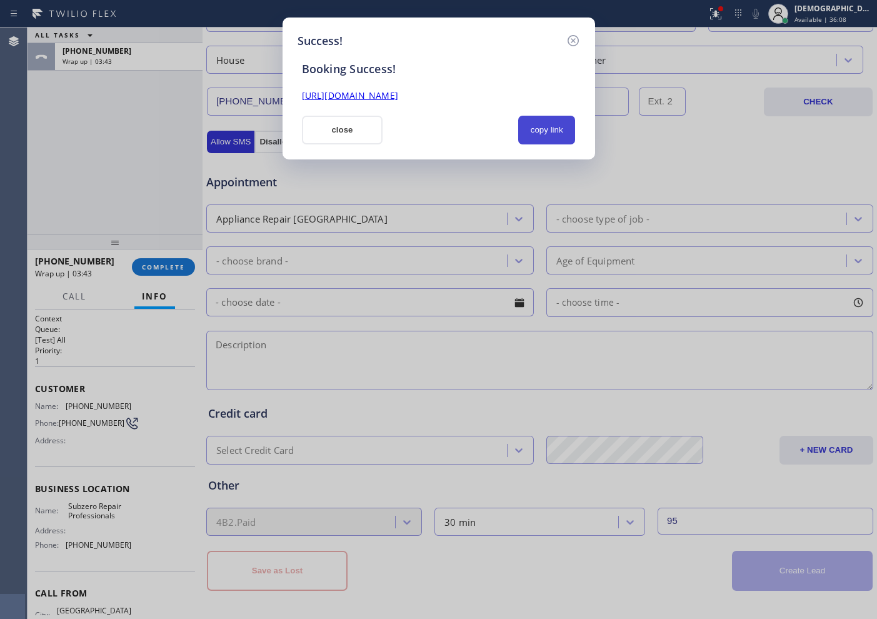
click at [547, 128] on button "copy link" at bounding box center [546, 130] width 57 height 29
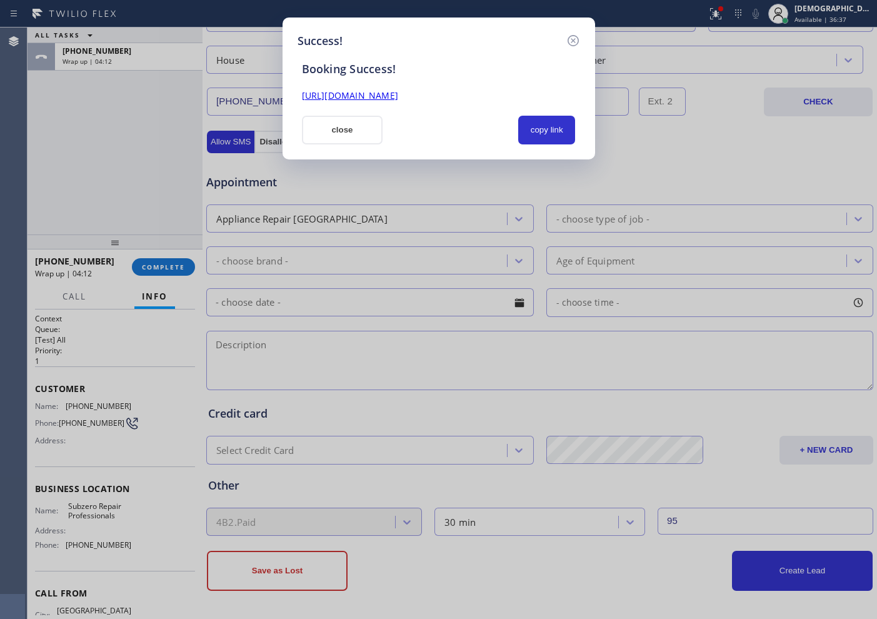
click at [348, 101] on link "[URL][DOMAIN_NAME]" at bounding box center [350, 95] width 96 height 12
click at [312, 122] on button "close" at bounding box center [342, 130] width 81 height 29
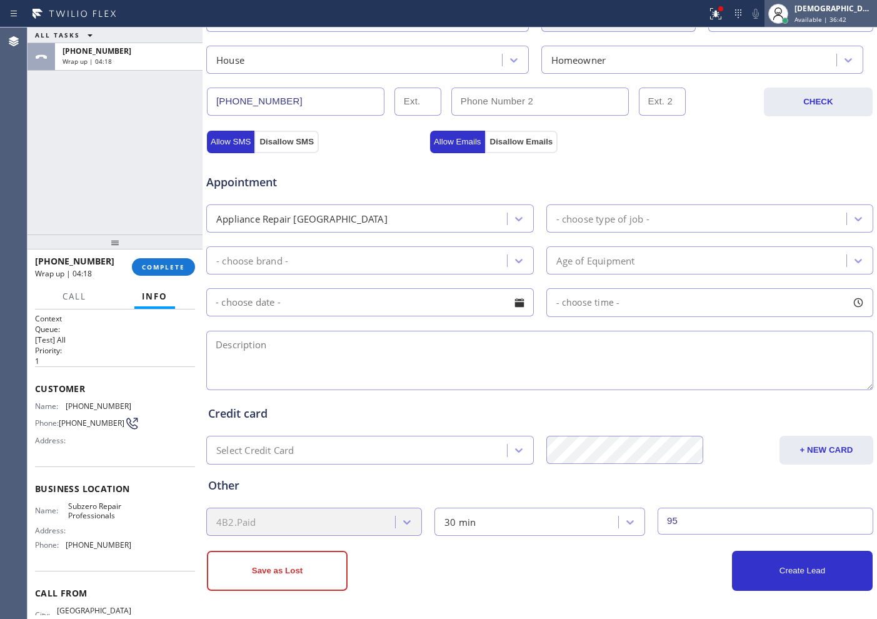
click at [832, 22] on span "Available | 36:42" at bounding box center [820, 19] width 52 height 9
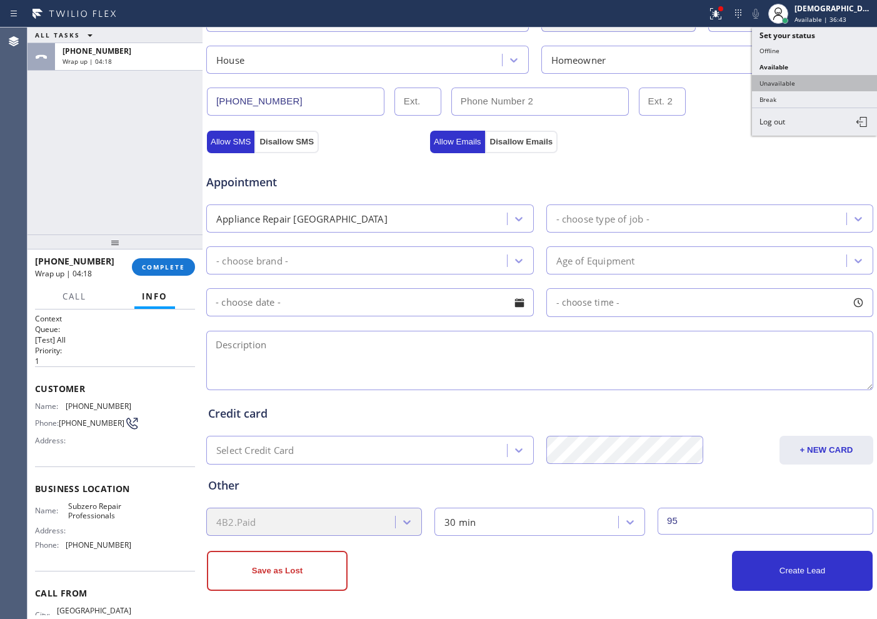
click at [822, 80] on button "Unavailable" at bounding box center [814, 83] width 125 height 16
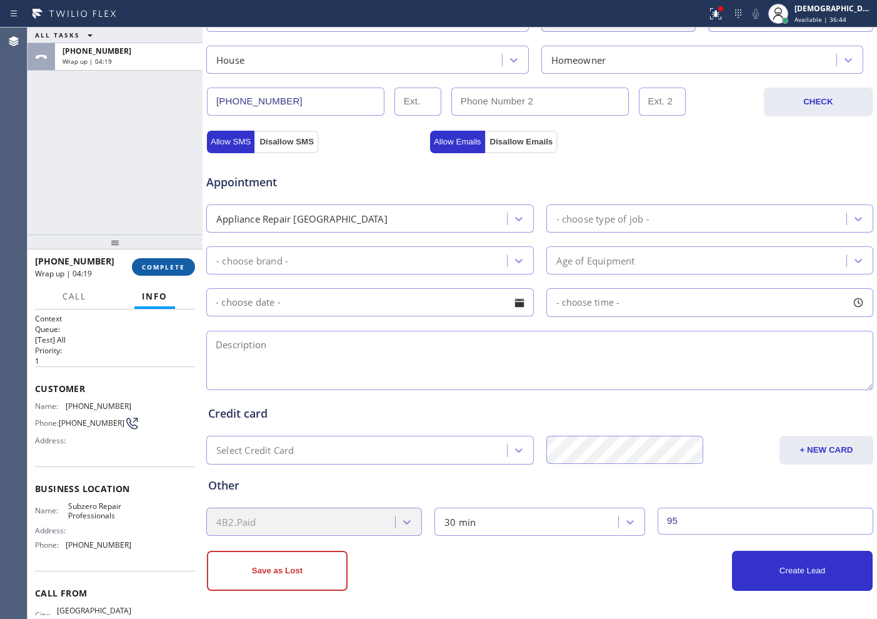
click at [162, 273] on button "COMPLETE" at bounding box center [163, 266] width 63 height 17
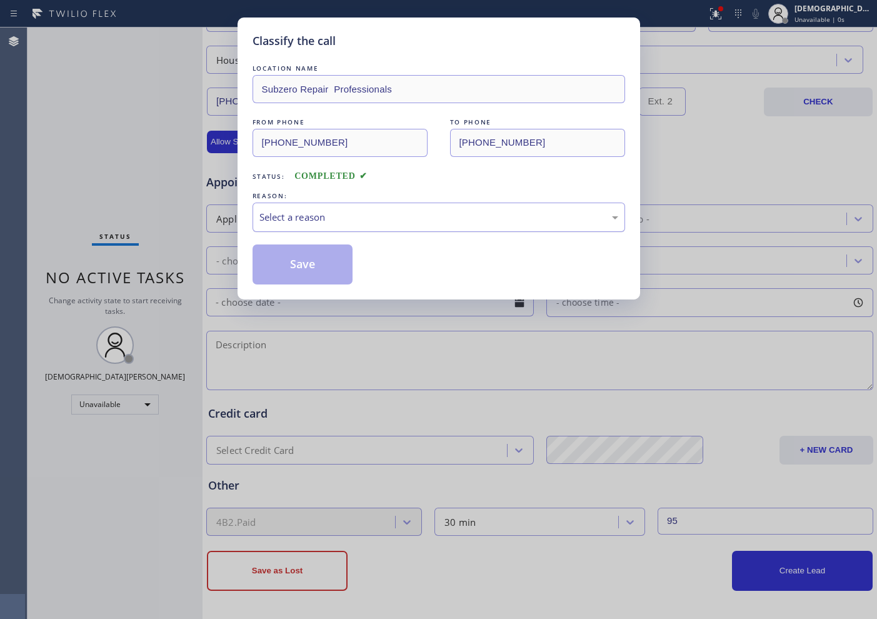
click at [299, 214] on div "Select a reason" at bounding box center [438, 217] width 359 height 14
drag, startPoint x: 297, startPoint y: 267, endPoint x: 289, endPoint y: 255, distance: 14.0
click at [296, 267] on button "Save" at bounding box center [302, 264] width 101 height 40
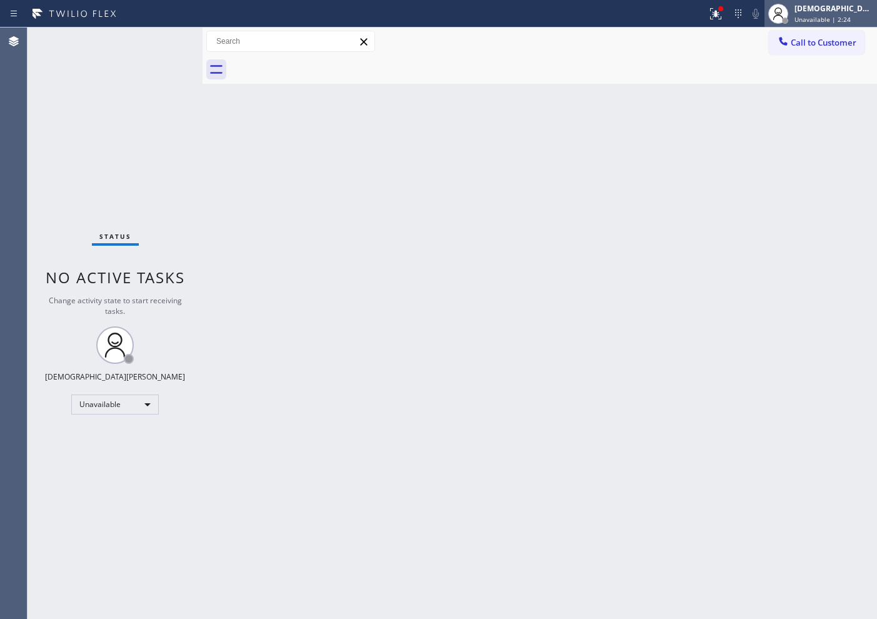
click at [819, 22] on span "Unavailable | 2:24" at bounding box center [822, 19] width 56 height 9
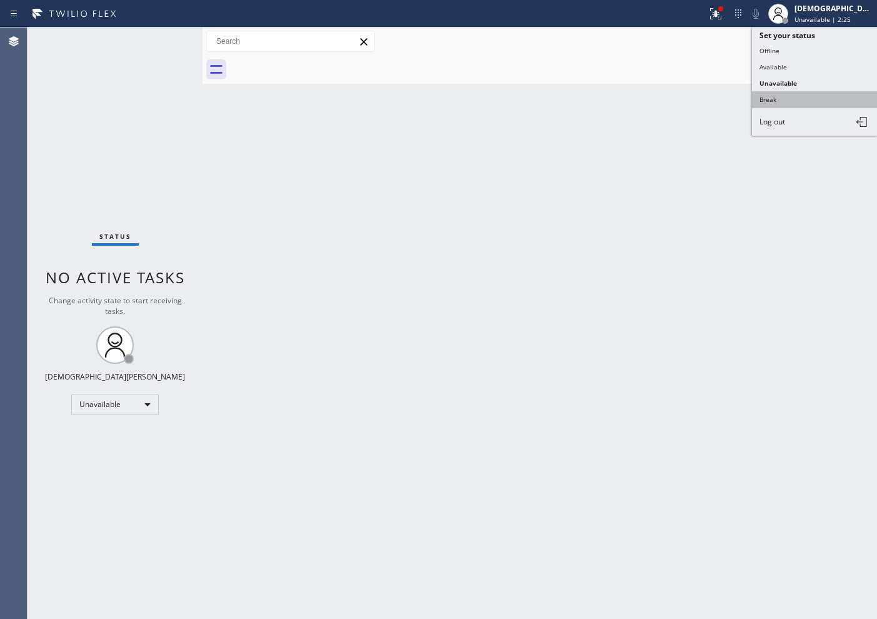
click at [800, 96] on button "Break" at bounding box center [814, 99] width 125 height 16
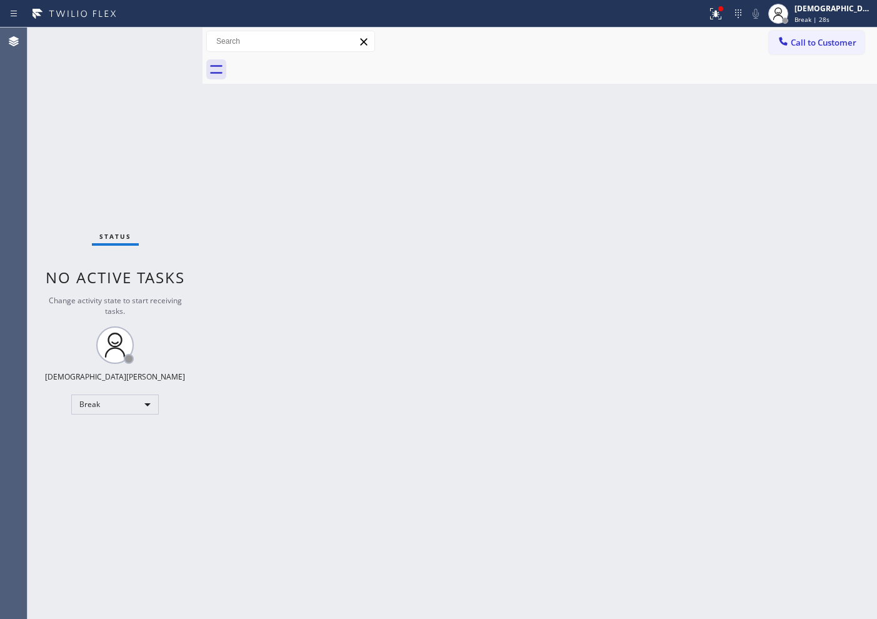
click at [121, 137] on div "Status No active tasks Change activity state to start receiving tasks. Christia…" at bounding box center [114, 322] width 175 height 591
click at [78, 177] on div "Status No active tasks Change activity state to start receiving tasks. Christia…" at bounding box center [114, 322] width 175 height 591
click at [101, 409] on div "Break" at bounding box center [114, 404] width 87 height 20
click at [103, 443] on li "Available" at bounding box center [114, 437] width 85 height 15
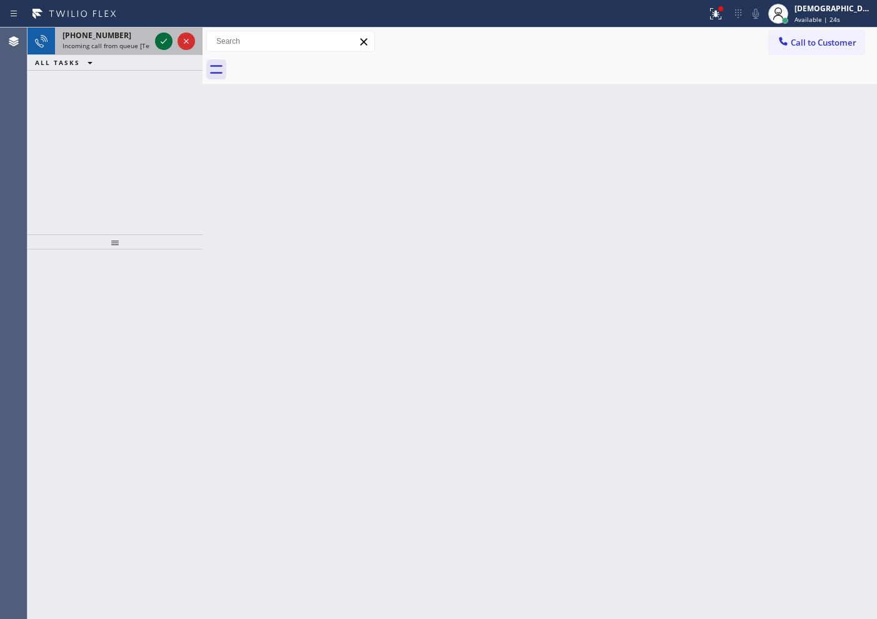
click at [162, 34] on icon at bounding box center [163, 41] width 15 height 15
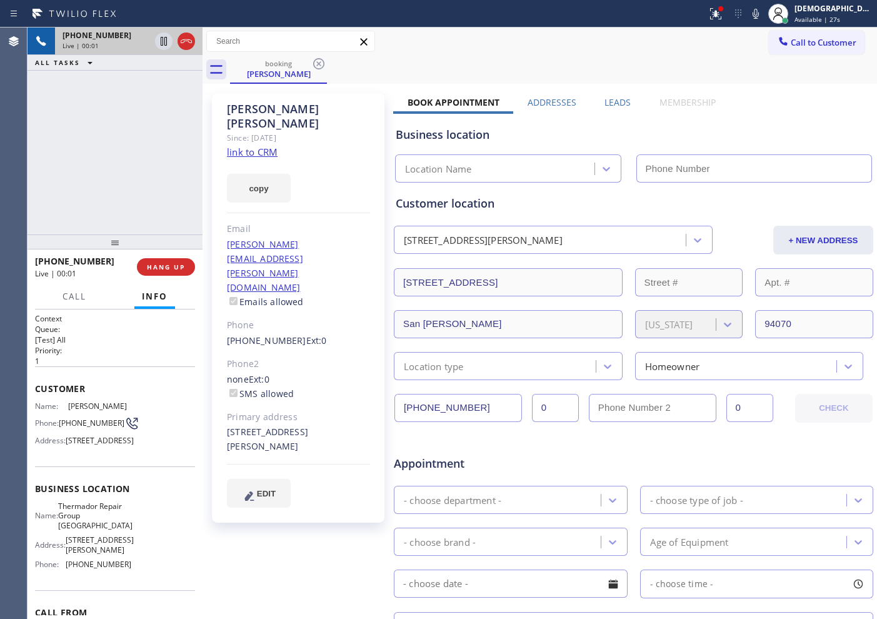
type input "[PHONE_NUMBER]"
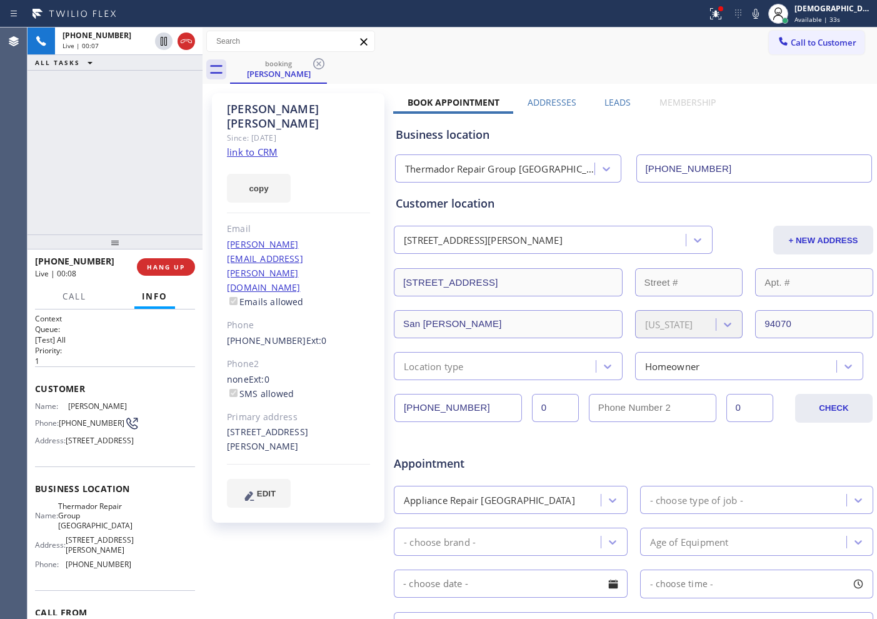
click at [262, 146] on link "link to CRM" at bounding box center [252, 152] width 51 height 12
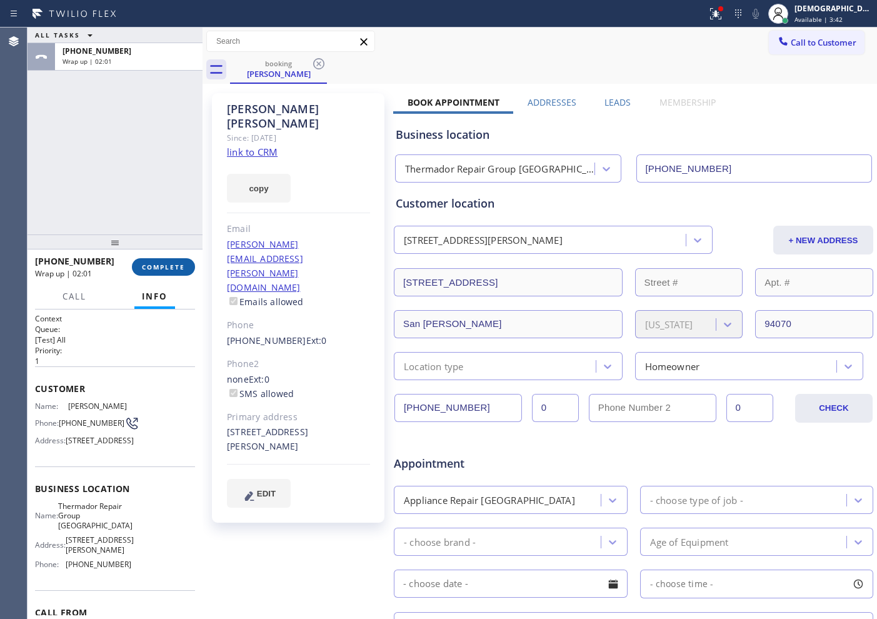
click at [171, 264] on span "COMPLETE" at bounding box center [163, 266] width 43 height 9
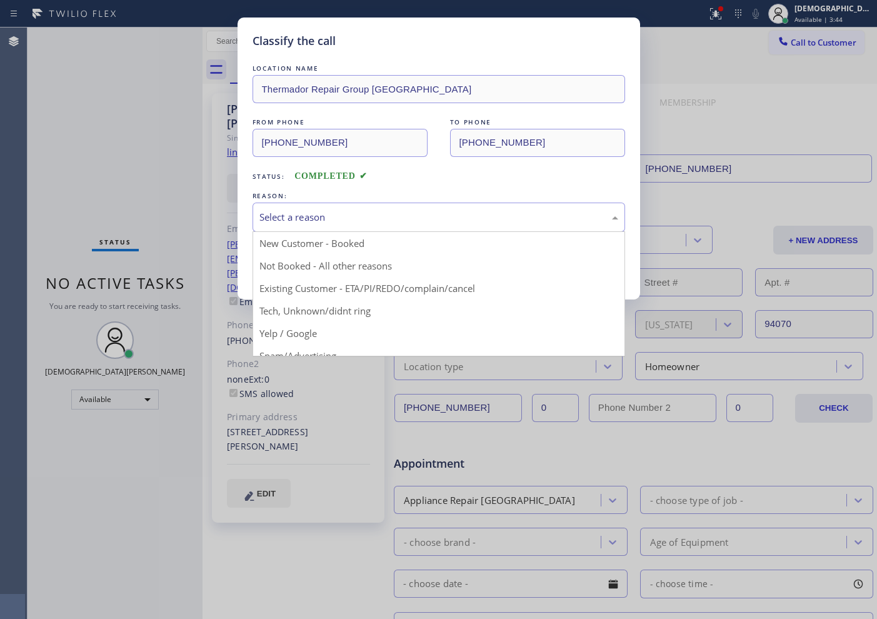
click at [368, 217] on div "Select a reason" at bounding box center [438, 217] width 359 height 14
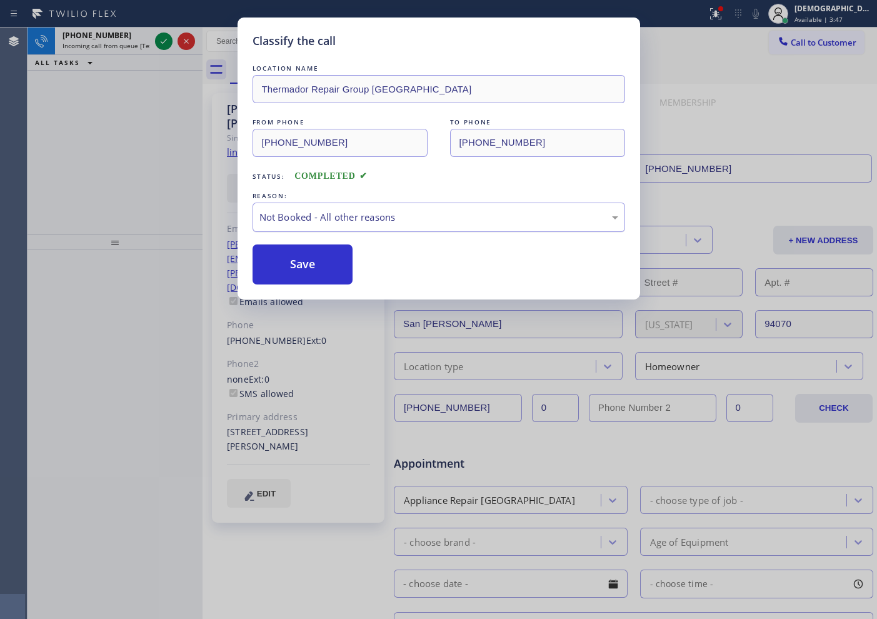
click at [330, 226] on div "Not Booked - All other reasons" at bounding box center [438, 216] width 372 height 29
click at [307, 267] on button "Save" at bounding box center [302, 264] width 101 height 40
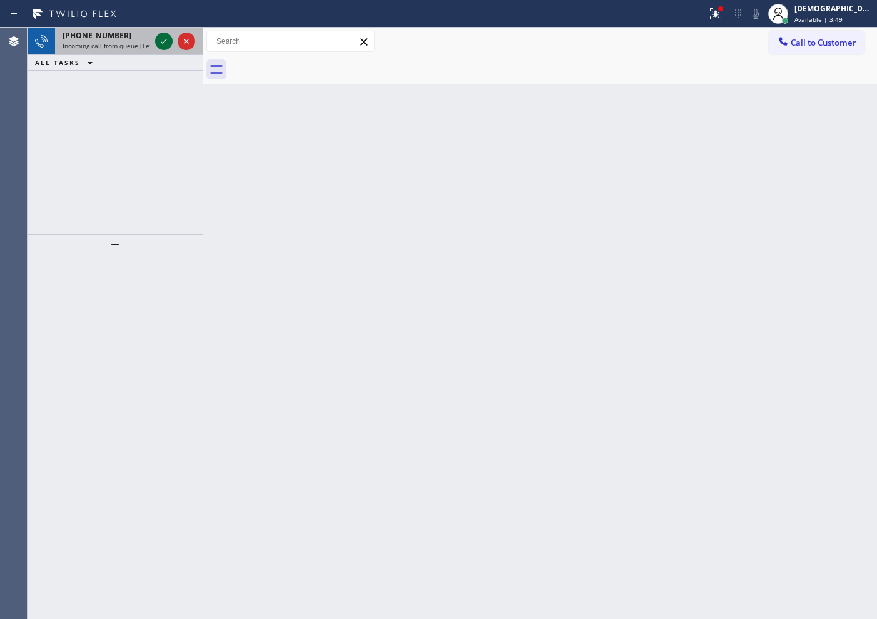
click at [162, 41] on icon at bounding box center [163, 41] width 15 height 15
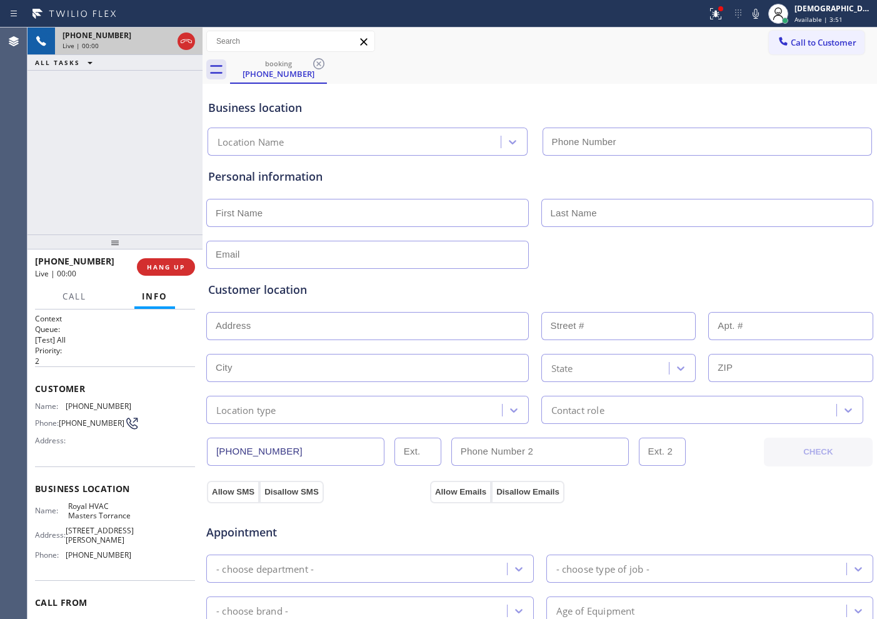
type input "[PHONE_NUMBER]"
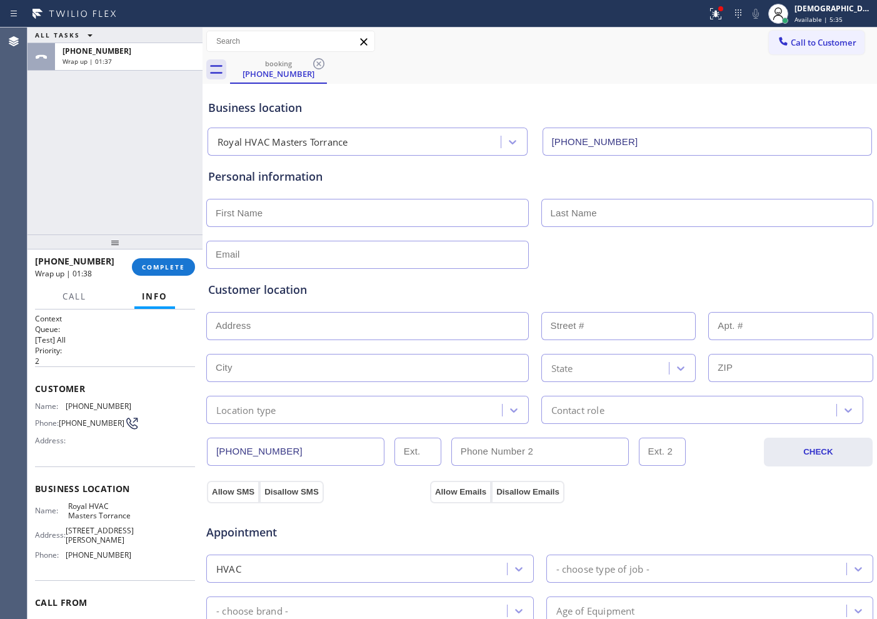
click at [103, 197] on div "ALL TASKS ALL TASKS ACTIVE TASKS TASKS IN WRAP UP [PHONE_NUMBER] Wrap up | 01:37" at bounding box center [114, 130] width 175 height 207
click at [162, 264] on span "COMPLETE" at bounding box center [163, 266] width 43 height 9
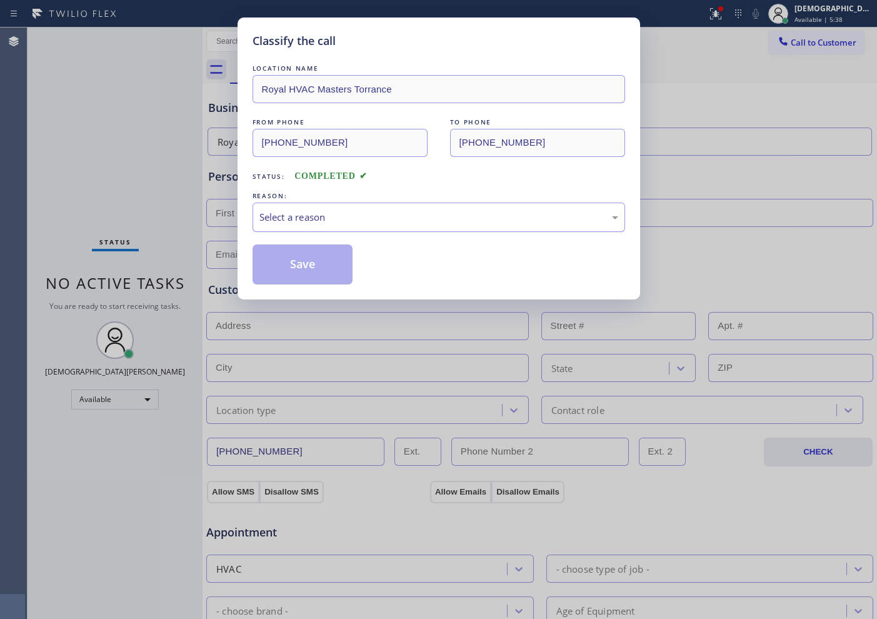
click at [279, 216] on div "Select a reason" at bounding box center [438, 217] width 359 height 14
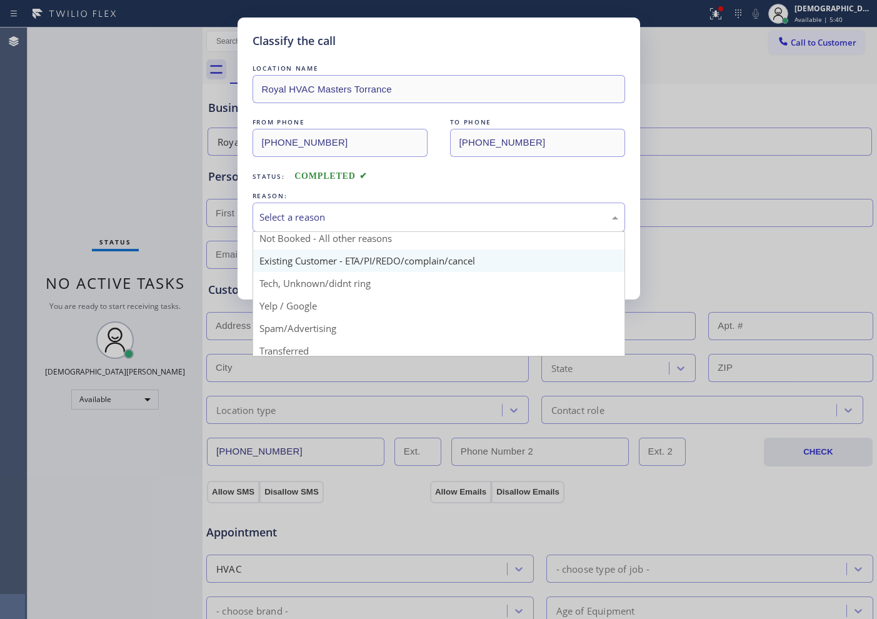
scroll to position [1, 0]
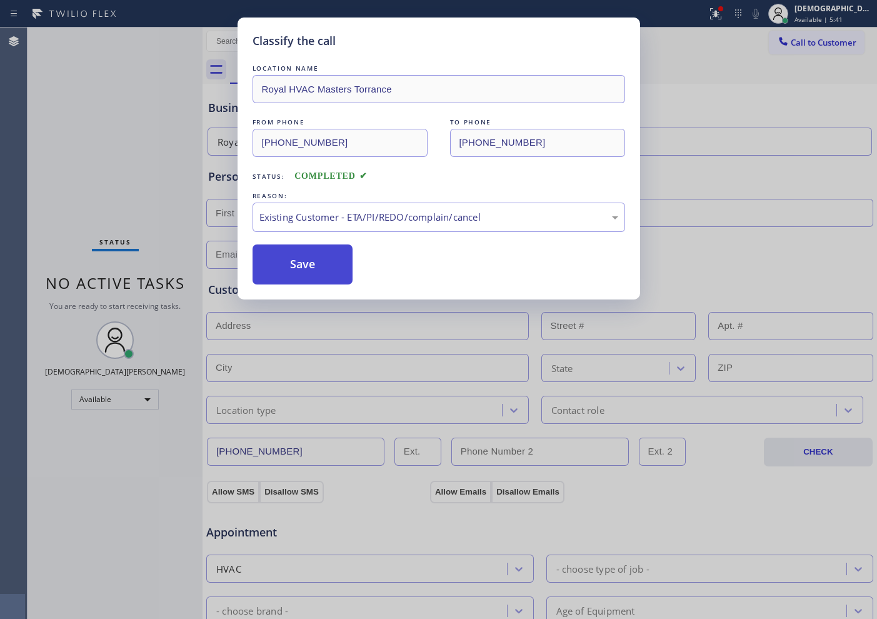
click at [325, 278] on button "Save" at bounding box center [302, 264] width 101 height 40
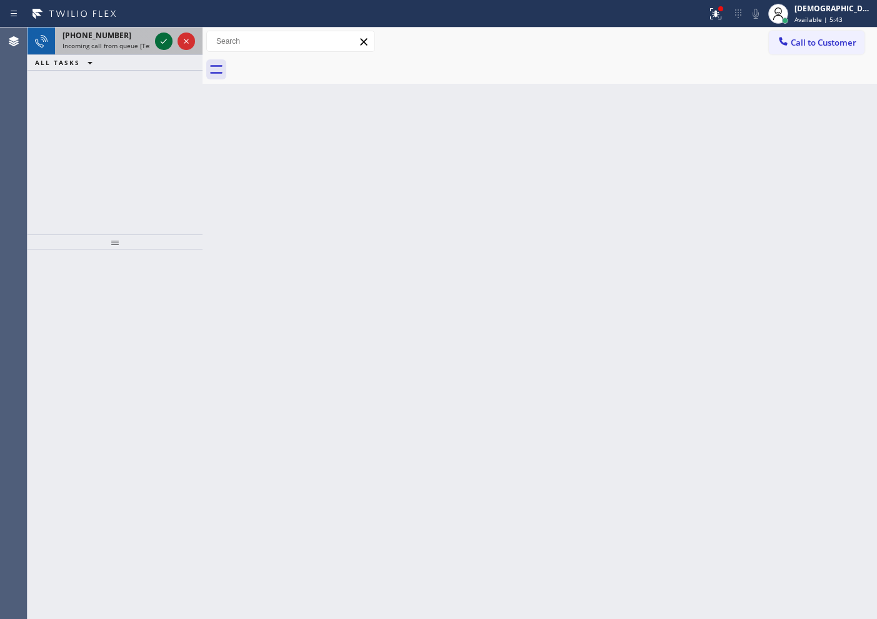
click at [166, 45] on icon at bounding box center [163, 41] width 15 height 15
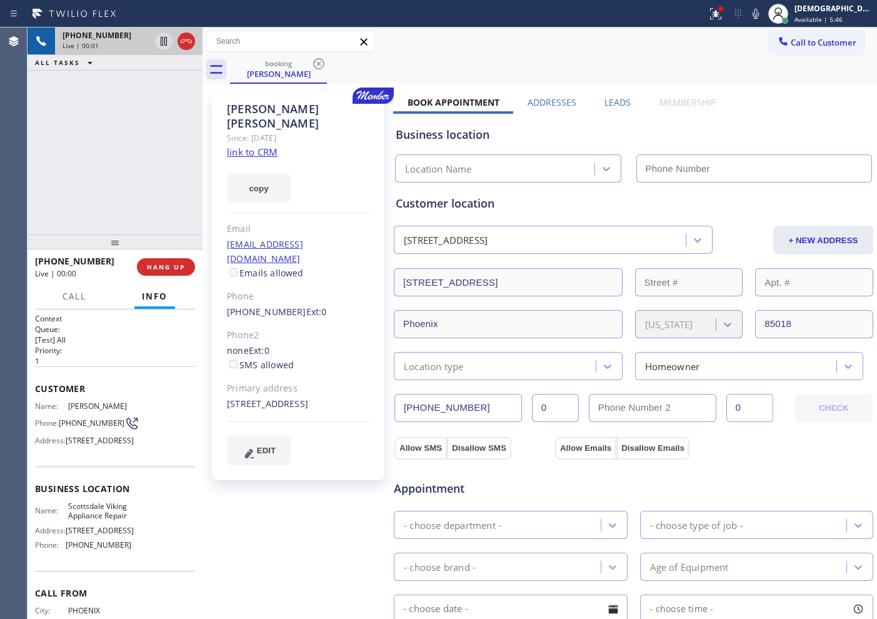
type input "[PHONE_NUMBER]"
click at [252, 146] on link "link to CRM" at bounding box center [252, 152] width 51 height 12
click at [164, 44] on icon at bounding box center [163, 41] width 15 height 15
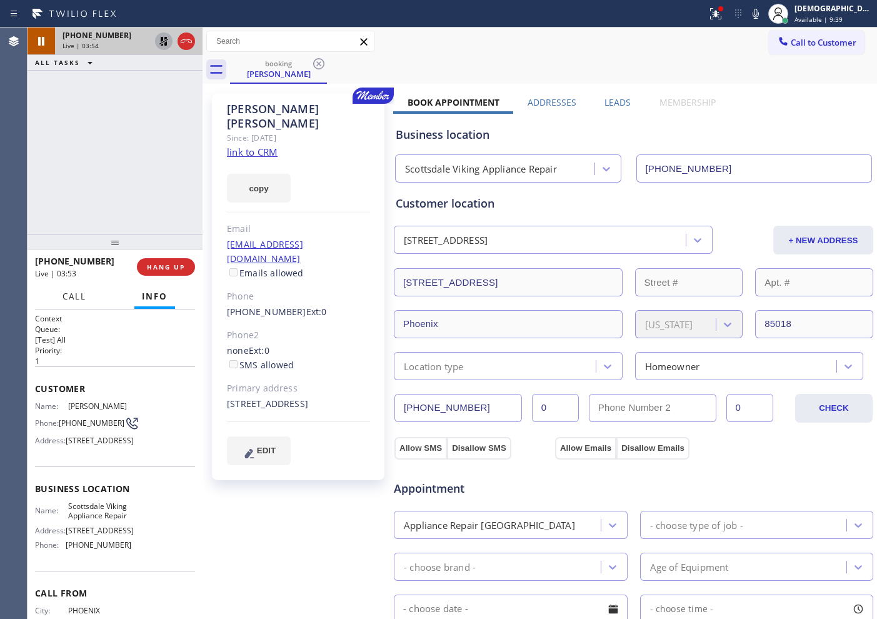
click at [72, 295] on span "Call" at bounding box center [74, 296] width 24 height 11
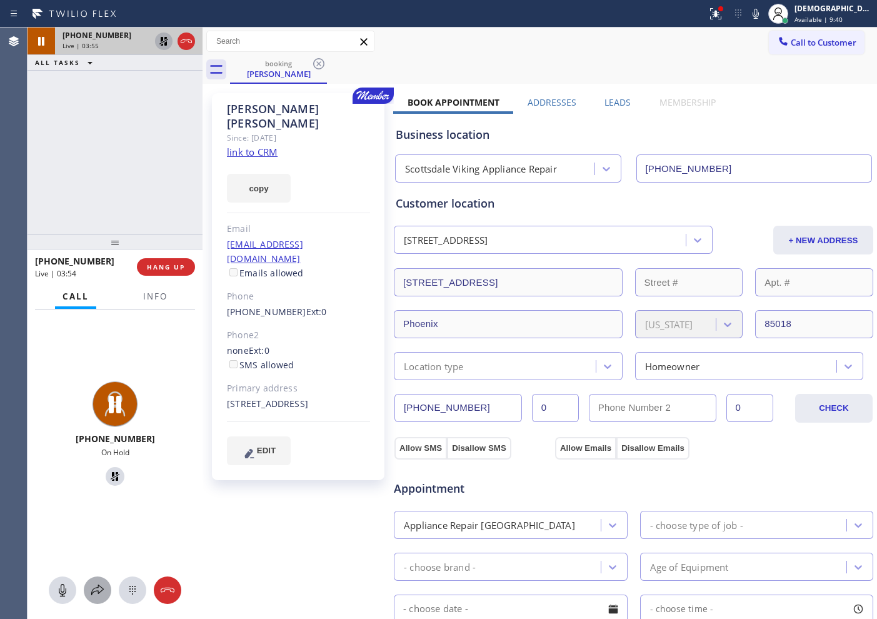
click at [101, 591] on icon at bounding box center [97, 589] width 12 height 11
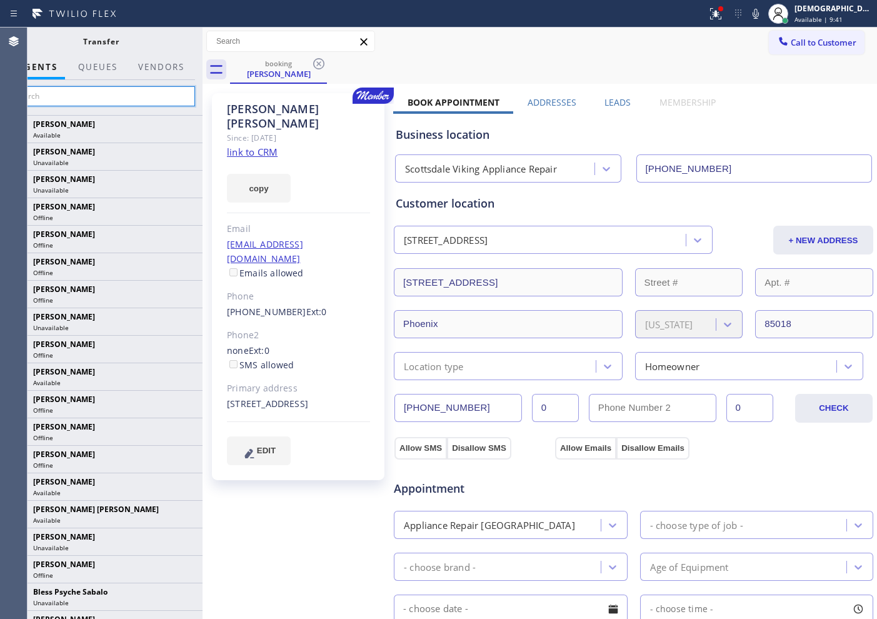
click at [139, 100] on input "text" at bounding box center [101, 96] width 188 height 20
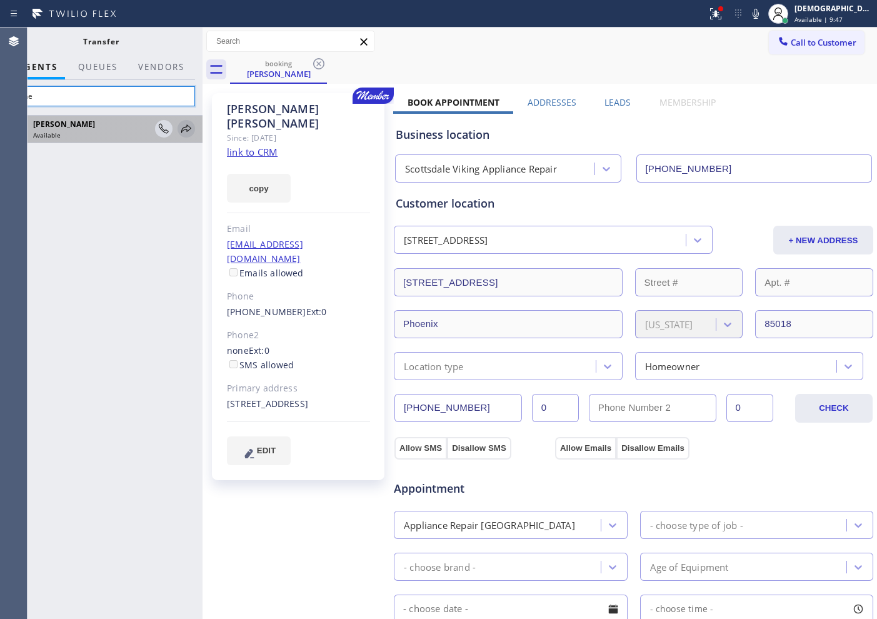
type input "anhe"
click at [184, 125] on icon at bounding box center [186, 128] width 15 height 15
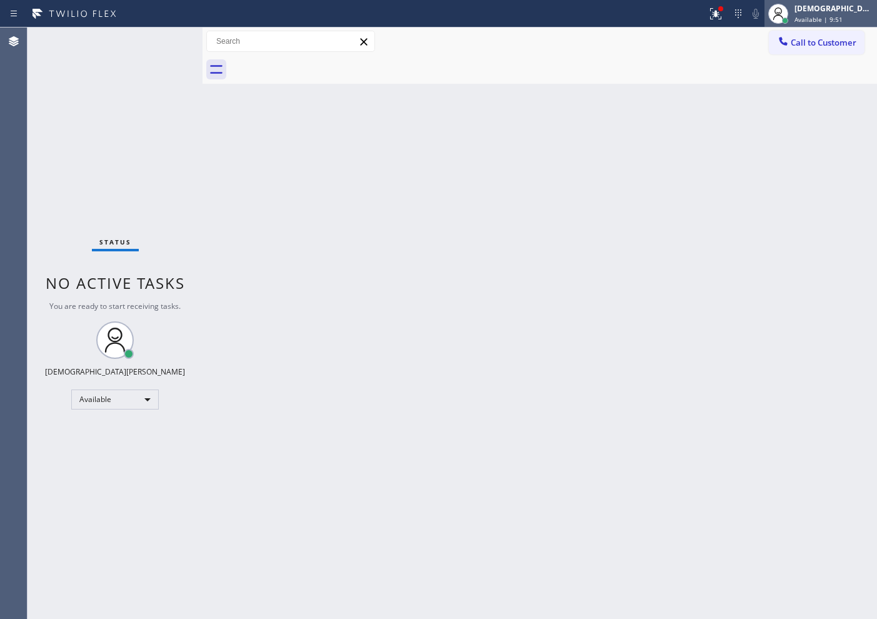
click at [842, 20] on span "Available | 9:51" at bounding box center [818, 19] width 48 height 9
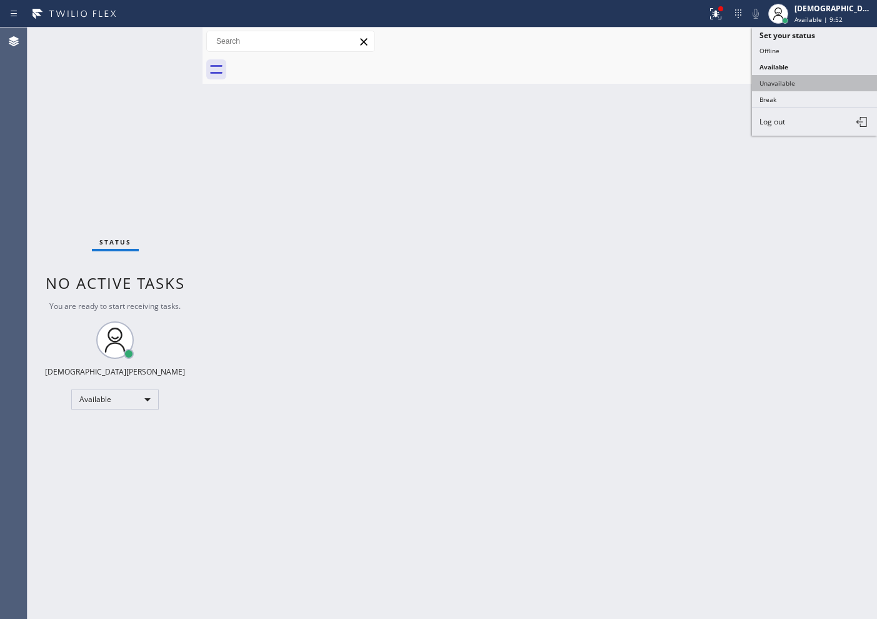
click at [803, 76] on button "Unavailable" at bounding box center [814, 83] width 125 height 16
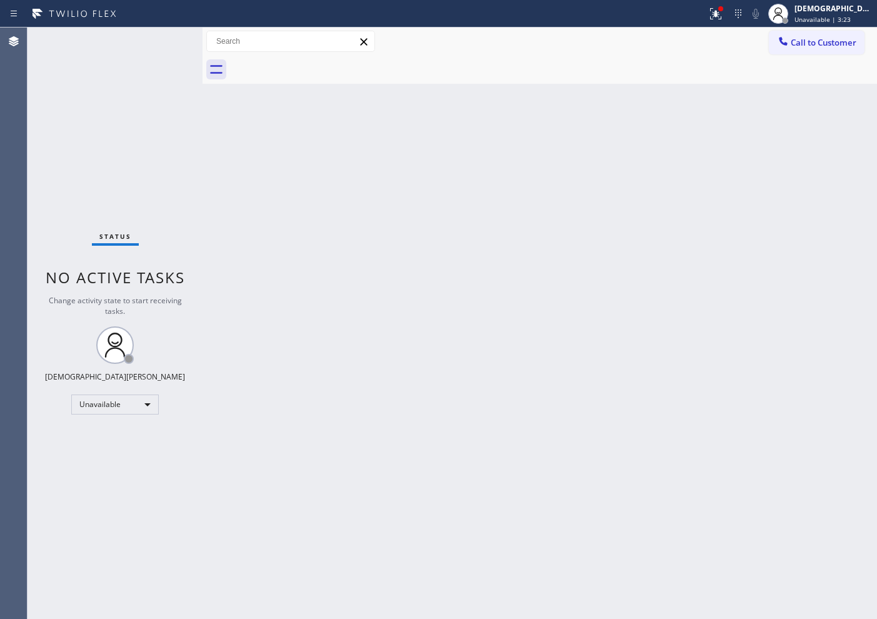
drag, startPoint x: 85, startPoint y: 163, endPoint x: 101, endPoint y: 177, distance: 20.8
click at [85, 163] on div "Status No active tasks Change activity state to start receiving tasks. [PERSON_…" at bounding box center [114, 322] width 175 height 591
click at [114, 412] on div "Unavailable" at bounding box center [114, 404] width 87 height 20
click at [106, 443] on li "Available" at bounding box center [114, 437] width 85 height 15
click at [159, 43] on div "Status No active tasks You are ready to start receiving tasks. Christian Cinco …" at bounding box center [114, 322] width 175 height 591
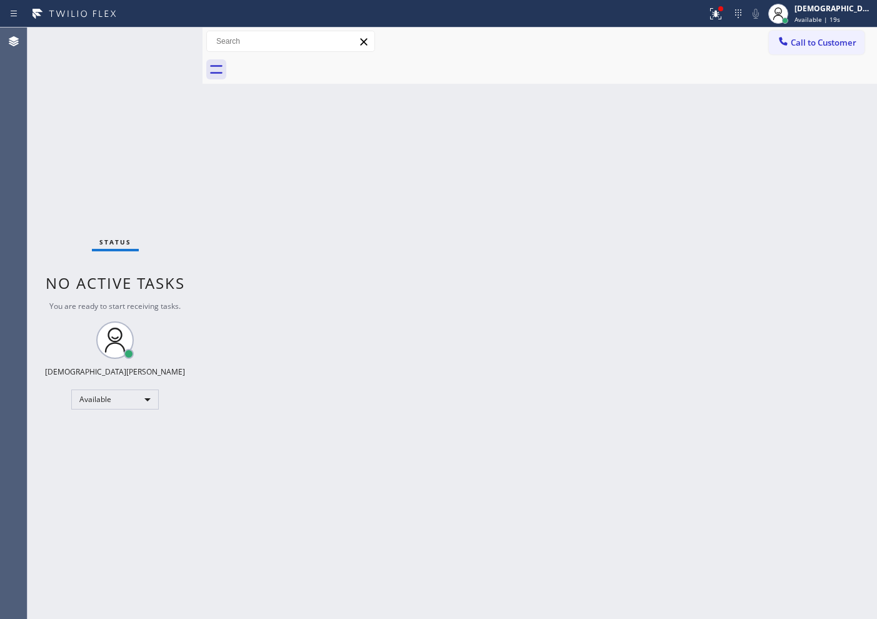
click at [159, 43] on div "Status No active tasks You are ready to start receiving tasks. Christian Cinco …" at bounding box center [114, 322] width 175 height 591
click at [827, 22] on span "Available | 20s" at bounding box center [817, 19] width 46 height 9
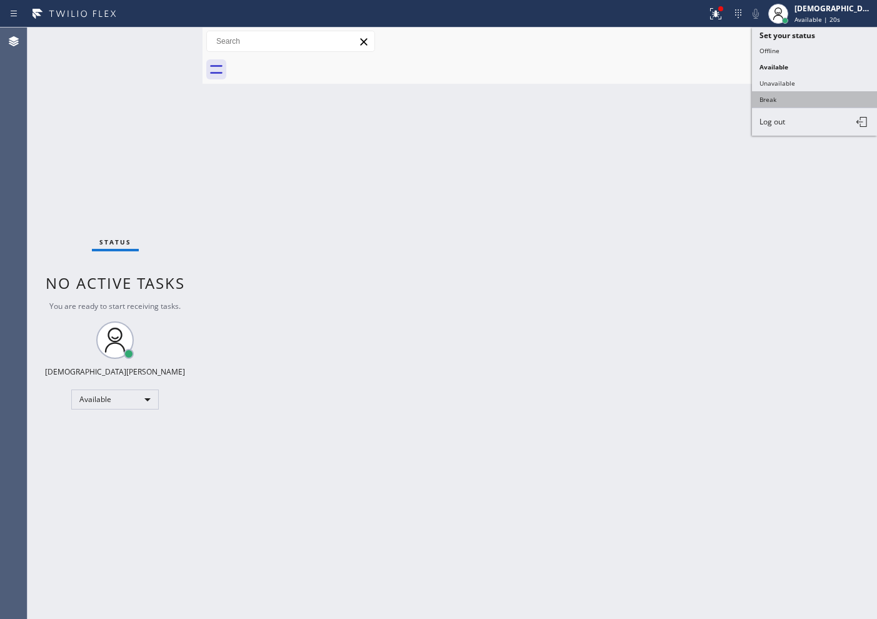
click at [806, 103] on button "Break" at bounding box center [814, 99] width 125 height 16
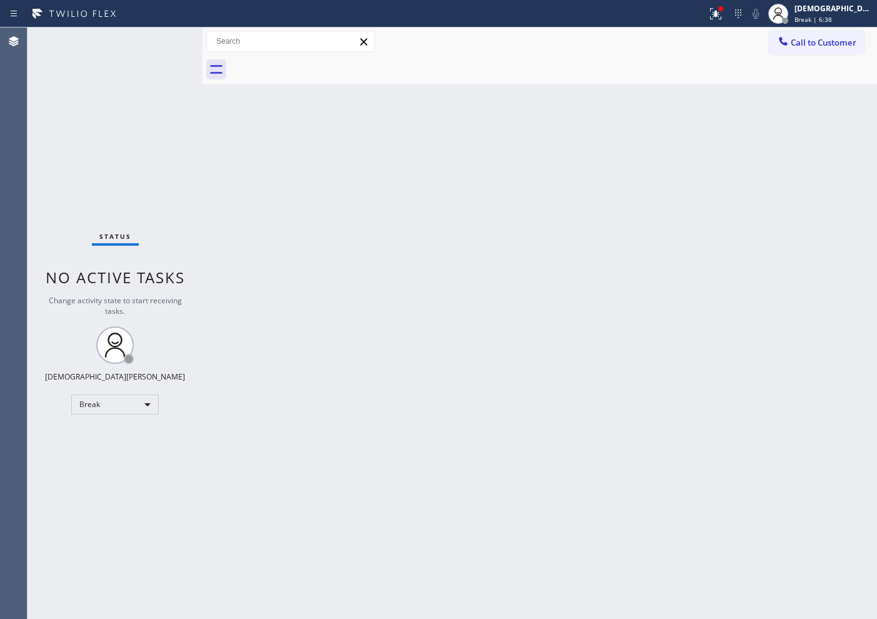
drag, startPoint x: 63, startPoint y: 454, endPoint x: 68, endPoint y: 444, distance: 10.6
click at [64, 452] on div "Status No active tasks Change activity state to start receiving tasks. Christia…" at bounding box center [114, 322] width 175 height 591
click at [102, 408] on div "Break" at bounding box center [114, 404] width 87 height 20
drag, startPoint x: 104, startPoint y: 435, endPoint x: 101, endPoint y: 444, distance: 9.3
click at [101, 444] on li "Available" at bounding box center [114, 437] width 85 height 15
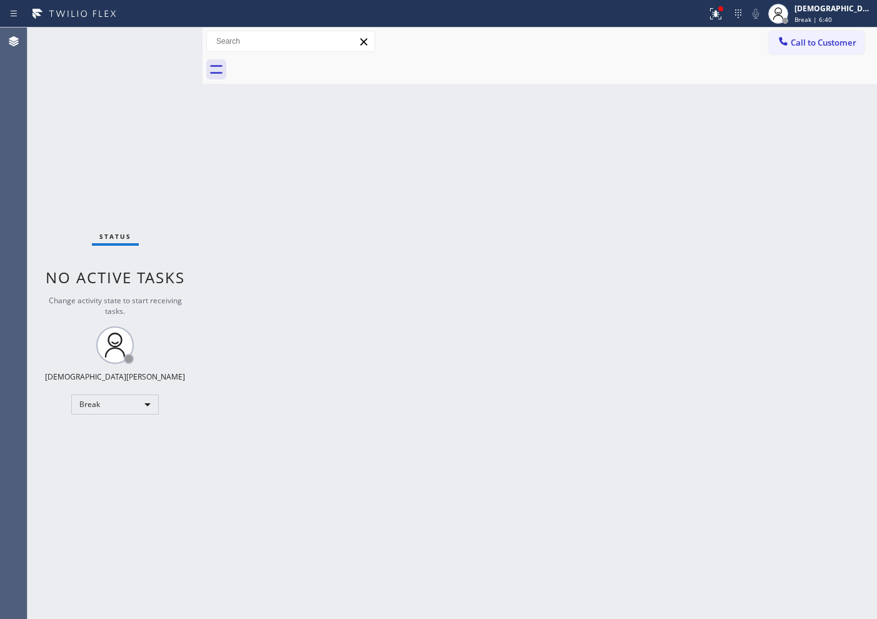
click at [101, 443] on div "Status No active tasks Change activity state to start receiving tasks. Christia…" at bounding box center [114, 322] width 175 height 591
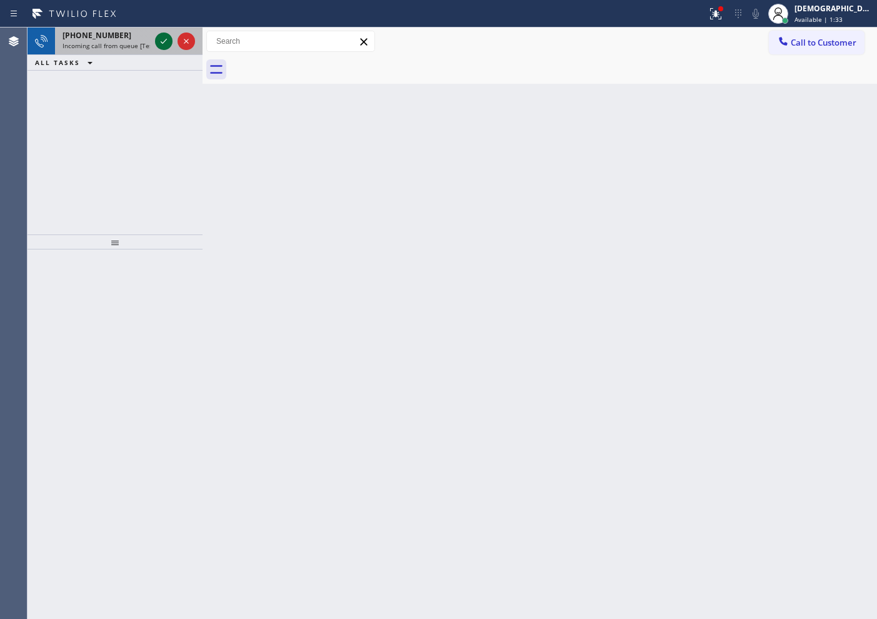
click at [161, 44] on icon at bounding box center [163, 41] width 15 height 15
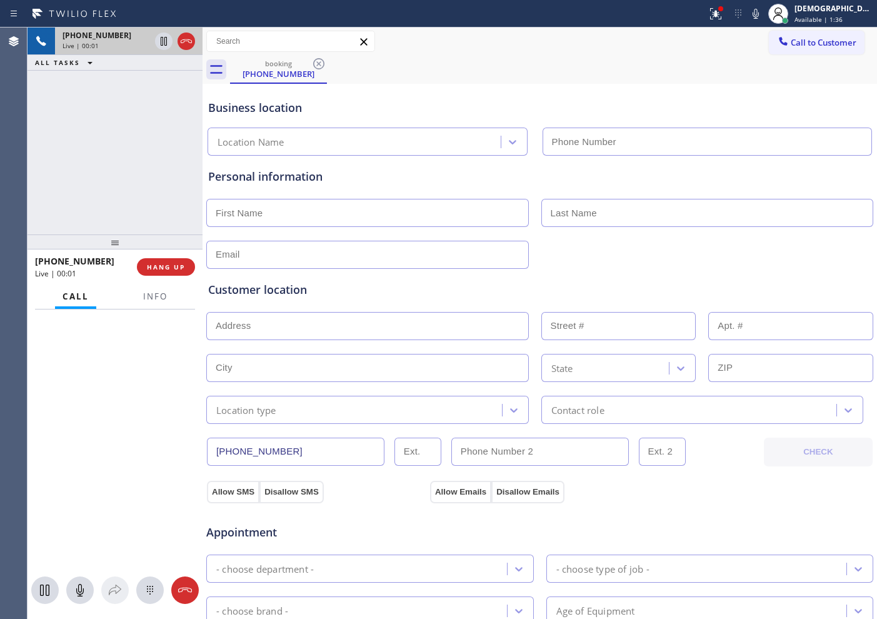
type input "[PHONE_NUMBER]"
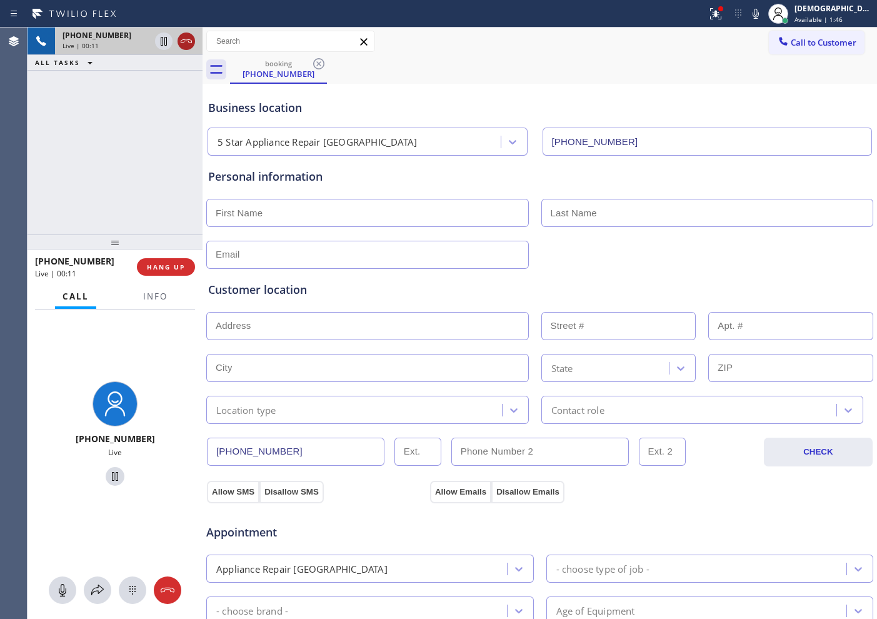
click at [188, 40] on icon at bounding box center [186, 41] width 15 height 15
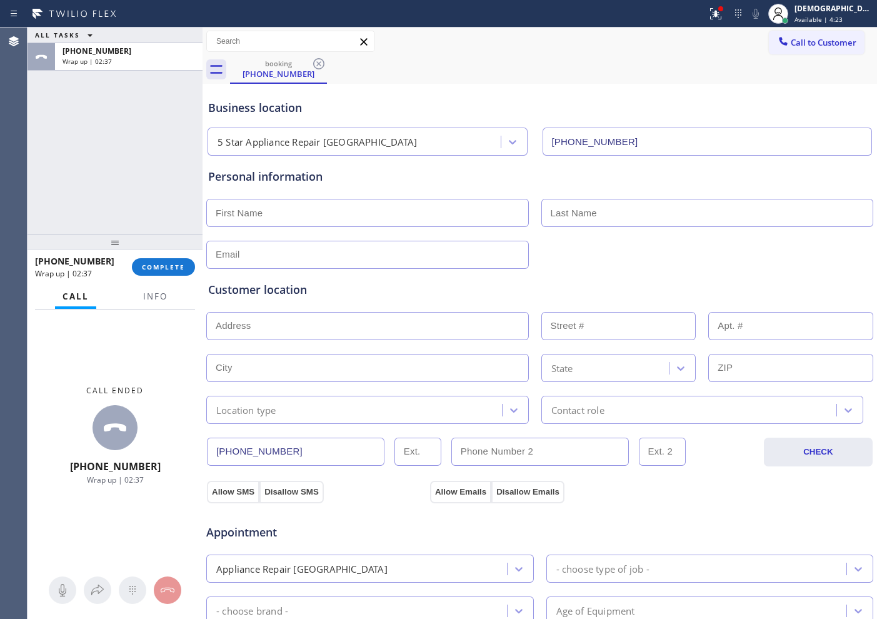
drag, startPoint x: 59, startPoint y: 107, endPoint x: 111, endPoint y: 137, distance: 60.4
click at [59, 109] on div "ALL TASKS ALL TASKS ACTIVE TASKS TASKS IN WRAP UP [PHONE_NUMBER] Wrap up | 02:37" at bounding box center [114, 130] width 175 height 207
click at [153, 254] on div "[PHONE_NUMBER] Wrap up | 02:38 COMPLETE" at bounding box center [115, 267] width 160 height 32
click at [156, 264] on span "COMPLETE" at bounding box center [163, 266] width 43 height 9
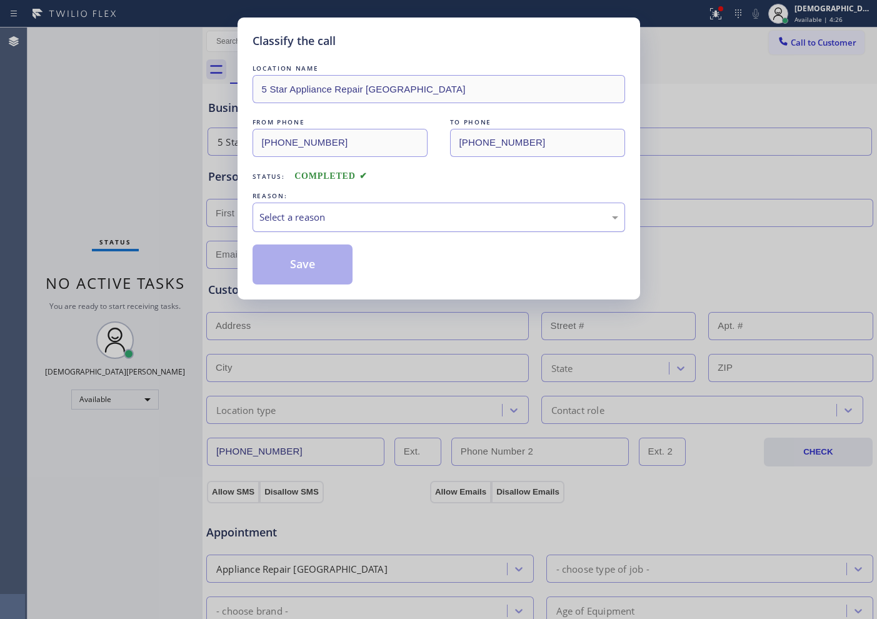
click at [309, 221] on div "Select a reason" at bounding box center [438, 217] width 359 height 14
click at [309, 261] on button "Save" at bounding box center [302, 264] width 101 height 40
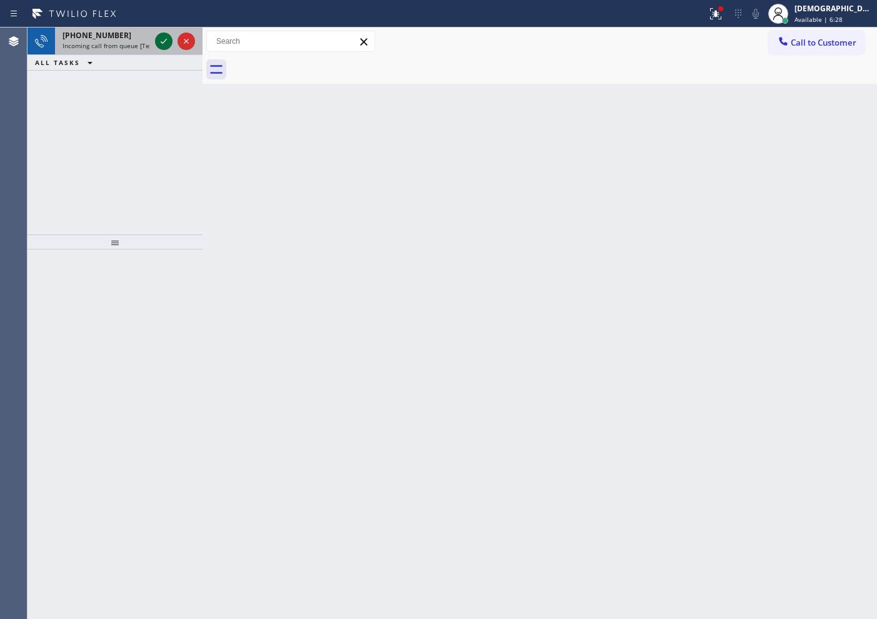
click at [157, 37] on icon at bounding box center [163, 41] width 15 height 15
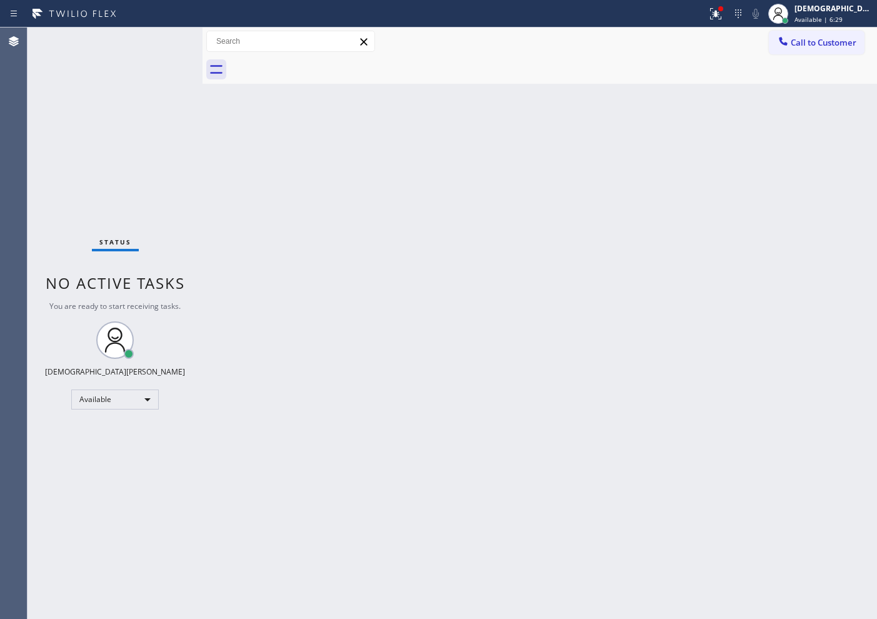
click at [157, 37] on div "Status No active tasks You are ready to start receiving tasks. Christian Cinco …" at bounding box center [114, 322] width 175 height 591
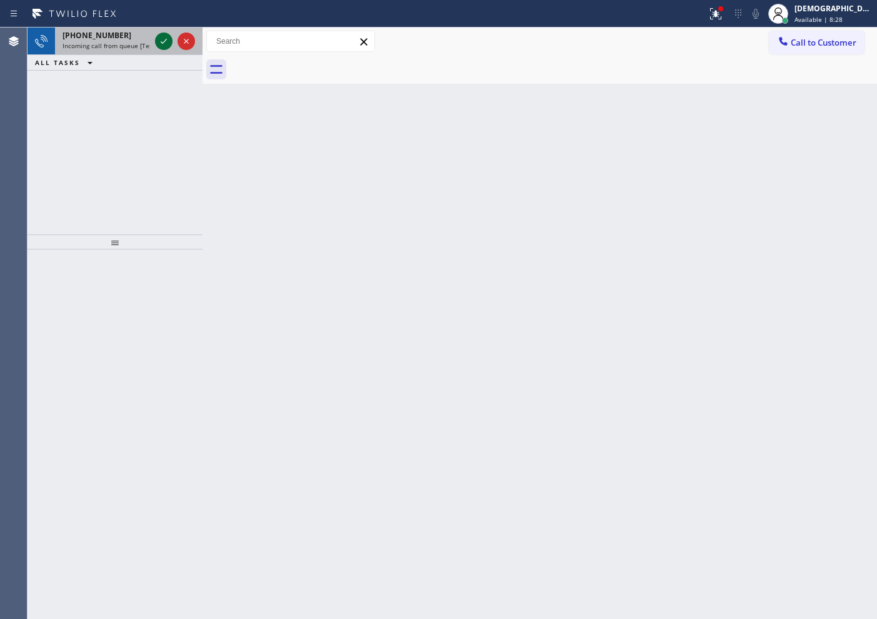
click at [166, 41] on icon at bounding box center [163, 41] width 15 height 15
click at [164, 40] on icon at bounding box center [163, 41] width 15 height 15
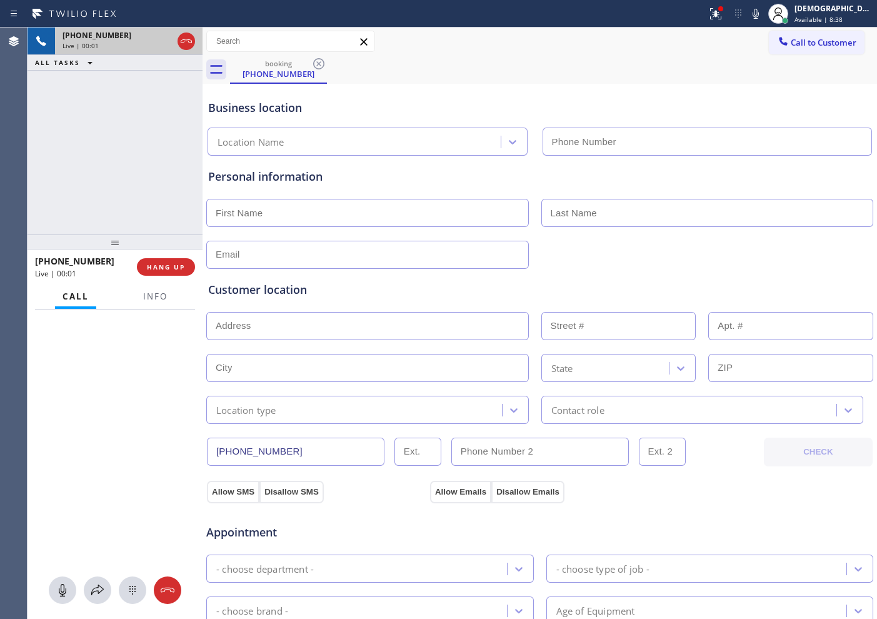
type input "[PHONE_NUMBER]"
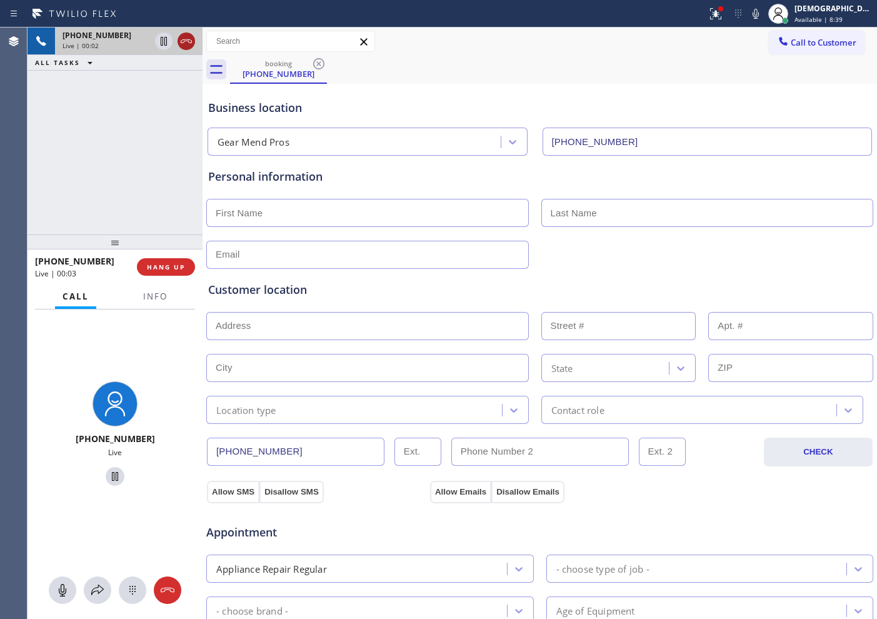
click at [187, 45] on icon at bounding box center [186, 41] width 15 height 15
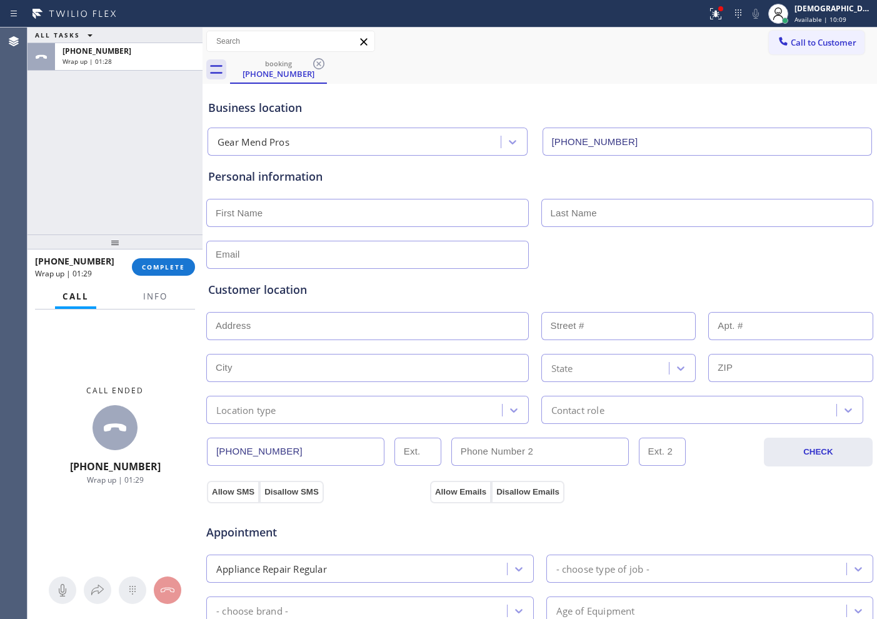
click at [119, 193] on div "ALL TASKS ALL TASKS ACTIVE TASKS TASKS IN WRAP UP [PHONE_NUMBER] Wrap up | 01:28" at bounding box center [114, 130] width 175 height 207
click at [154, 261] on button "COMPLETE" at bounding box center [163, 266] width 63 height 17
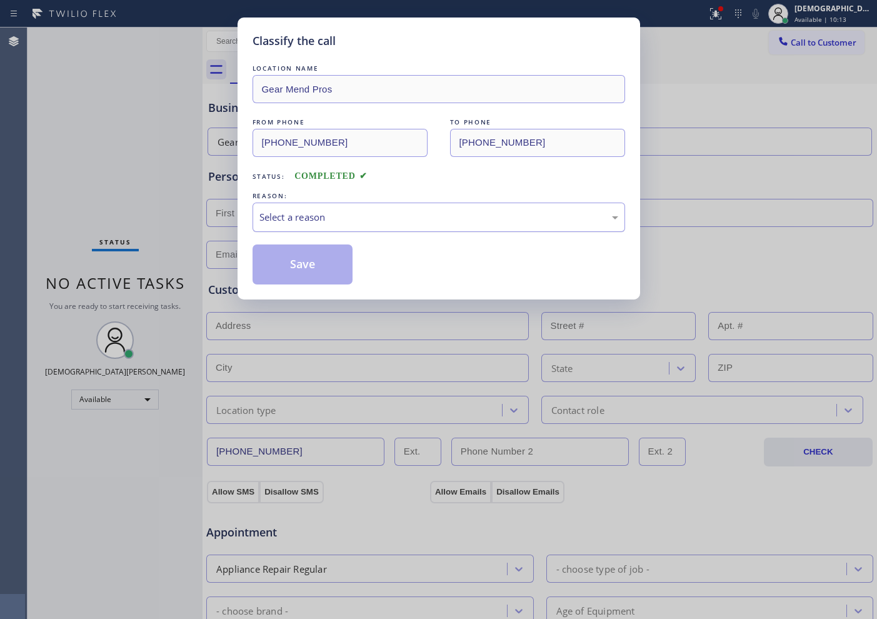
drag, startPoint x: 295, startPoint y: 210, endPoint x: 299, endPoint y: 218, distance: 9.2
click at [296, 211] on div "Select a reason" at bounding box center [438, 217] width 359 height 14
click at [307, 251] on button "Save" at bounding box center [302, 264] width 101 height 40
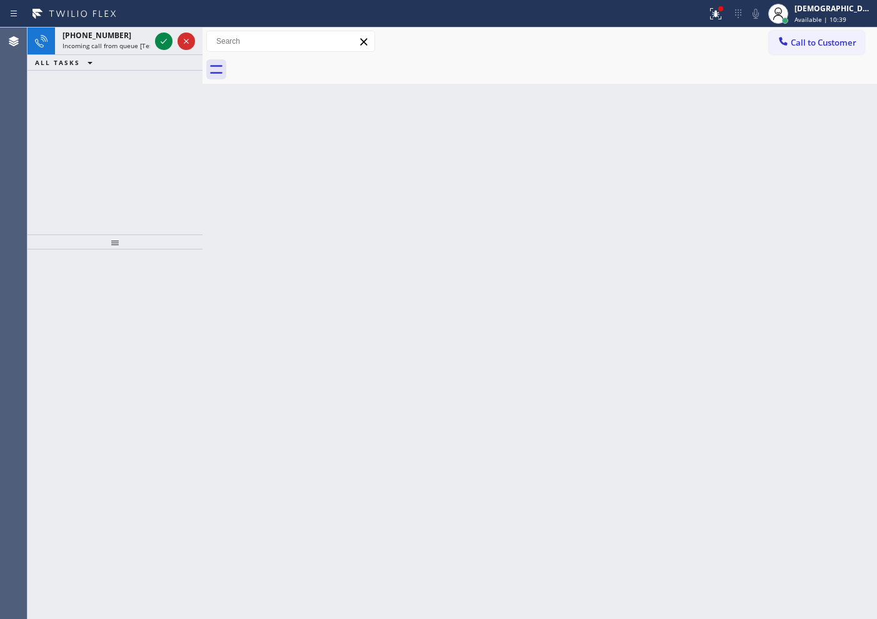
drag, startPoint x: 96, startPoint y: 140, endPoint x: 135, endPoint y: 72, distance: 77.8
click at [100, 135] on div "[PHONE_NUMBER] Incoming call from queue [Test] All ALL TASKS ALL TASKS ACTIVE T…" at bounding box center [114, 130] width 175 height 207
click at [163, 44] on icon at bounding box center [163, 41] width 15 height 15
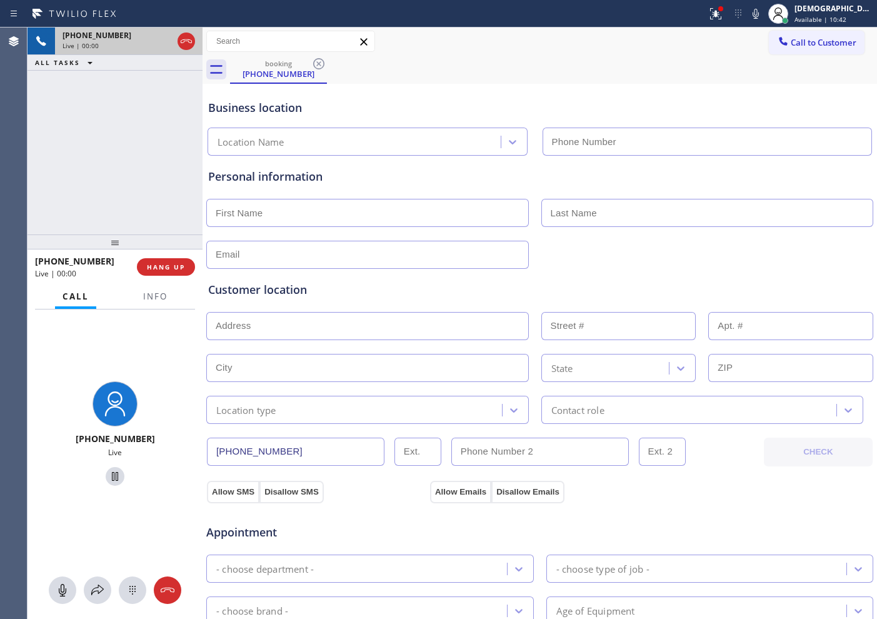
type input "[PHONE_NUMBER]"
drag, startPoint x: 186, startPoint y: 41, endPoint x: 191, endPoint y: 48, distance: 8.1
click at [187, 41] on icon at bounding box center [186, 41] width 15 height 15
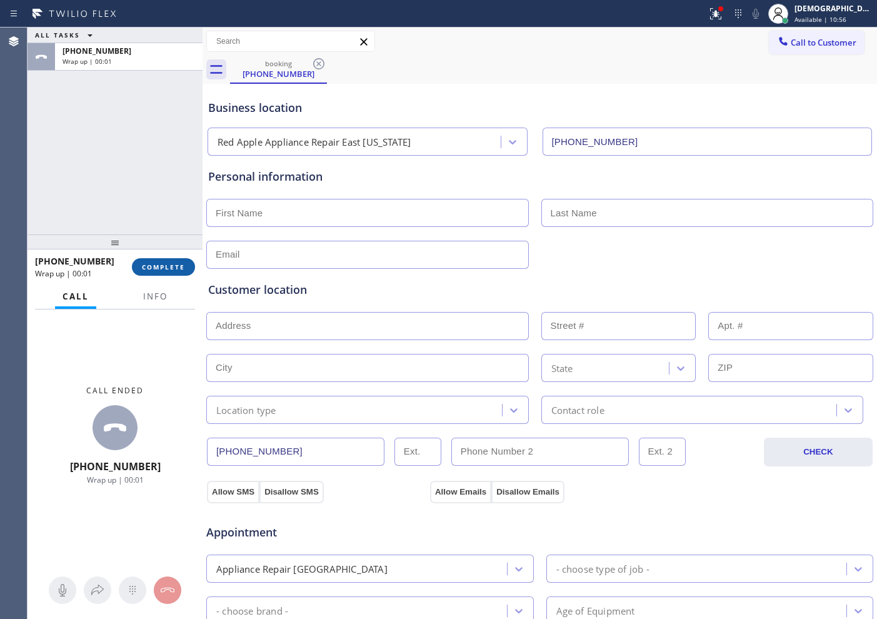
click at [166, 268] on span "COMPLETE" at bounding box center [163, 266] width 43 height 9
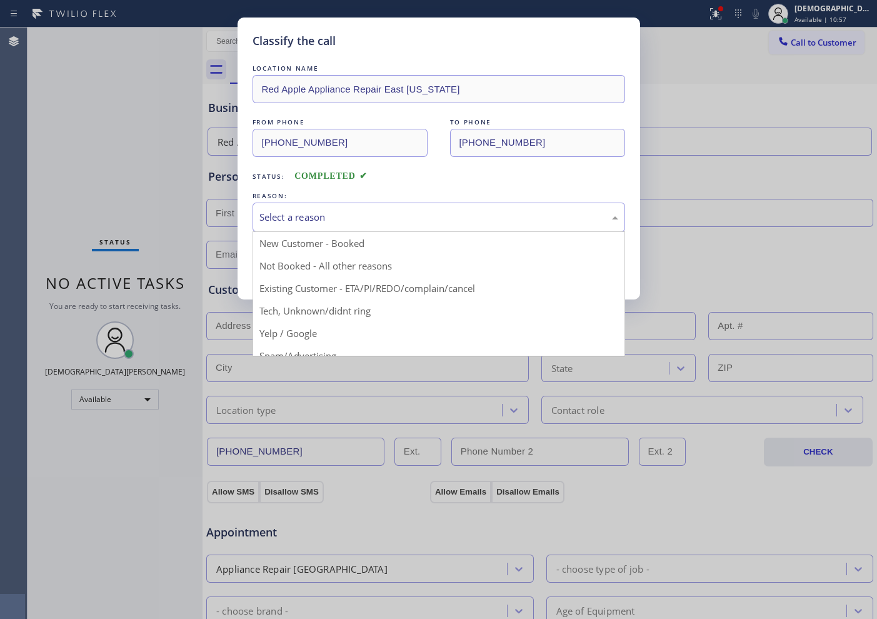
click at [341, 213] on div "Select a reason" at bounding box center [438, 217] width 359 height 14
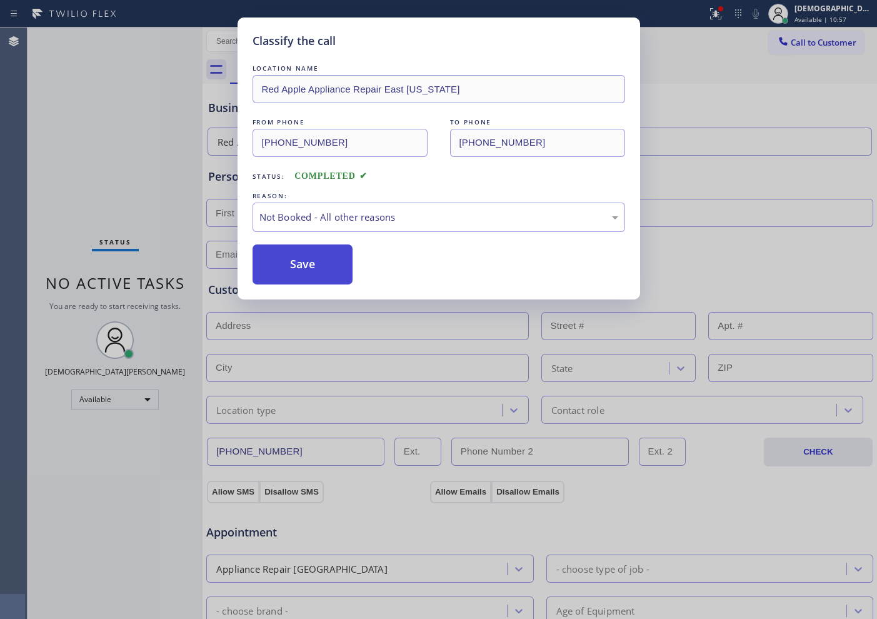
click at [327, 265] on button "Save" at bounding box center [302, 264] width 101 height 40
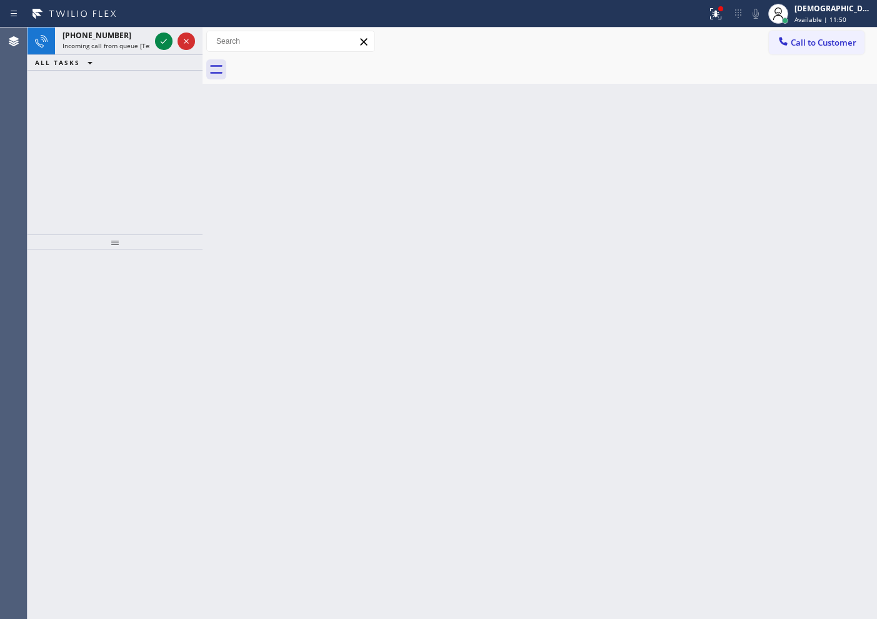
click at [89, 104] on div "[PHONE_NUMBER] Incoming call from queue [Test] All ALL TASKS ALL TASKS ACTIVE T…" at bounding box center [114, 130] width 175 height 207
click at [159, 44] on icon at bounding box center [163, 41] width 15 height 15
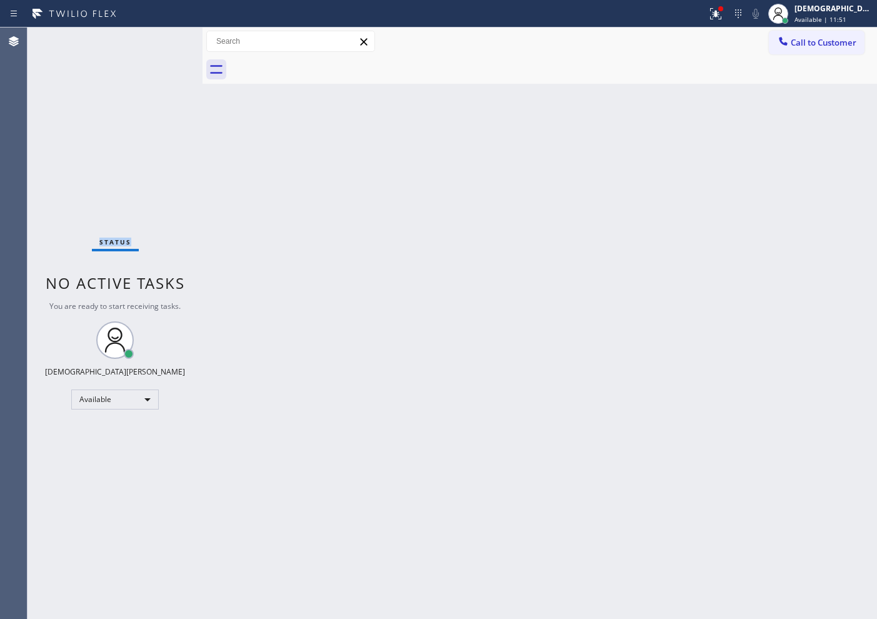
click at [159, 44] on div "Status No active tasks You are ready to start receiving tasks. Christian Cinco …" at bounding box center [114, 322] width 175 height 591
click at [165, 45] on div "Status No active tasks You are ready to start receiving tasks. Christian Cinco …" at bounding box center [114, 322] width 175 height 591
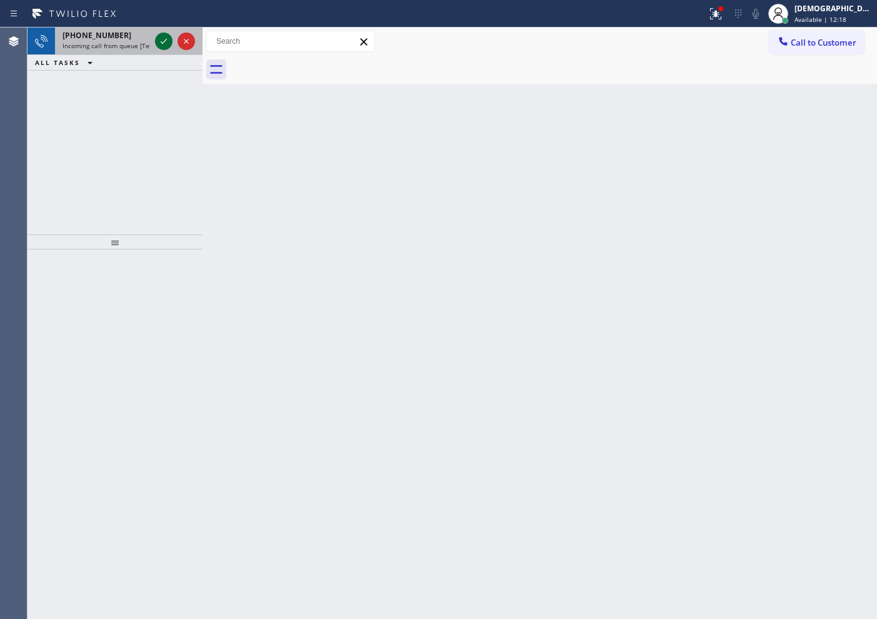
click at [165, 45] on icon at bounding box center [163, 41] width 15 height 15
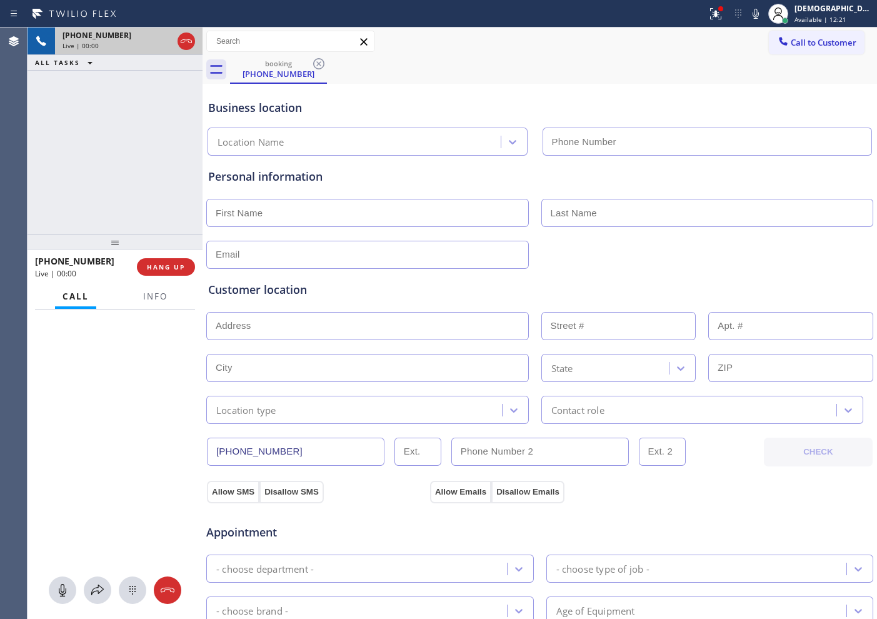
type input "[PHONE_NUMBER]"
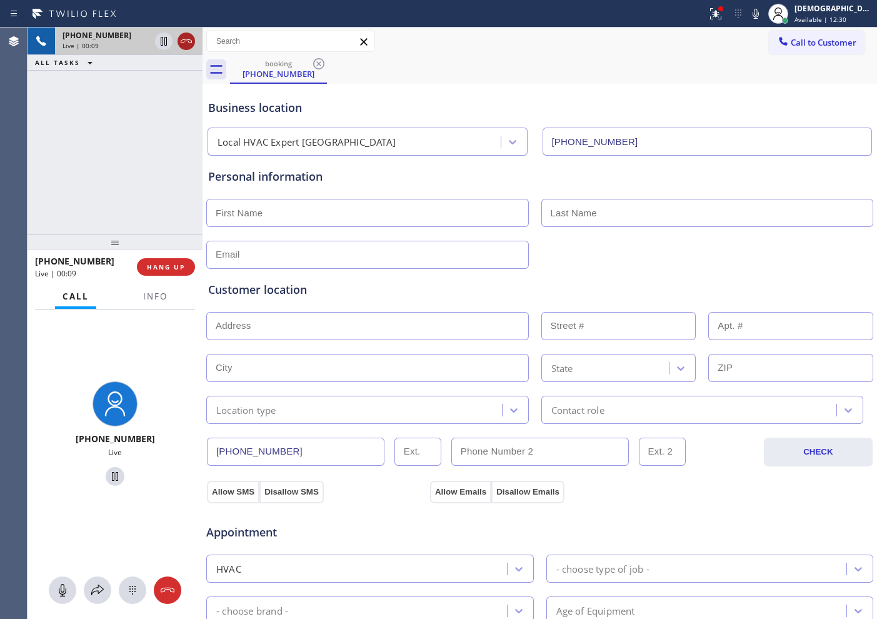
click at [182, 46] on icon at bounding box center [186, 41] width 15 height 15
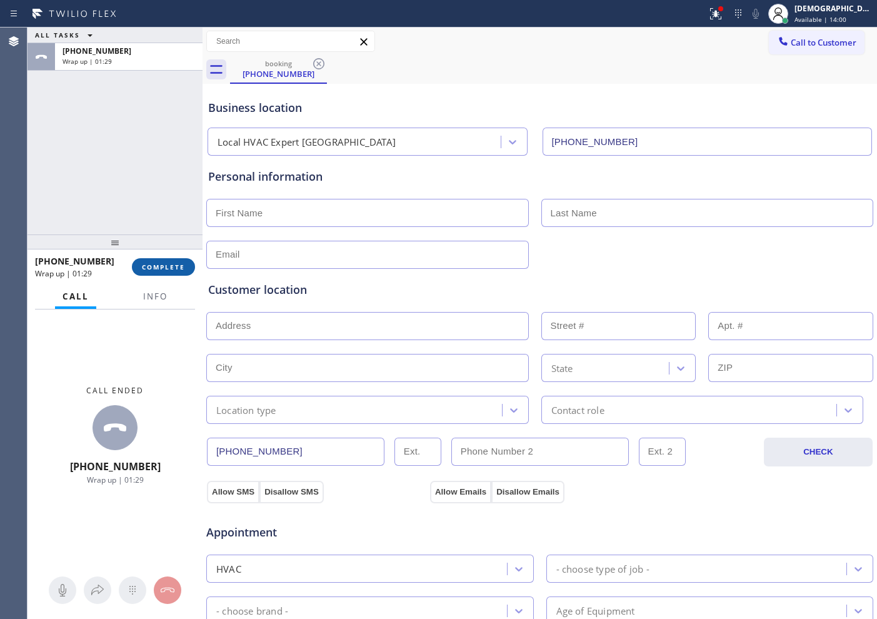
click at [152, 272] on button "COMPLETE" at bounding box center [163, 266] width 63 height 17
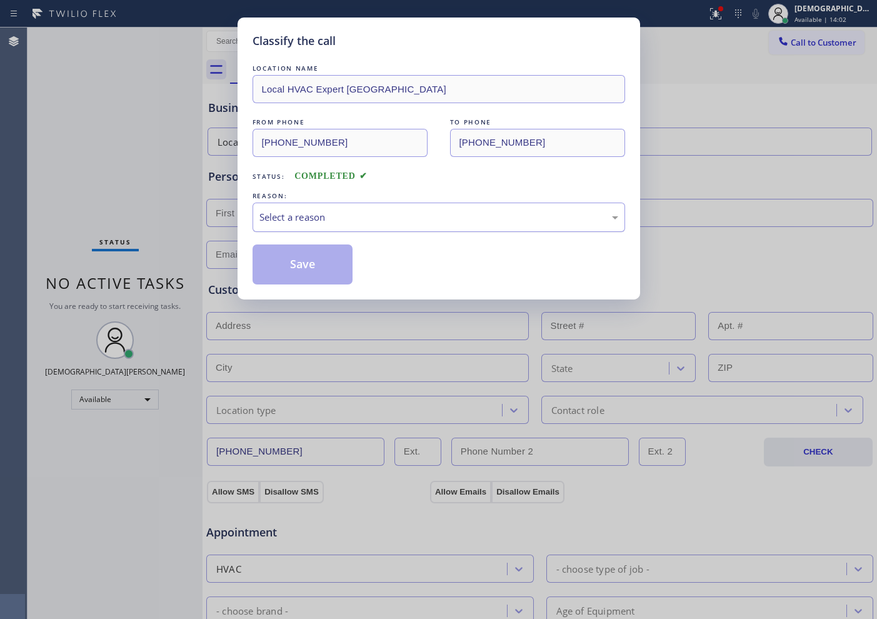
click at [289, 222] on div "Select a reason" at bounding box center [438, 217] width 359 height 14
click at [286, 259] on button "Save" at bounding box center [302, 264] width 101 height 40
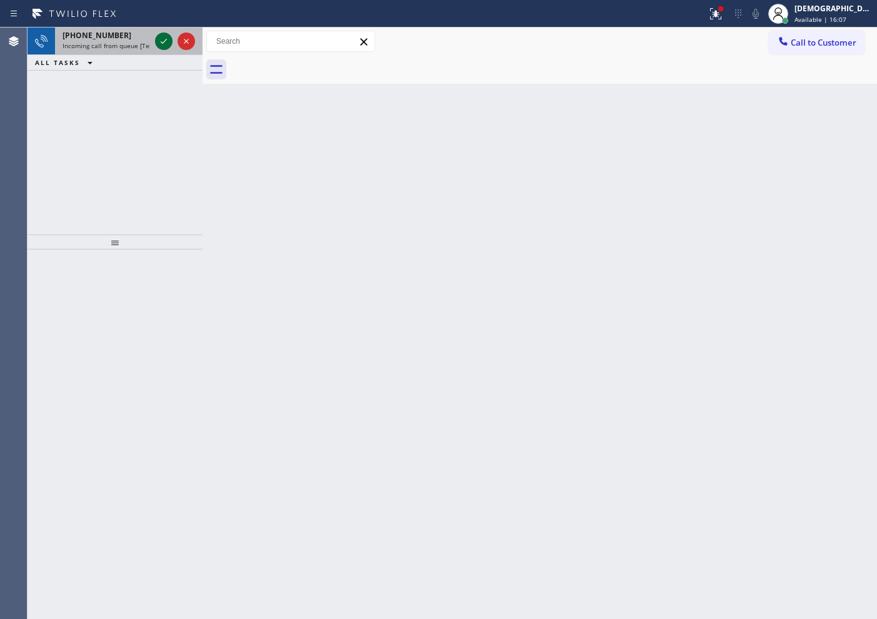
click at [164, 39] on icon at bounding box center [163, 41] width 15 height 15
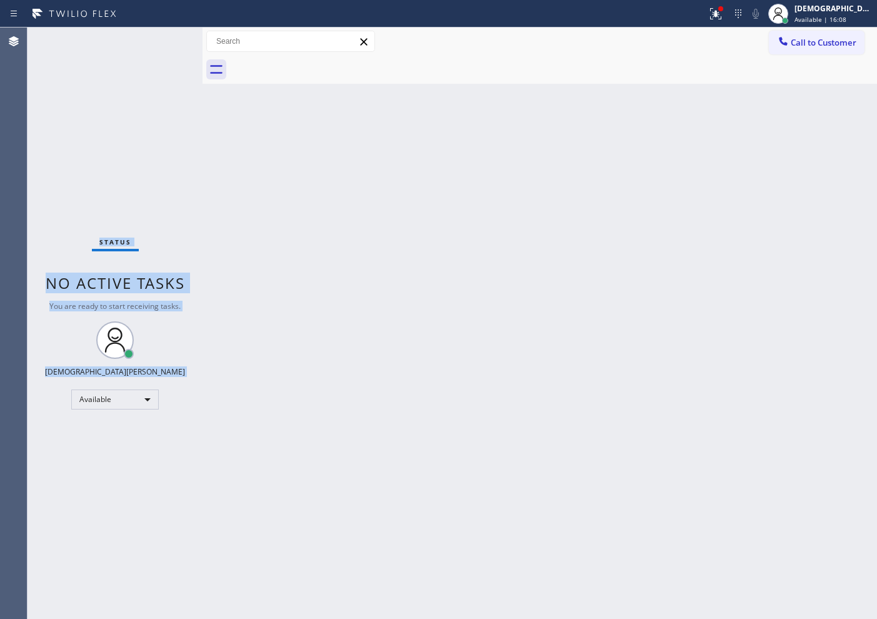
click at [164, 39] on div "Status No active tasks You are ready to start receiving tasks. Christian Cinco …" at bounding box center [114, 322] width 175 height 591
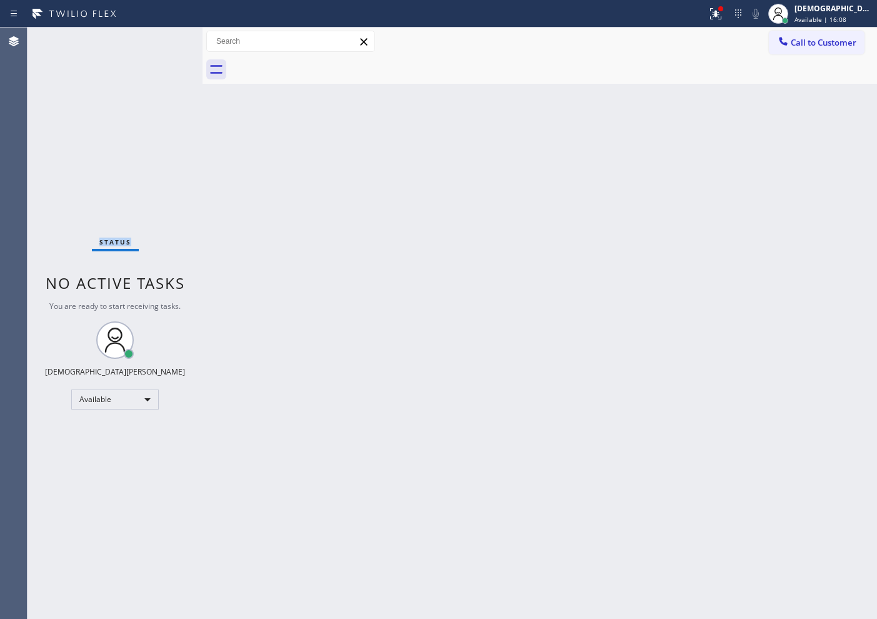
click at [164, 39] on div "Status No active tasks You are ready to start receiving tasks. Christian Cinco …" at bounding box center [114, 322] width 175 height 591
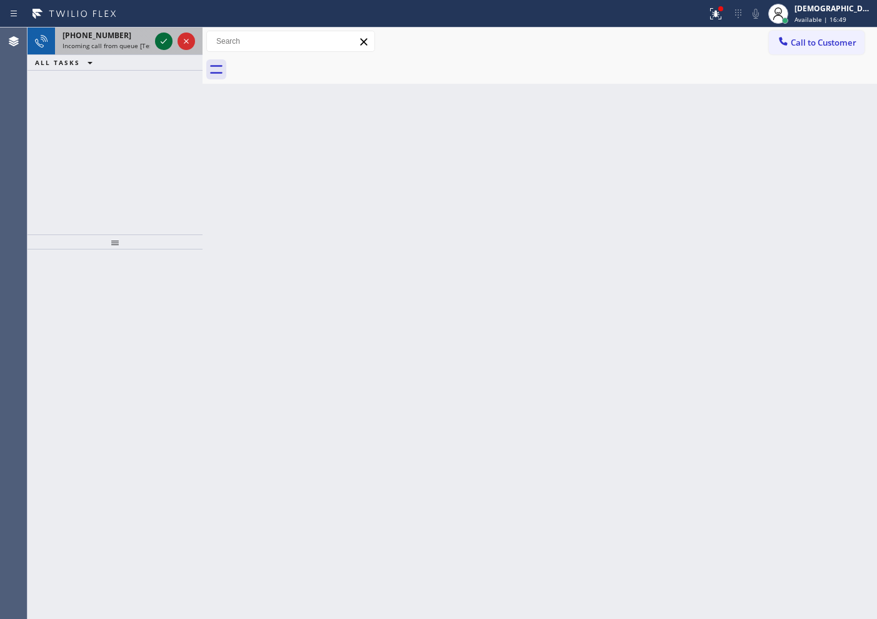
click at [164, 39] on icon at bounding box center [163, 41] width 15 height 15
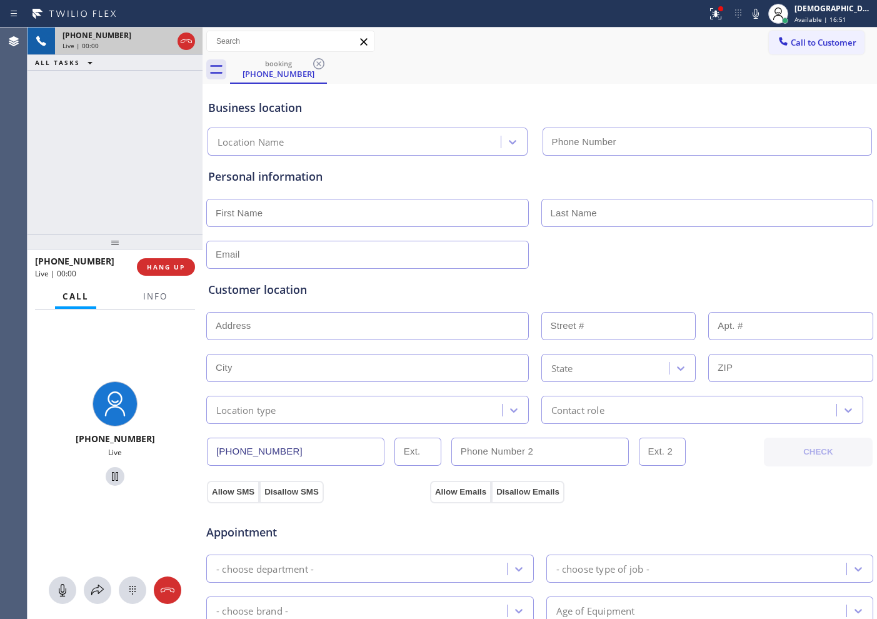
type input "[PHONE_NUMBER]"
click at [183, 39] on icon at bounding box center [186, 41] width 11 height 4
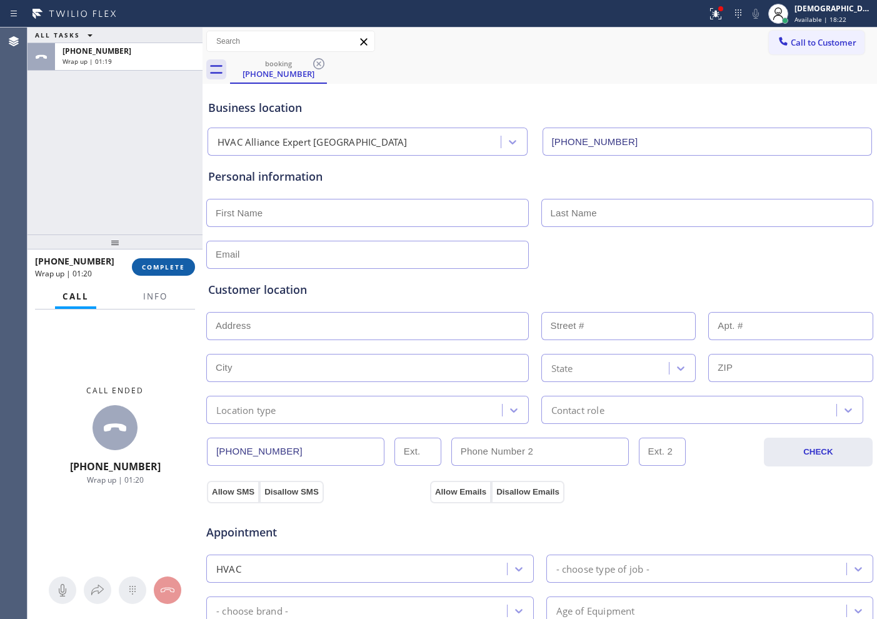
click at [189, 267] on button "COMPLETE" at bounding box center [163, 266] width 63 height 17
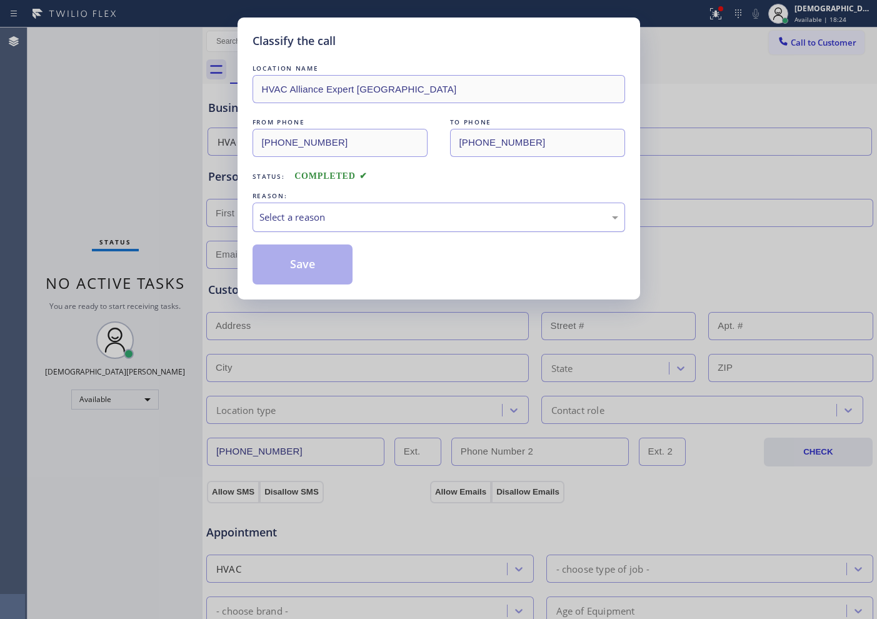
click at [270, 212] on div "Select a reason" at bounding box center [438, 217] width 359 height 14
click at [302, 267] on button "Save" at bounding box center [302, 264] width 101 height 40
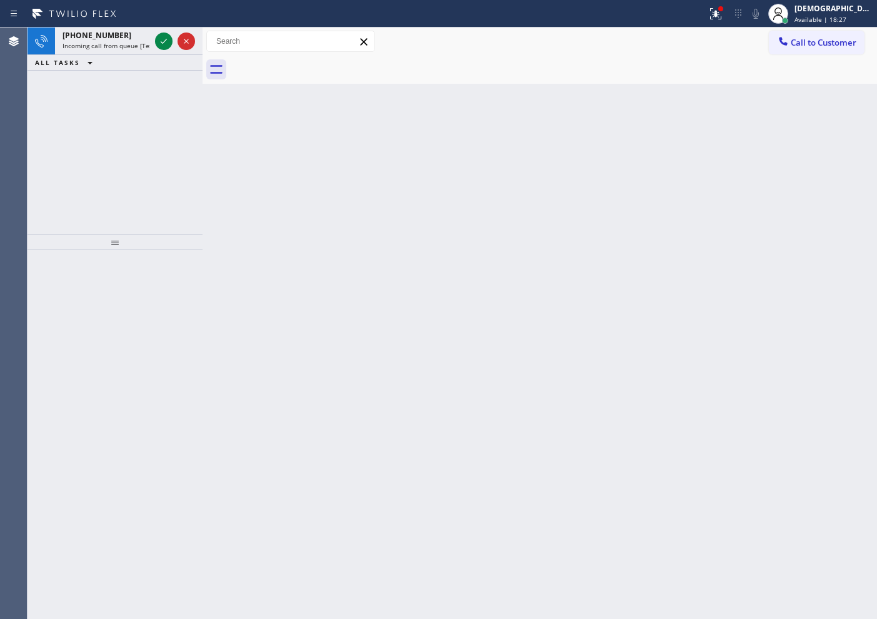
click at [109, 204] on div "[PHONE_NUMBER] Incoming call from queue [Test] All ALL TASKS ALL TASKS ACTIVE T…" at bounding box center [114, 130] width 175 height 207
click at [166, 37] on icon at bounding box center [163, 41] width 15 height 15
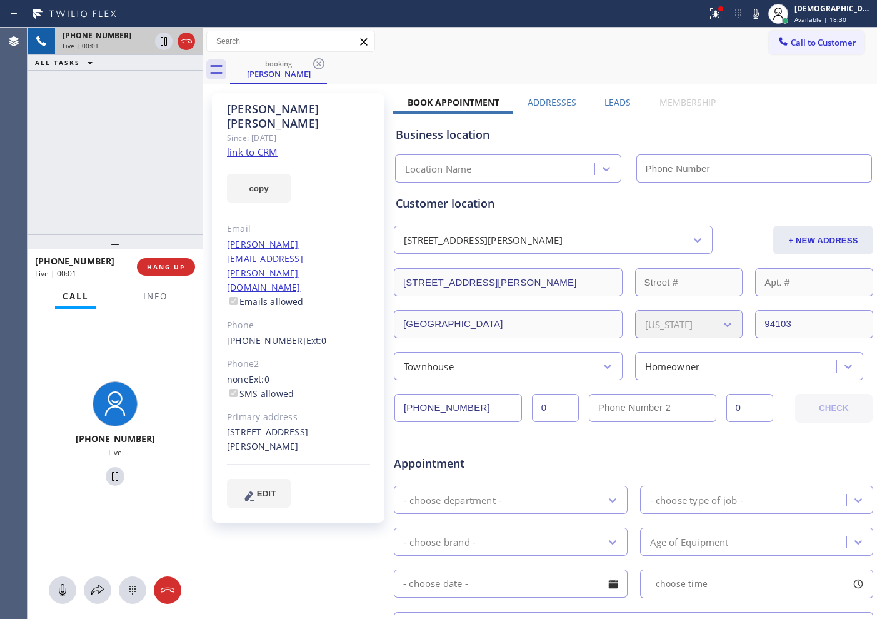
type input "[PHONE_NUMBER]"
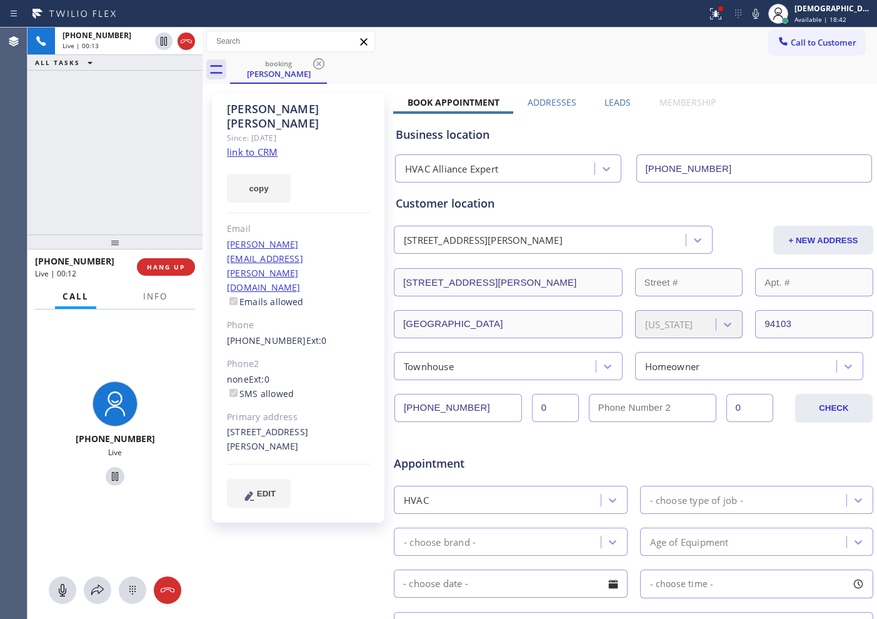
click at [264, 146] on link "link to CRM" at bounding box center [252, 152] width 51 height 12
click at [165, 39] on icon at bounding box center [164, 41] width 6 height 9
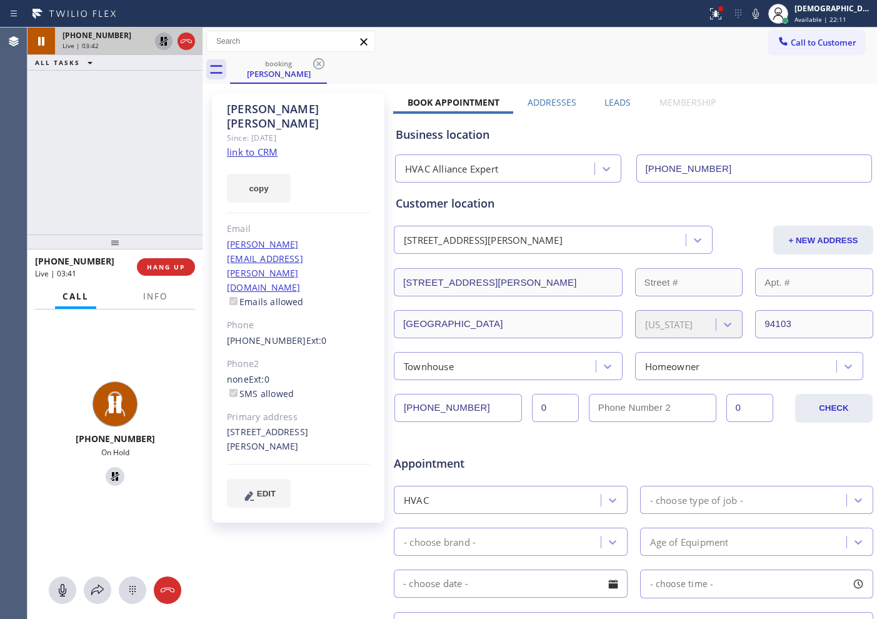
click at [161, 41] on icon at bounding box center [163, 41] width 9 height 9
click at [164, 44] on icon at bounding box center [163, 41] width 15 height 15
click at [167, 44] on icon at bounding box center [163, 41] width 9 height 9
click at [163, 43] on icon at bounding box center [164, 41] width 6 height 9
drag, startPoint x: 97, startPoint y: 99, endPoint x: 115, endPoint y: 87, distance: 21.3
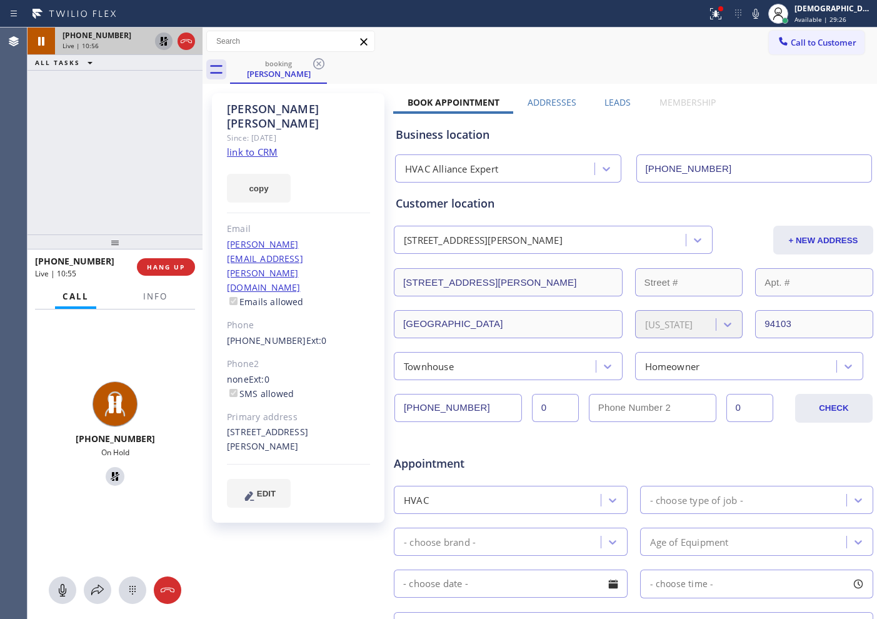
click at [97, 99] on div "[PHONE_NUMBER] Live | 10:56 ALL TASKS ALL TASKS ACTIVE TASKS TASKS IN WRAP UP" at bounding box center [114, 130] width 175 height 207
click at [166, 36] on icon at bounding box center [163, 41] width 15 height 15
click at [117, 202] on div "[PHONE_NUMBER] Live | 11:18 ALL TASKS ALL TASKS ACTIVE TASKS TASKS IN WRAP UP" at bounding box center [114, 130] width 175 height 207
click at [94, 156] on div "[PHONE_NUMBER] Live | 15:06 ALL TASKS ALL TASKS ACTIVE TASKS TASKS IN WRAP UP" at bounding box center [114, 130] width 175 height 207
click at [161, 46] on icon at bounding box center [163, 41] width 15 height 15
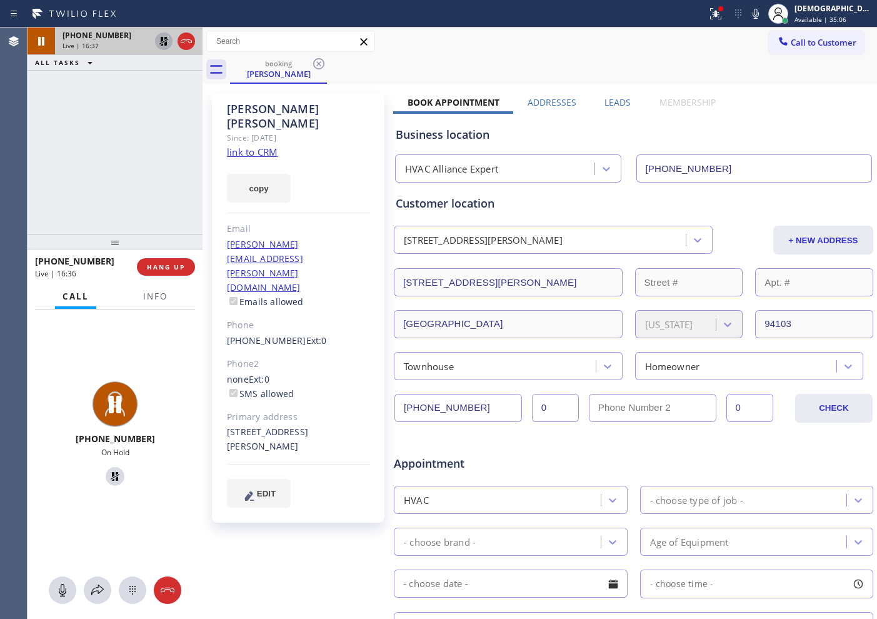
click at [105, 190] on div "[PHONE_NUMBER] Live | 16:37 ALL TASKS ALL TASKS ACTIVE TASKS TASKS IN WRAP UP" at bounding box center [114, 130] width 175 height 207
click at [158, 44] on icon at bounding box center [163, 41] width 15 height 15
click at [187, 41] on icon at bounding box center [186, 41] width 15 height 15
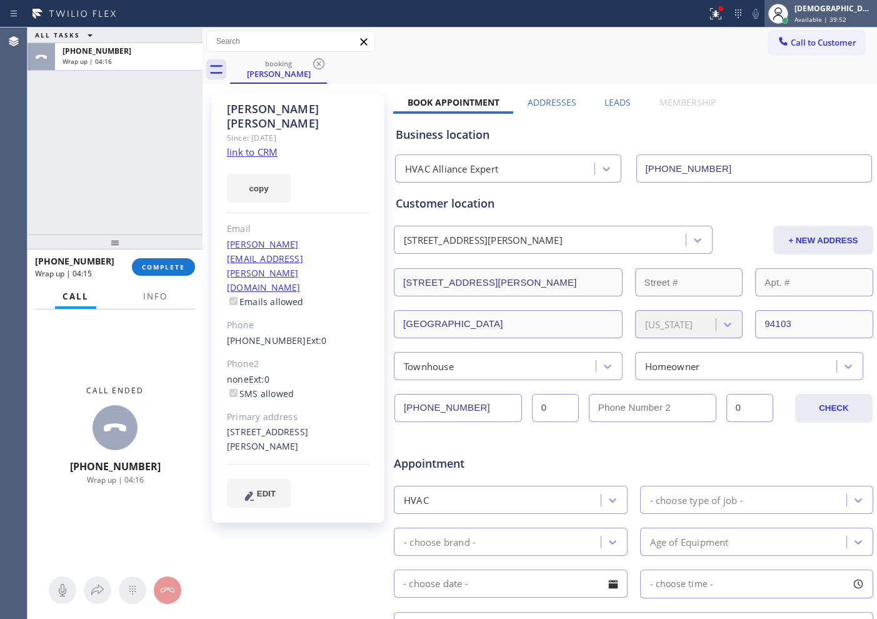
click at [846, 15] on span "Available | 39:52" at bounding box center [820, 19] width 52 height 9
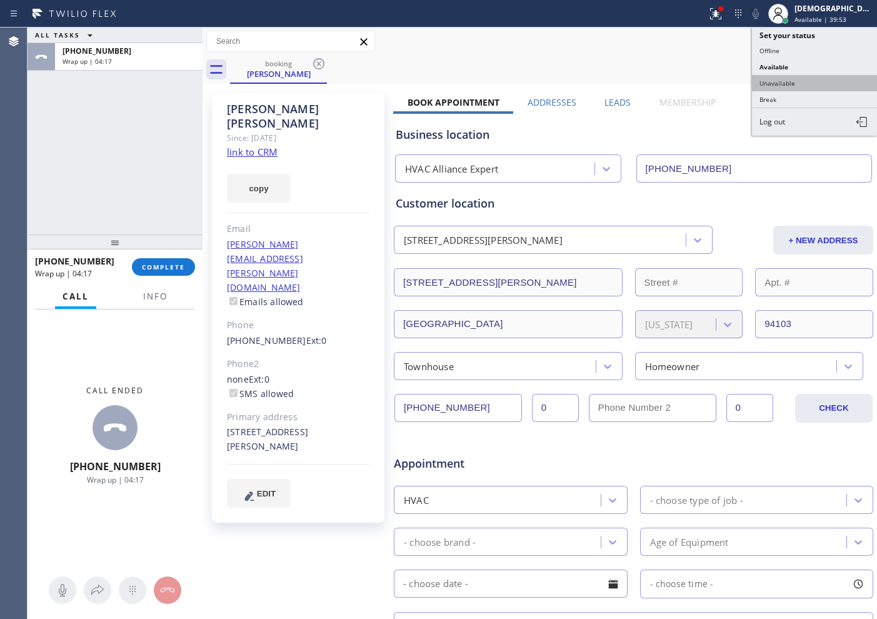
click at [796, 84] on button "Unavailable" at bounding box center [814, 83] width 125 height 16
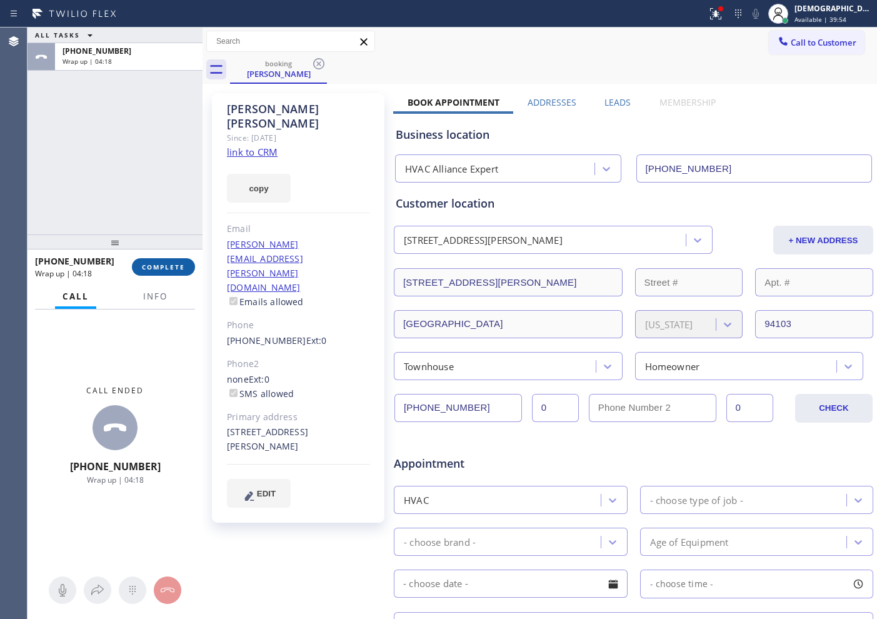
click at [149, 262] on span "COMPLETE" at bounding box center [163, 266] width 43 height 9
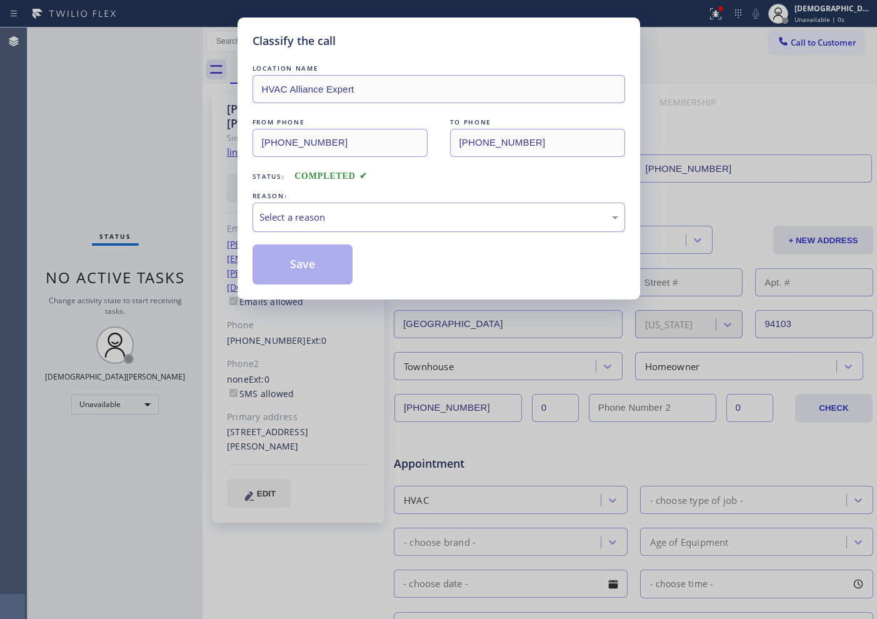
click at [282, 212] on div "Select a reason" at bounding box center [438, 217] width 359 height 14
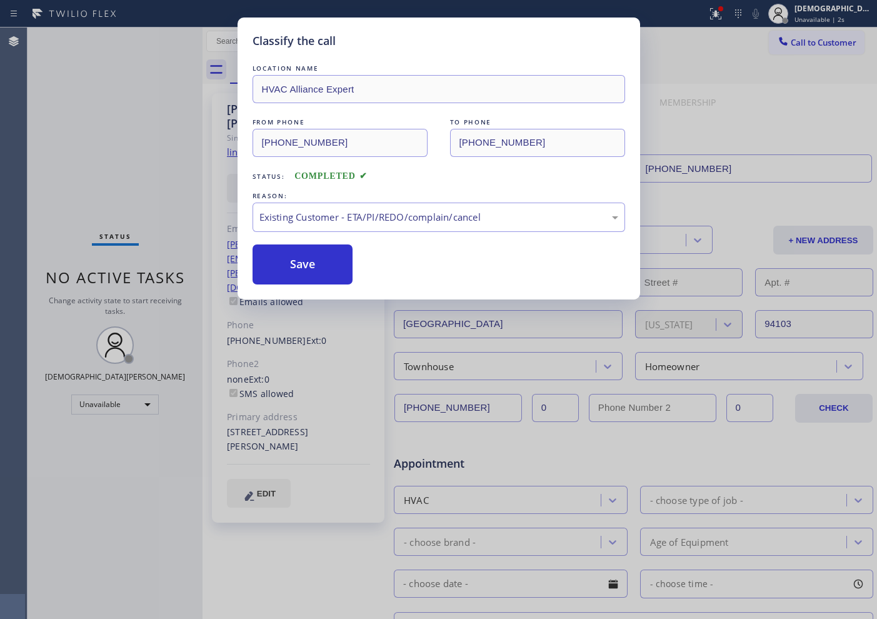
click at [284, 280] on button "Save" at bounding box center [302, 264] width 101 height 40
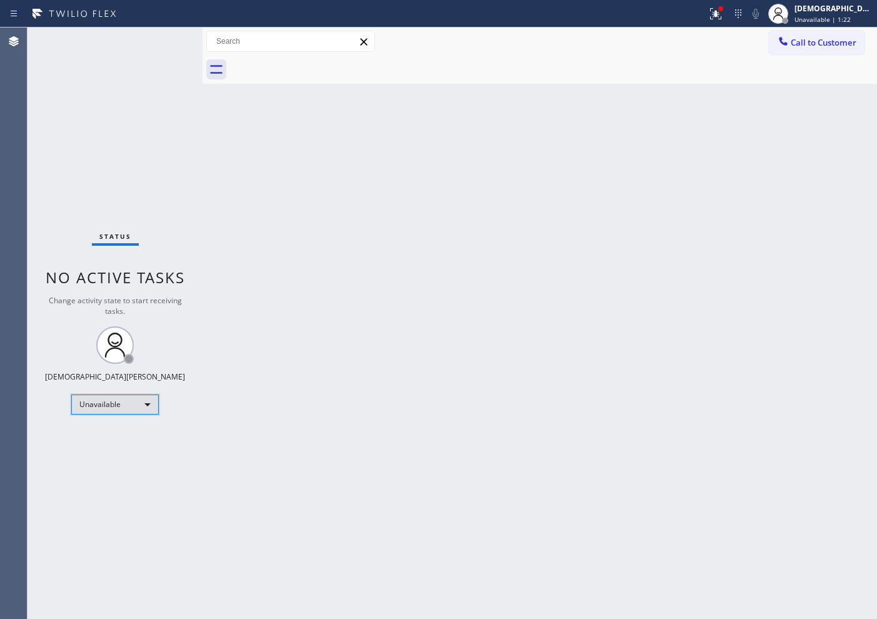
click at [126, 405] on div "Unavailable" at bounding box center [114, 404] width 87 height 20
click at [122, 435] on li "Available" at bounding box center [114, 437] width 85 height 15
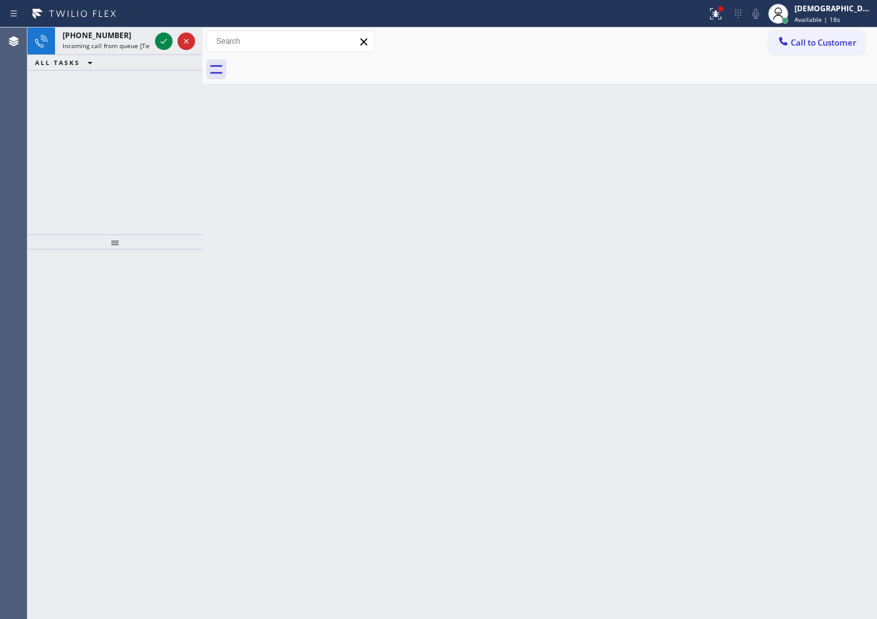
click at [123, 132] on div "[PHONE_NUMBER] Incoming call from queue [Test] All ALL TASKS ALL TASKS ACTIVE T…" at bounding box center [114, 130] width 175 height 207
click at [116, 128] on div "[PHONE_NUMBER] Request from Marvilen Lapasanda (direct) ALL TASKS ALL TASKS ACT…" at bounding box center [114, 130] width 175 height 207
click at [160, 36] on icon at bounding box center [163, 41] width 15 height 15
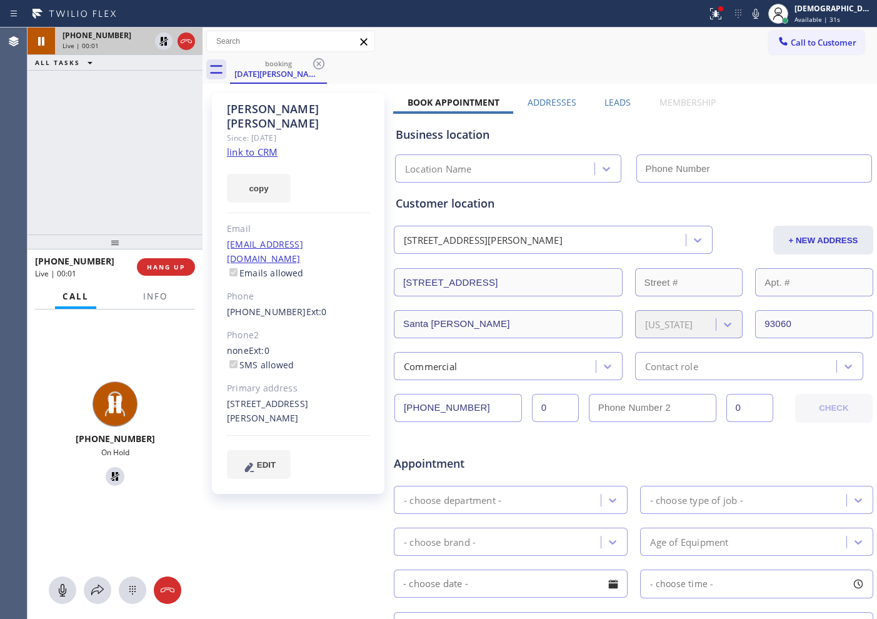
type input "[PHONE_NUMBER]"
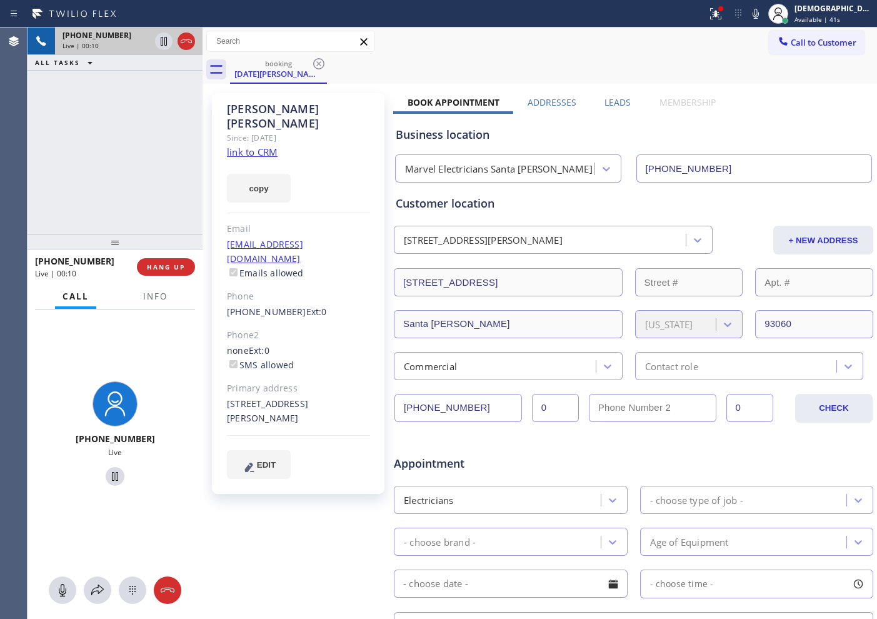
click at [246, 146] on link "link to CRM" at bounding box center [252, 152] width 51 height 12
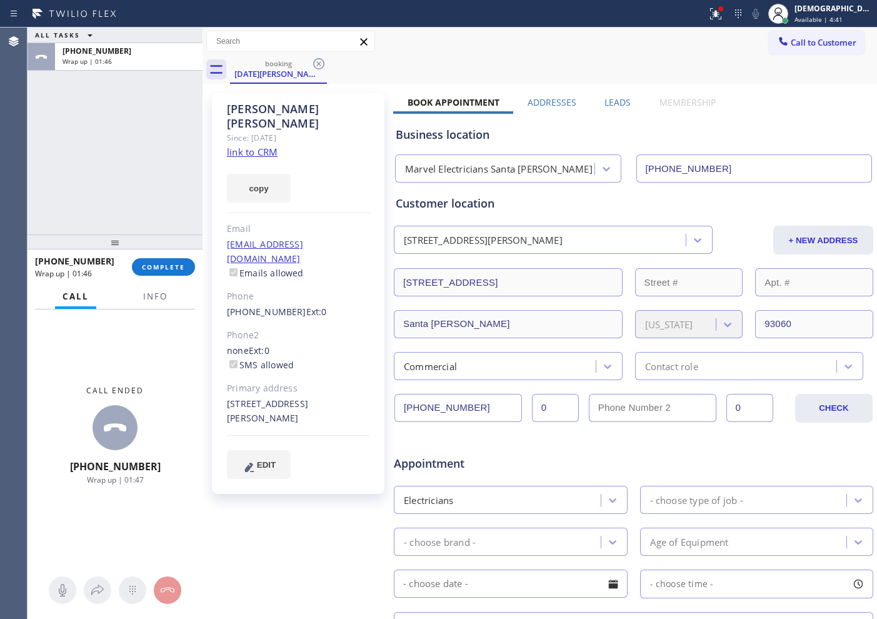
click at [101, 140] on div "ALL TASKS ALL TASKS ACTIVE TASKS TASKS IN WRAP UP [PHONE_NUMBER] Wrap up | 01:46" at bounding box center [114, 130] width 175 height 207
click at [159, 269] on span "COMPLETE" at bounding box center [163, 266] width 43 height 9
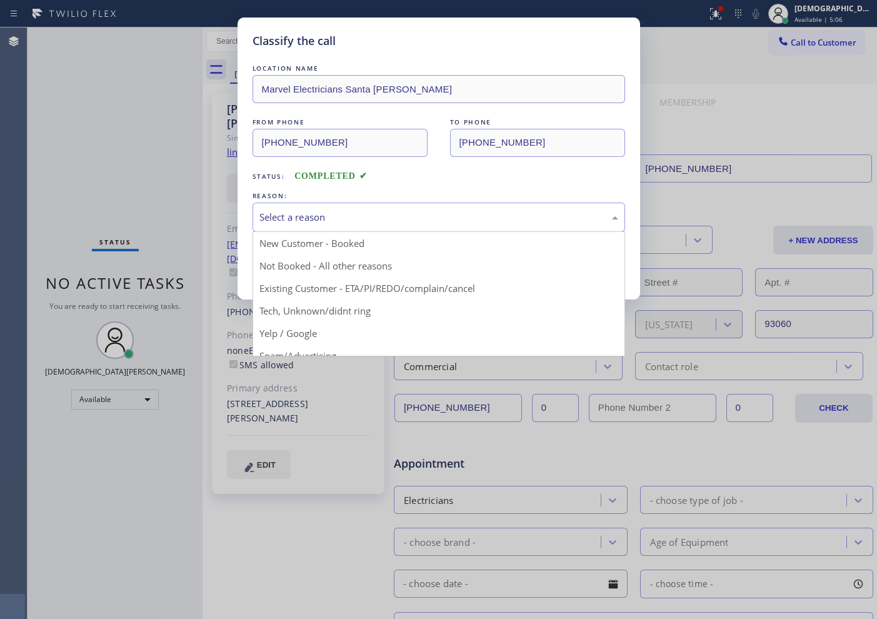
click at [394, 217] on div "Select a reason" at bounding box center [438, 217] width 359 height 14
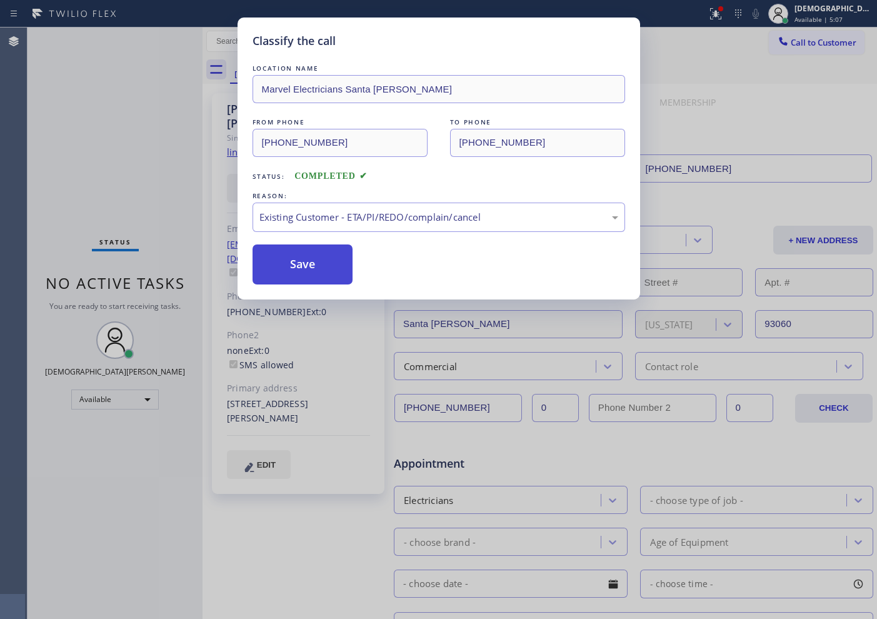
click at [308, 265] on button "Save" at bounding box center [302, 264] width 101 height 40
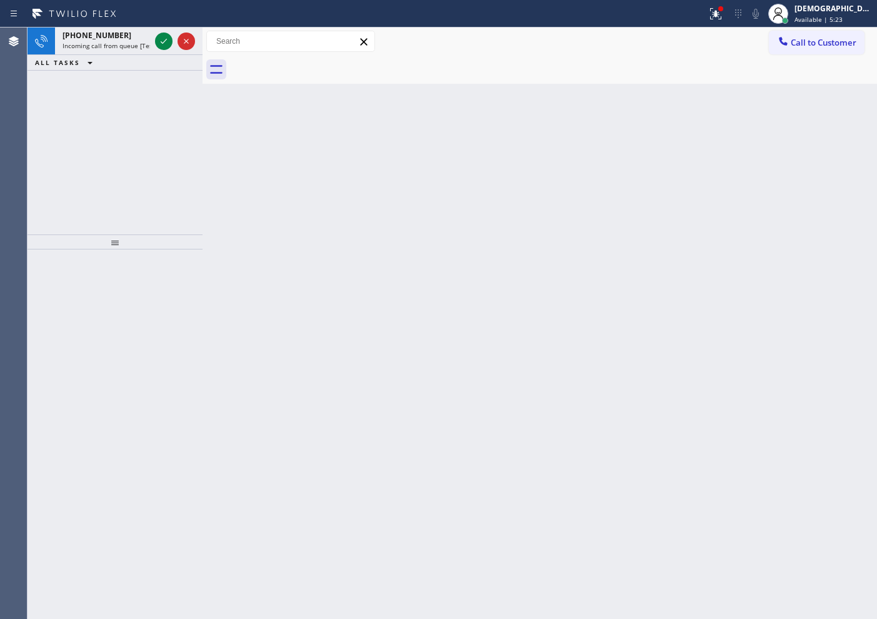
click at [68, 119] on div "[PHONE_NUMBER] Incoming call from queue [Test] All ALL TASKS ALL TASKS ACTIVE T…" at bounding box center [114, 130] width 175 height 207
click at [102, 117] on div "[PHONE_NUMBER] Incoming call from queue [Test] All ALL TASKS ALL TASKS ACTIVE T…" at bounding box center [114, 130] width 175 height 207
click at [167, 37] on icon at bounding box center [163, 41] width 15 height 15
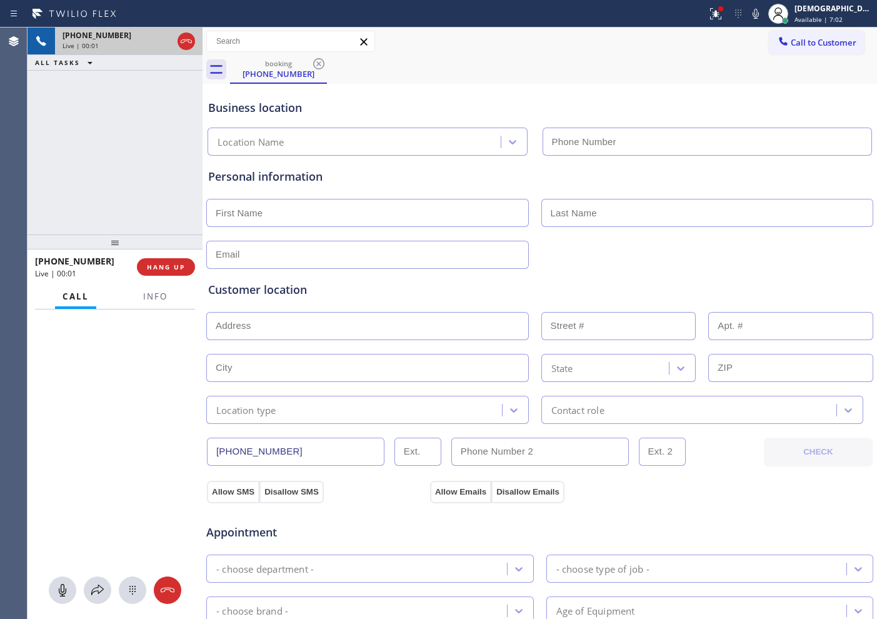
type input "[PHONE_NUMBER]"
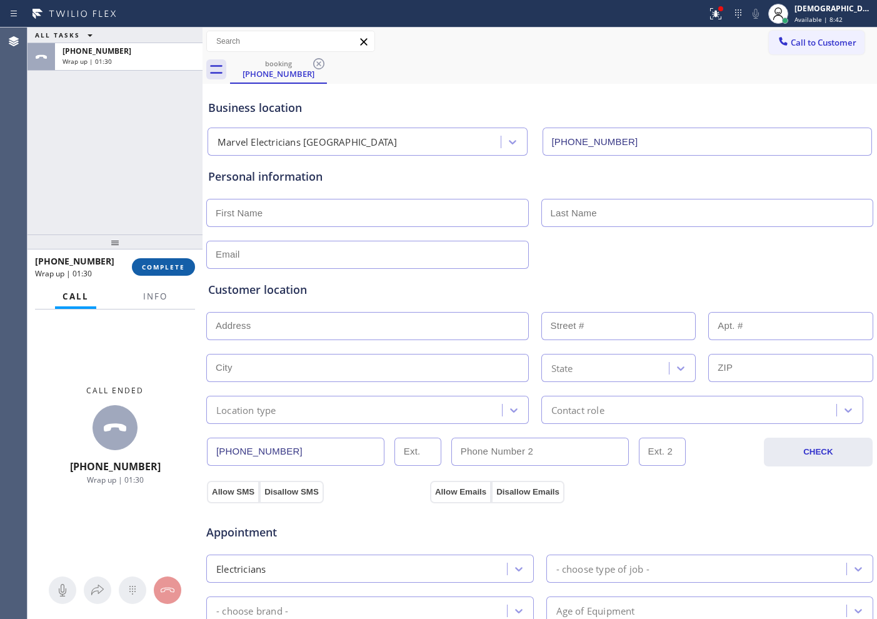
click at [150, 271] on button "COMPLETE" at bounding box center [163, 266] width 63 height 17
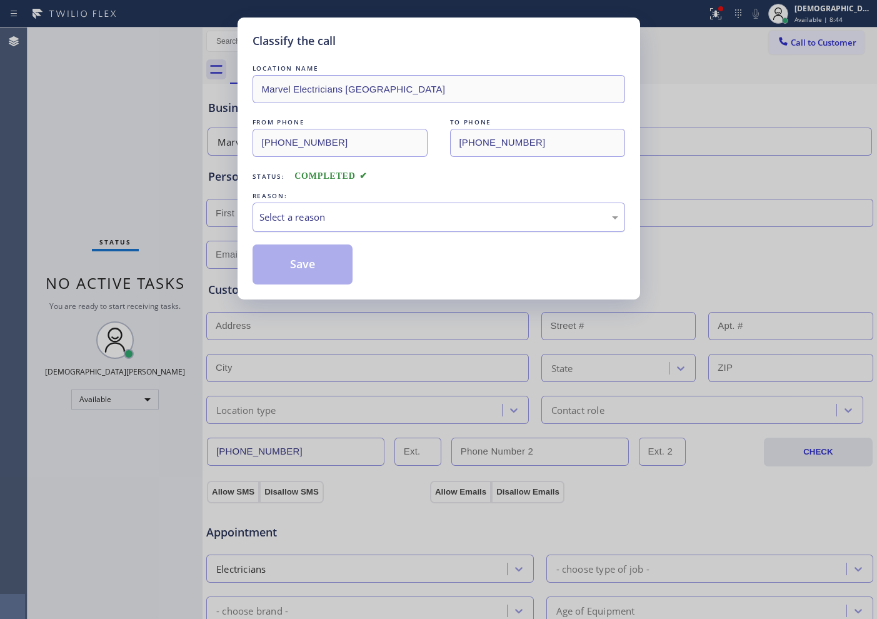
click at [281, 224] on div "Select a reason" at bounding box center [438, 217] width 359 height 14
click at [275, 267] on button "Save" at bounding box center [302, 264] width 101 height 40
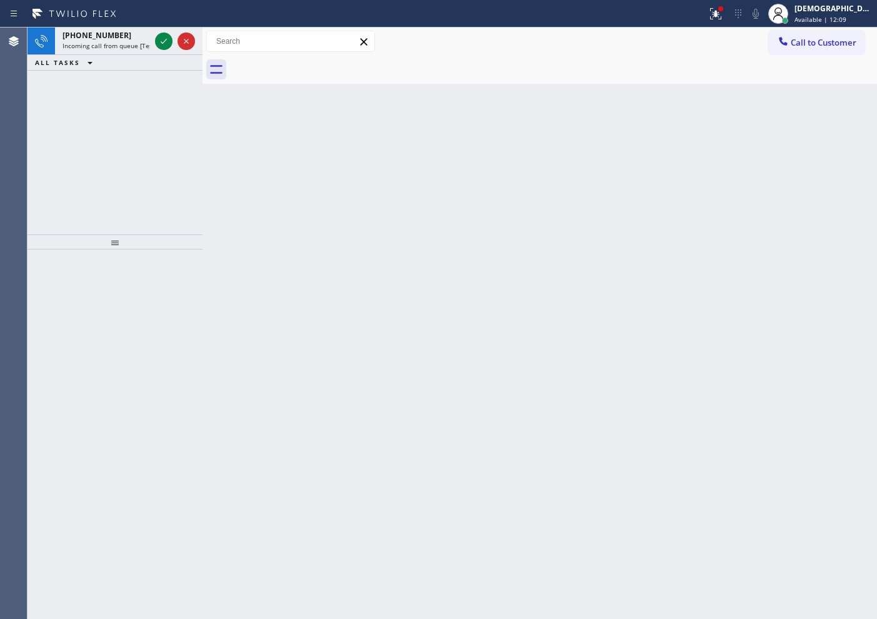
click at [103, 112] on div "[PHONE_NUMBER] Incoming call from queue [Test] All ALL TASKS ALL TASKS ACTIVE T…" at bounding box center [114, 130] width 175 height 207
click at [161, 34] on icon at bounding box center [163, 41] width 15 height 15
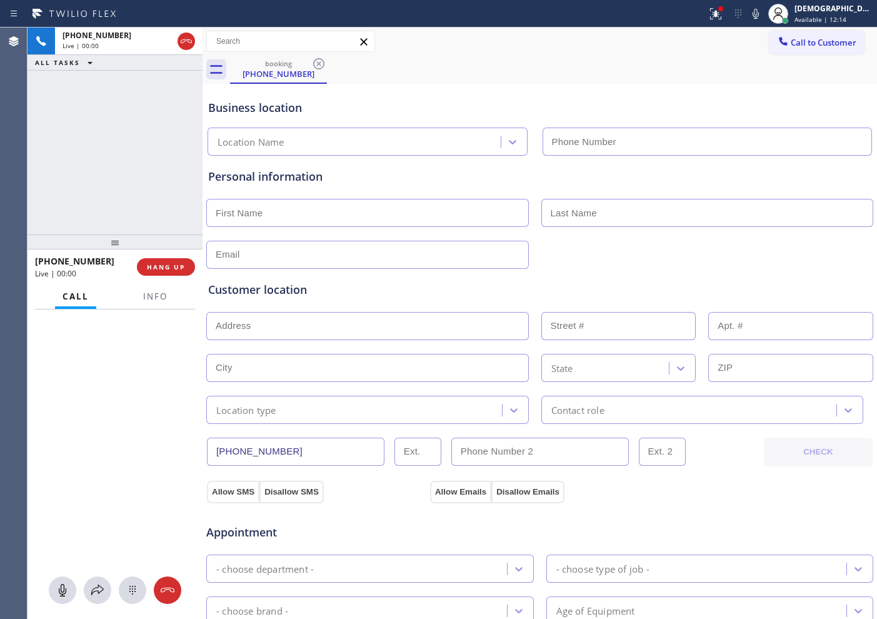
type input "[PHONE_NUMBER]"
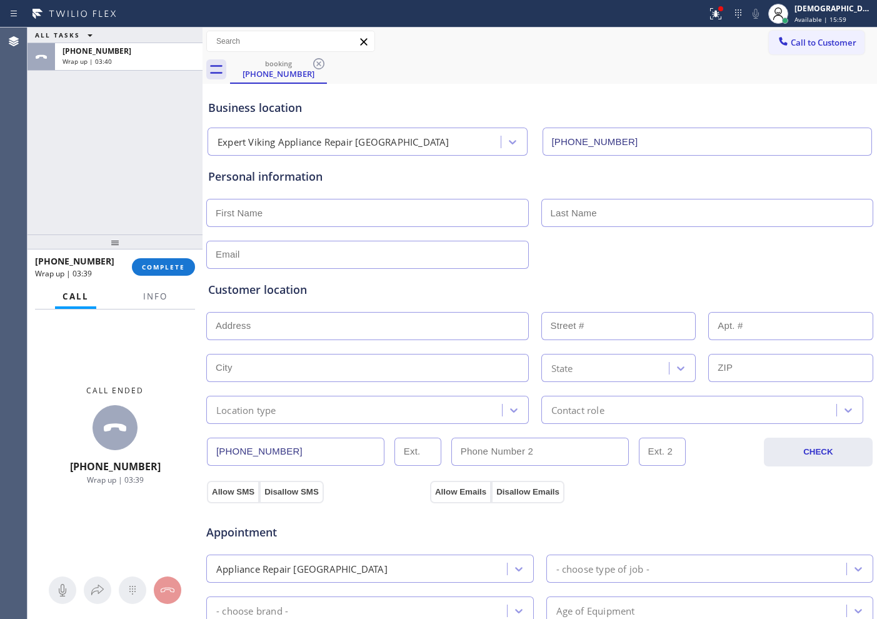
click at [128, 229] on div "ALL TASKS ALL TASKS ACTIVE TASKS TASKS IN WRAP UP [PHONE_NUMBER] Wrap up | 03:40" at bounding box center [114, 130] width 175 height 207
click at [172, 264] on span "COMPLETE" at bounding box center [163, 266] width 43 height 9
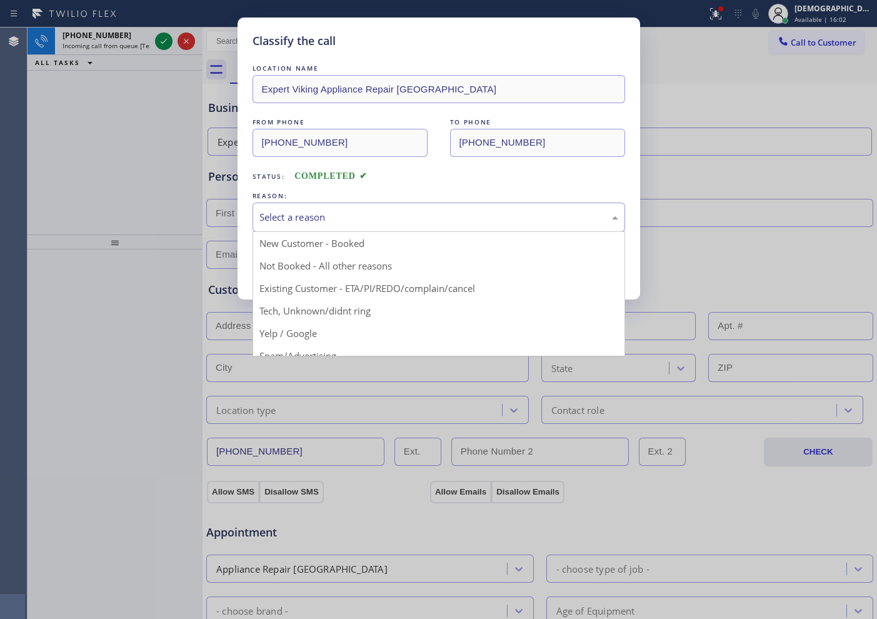
click at [366, 214] on div "Select a reason" at bounding box center [438, 217] width 359 height 14
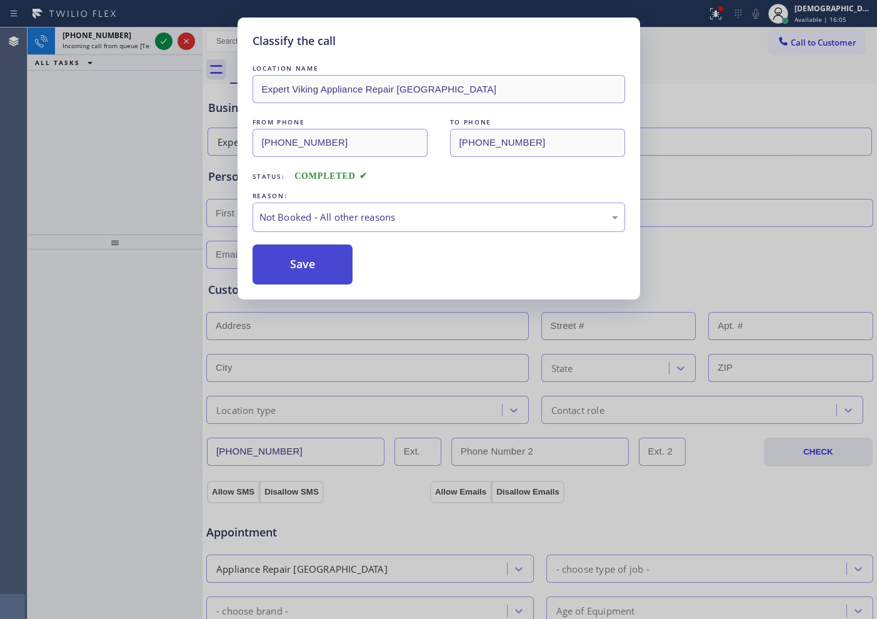
click at [332, 266] on button "Save" at bounding box center [302, 264] width 101 height 40
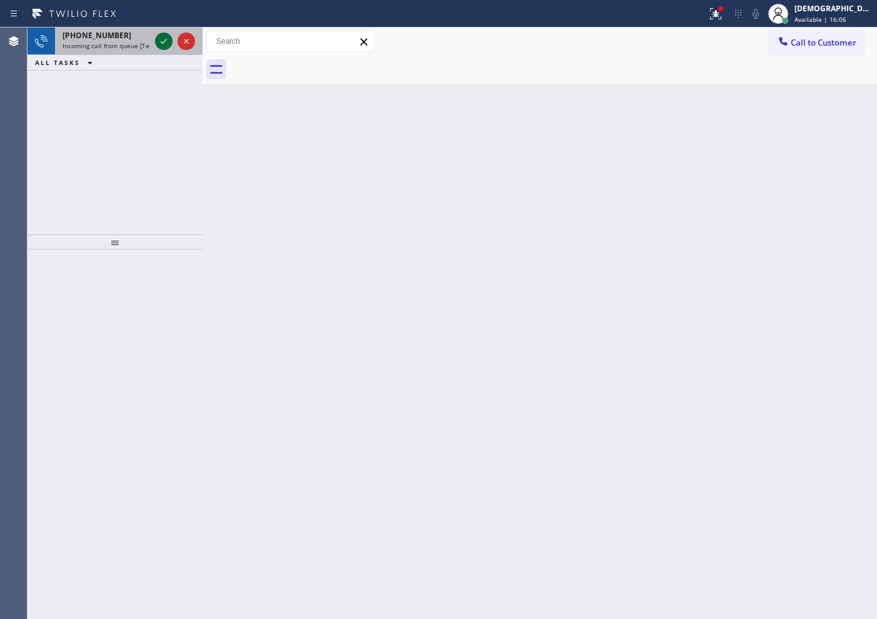
click at [157, 46] on icon at bounding box center [163, 41] width 15 height 15
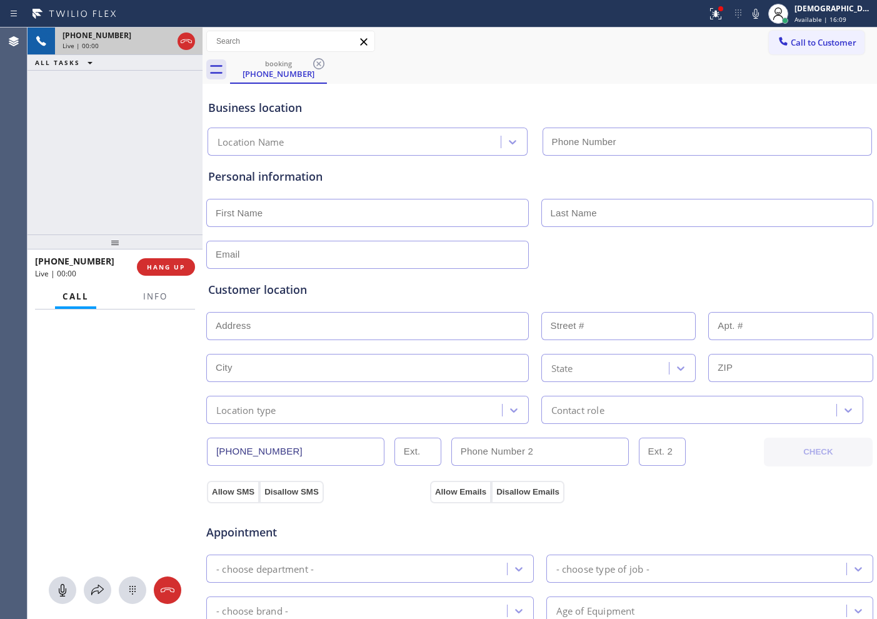
type input "[PHONE_NUMBER]"
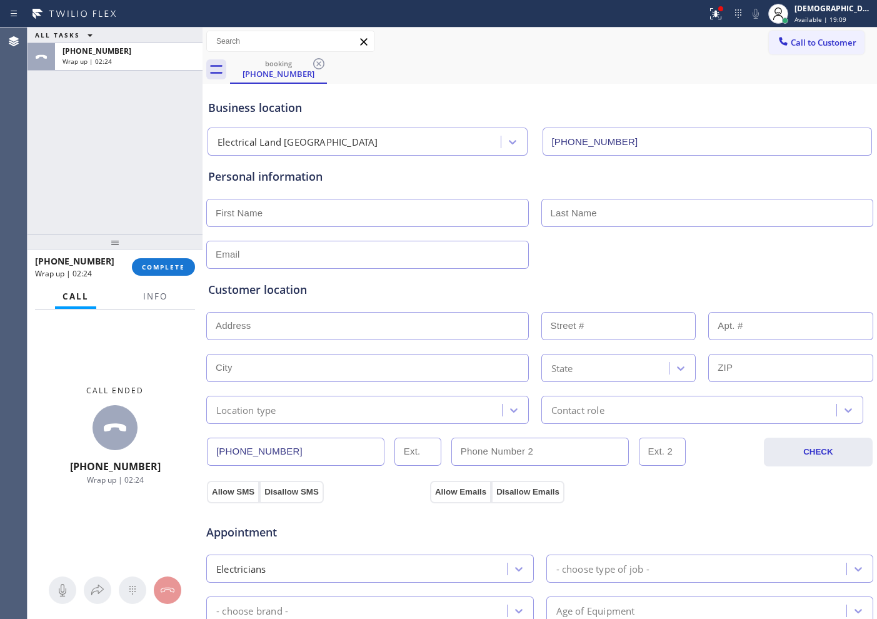
click at [17, 203] on div "Agent Desktop" at bounding box center [13, 322] width 27 height 591
click at [173, 264] on span "COMPLETE" at bounding box center [163, 266] width 43 height 9
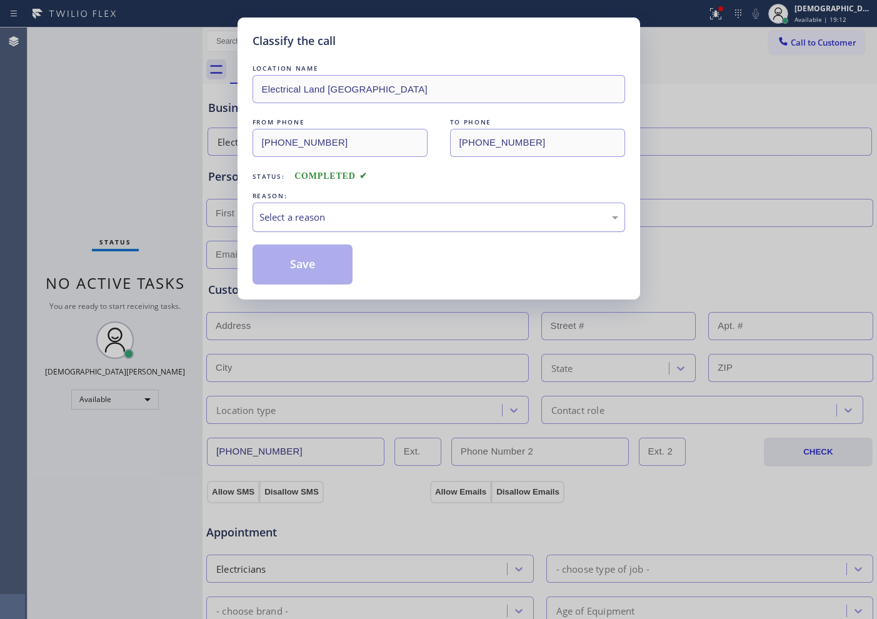
click at [351, 223] on div "Select a reason" at bounding box center [438, 217] width 359 height 14
click at [319, 269] on button "Save" at bounding box center [302, 264] width 101 height 40
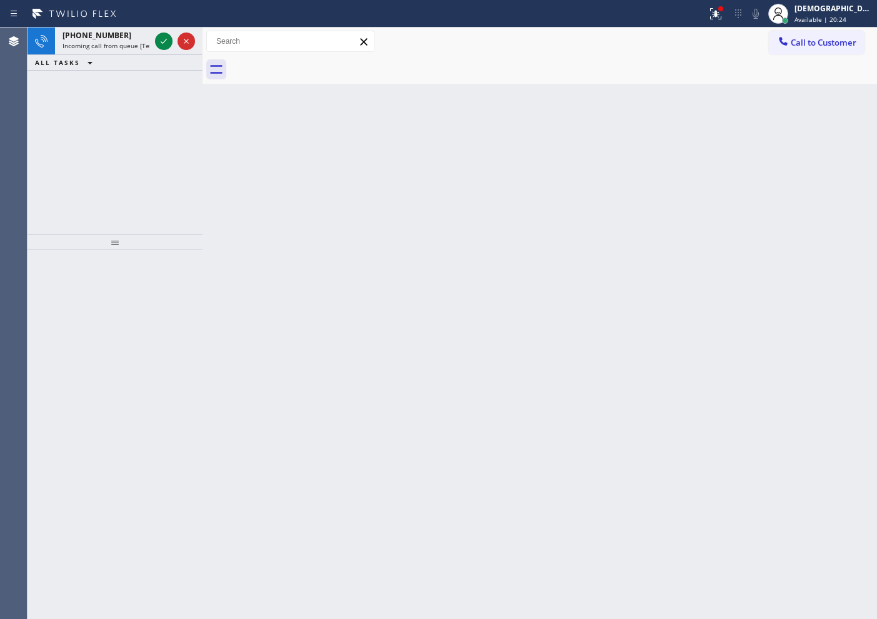
click at [105, 124] on div "[PHONE_NUMBER] Incoming call from queue [Test] All ALL TASKS ALL TASKS ACTIVE T…" at bounding box center [114, 130] width 175 height 207
click at [163, 38] on icon at bounding box center [163, 41] width 15 height 15
click at [165, 49] on button at bounding box center [163, 40] width 17 height 17
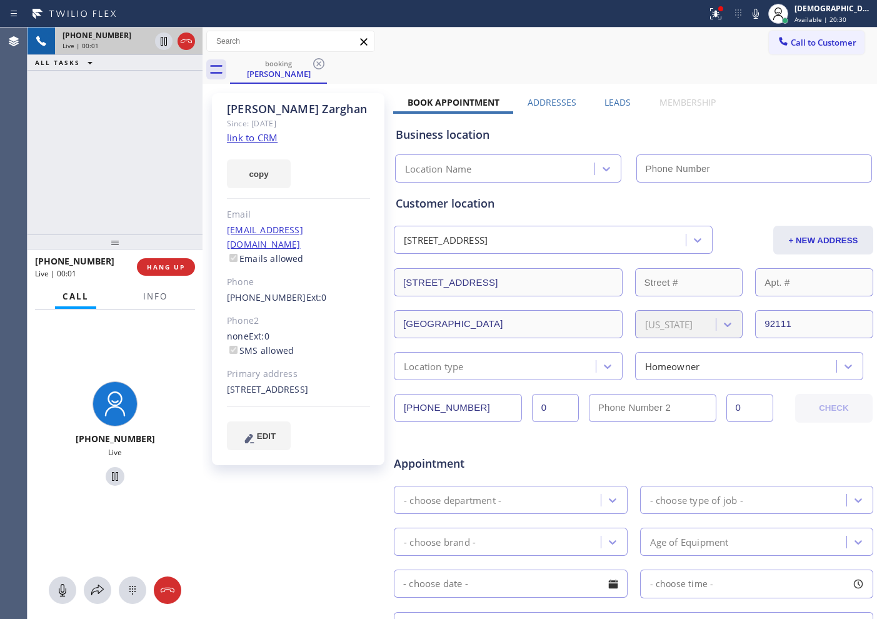
type input "[PHONE_NUMBER]"
click at [249, 136] on link "link to CRM" at bounding box center [252, 137] width 51 height 12
click at [159, 46] on icon at bounding box center [163, 41] width 15 height 15
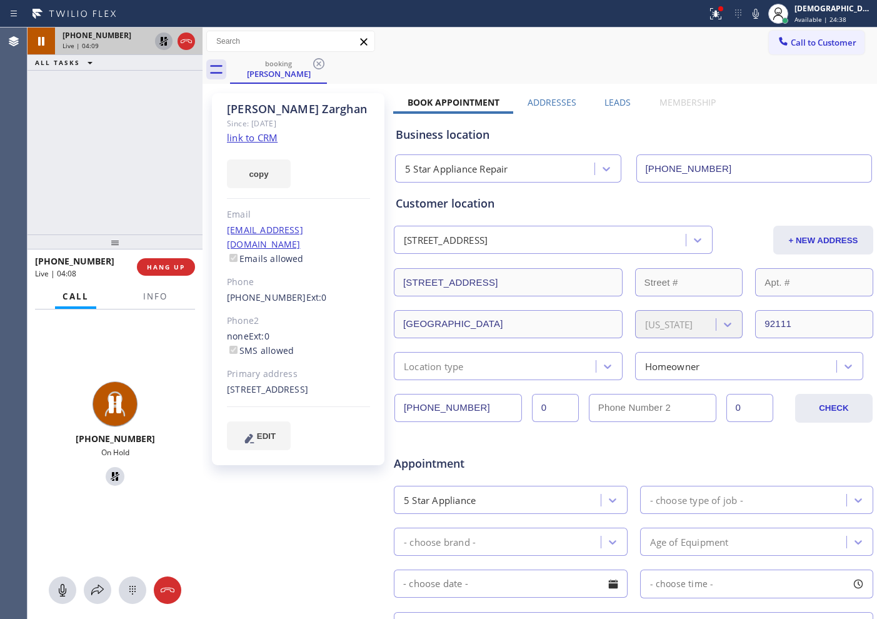
click at [161, 35] on icon at bounding box center [163, 41] width 15 height 15
click at [186, 42] on icon at bounding box center [186, 41] width 15 height 15
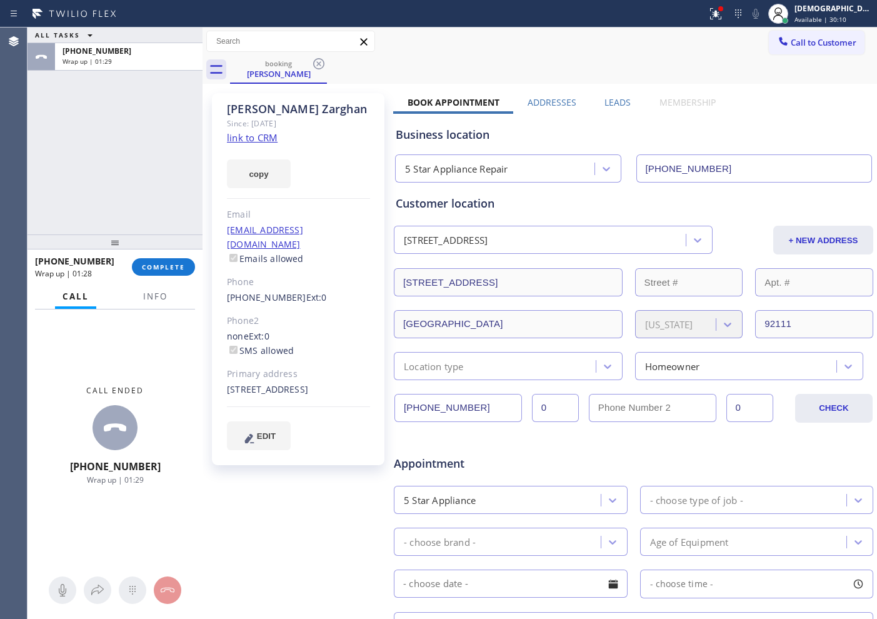
click at [84, 159] on div "ALL TASKS ALL TASKS ACTIVE TASKS TASKS IN WRAP UP [PHONE_NUMBER] Wrap up | 01:29" at bounding box center [114, 130] width 175 height 207
click at [143, 264] on span "COMPLETE" at bounding box center [163, 266] width 43 height 9
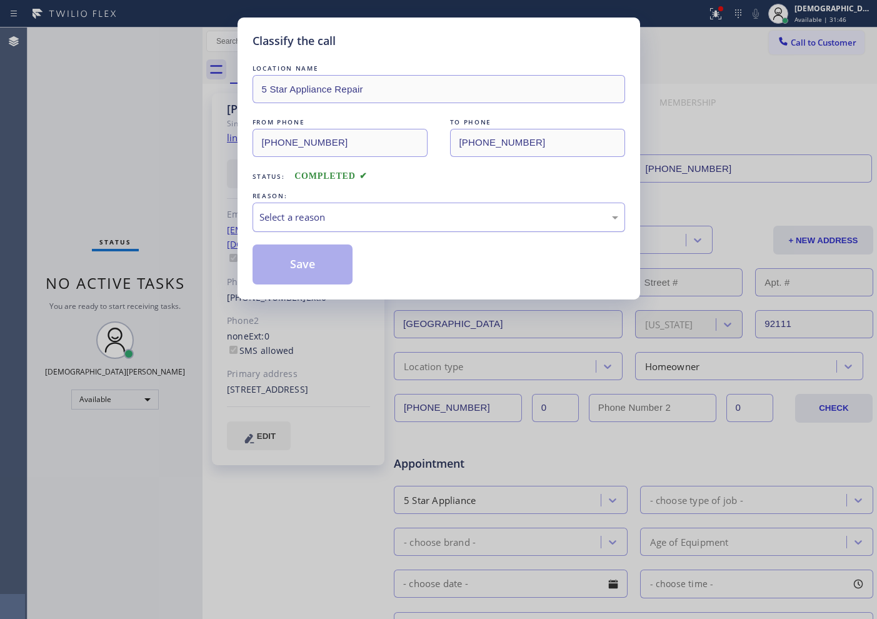
click at [444, 212] on div "Select a reason" at bounding box center [438, 217] width 359 height 14
click at [327, 270] on button "Save" at bounding box center [302, 264] width 101 height 40
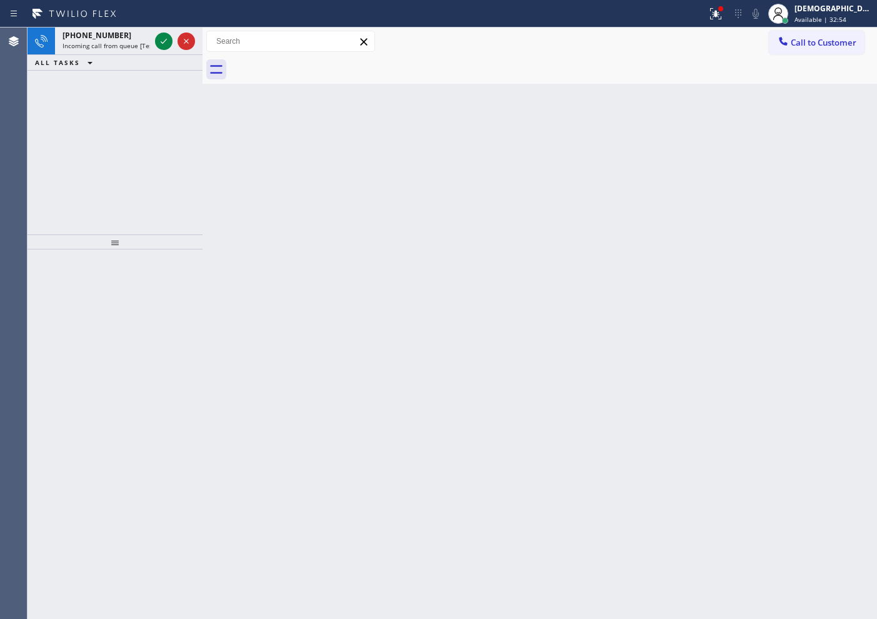
drag, startPoint x: 37, startPoint y: 118, endPoint x: 44, endPoint y: 116, distance: 7.9
click at [41, 117] on div "+17142221670 Incoming call from queue [Test] All ALL TASKS ALL TASKS ACTIVE TAS…" at bounding box center [114, 130] width 175 height 207
click at [164, 44] on icon at bounding box center [163, 41] width 15 height 15
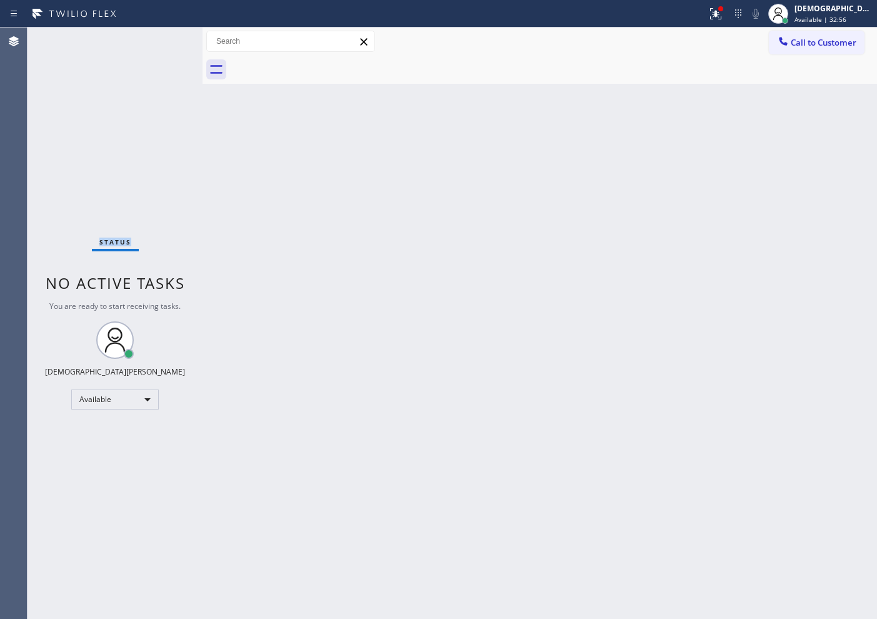
click at [164, 44] on div "Status No active tasks You are ready to start receiving tasks. Christian Cinco …" at bounding box center [114, 322] width 175 height 591
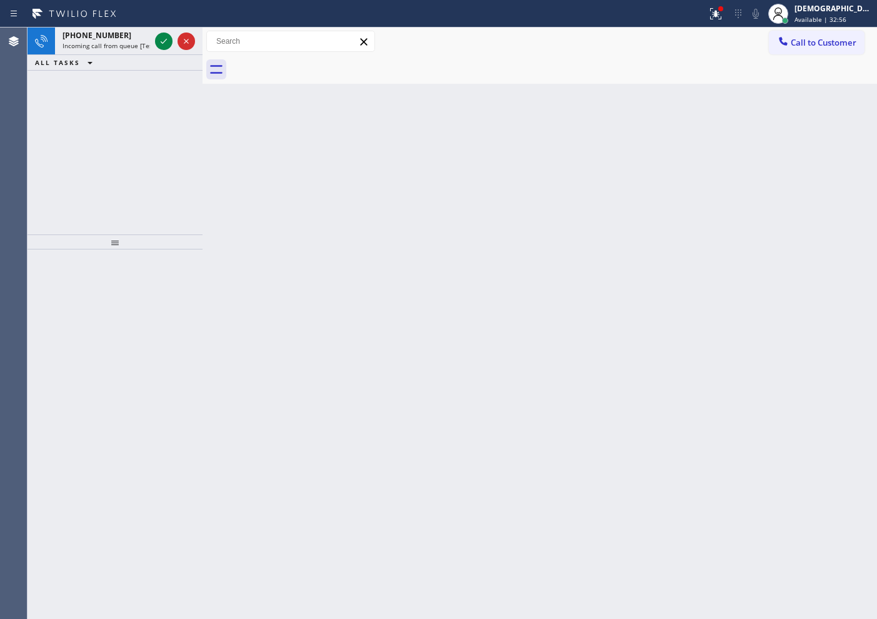
click at [164, 44] on icon at bounding box center [163, 41] width 15 height 15
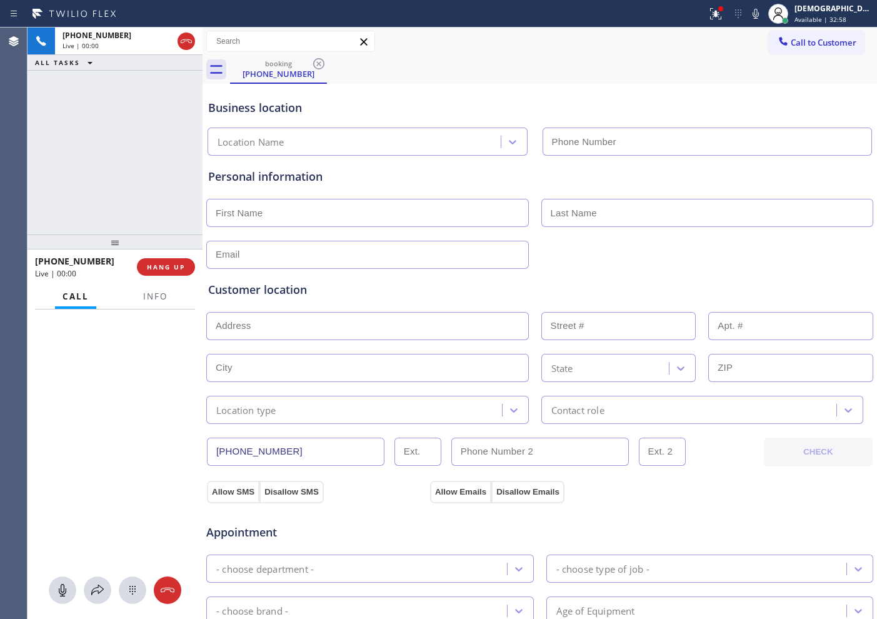
type input "(714) 909-1626"
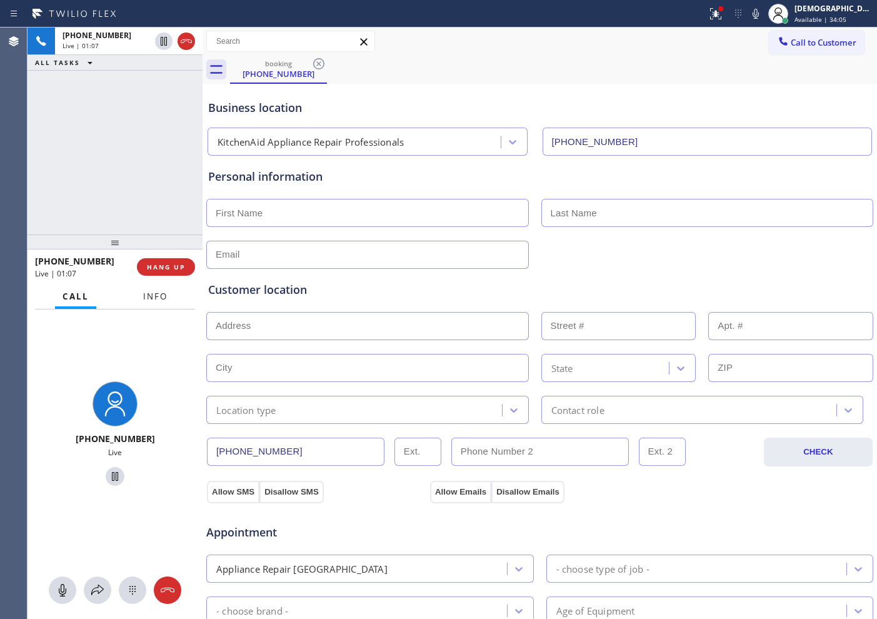
click at [154, 301] on span "Info" at bounding box center [155, 296] width 24 height 11
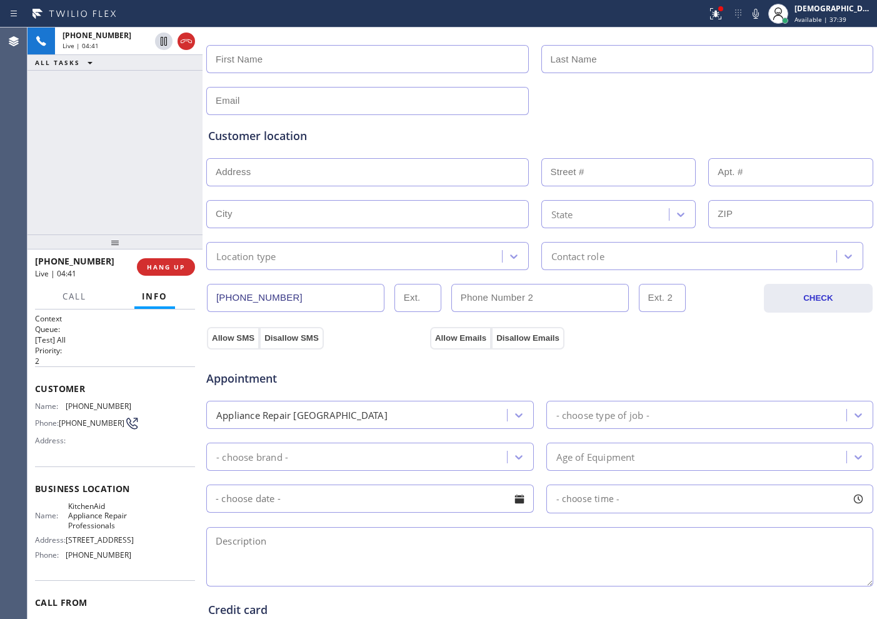
scroll to position [156, 0]
drag, startPoint x: 239, startPoint y: 293, endPoint x: 170, endPoint y: 293, distance: 69.4
click at [170, 293] on div "+17142221670 Live | 04:42 ALL TASKS ALL TASKS ACTIVE TASKS TASKS IN WRAP UP +17…" at bounding box center [451, 322] width 849 height 591
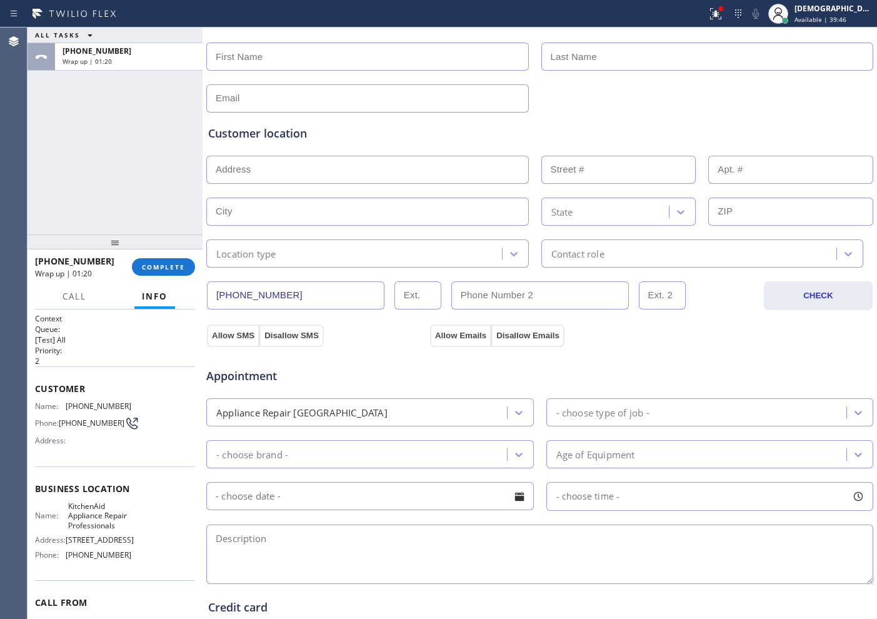
click at [110, 121] on div "ALL TASKS ALL TASKS ACTIVE TASKS TASKS IN WRAP UP +17142221670 Wrap up | 01:20" at bounding box center [114, 130] width 175 height 207
click at [837, 21] on span "Available | 42:40" at bounding box center [820, 19] width 52 height 9
click at [298, 70] on input "text" at bounding box center [367, 56] width 322 height 28
paste input "Linda"
type input "Linda"
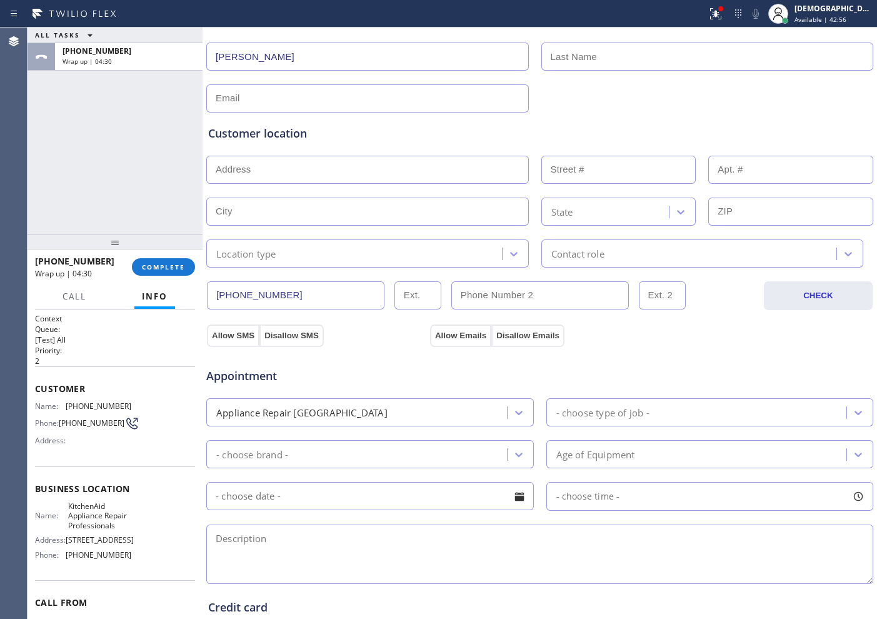
click at [563, 59] on input "text" at bounding box center [707, 56] width 332 height 28
paste input "Pavik"
type input "Pavik"
click at [470, 101] on input "text" at bounding box center [367, 98] width 322 height 28
click at [346, 97] on input "text" at bounding box center [367, 98] width 322 height 28
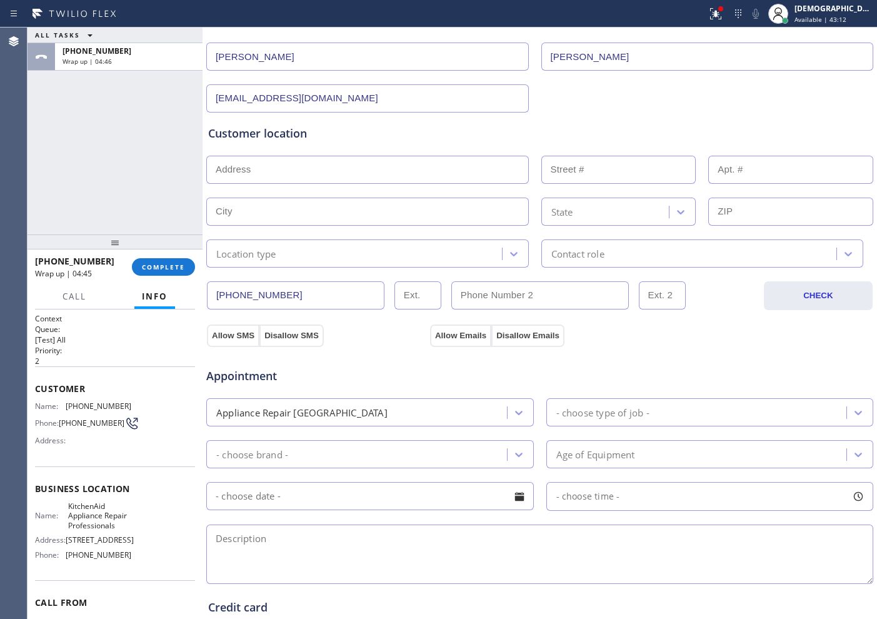
type input "No@gmail.com"
click at [279, 171] on input "text" at bounding box center [367, 170] width 322 height 28
paste input "Kitchen aid/Wine cooler / maiking too much noise / 5 years"
type input "Kitchen aid/Wine cooler / maiking too much noise / 5 years"
drag, startPoint x: 346, startPoint y: 165, endPoint x: 430, endPoint y: 135, distance: 89.5
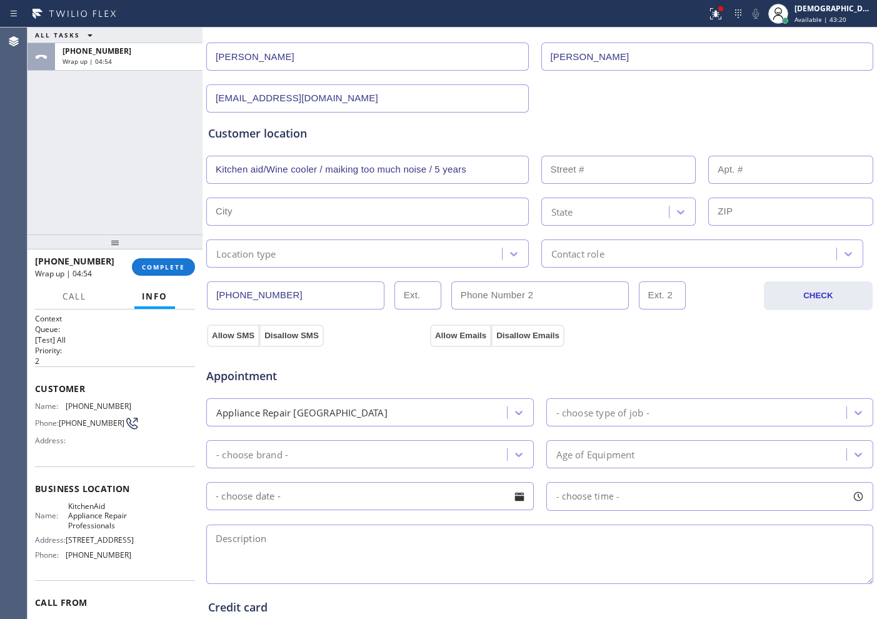
click at [430, 134] on div "Customer location" at bounding box center [539, 133] width 663 height 17
click at [247, 537] on textarea at bounding box center [539, 553] width 667 height 59
paste textarea "Kitchen aid/Wine cooler / maiking too much noise / 5 years"
type textarea "Kitchen aid/Wine cooler / maiking too much noise / 5 years"
click at [344, 147] on div "Customer location >> ADD NEW ADDRESS << + NEW ADDRESS Kitchen aid/Wine cooler /…" at bounding box center [539, 196] width 663 height 142
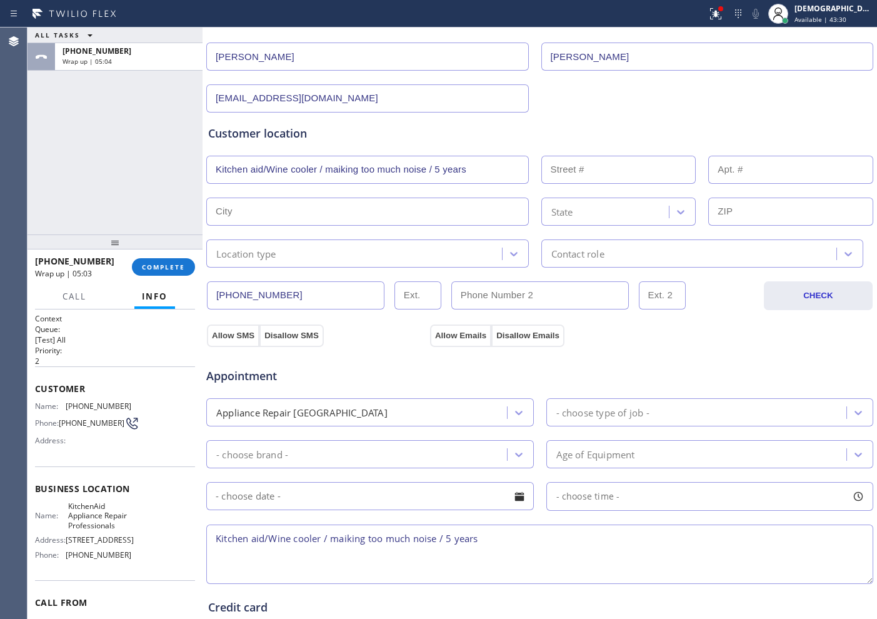
click at [341, 168] on input "Kitchen aid/Wine cooler / maiking too much noise / 5 years" at bounding box center [367, 170] width 322 height 28
paste input "20418 Vía NavarraYorba Linda, CA 92886"
type input "20418 Vía Navarra"
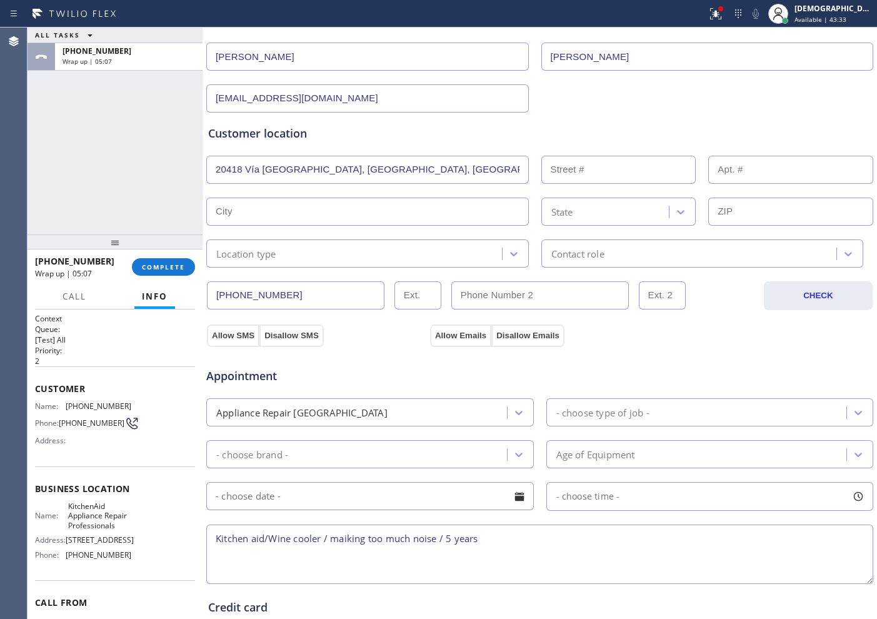
type input "20418"
type input "Yorba Linda"
type input "92886"
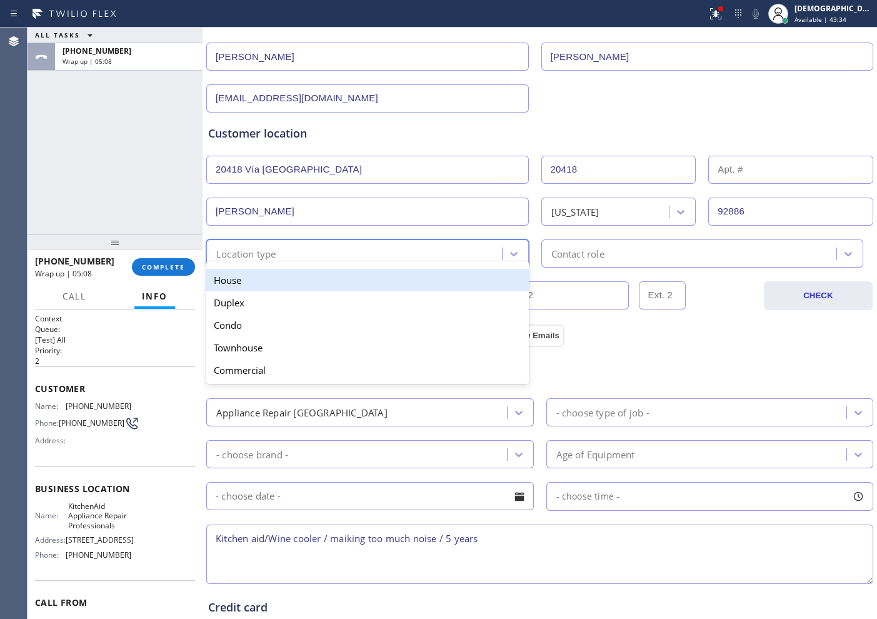
click at [297, 254] on div "Location type" at bounding box center [356, 253] width 292 height 22
drag, startPoint x: 288, startPoint y: 279, endPoint x: 351, endPoint y: 272, distance: 63.4
click at [289, 279] on div "House" at bounding box center [367, 280] width 322 height 22
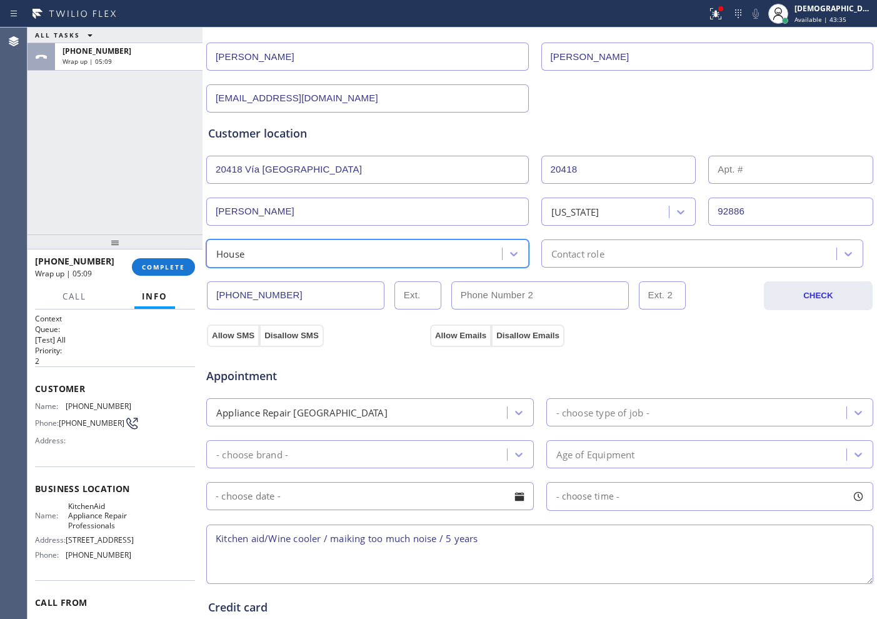
click at [551, 260] on div "Contact role" at bounding box center [577, 253] width 53 height 14
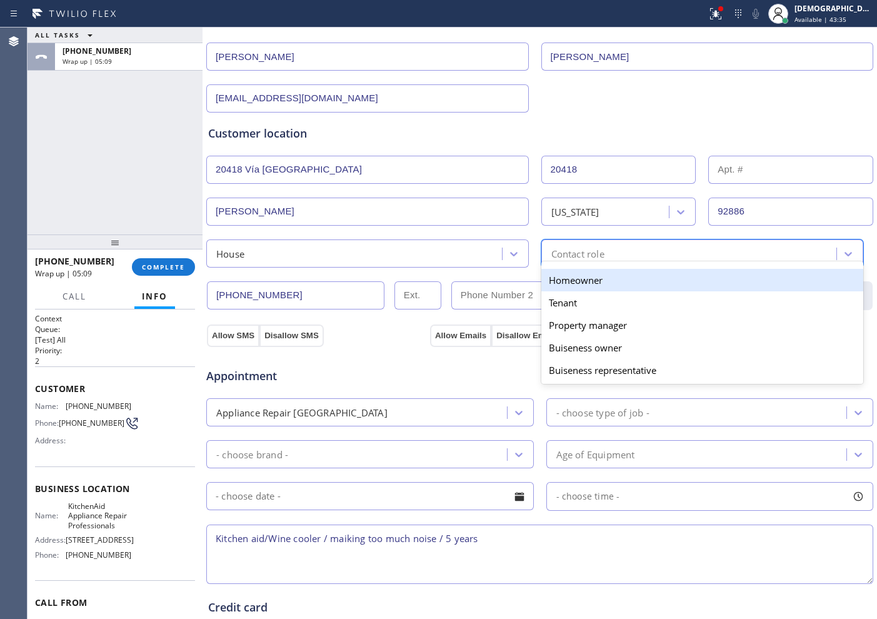
click at [549, 279] on div "Homeowner" at bounding box center [702, 280] width 322 height 22
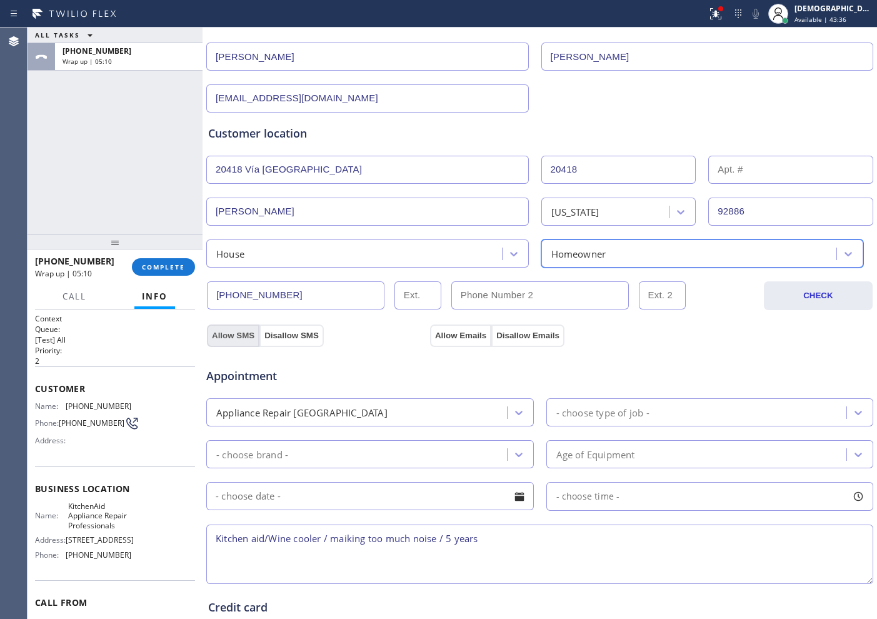
click at [241, 334] on button "Allow SMS" at bounding box center [233, 335] width 52 height 22
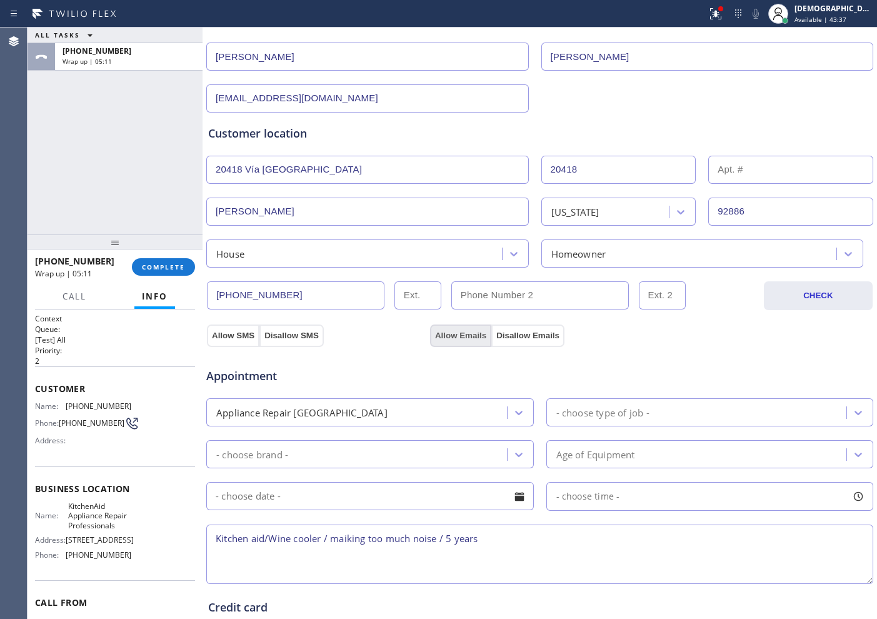
click at [445, 334] on button "Allow Emails" at bounding box center [460, 335] width 61 height 22
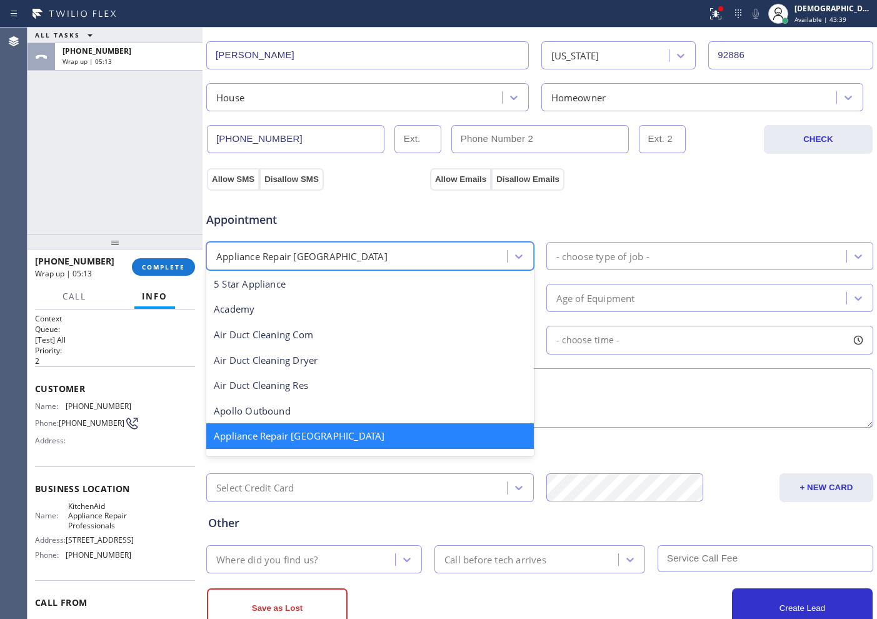
click at [359, 252] on div "Appliance Repair [GEOGRAPHIC_DATA]" at bounding box center [358, 256] width 297 height 22
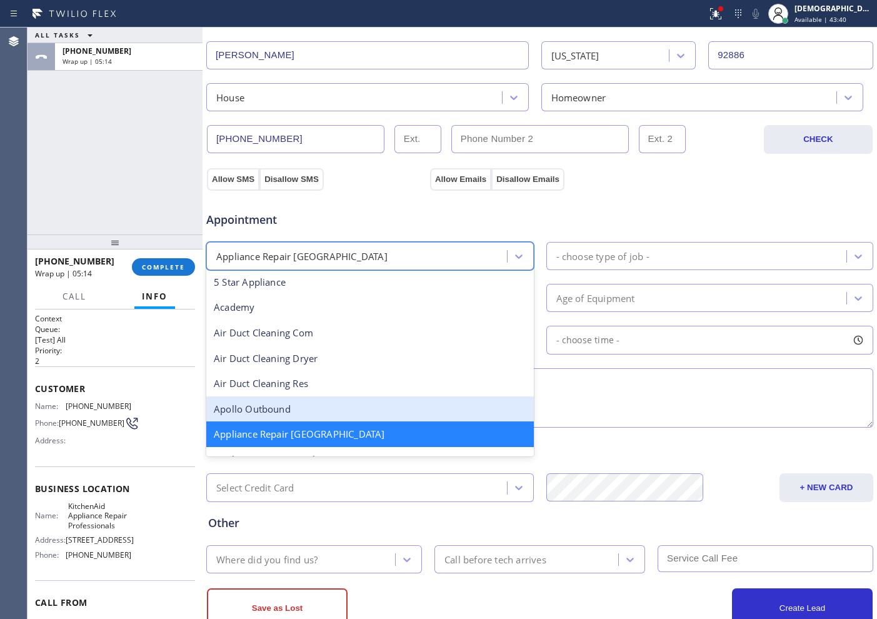
scroll to position [80, 0]
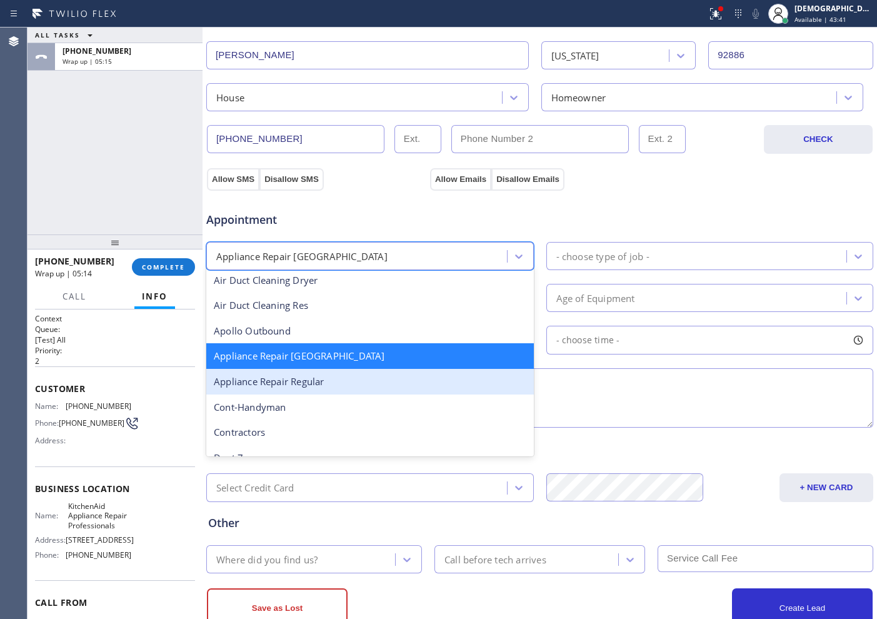
click at [371, 380] on div "Appliance Repair Regular" at bounding box center [369, 382] width 327 height 26
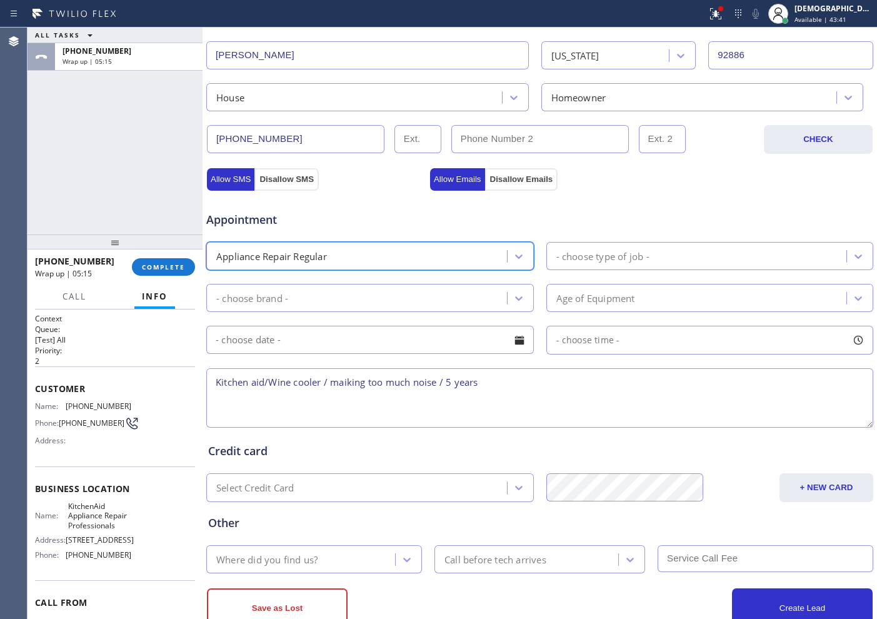
click at [583, 257] on div "- choose type of job -" at bounding box center [602, 256] width 93 height 14
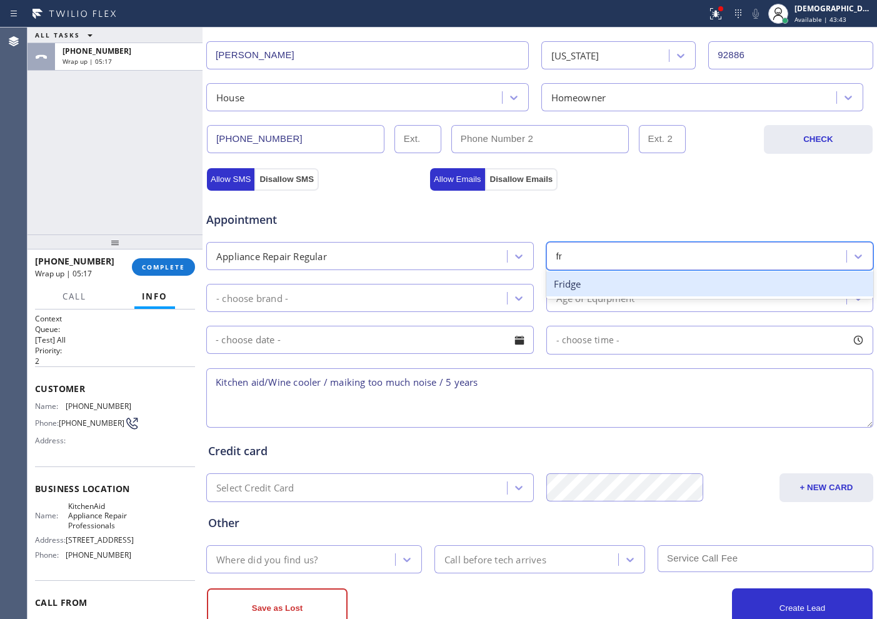
type input "fri"
click at [578, 289] on div "Fridge" at bounding box center [709, 284] width 327 height 26
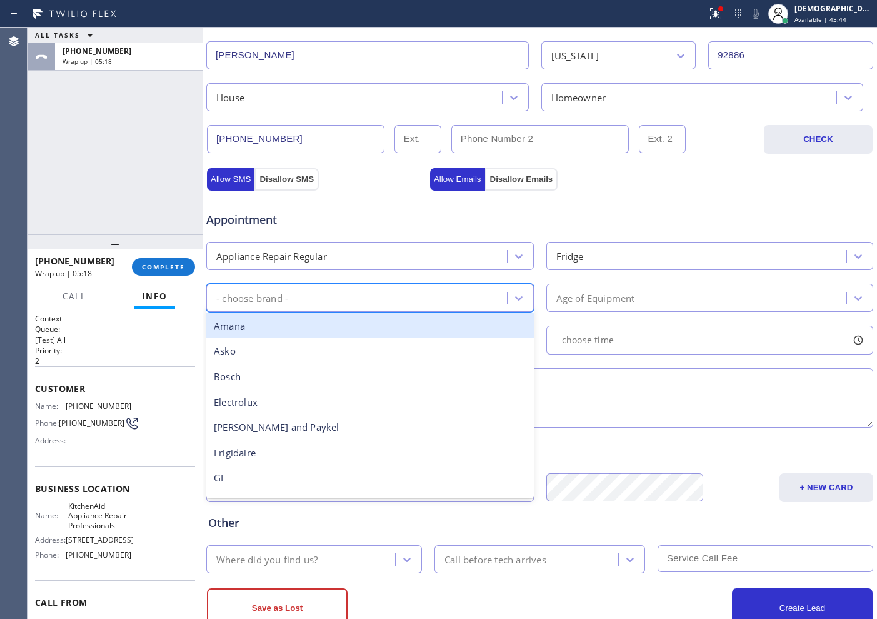
click at [418, 297] on div "- choose brand -" at bounding box center [358, 298] width 297 height 22
type input "kit"
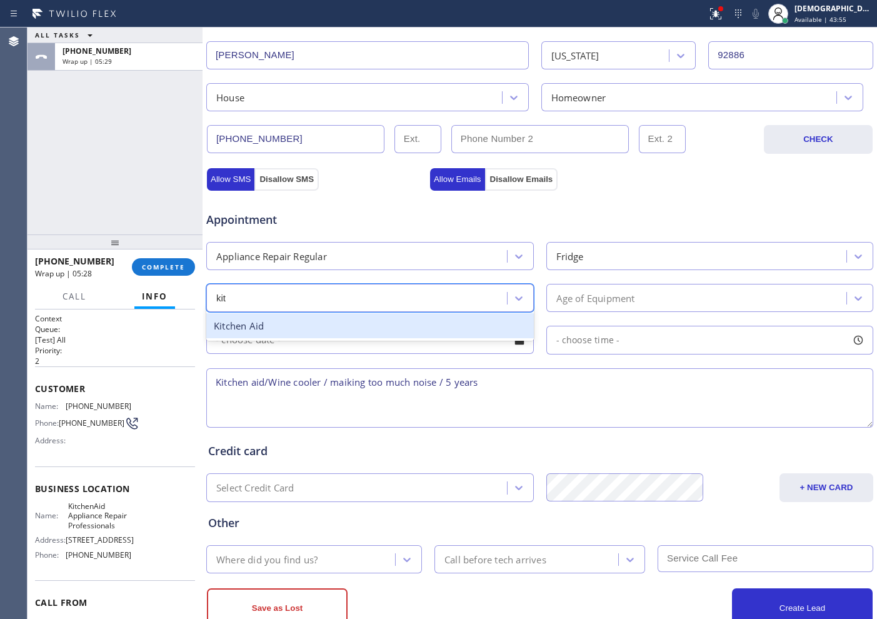
drag, startPoint x: 431, startPoint y: 329, endPoint x: 443, endPoint y: 326, distance: 12.3
click at [431, 328] on div "Kitchen Aid" at bounding box center [369, 326] width 327 height 26
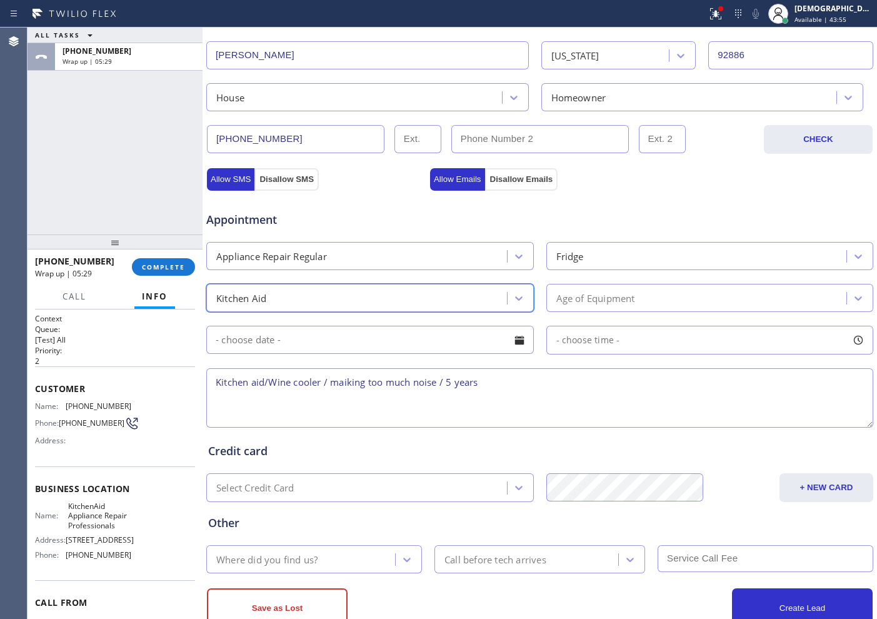
click at [624, 288] on div "Age of Equipment" at bounding box center [698, 298] width 297 height 22
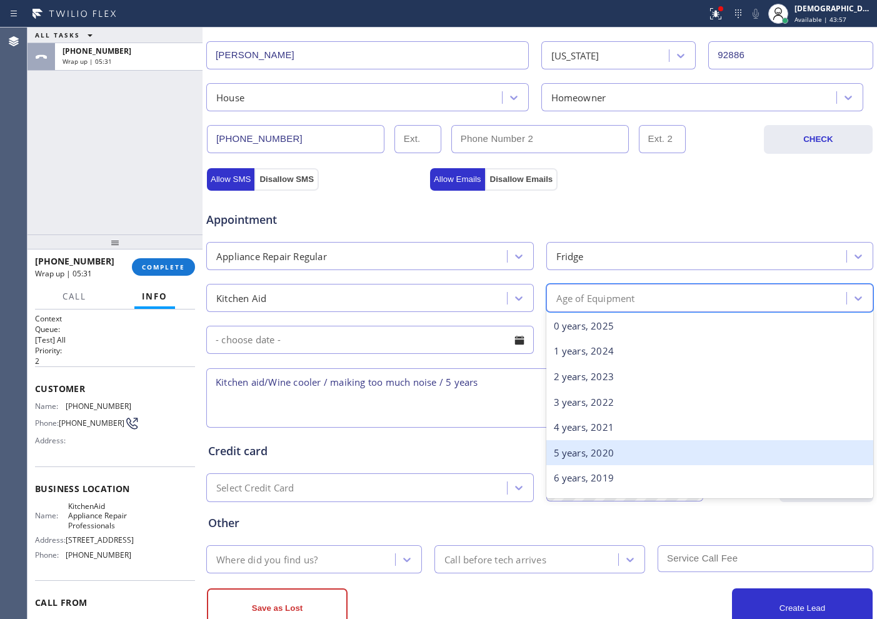
click at [549, 445] on div "5 years, 2020" at bounding box center [709, 453] width 327 height 26
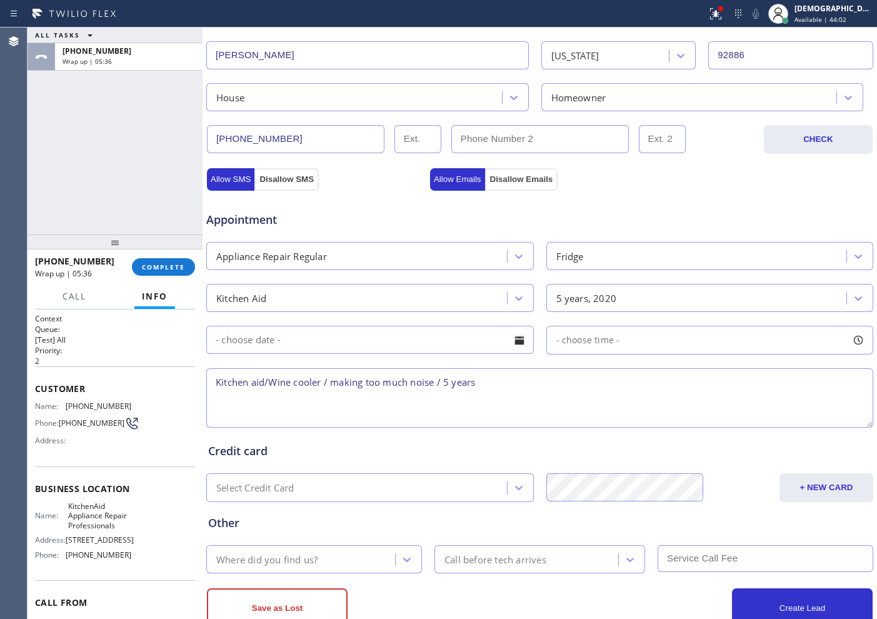
click at [435, 385] on textarea "Kitchen aid/Wine cooler / making too much noise / 5 years" at bounding box center [539, 397] width 667 height 59
click at [742, 387] on textarea "Kitchen aid/Wine cooler / making too much noise/ but cx wants us to remove the …" at bounding box center [539, 397] width 667 height 59
click at [701, 384] on textarea "Kitchen aid/Wine cooler / making too much noise/ but cx wants us to remove the …" at bounding box center [539, 397] width 667 height 59
click at [761, 388] on textarea "Kitchen aid/Wine cooler / making too much noise/ but cx wants us to remove the …" at bounding box center [539, 397] width 667 height 59
paste textarea "20418 Vía NavarraYorba Linda, CA 92886"
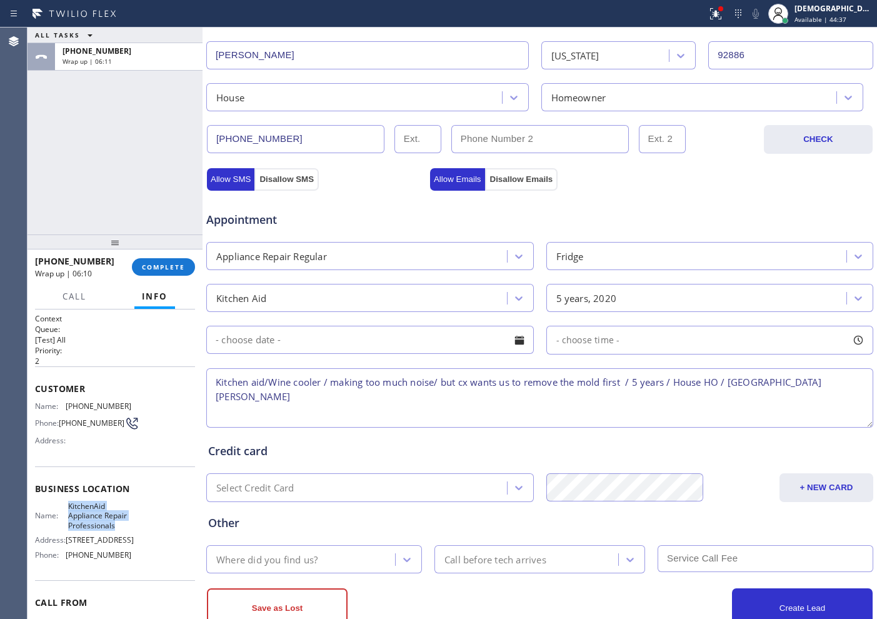
drag, startPoint x: 115, startPoint y: 537, endPoint x: 64, endPoint y: 520, distance: 54.1
click at [64, 520] on div "Name: KitchenAid Appliance Repair Professionals" at bounding box center [83, 515] width 96 height 29
copy div "KitchenAid Appliance Repair Professionals"
click at [333, 397] on textarea "Kitchen aid/Wine cooler / making too much noise/ but cx wants us to remove the …" at bounding box center [539, 397] width 667 height 59
paste textarea "KitchenAid Appliance Repair Professionals"
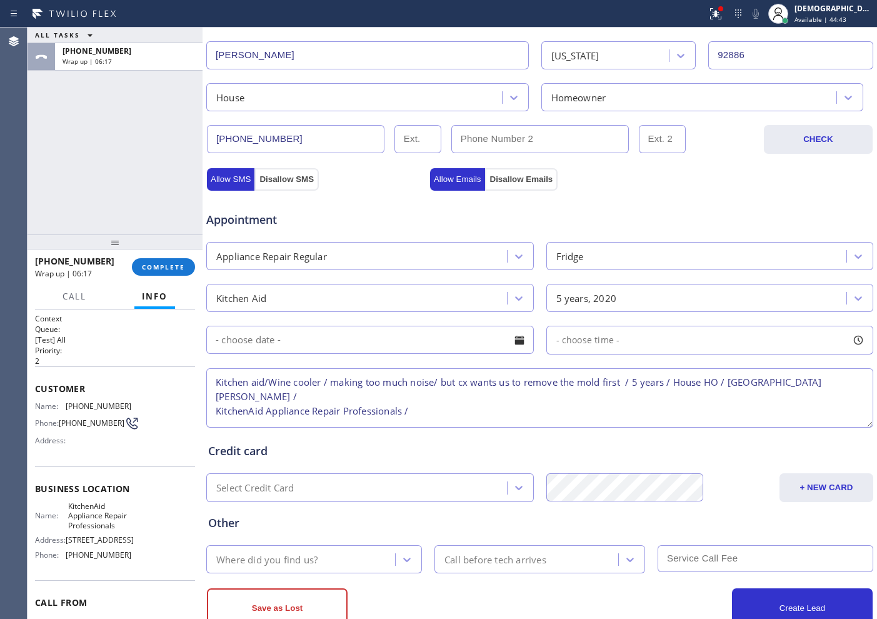
click at [519, 420] on textarea "Kitchen aid/Wine cooler / making too much noise/ but cx wants us to remove the …" at bounding box center [539, 397] width 667 height 59
click at [518, 409] on textarea "Kitchen aid/Wine cooler / making too much noise/ but cx wants us to remove the …" at bounding box center [539, 397] width 667 height 59
type textarea "Kitchen aid/Wine cooler / making too much noise/ but cx wants us to remove the …"
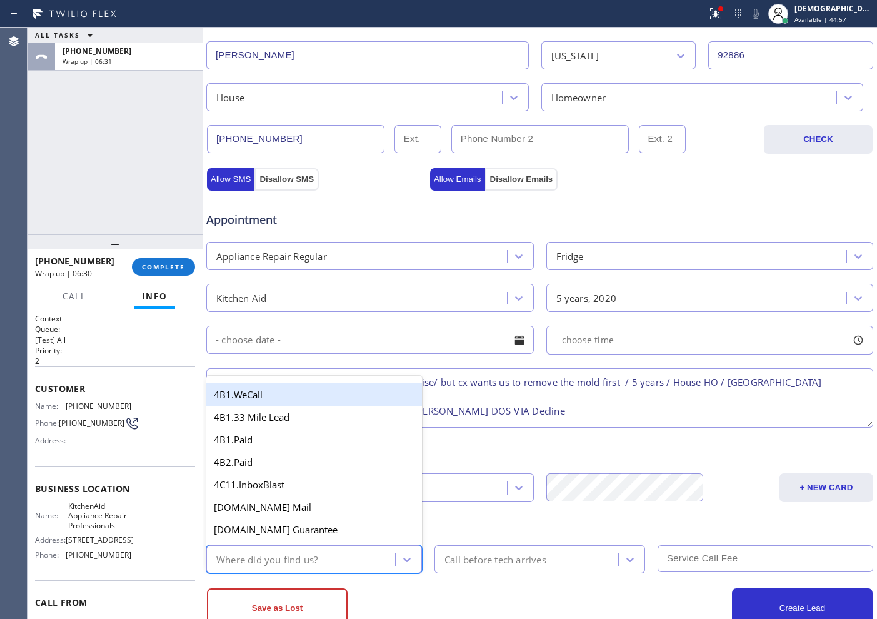
click at [305, 556] on div "Where did you find us?" at bounding box center [266, 559] width 101 height 14
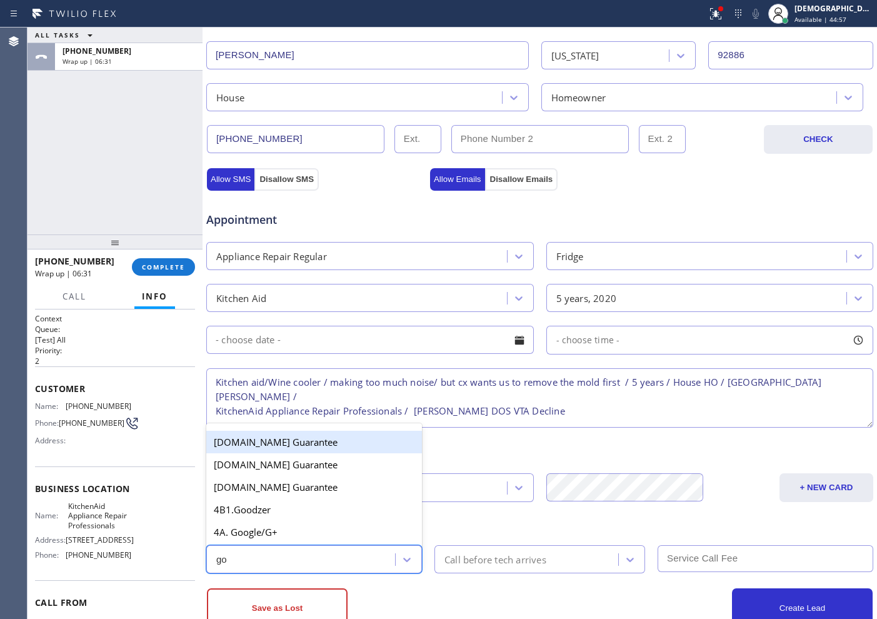
type input "goo"
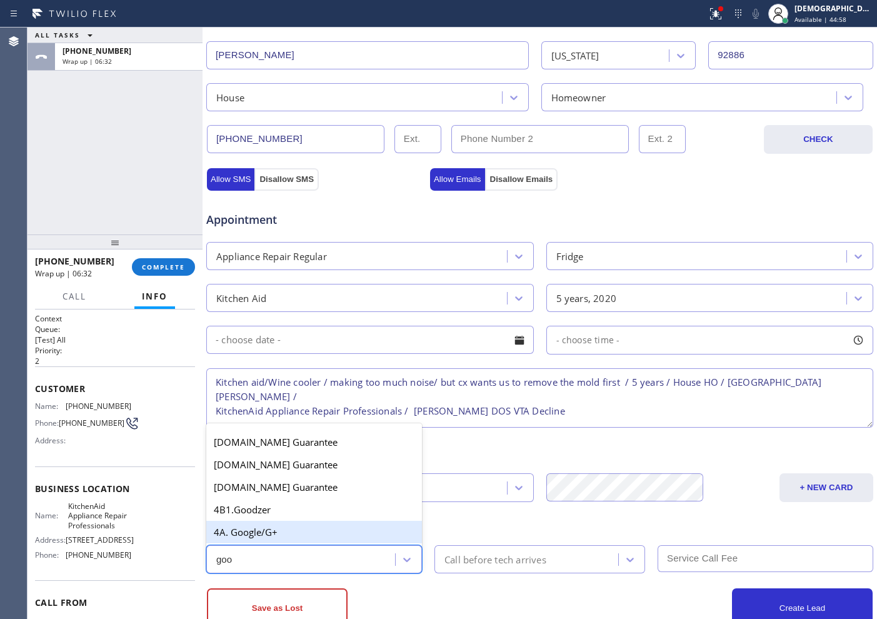
click at [297, 530] on div "4A. Google/G+" at bounding box center [314, 531] width 216 height 22
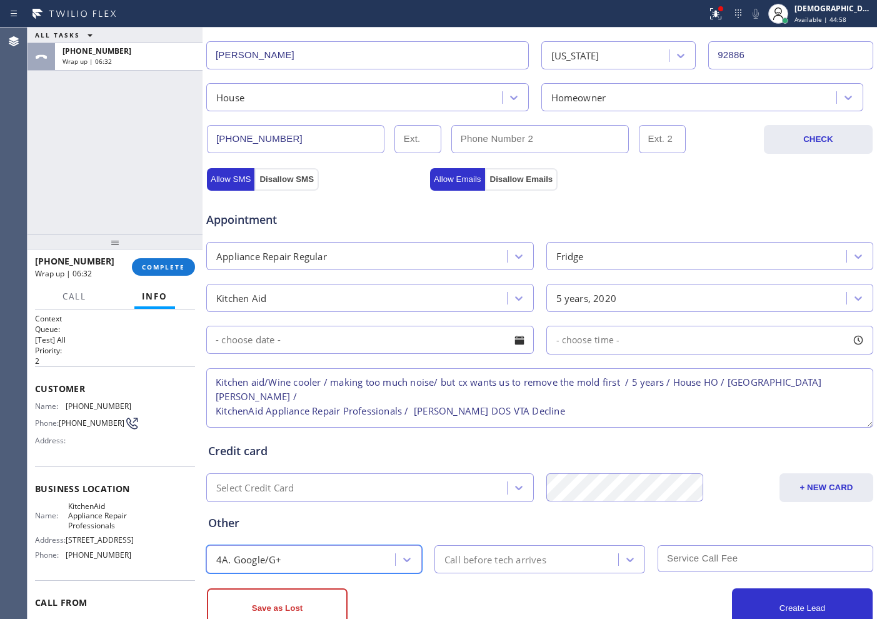
click at [491, 563] on div "Call before tech arrives" at bounding box center [495, 559] width 102 height 14
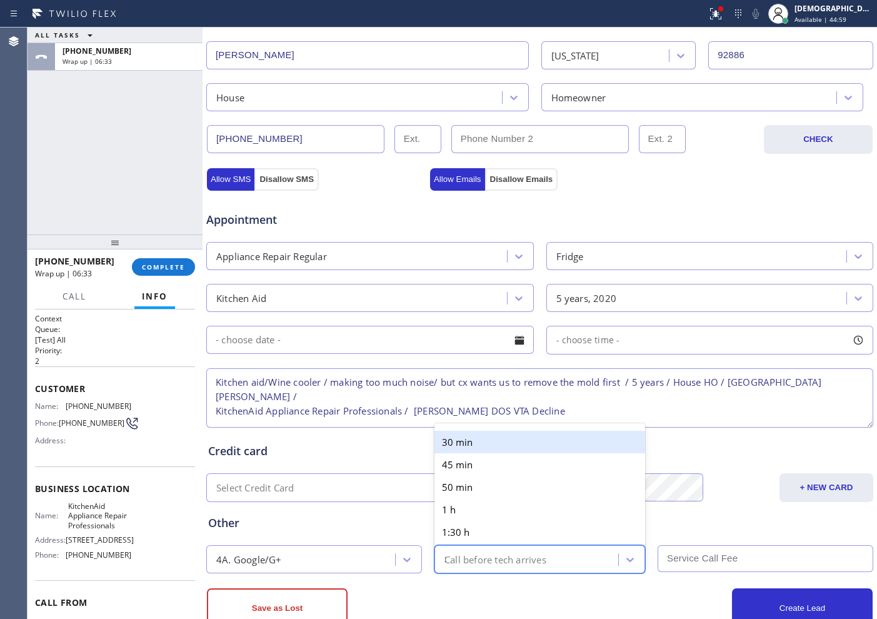
type input "30"
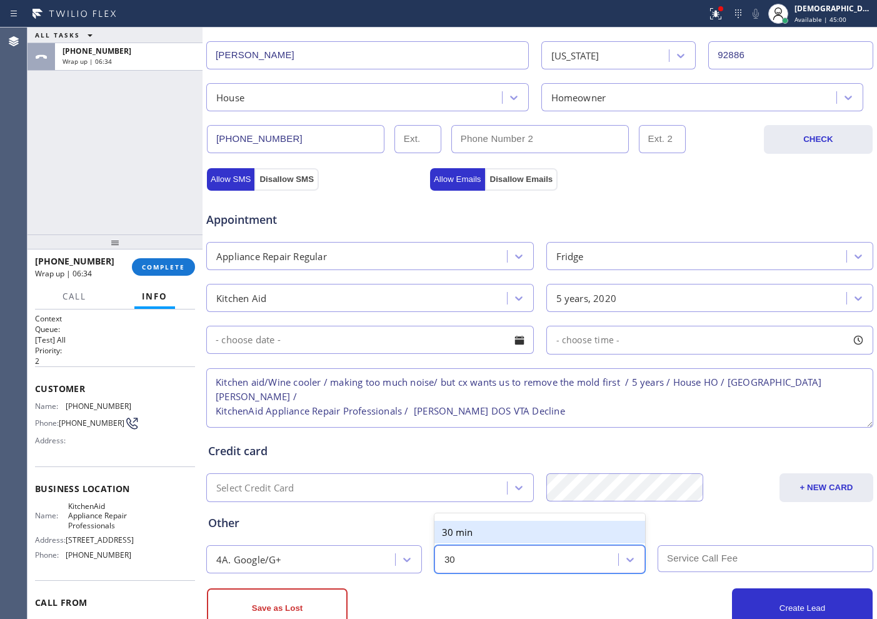
click at [512, 535] on div "30 min" at bounding box center [539, 531] width 211 height 22
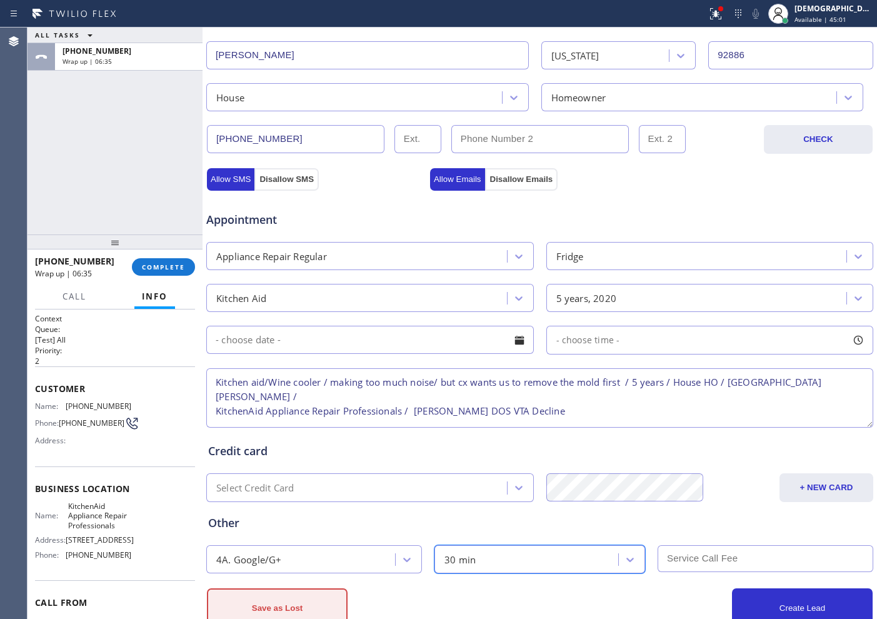
click at [299, 610] on button "Save as Lost" at bounding box center [277, 608] width 141 height 40
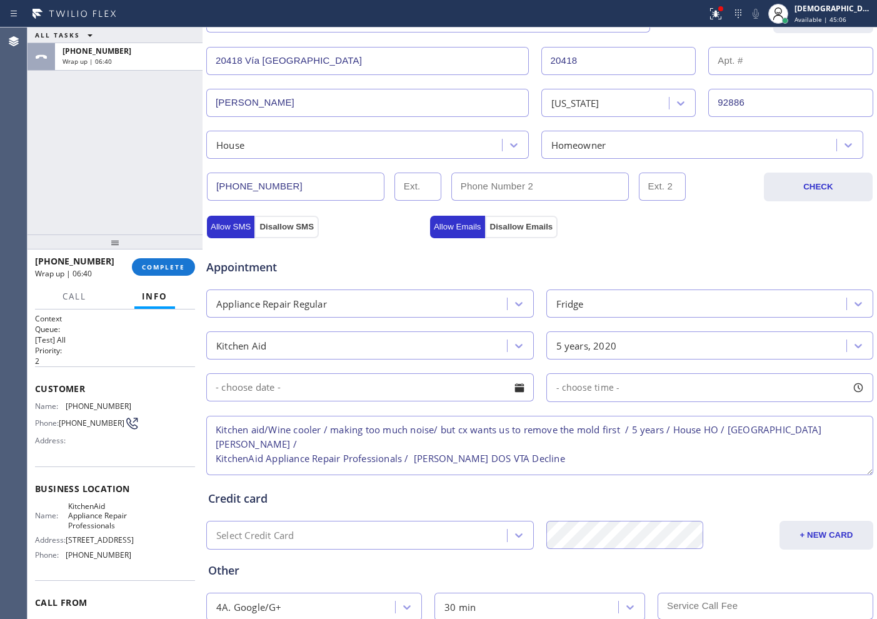
scroll to position [392, 0]
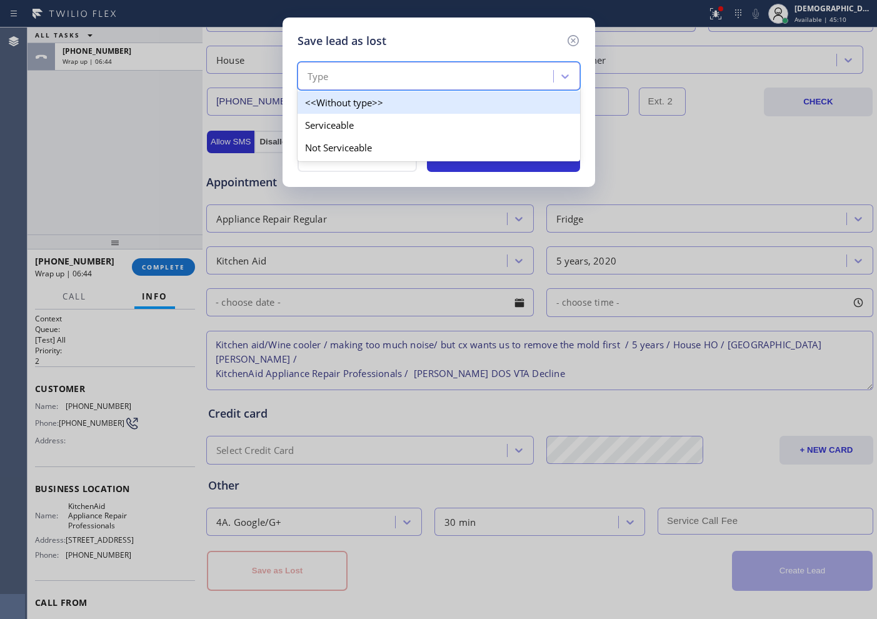
click at [352, 69] on div "Type" at bounding box center [427, 77] width 252 height 22
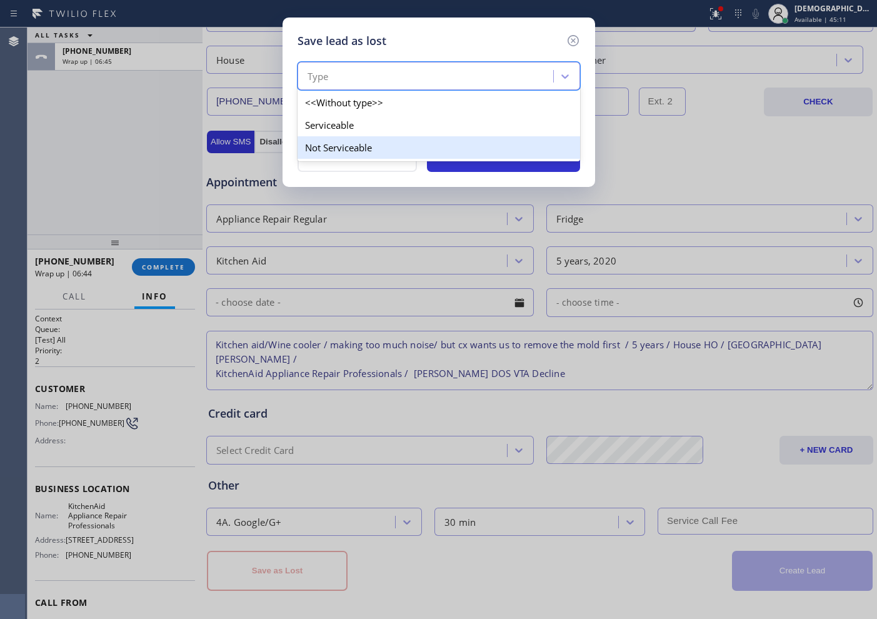
click at [358, 144] on div "Not Serviceable" at bounding box center [438, 147] width 282 height 22
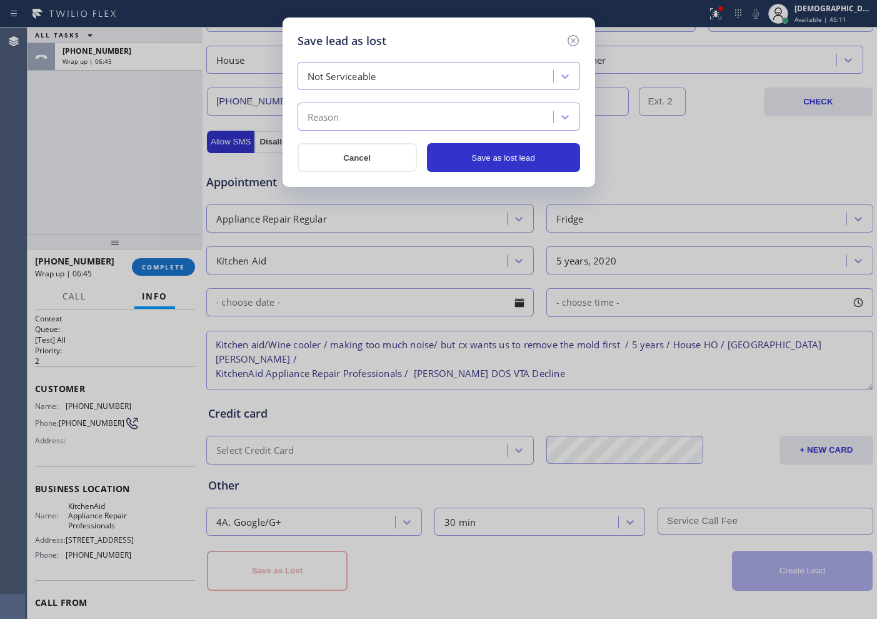
click at [358, 121] on div "Reason" at bounding box center [427, 117] width 252 height 22
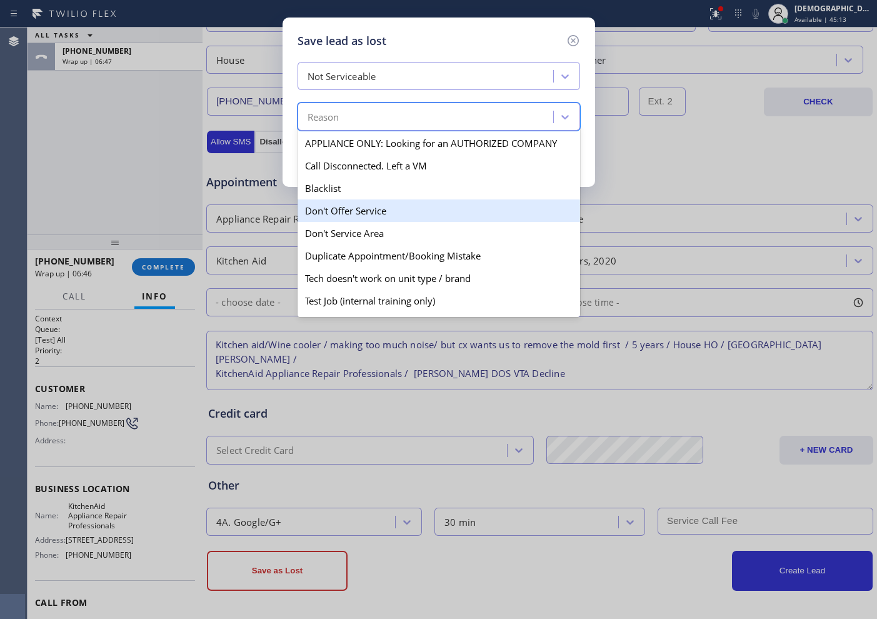
click at [387, 207] on div "Don't Offer Service" at bounding box center [438, 210] width 282 height 22
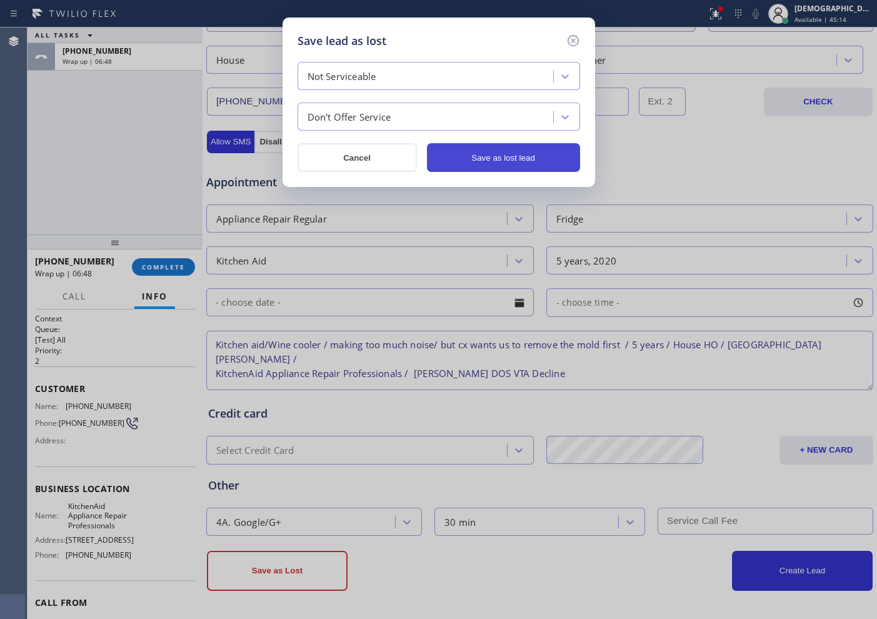
click at [467, 150] on button "Save as lost lead" at bounding box center [503, 157] width 153 height 29
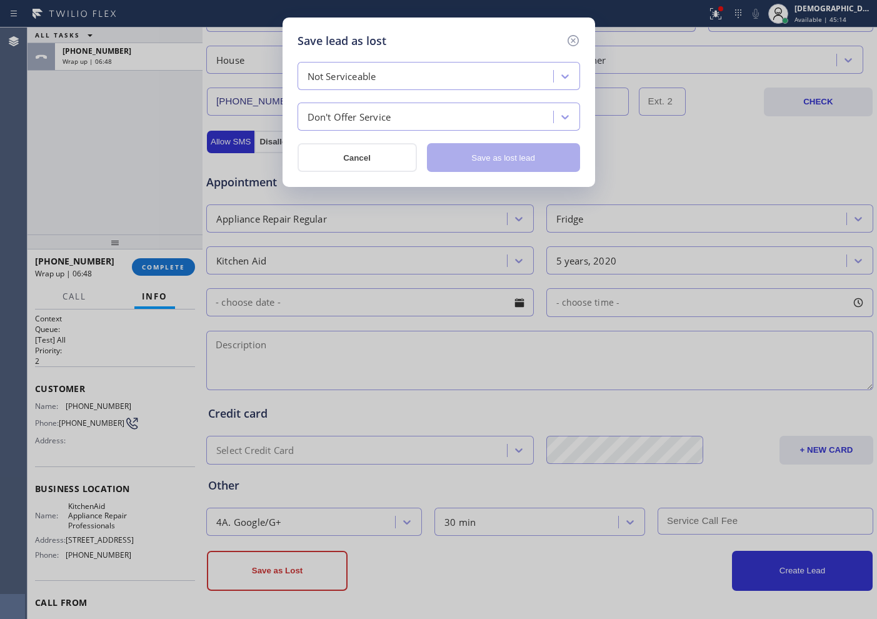
scroll to position [0, 0]
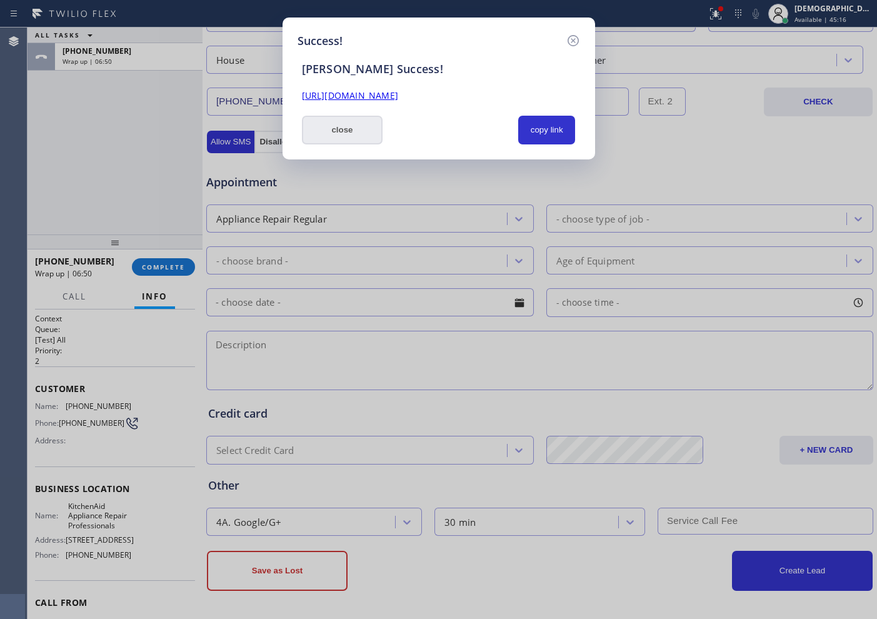
click at [374, 131] on button "close" at bounding box center [342, 130] width 81 height 29
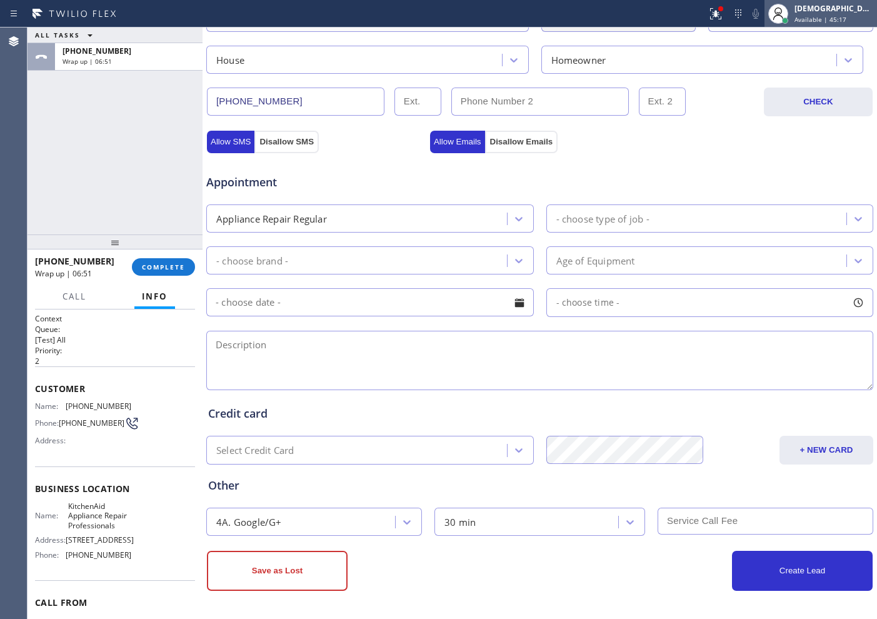
click at [846, 19] on span "Available | 45:17" at bounding box center [820, 19] width 52 height 9
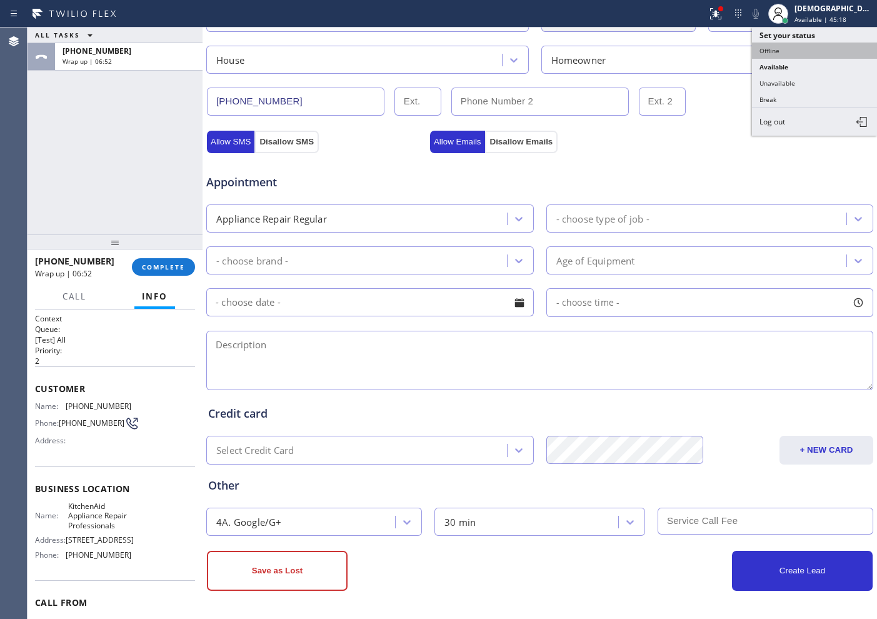
click at [822, 53] on button "Offline" at bounding box center [814, 50] width 125 height 16
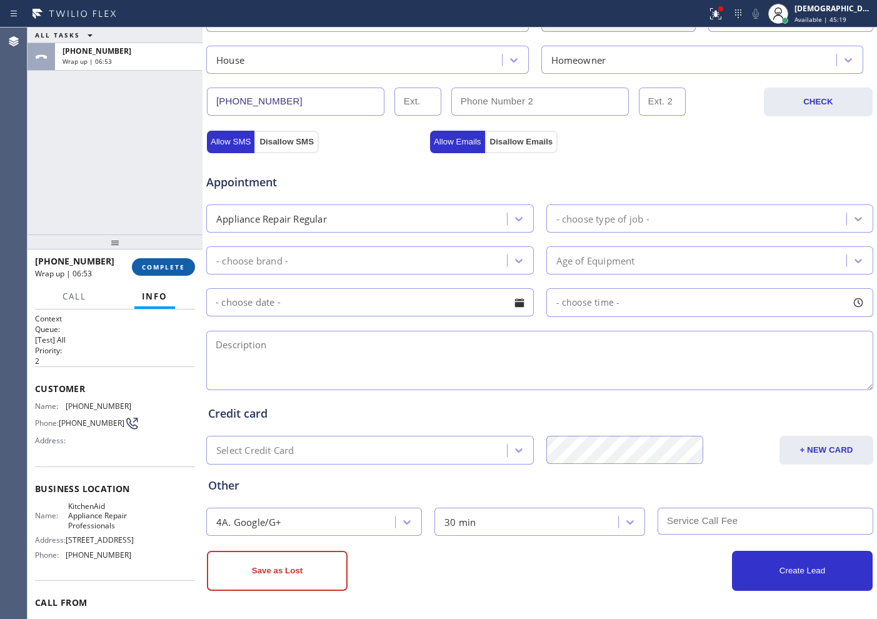
click at [165, 259] on button "COMPLETE" at bounding box center [163, 266] width 63 height 17
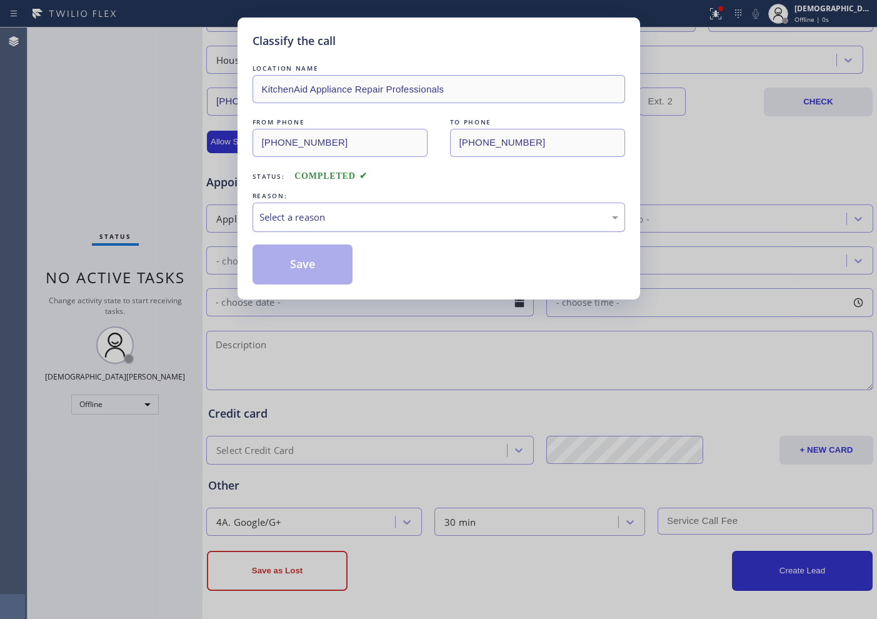
click at [385, 225] on div "Select a reason" at bounding box center [438, 216] width 372 height 29
click at [282, 260] on button "Save" at bounding box center [302, 264] width 101 height 40
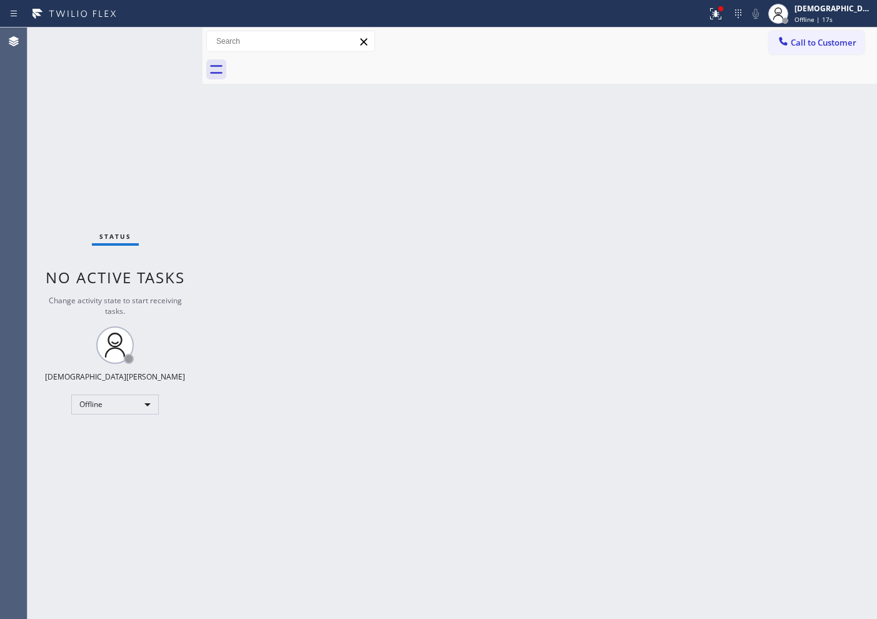
drag, startPoint x: 67, startPoint y: 151, endPoint x: 107, endPoint y: 184, distance: 51.9
click at [67, 151] on div "Status No active tasks Change activity state to start receiving tasks. Christia…" at bounding box center [114, 322] width 175 height 591
click at [131, 409] on div "Offline" at bounding box center [114, 404] width 87 height 20
click at [822, 15] on div at bounding box center [438, 309] width 877 height 619
click at [822, 25] on div "Christian Cinco Offline | 21s" at bounding box center [820, 13] width 112 height 27
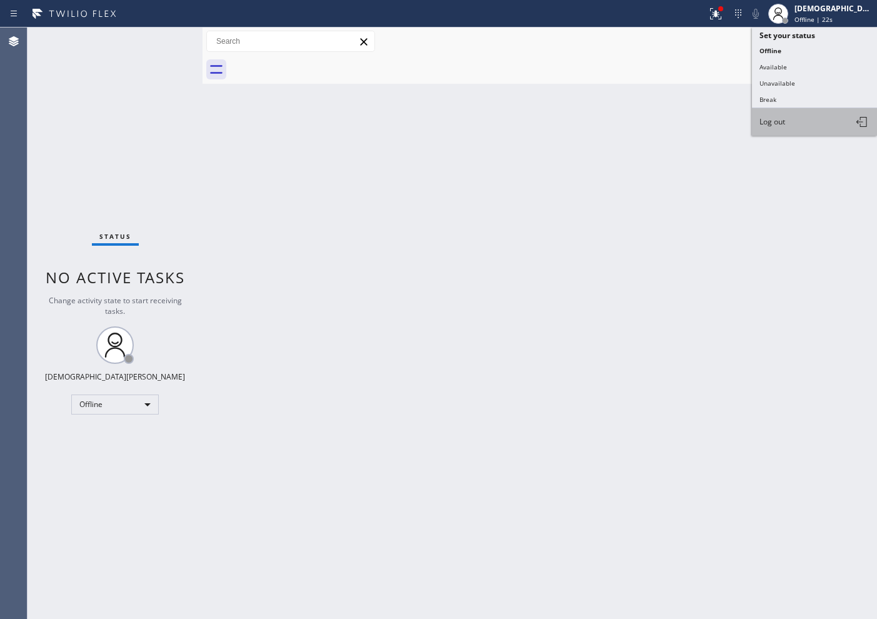
click at [808, 114] on button "Log out" at bounding box center [814, 121] width 125 height 27
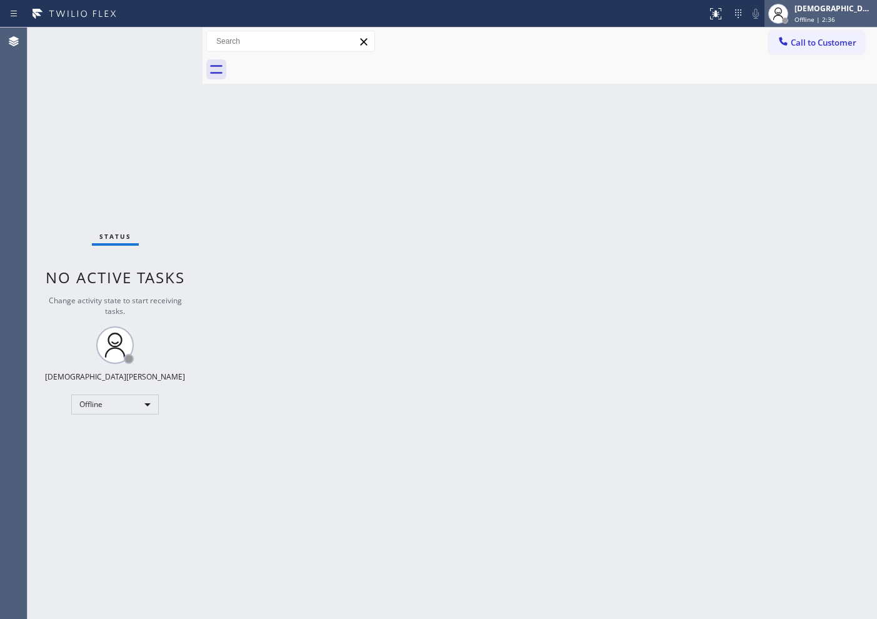
click at [835, 15] on span "Offline | 2:36" at bounding box center [814, 19] width 41 height 9
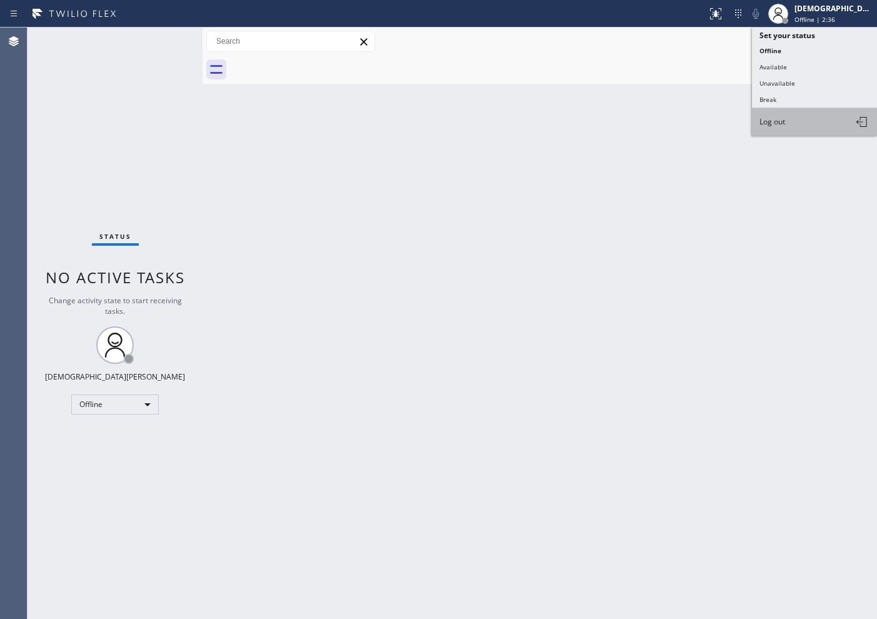
click at [805, 122] on button "Log out" at bounding box center [814, 121] width 125 height 27
